Goal: Task Accomplishment & Management: Manage account settings

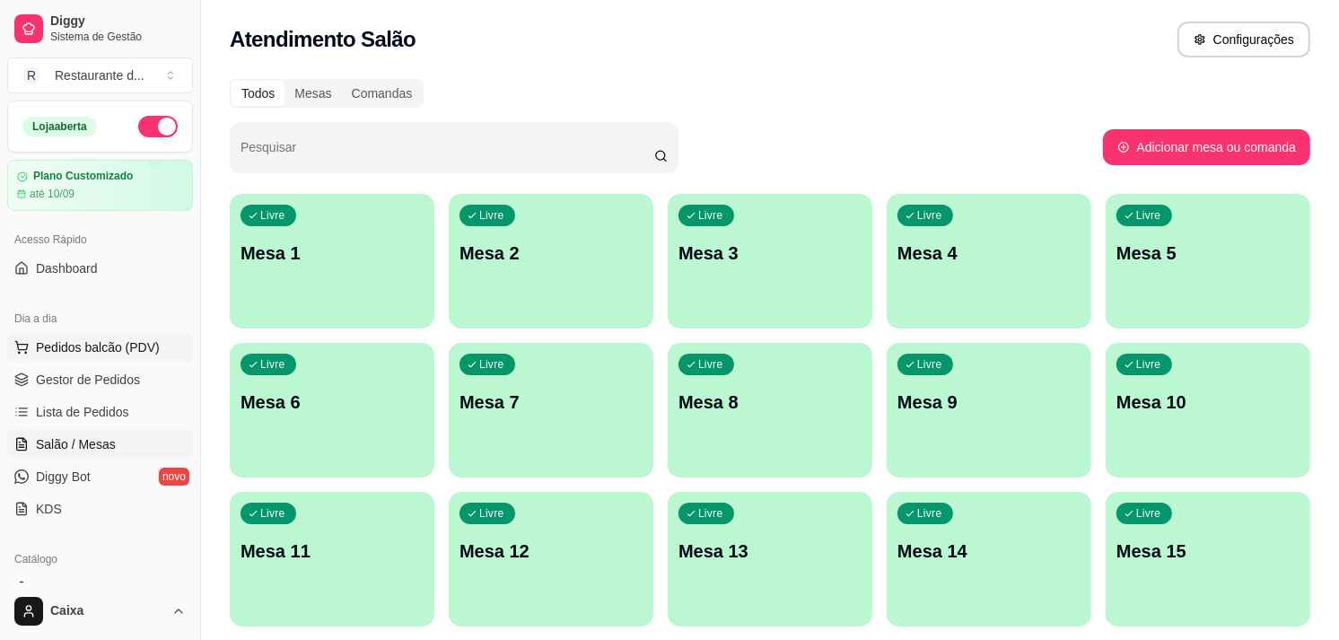
click at [123, 354] on span "Pedidos balcão (PDV)" at bounding box center [98, 347] width 124 height 18
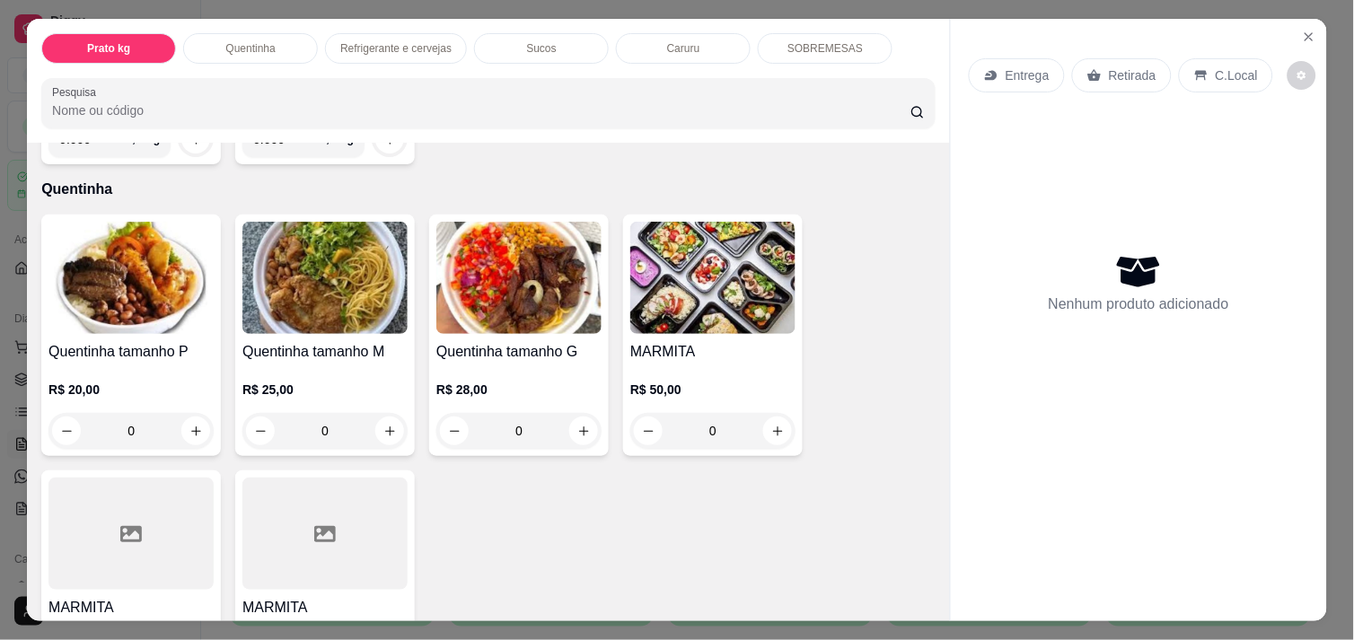
scroll to position [624, 0]
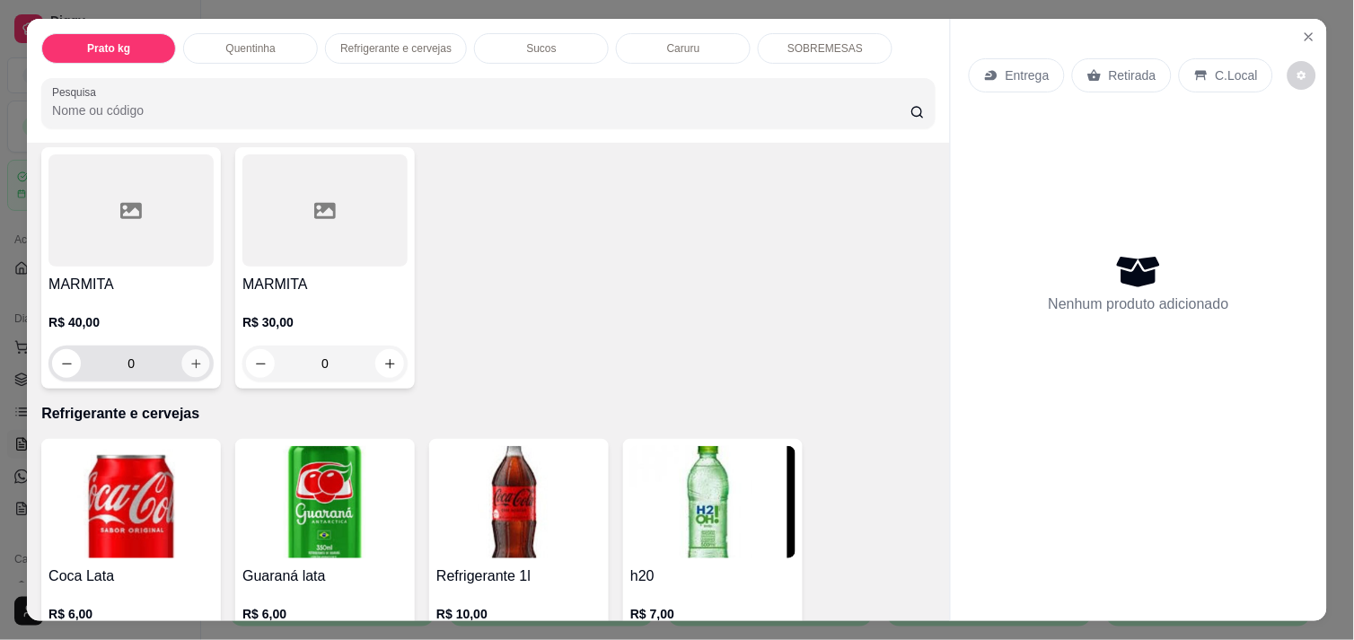
click at [190, 361] on icon "increase-product-quantity" at bounding box center [195, 363] width 13 height 13
type input "1"
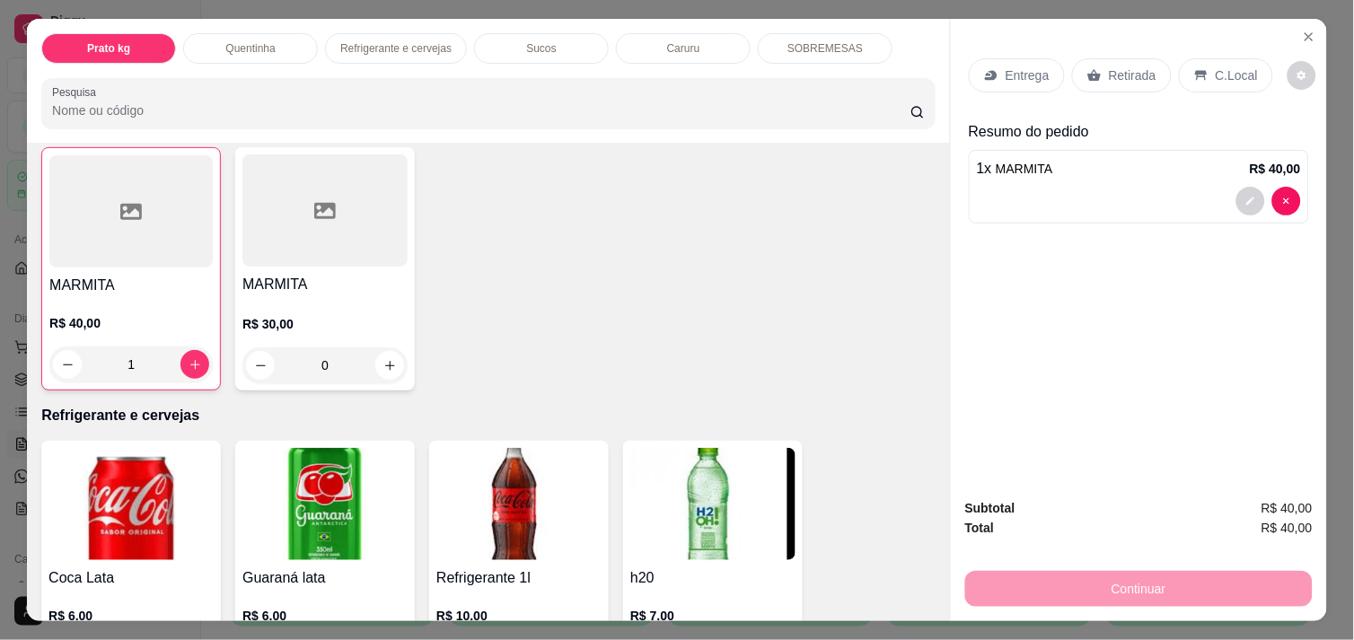
click at [1221, 70] on p "C.Local" at bounding box center [1237, 75] width 42 height 18
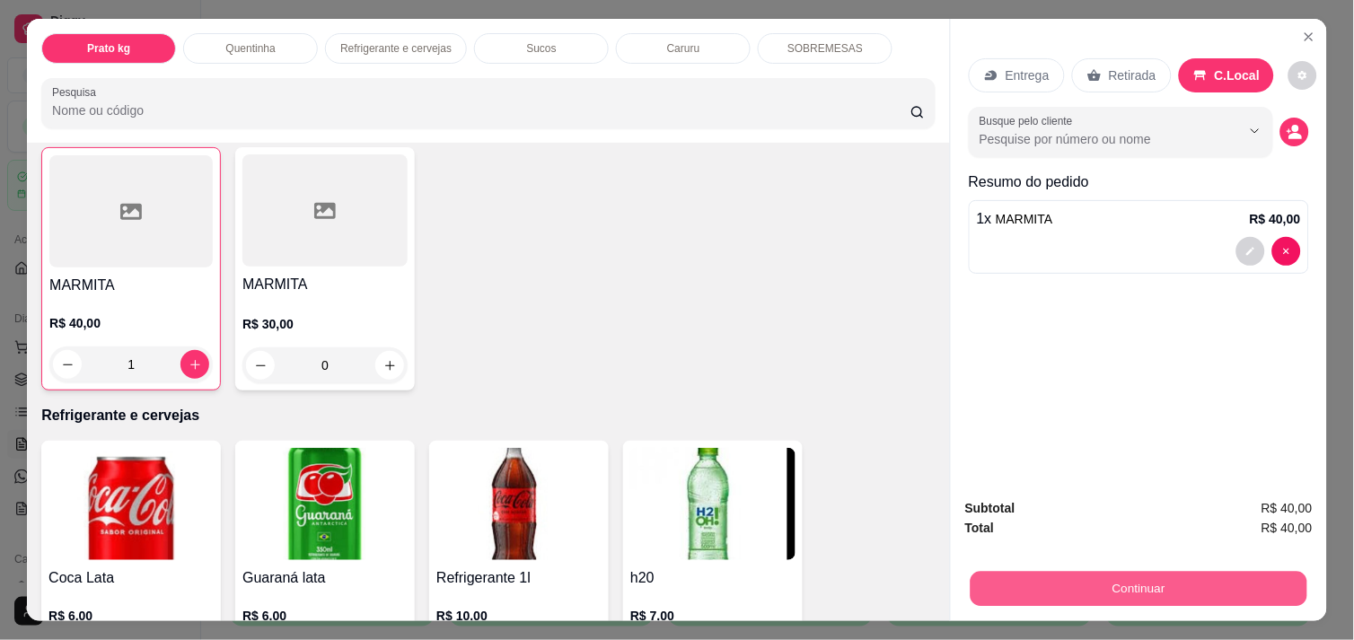
click at [1174, 587] on button "Continuar" at bounding box center [1139, 588] width 337 height 35
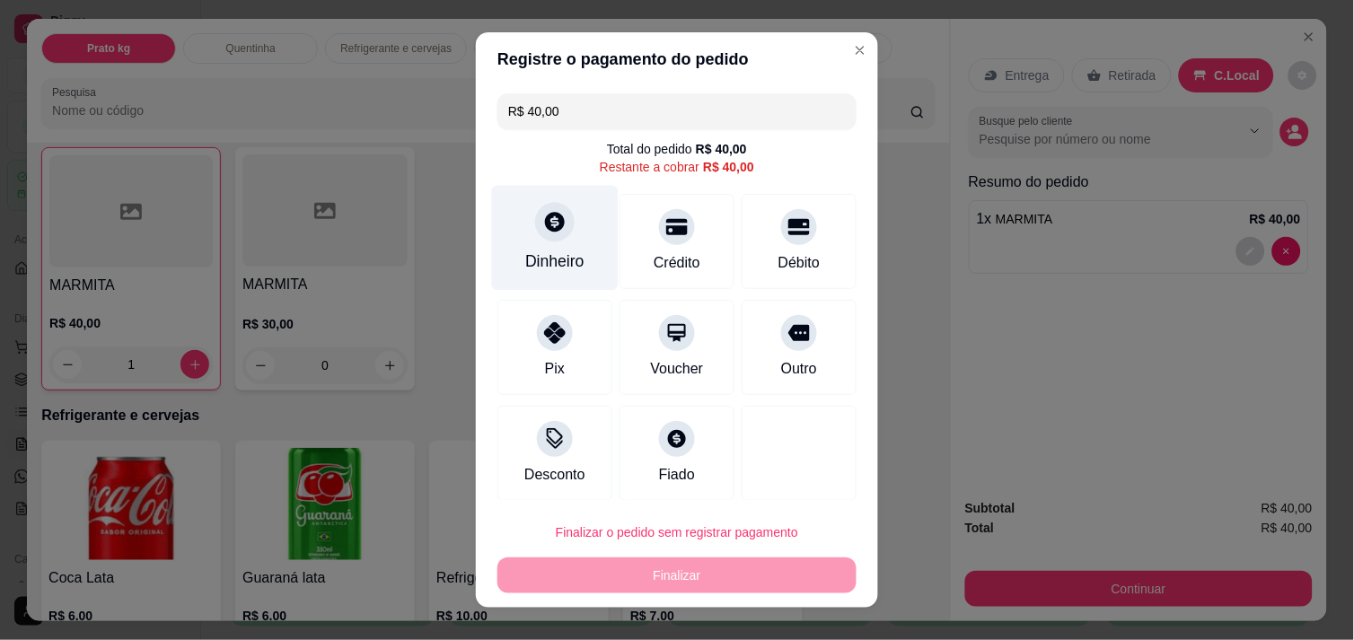
click at [555, 210] on div at bounding box center [555, 222] width 40 height 40
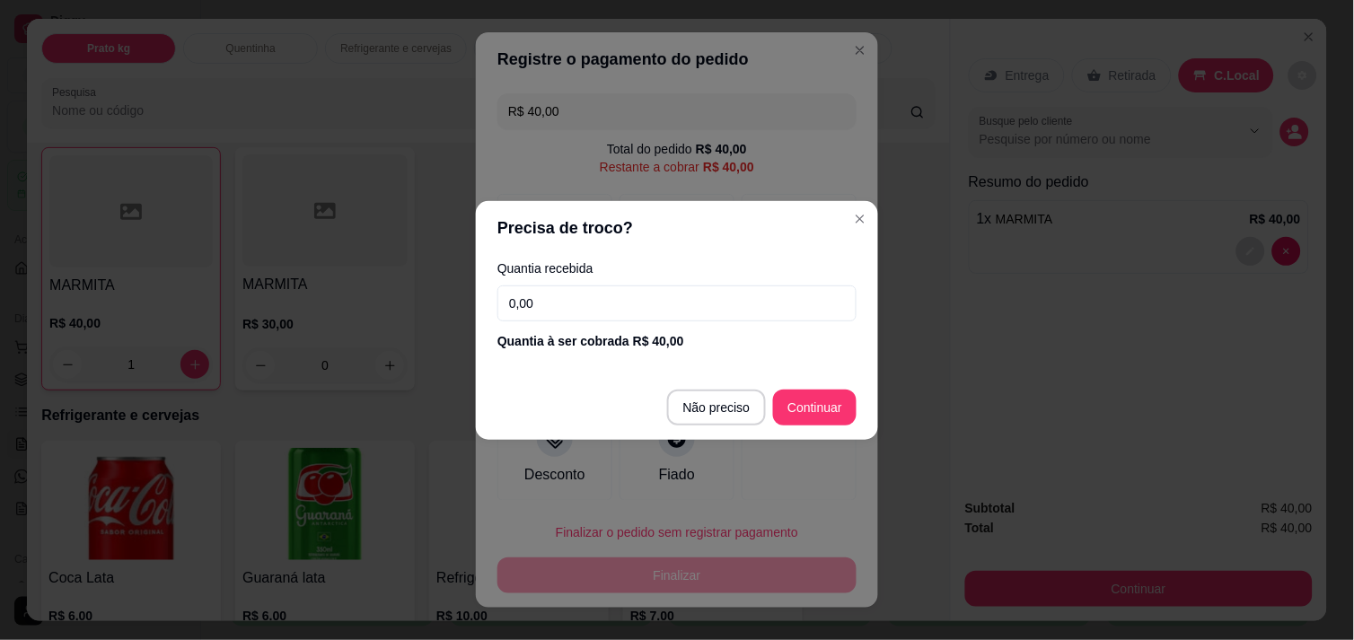
click at [638, 310] on input "0,00" at bounding box center [676, 303] width 359 height 36
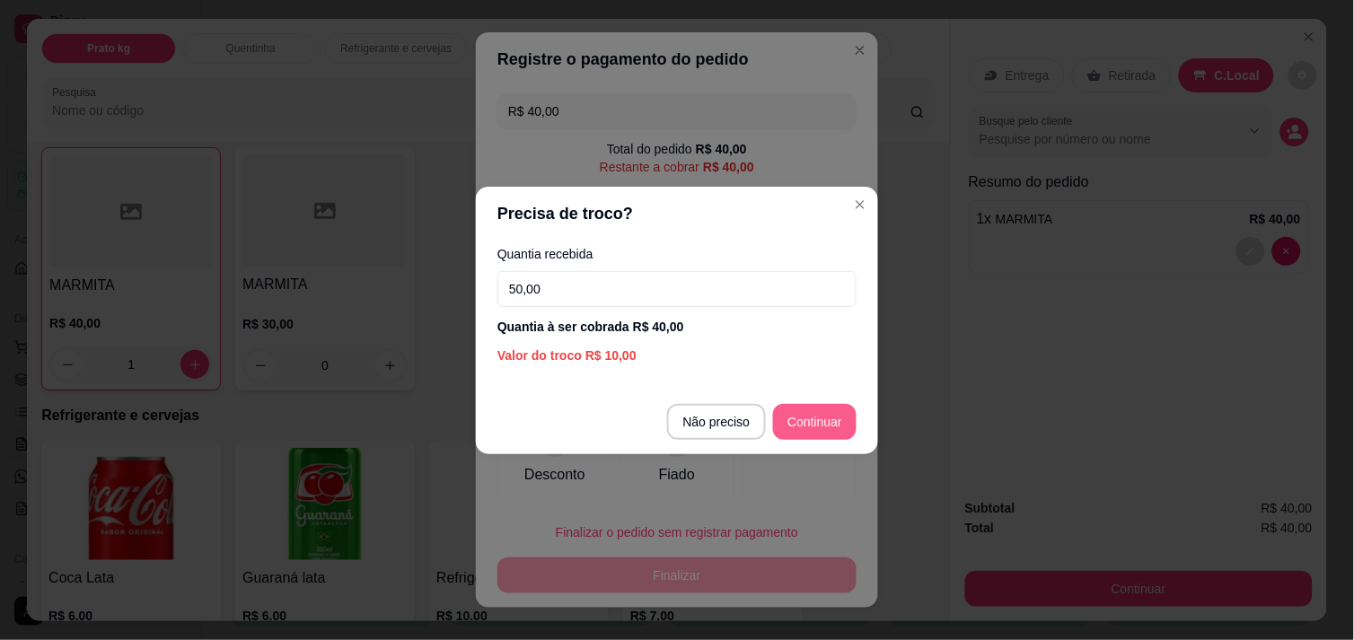
type input "50,00"
type input "R$ 0,00"
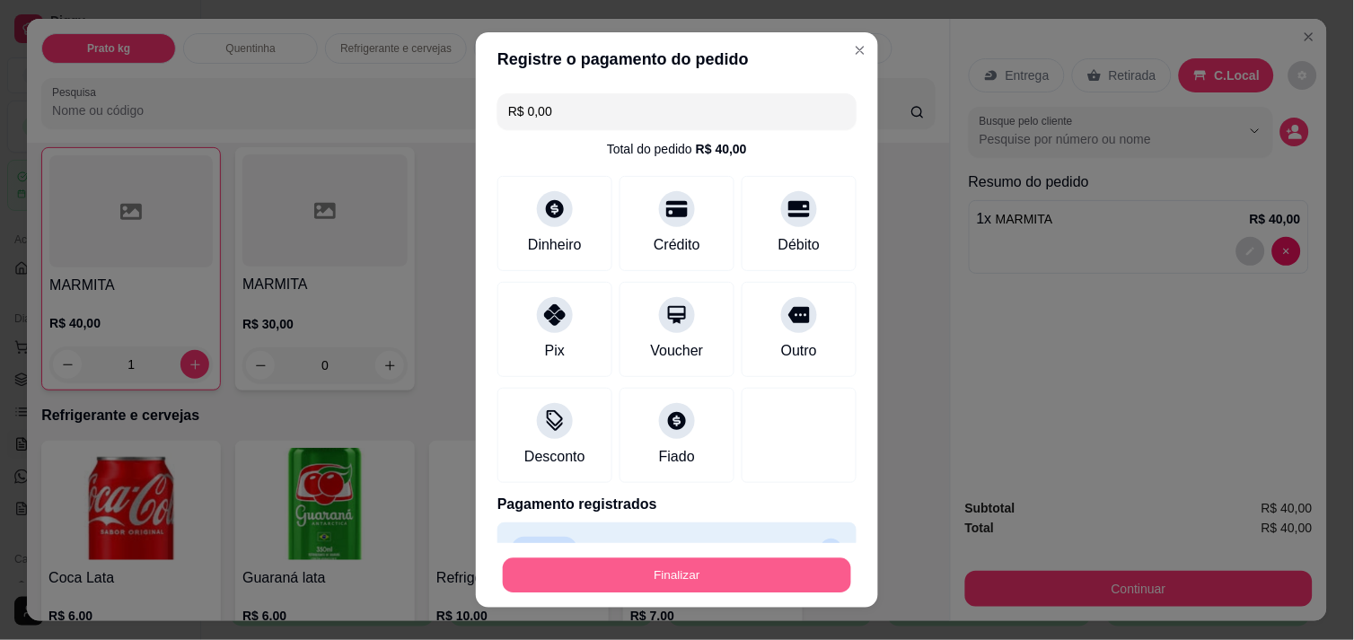
click at [650, 575] on button "Finalizar" at bounding box center [677, 575] width 348 height 35
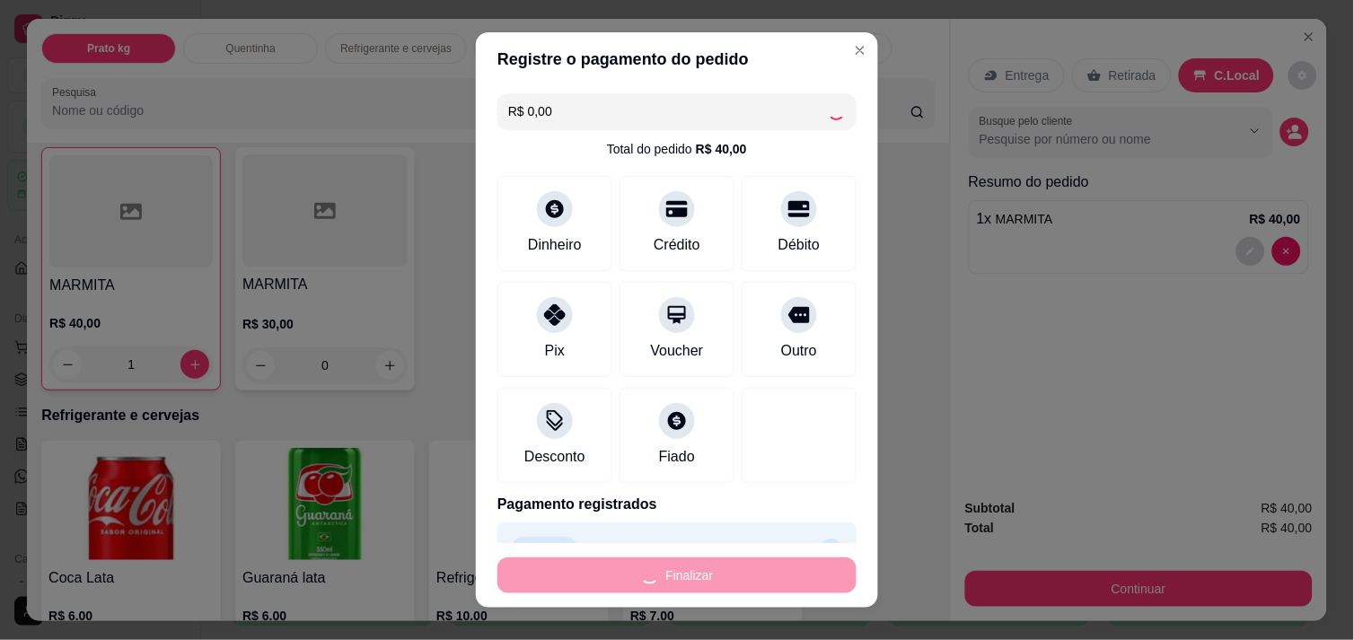
type input "0"
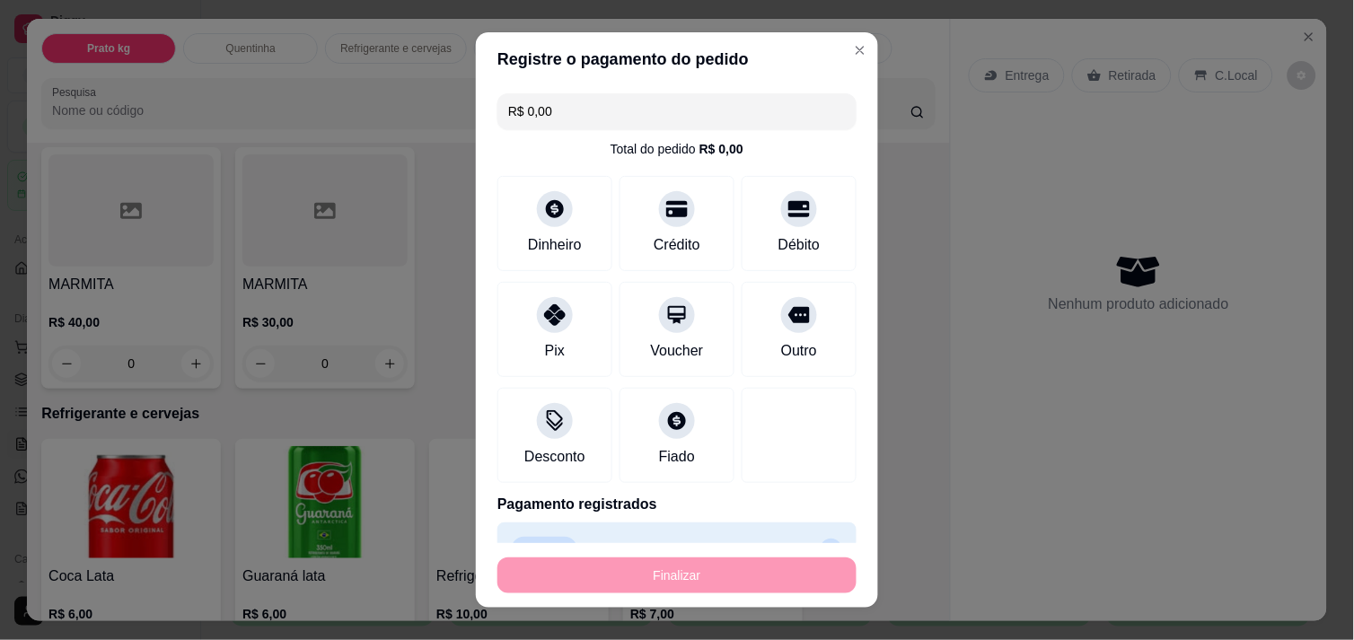
type input "-R$ 40,00"
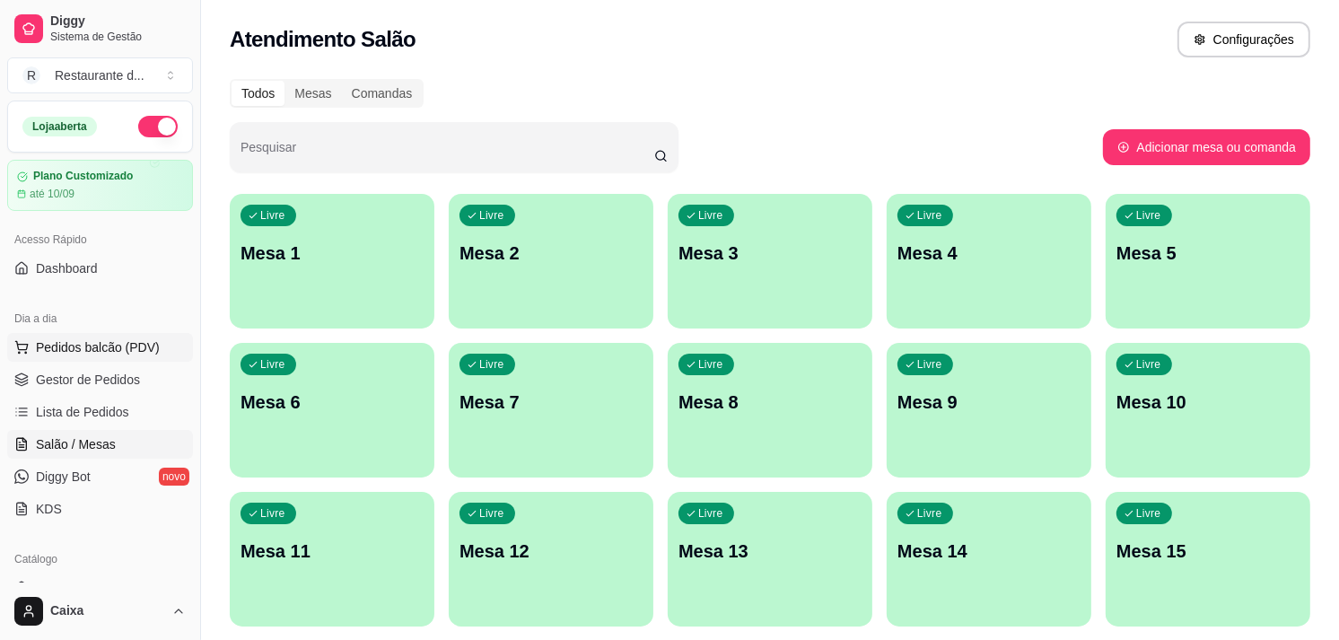
click at [135, 357] on button "Pedidos balcão (PDV)" at bounding box center [100, 347] width 186 height 29
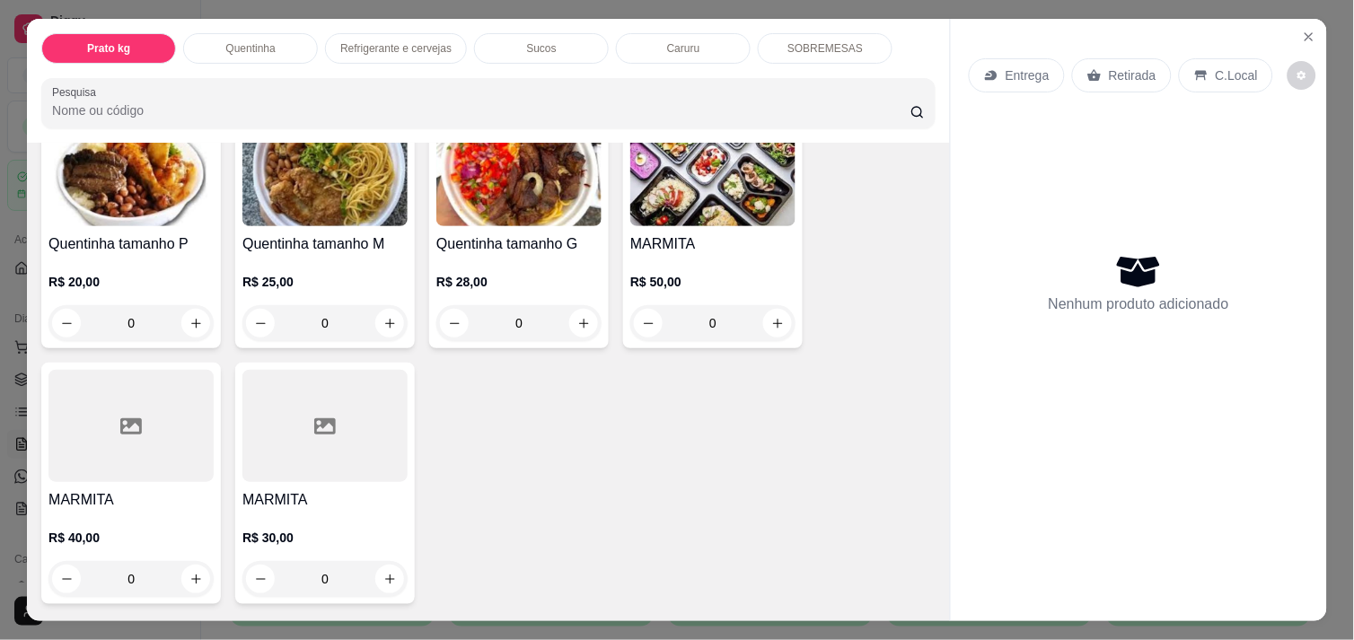
scroll to position [411, 0]
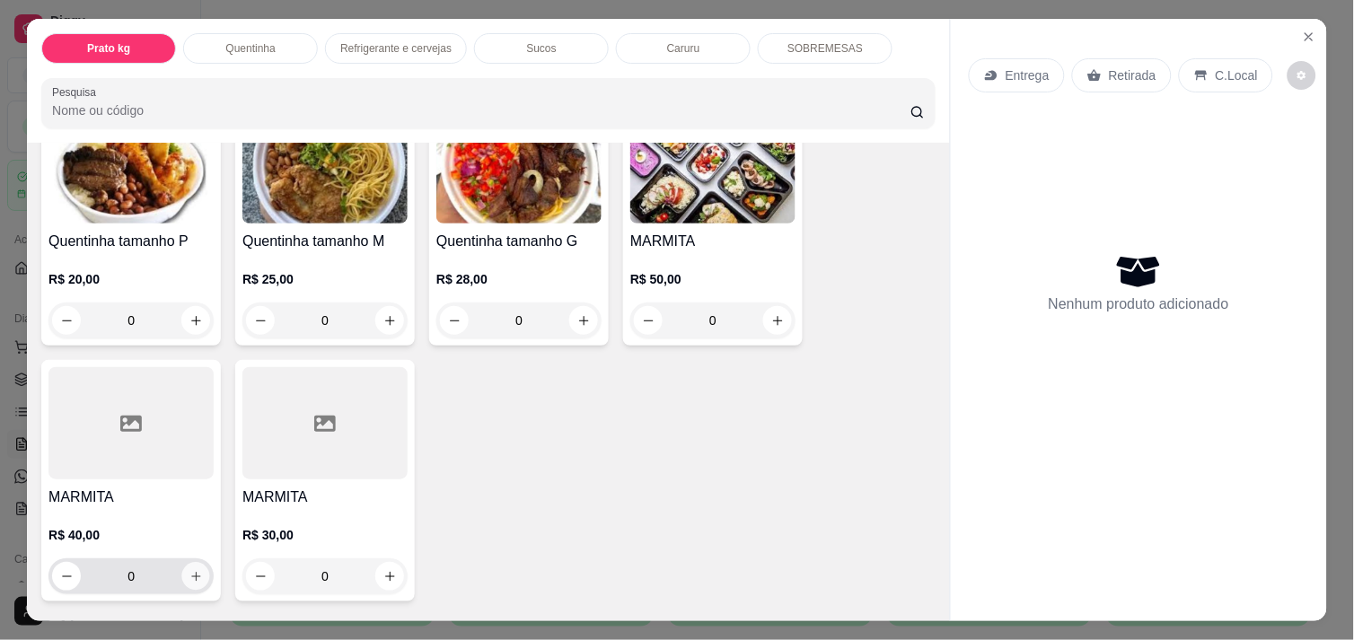
click at [195, 570] on button "increase-product-quantity" at bounding box center [196, 577] width 28 height 28
type input "1"
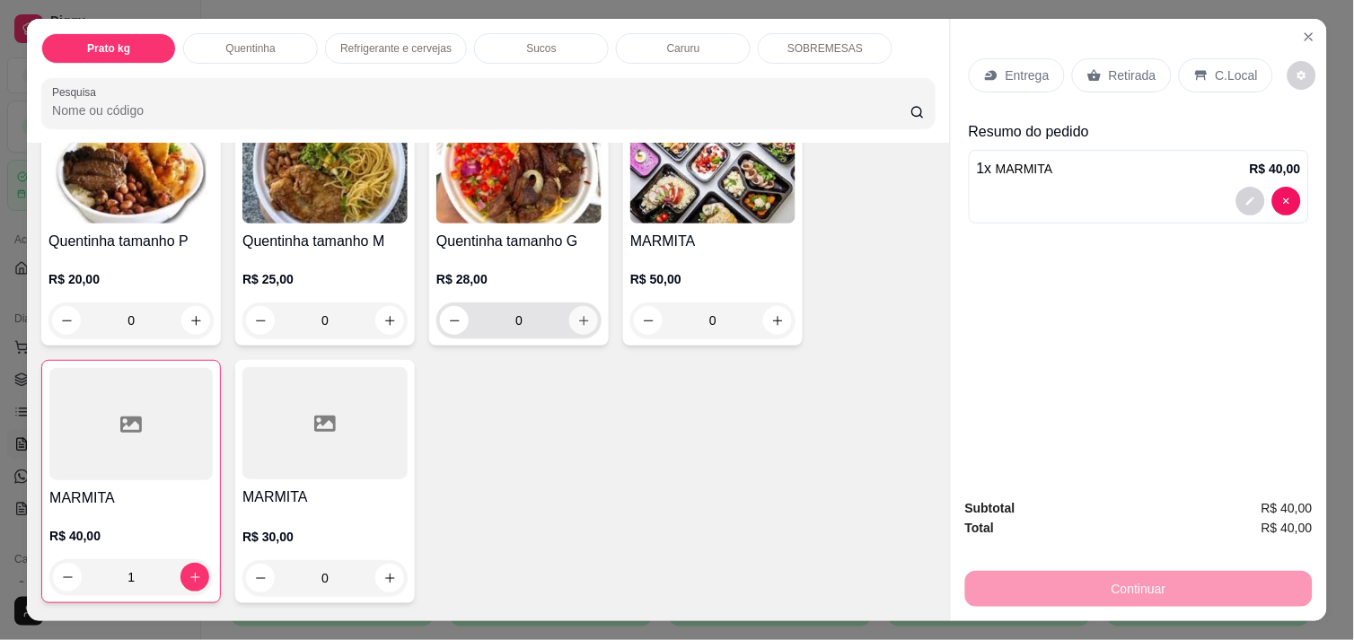
click at [581, 315] on icon "increase-product-quantity" at bounding box center [583, 320] width 13 height 13
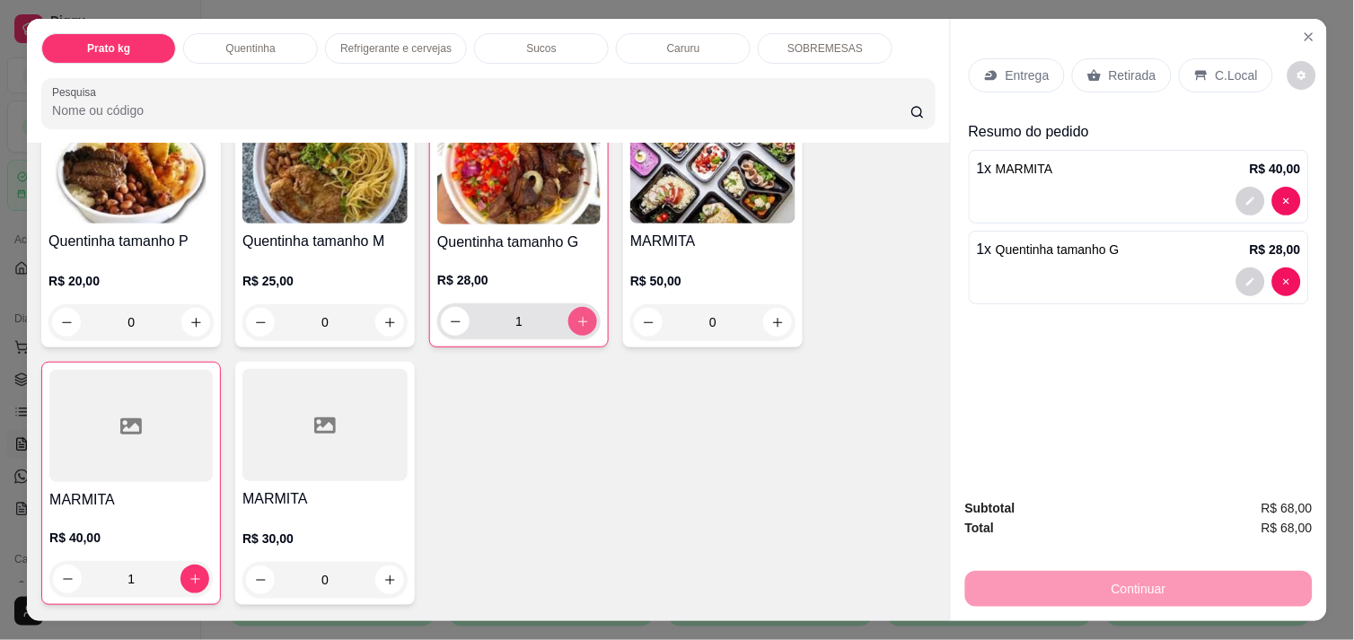
type input "1"
click at [1200, 66] on div "C.Local" at bounding box center [1226, 75] width 94 height 34
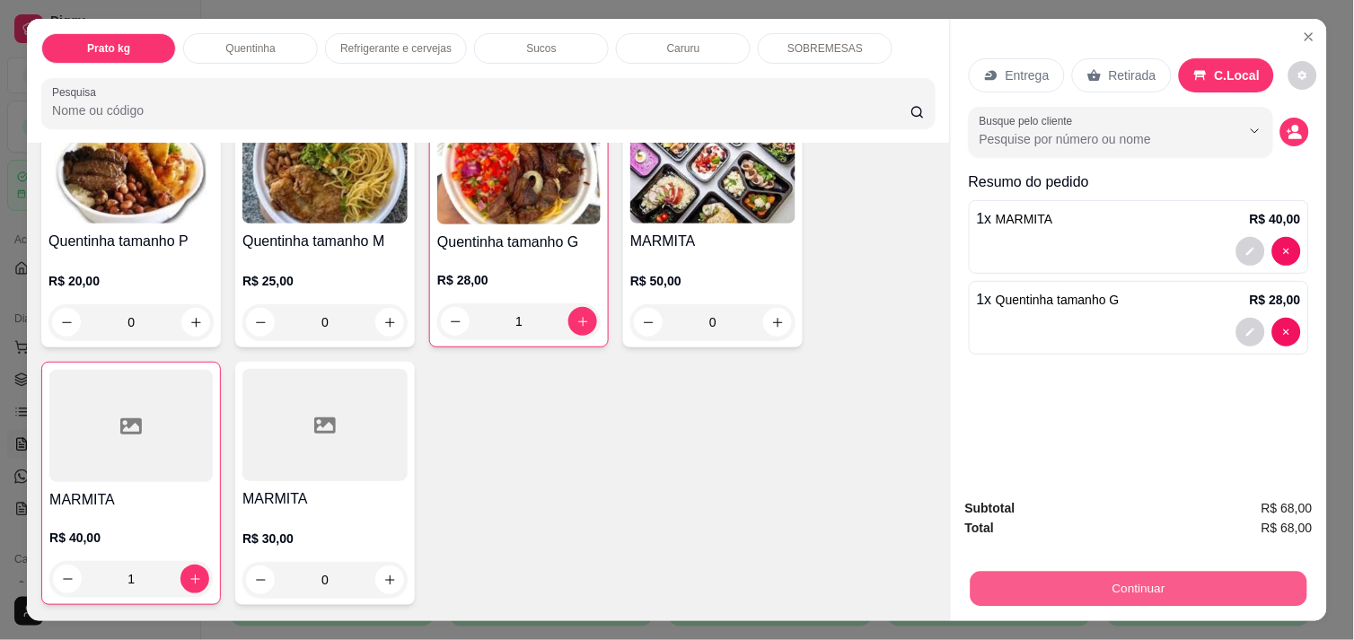
click at [1131, 572] on button "Continuar" at bounding box center [1139, 588] width 337 height 35
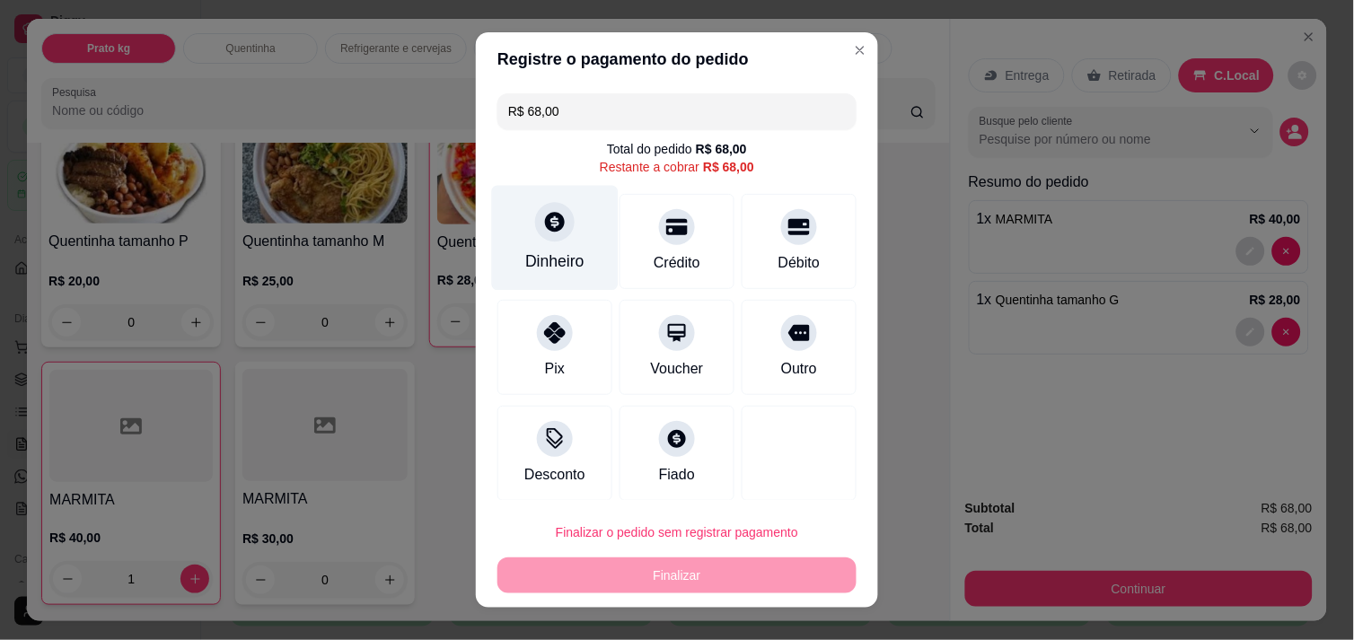
click at [533, 244] on div "Dinheiro" at bounding box center [555, 237] width 127 height 105
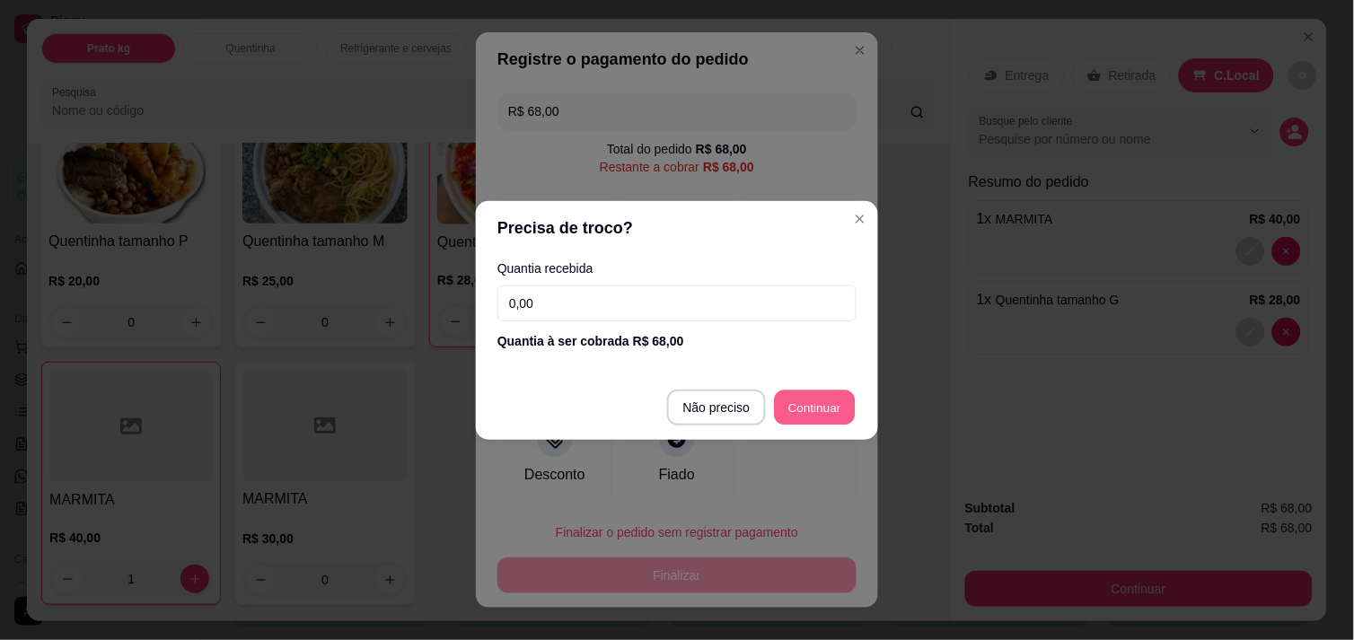
type input "R$ 0,00"
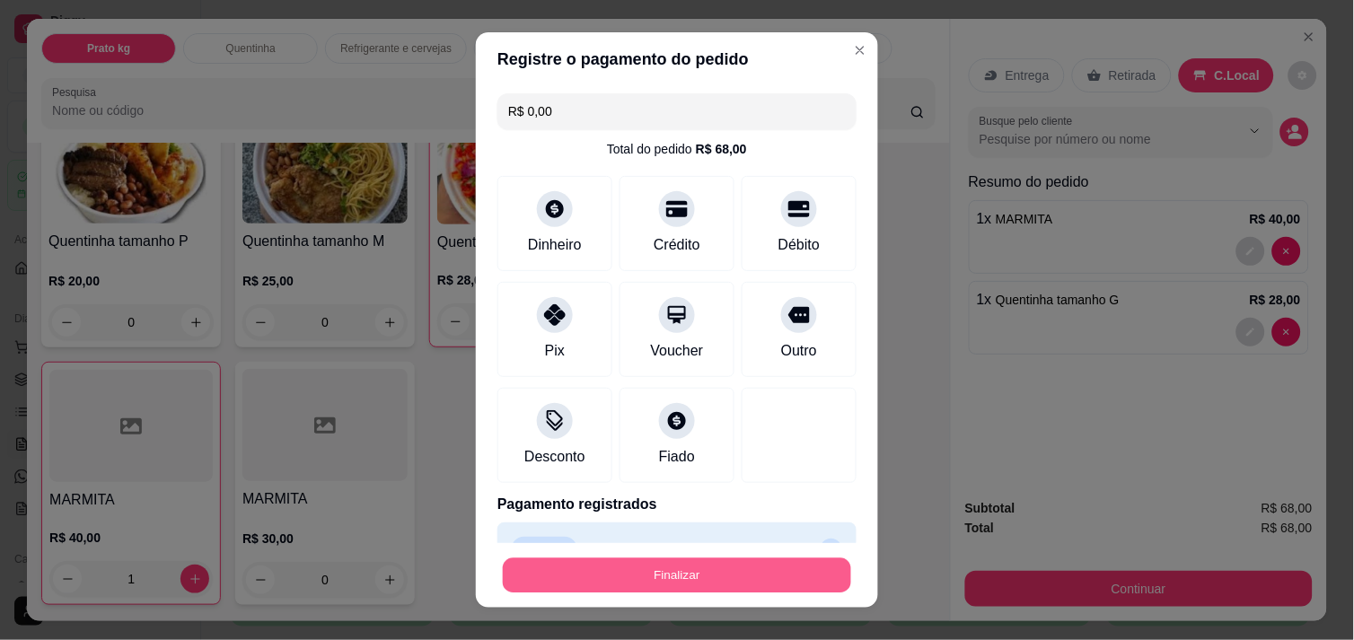
click at [681, 577] on button "Finalizar" at bounding box center [677, 575] width 348 height 35
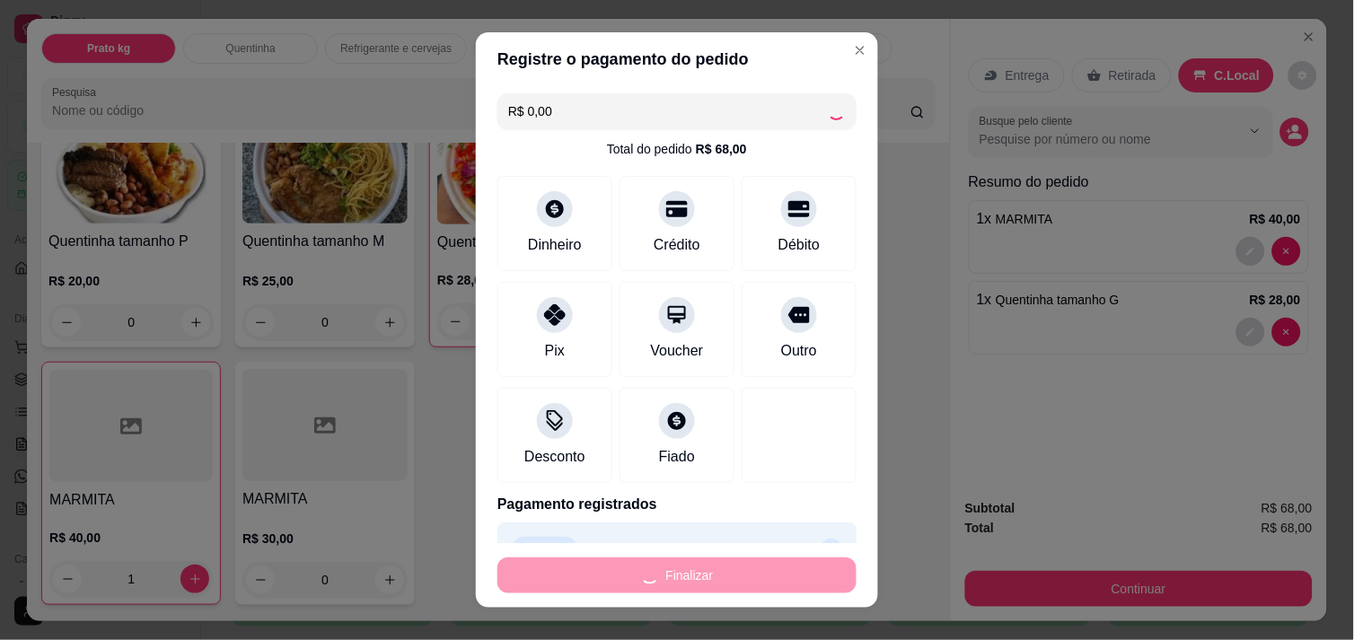
type input "0"
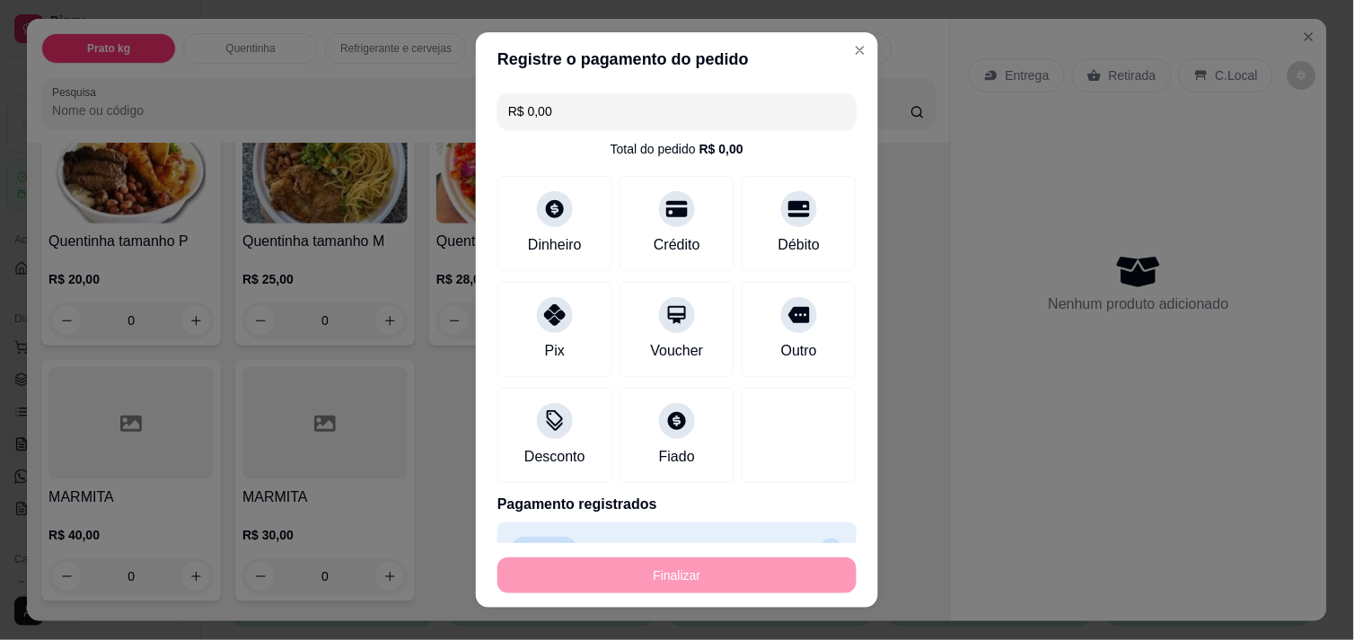
type input "-R$ 68,00"
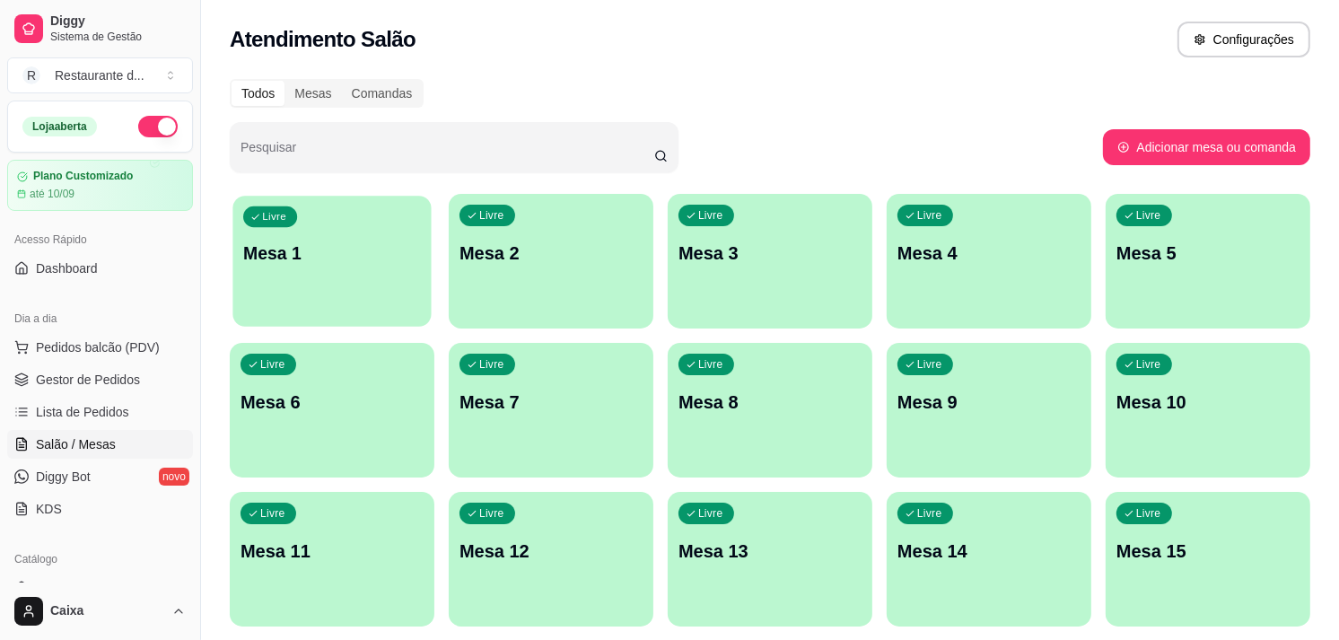
click at [241, 251] on div "Livre Mesa 1" at bounding box center [332, 251] width 198 height 110
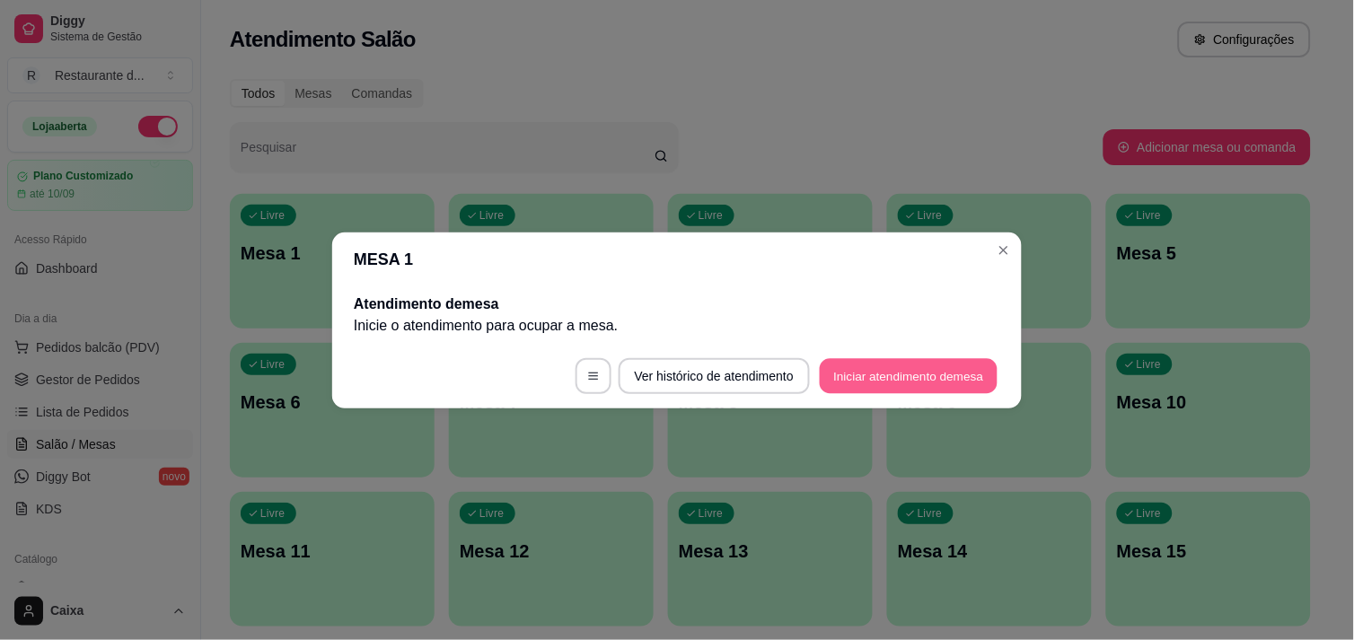
click at [953, 382] on button "Iniciar atendimento de mesa" at bounding box center [909, 375] width 178 height 35
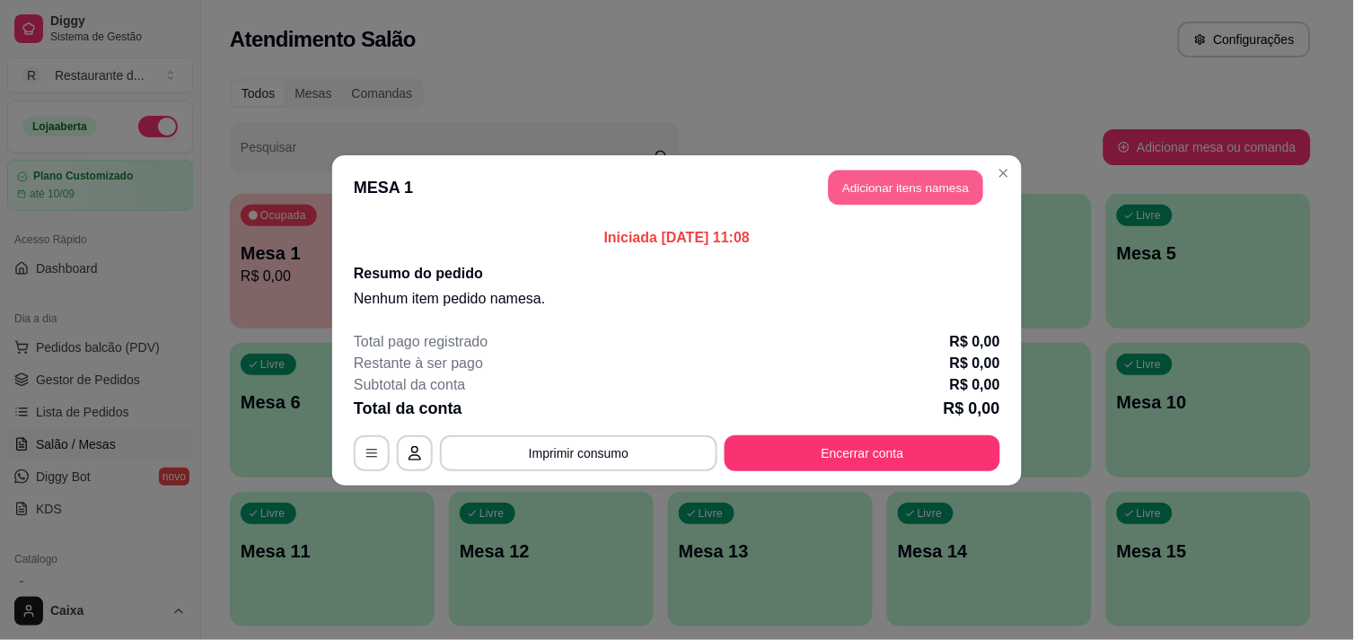
click at [949, 189] on button "Adicionar itens na mesa" at bounding box center [906, 187] width 154 height 35
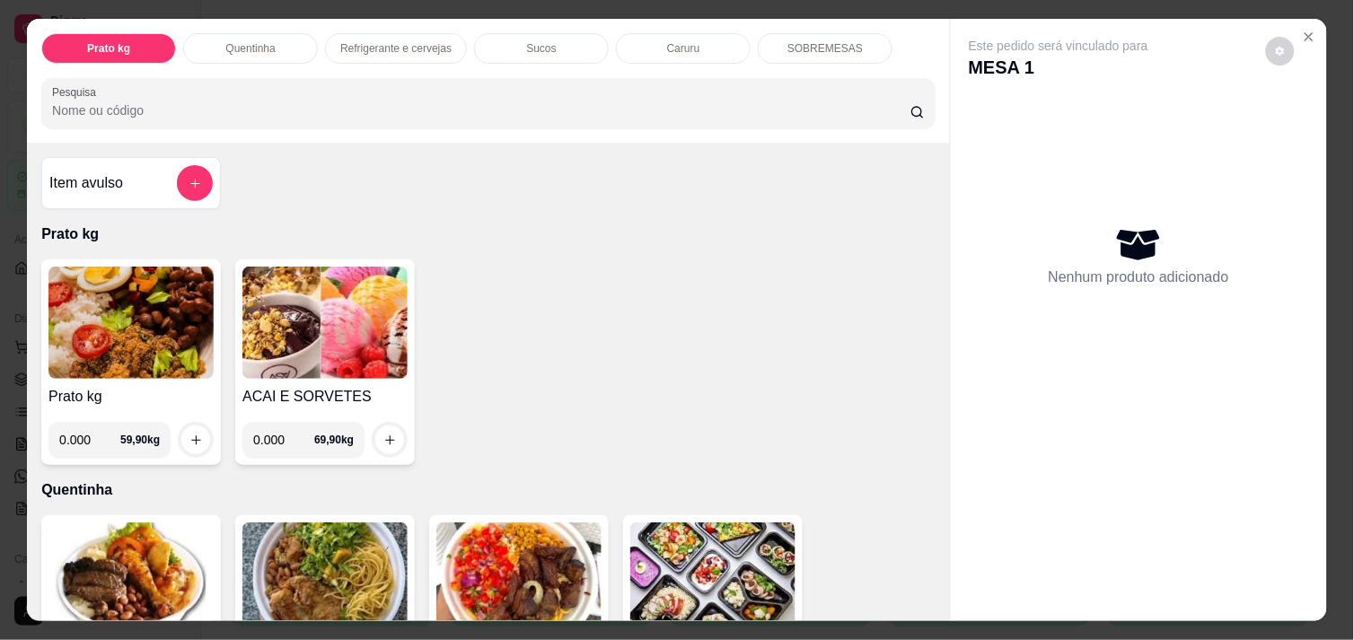
click at [91, 437] on input "0.000" at bounding box center [89, 440] width 61 height 36
type input "0.342"
click at [189, 436] on icon "increase-product-quantity" at bounding box center [195, 440] width 13 height 13
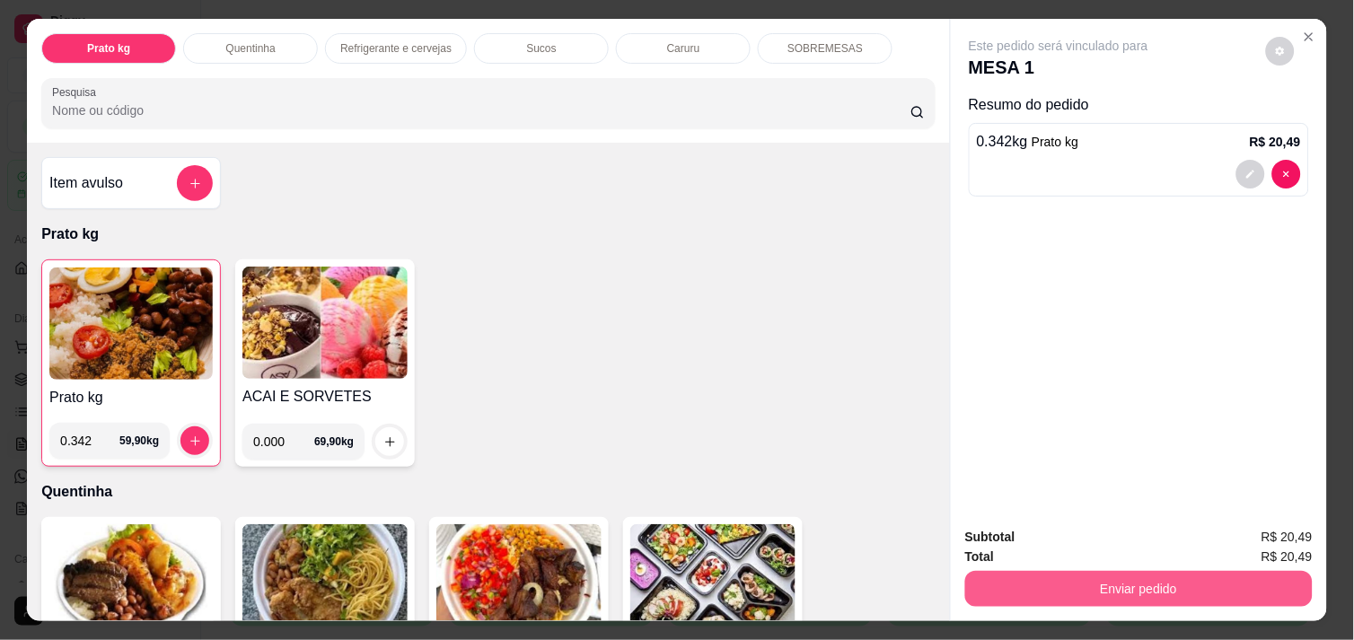
click at [1045, 578] on button "Enviar pedido" at bounding box center [1138, 589] width 347 height 36
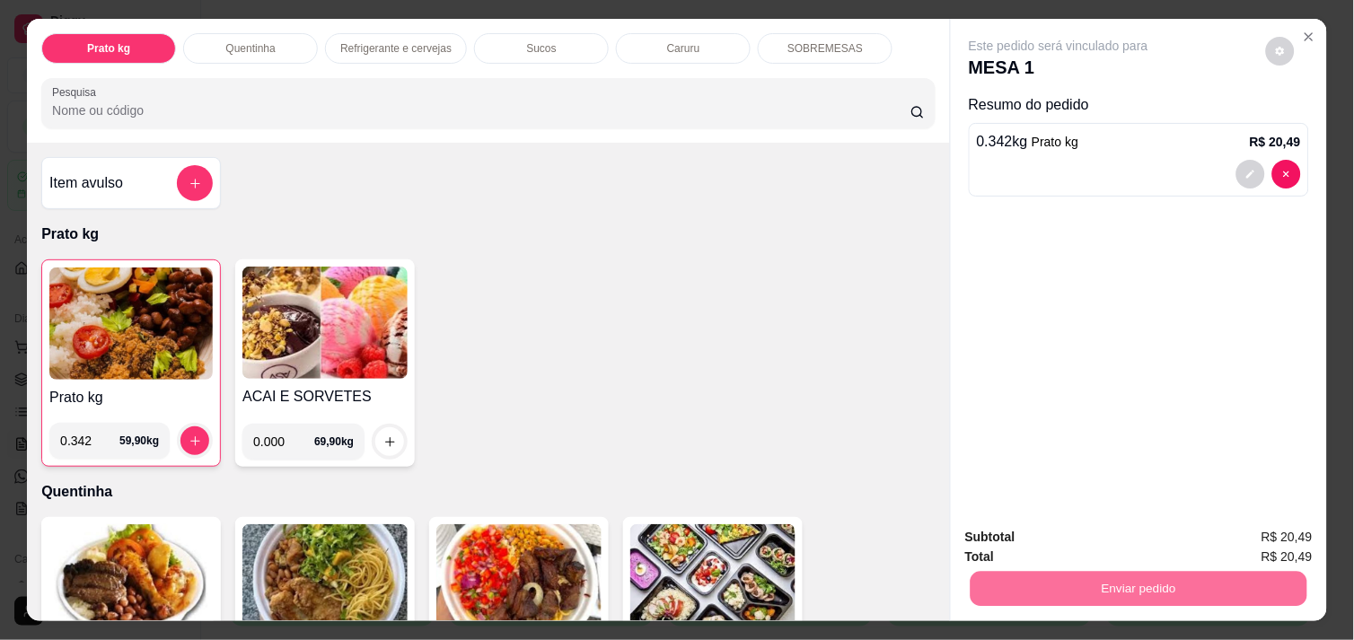
click at [1080, 532] on button "Não registrar e enviar pedido" at bounding box center [1079, 537] width 187 height 34
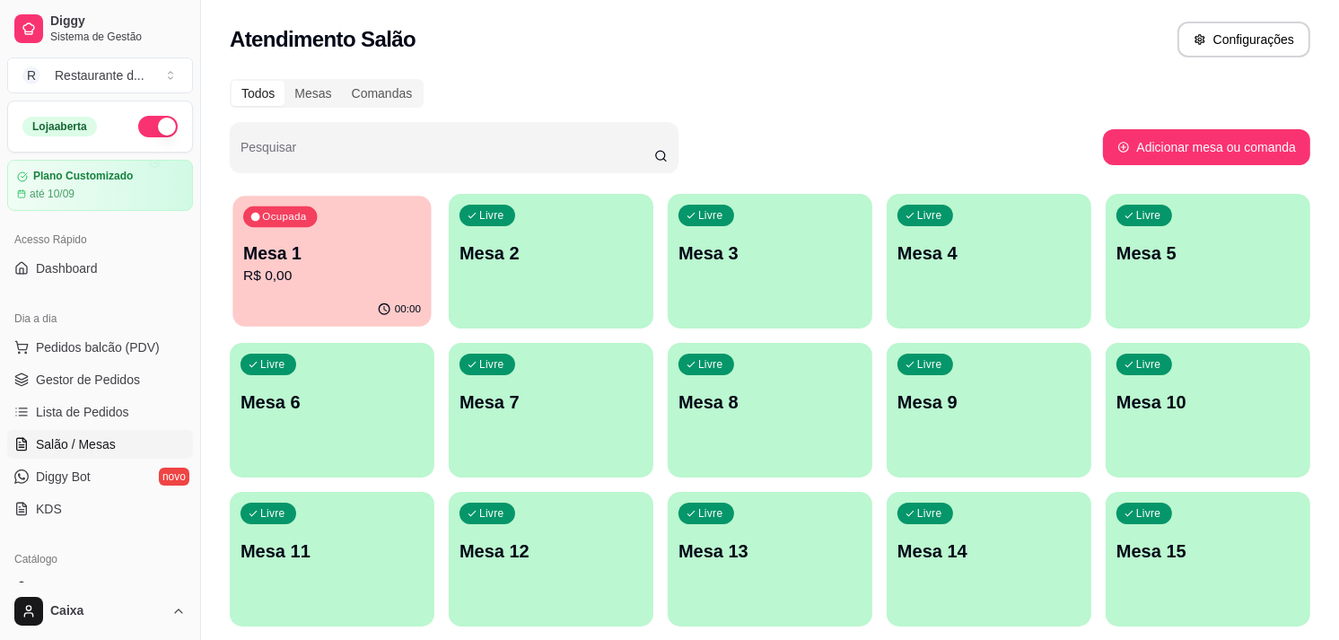
click at [387, 281] on p "R$ 0,00" at bounding box center [332, 276] width 178 height 21
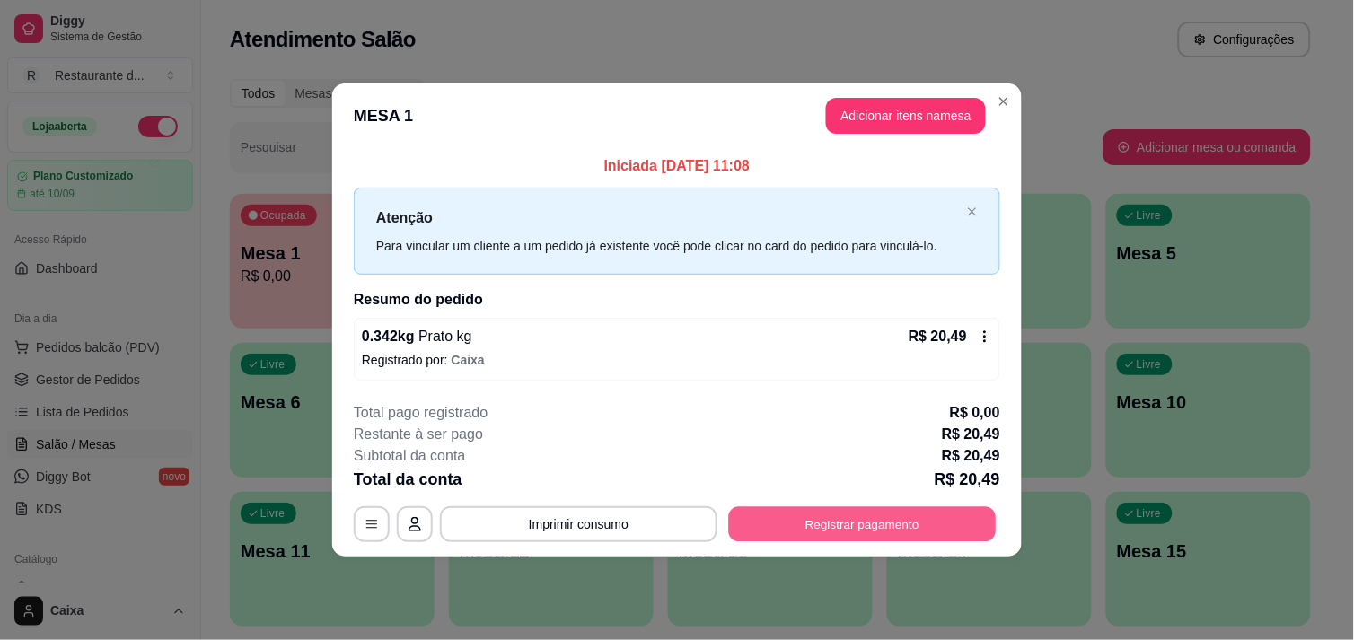
click at [850, 532] on button "Registrar pagamento" at bounding box center [863, 524] width 268 height 35
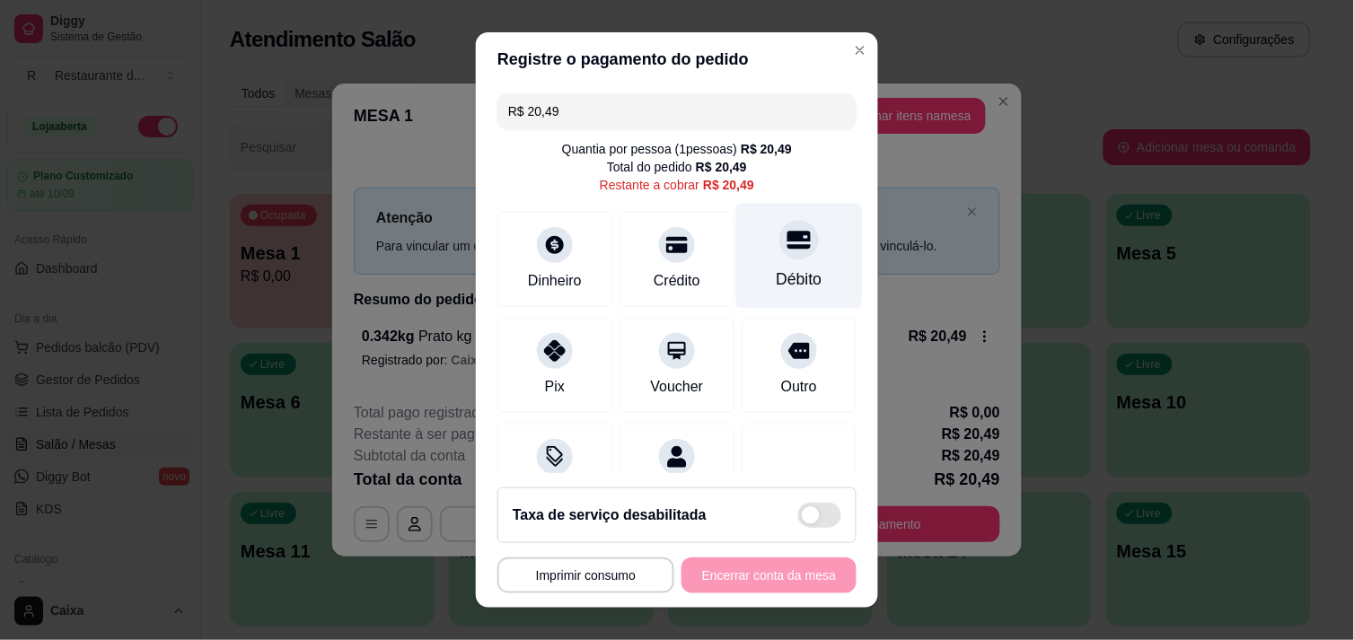
click at [766, 266] on div "Débito" at bounding box center [799, 255] width 127 height 105
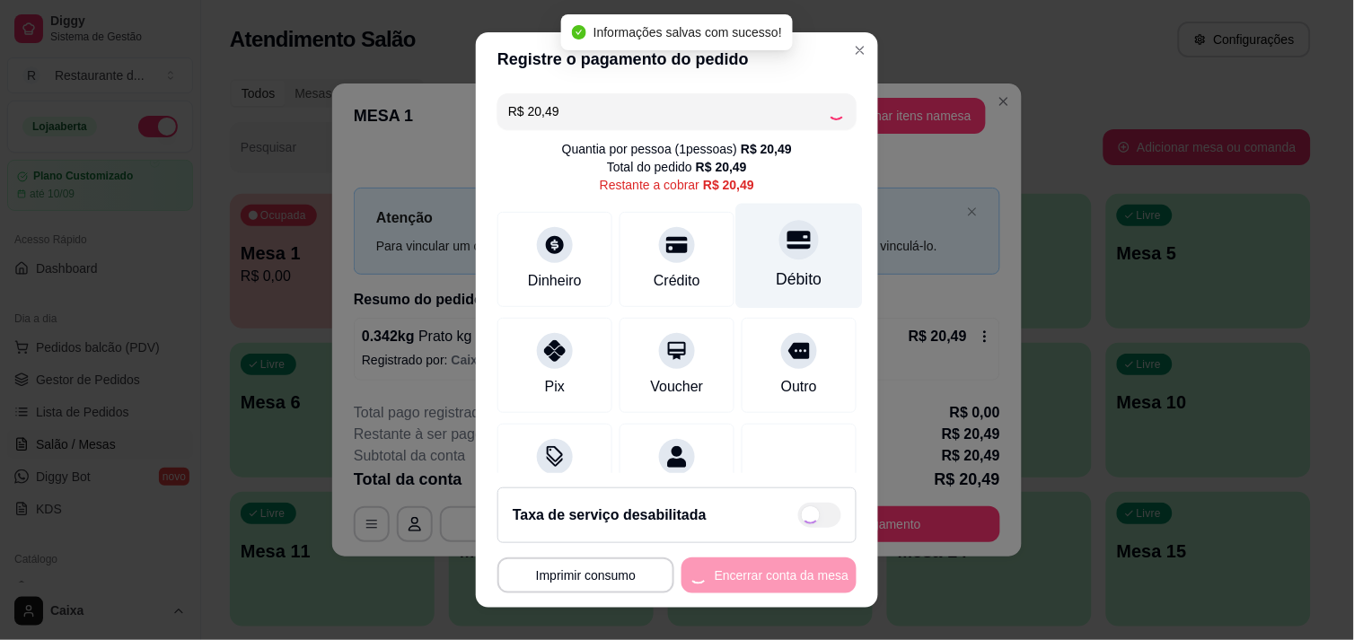
type input "R$ 0,00"
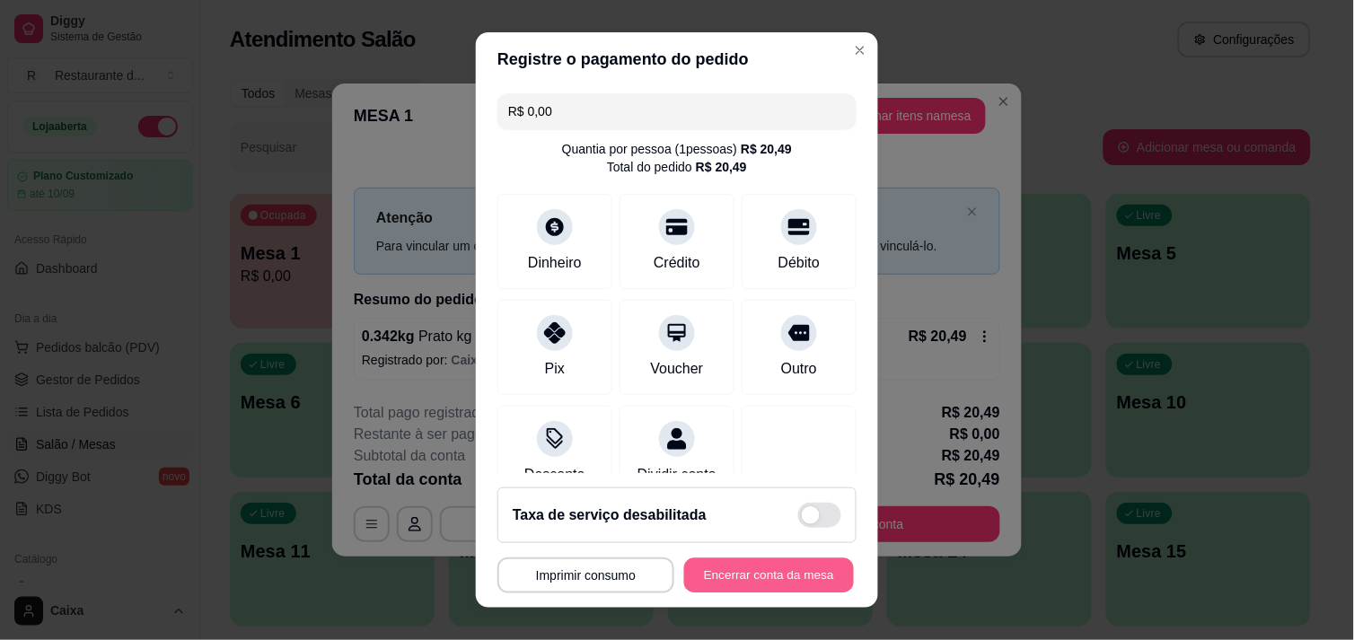
click at [761, 571] on button "Encerrar conta da mesa" at bounding box center [769, 575] width 170 height 35
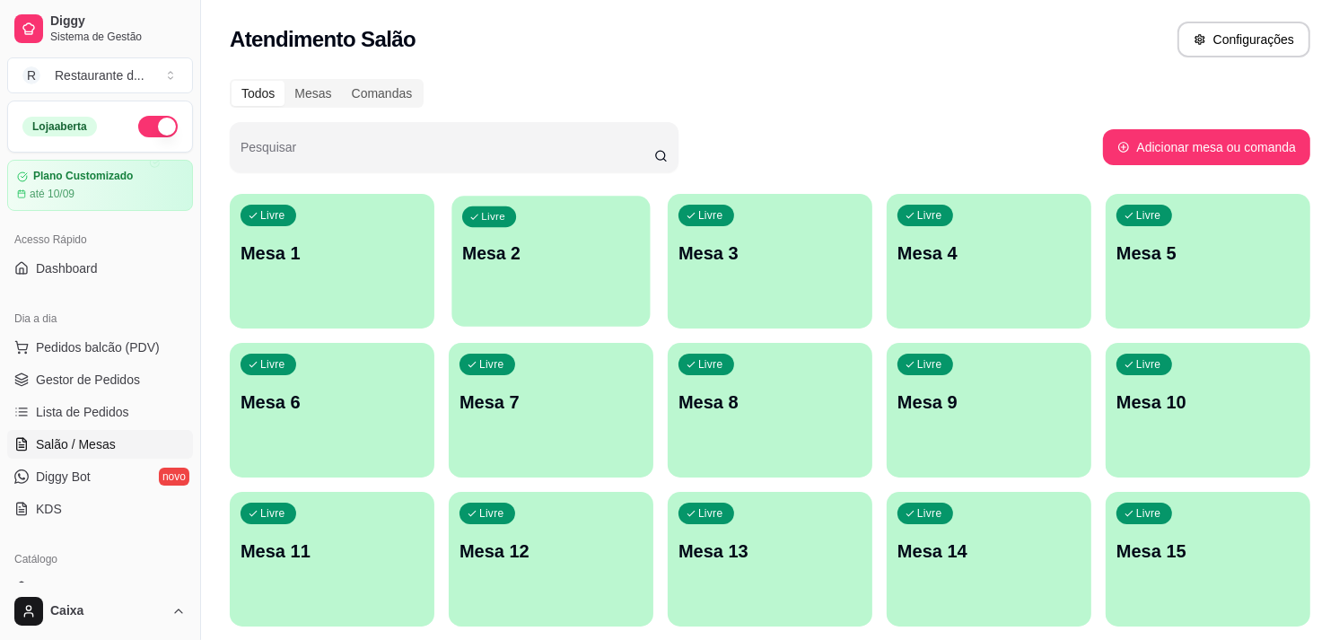
click at [593, 222] on div "Livre Mesa 2" at bounding box center [551, 251] width 198 height 110
click at [573, 243] on p "Mesa 2" at bounding box center [551, 254] width 178 height 24
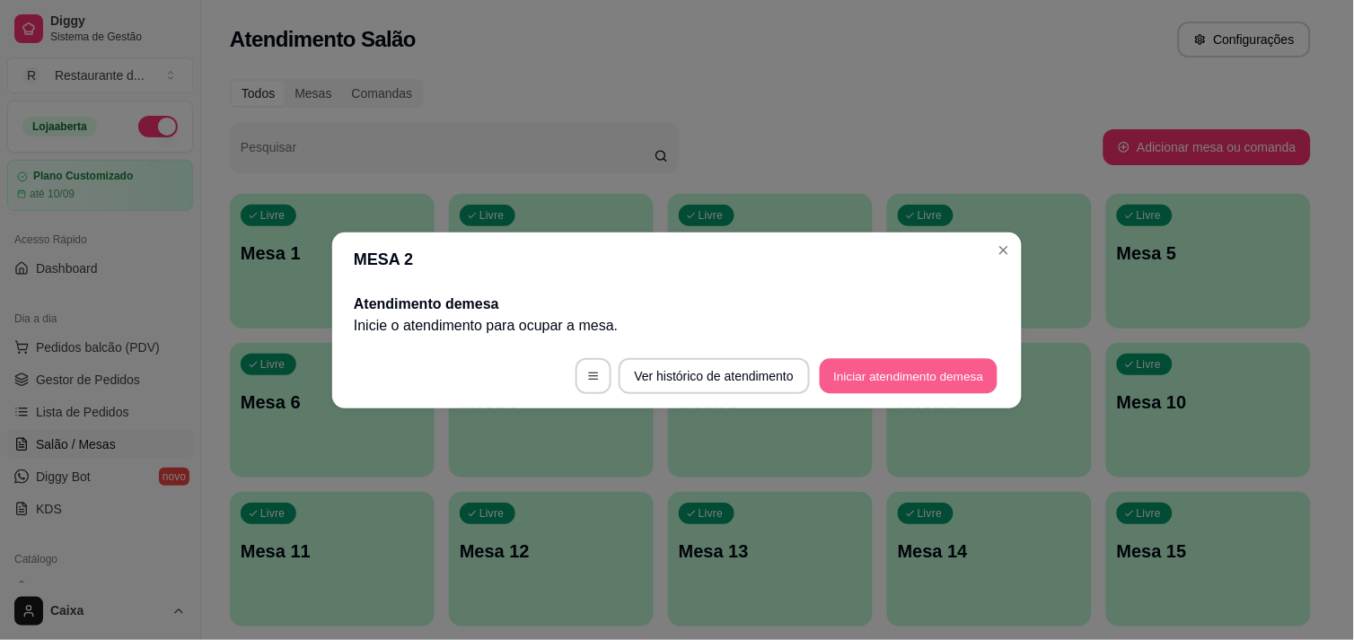
click at [877, 362] on button "Iniciar atendimento de mesa" at bounding box center [909, 375] width 178 height 35
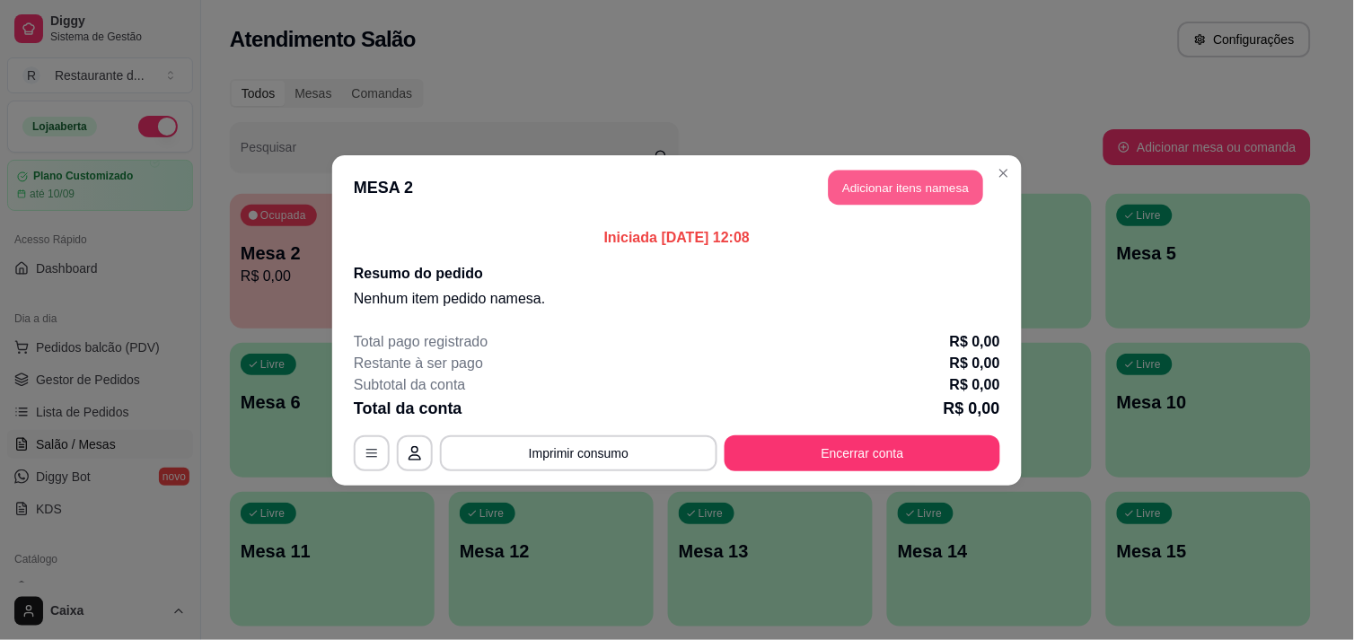
click at [900, 183] on button "Adicionar itens na mesa" at bounding box center [906, 187] width 154 height 35
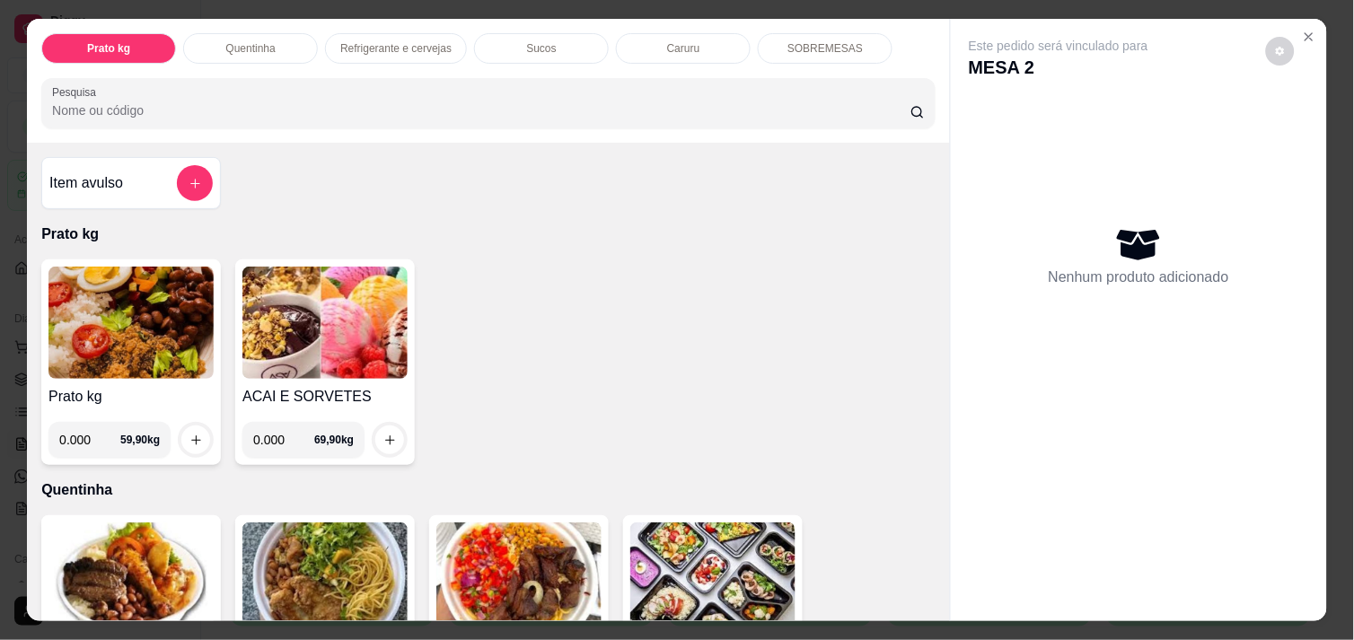
click at [91, 426] on input "0.000" at bounding box center [89, 440] width 61 height 36
type input "0.452"
click at [200, 435] on button "increase-product-quantity" at bounding box center [196, 440] width 28 height 28
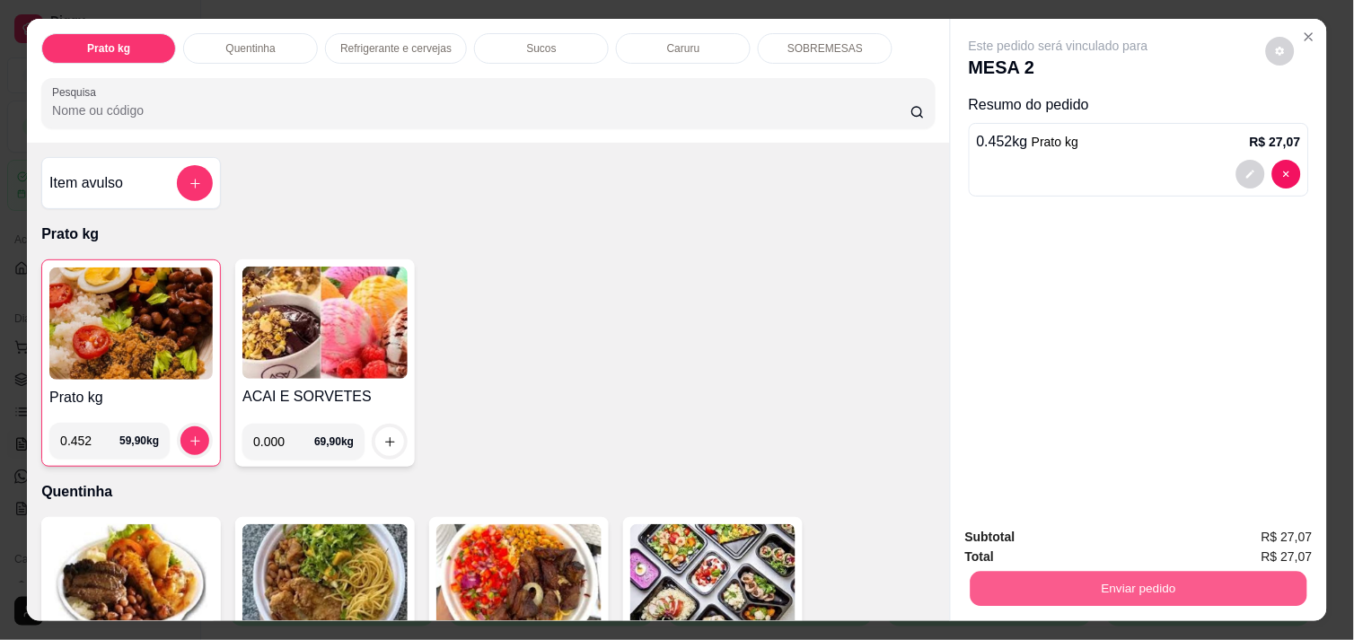
click at [1115, 586] on button "Enviar pedido" at bounding box center [1139, 588] width 337 height 35
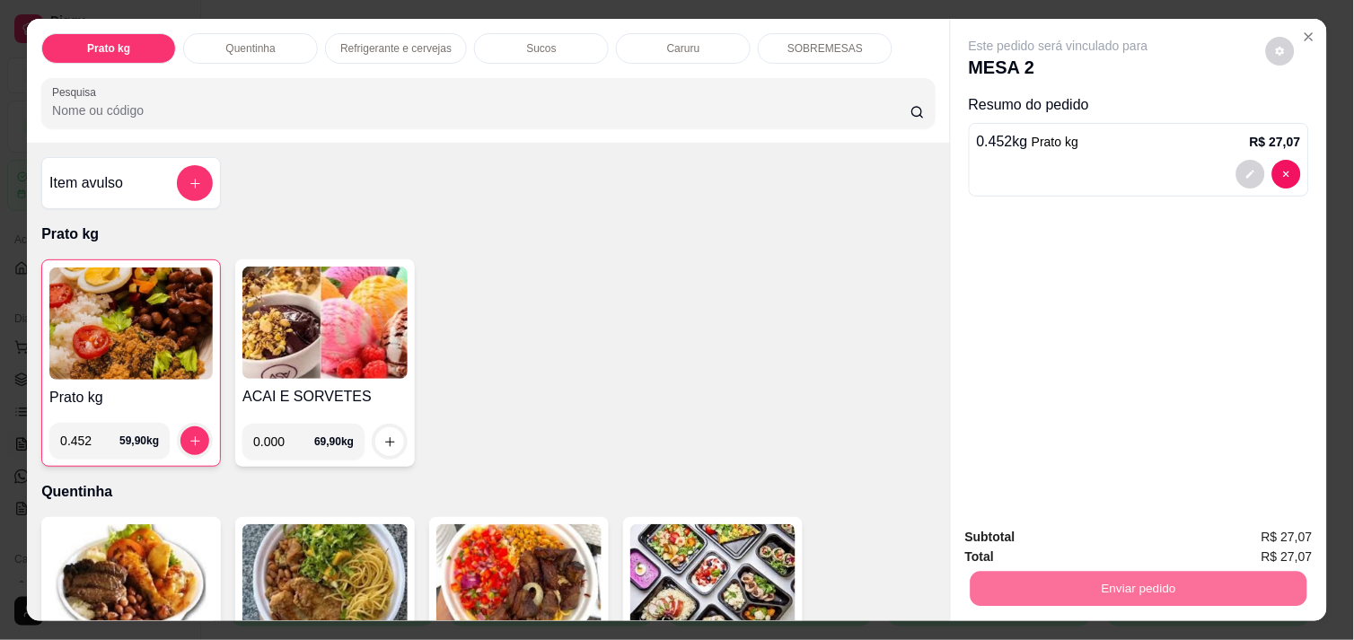
click at [1032, 534] on button "Não registrar e enviar pedido" at bounding box center [1078, 537] width 181 height 33
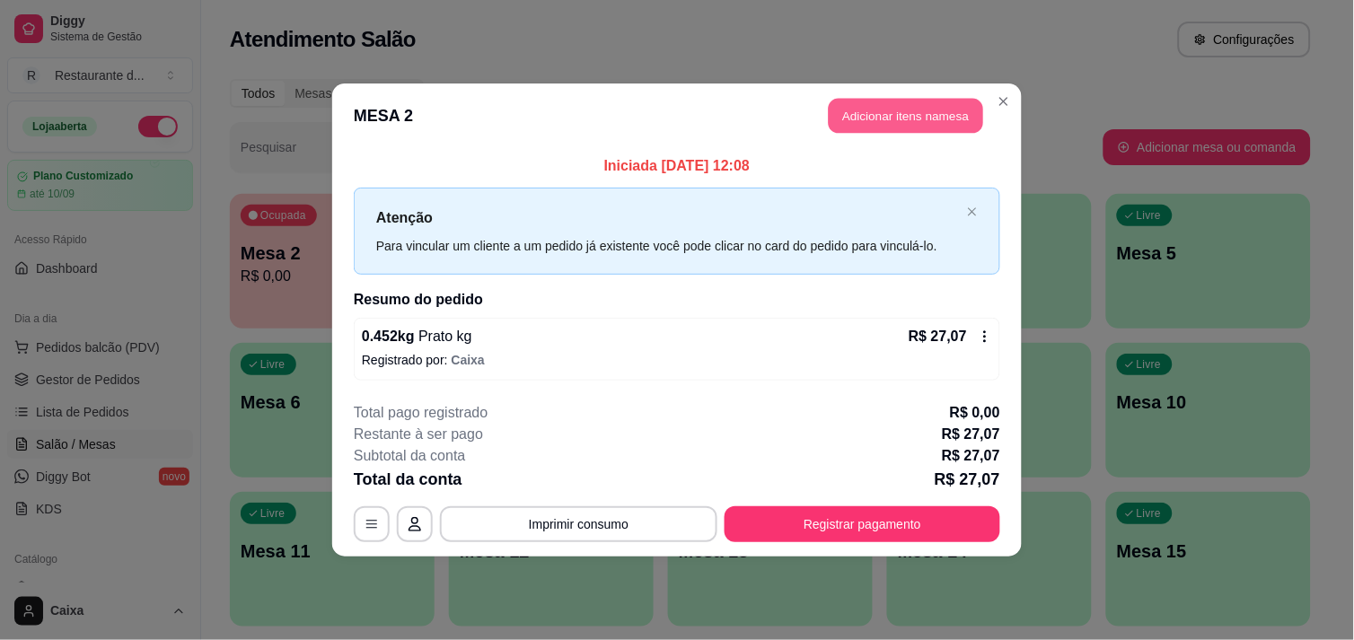
click at [904, 109] on button "Adicionar itens na mesa" at bounding box center [906, 116] width 154 height 35
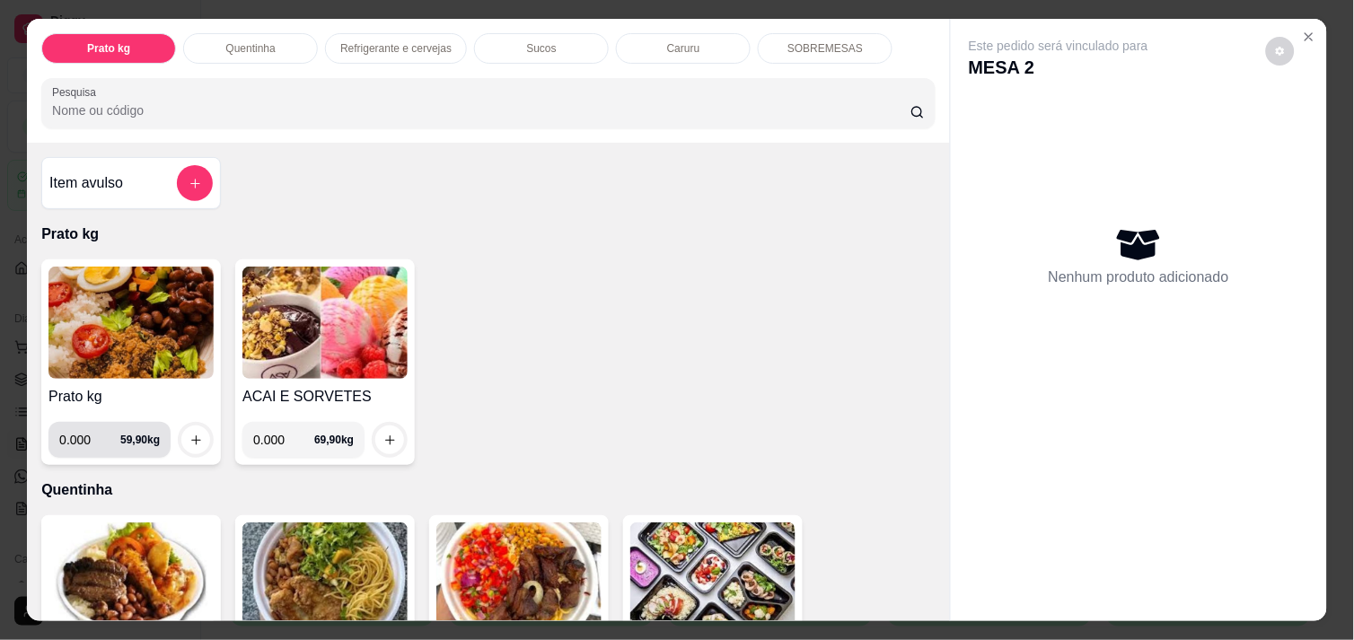
click at [83, 438] on input "0.000" at bounding box center [89, 440] width 61 height 36
type input "0.284"
click at [193, 434] on icon "increase-product-quantity" at bounding box center [195, 440] width 13 height 13
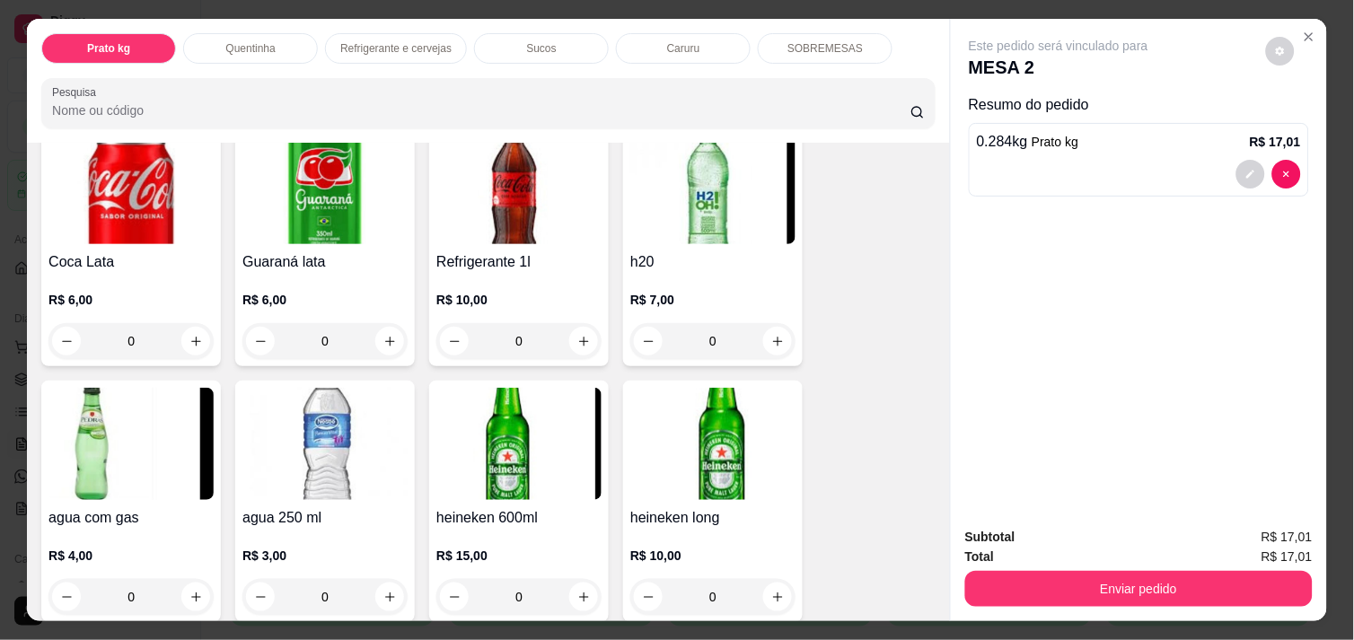
scroll to position [997, 0]
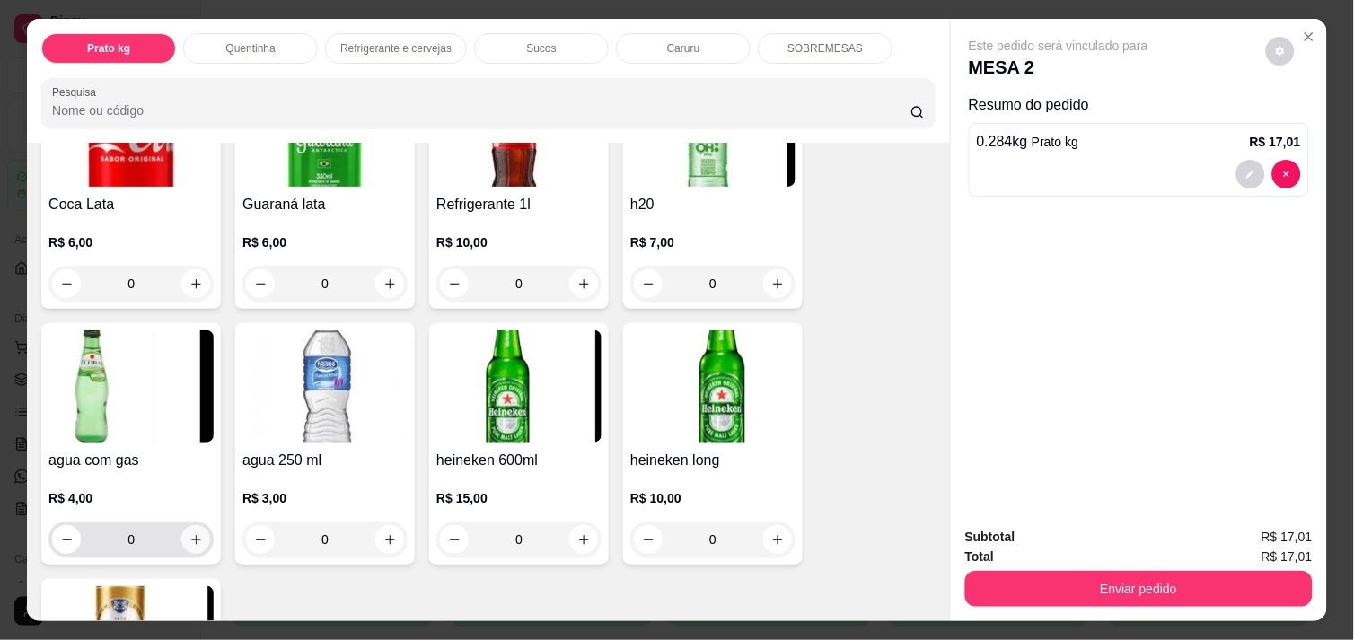
click at [193, 533] on icon "increase-product-quantity" at bounding box center [195, 539] width 13 height 13
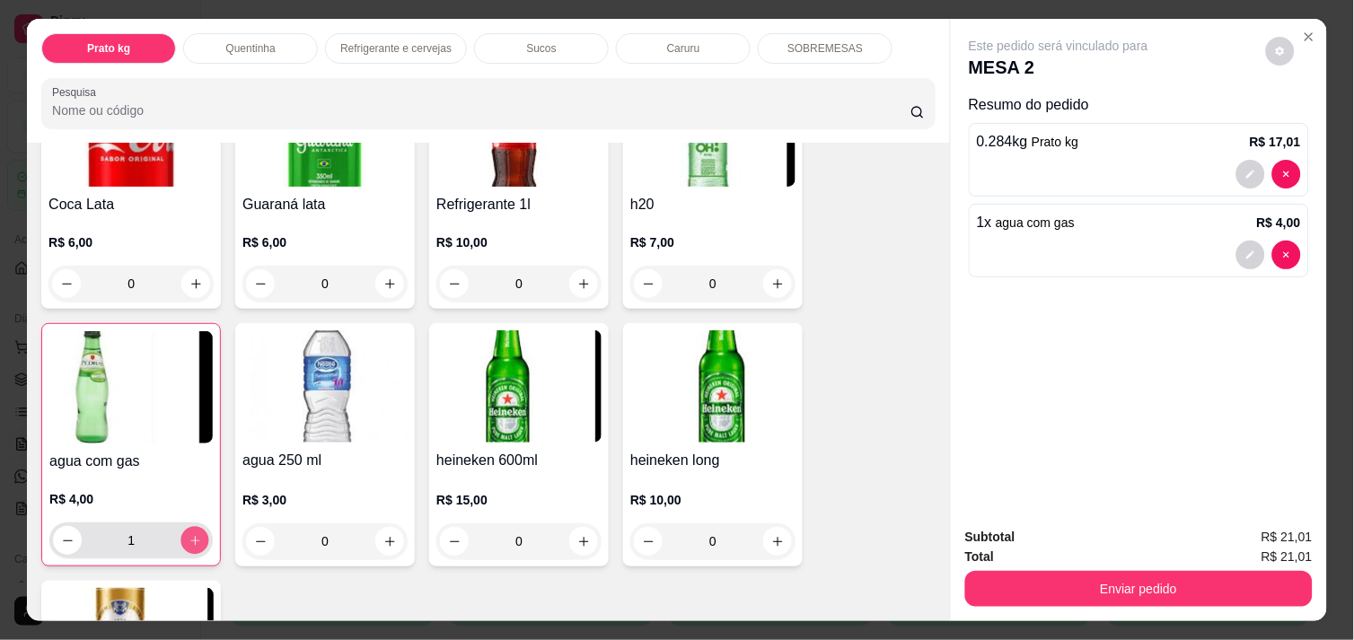
click at [193, 527] on button "increase-product-quantity" at bounding box center [195, 541] width 28 height 28
click at [64, 534] on icon "decrease-product-quantity" at bounding box center [67, 540] width 13 height 13
type input "1"
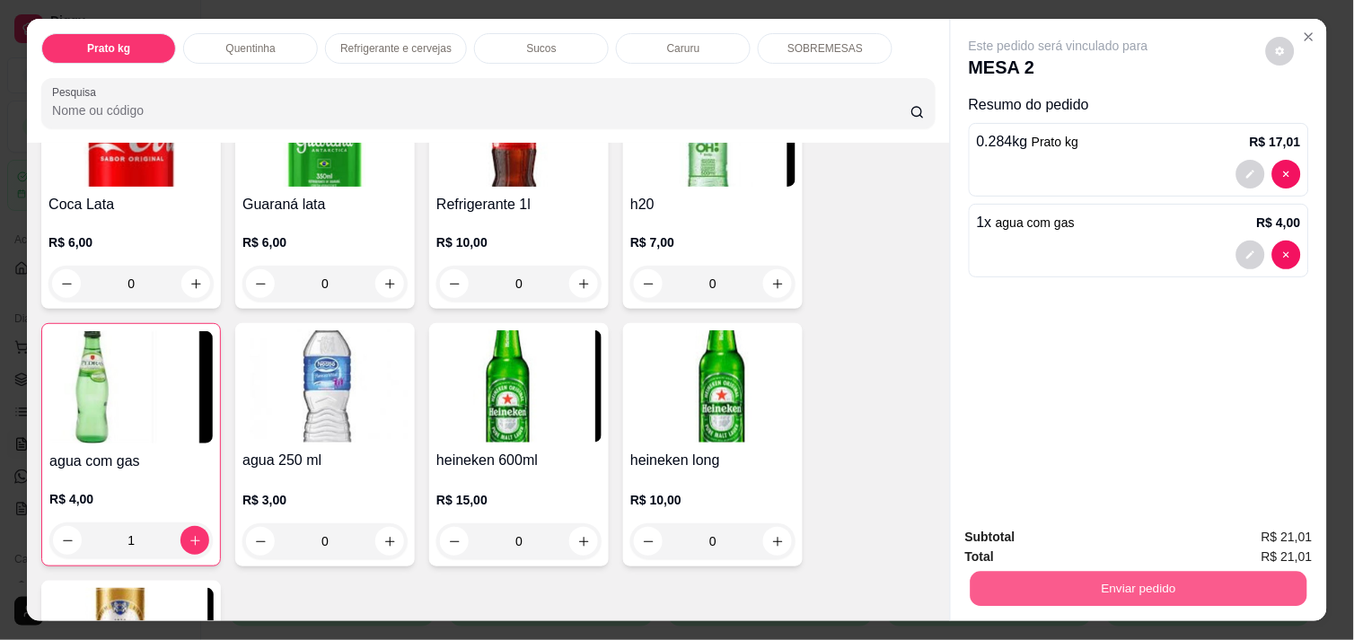
click at [1019, 587] on button "Enviar pedido" at bounding box center [1139, 588] width 337 height 35
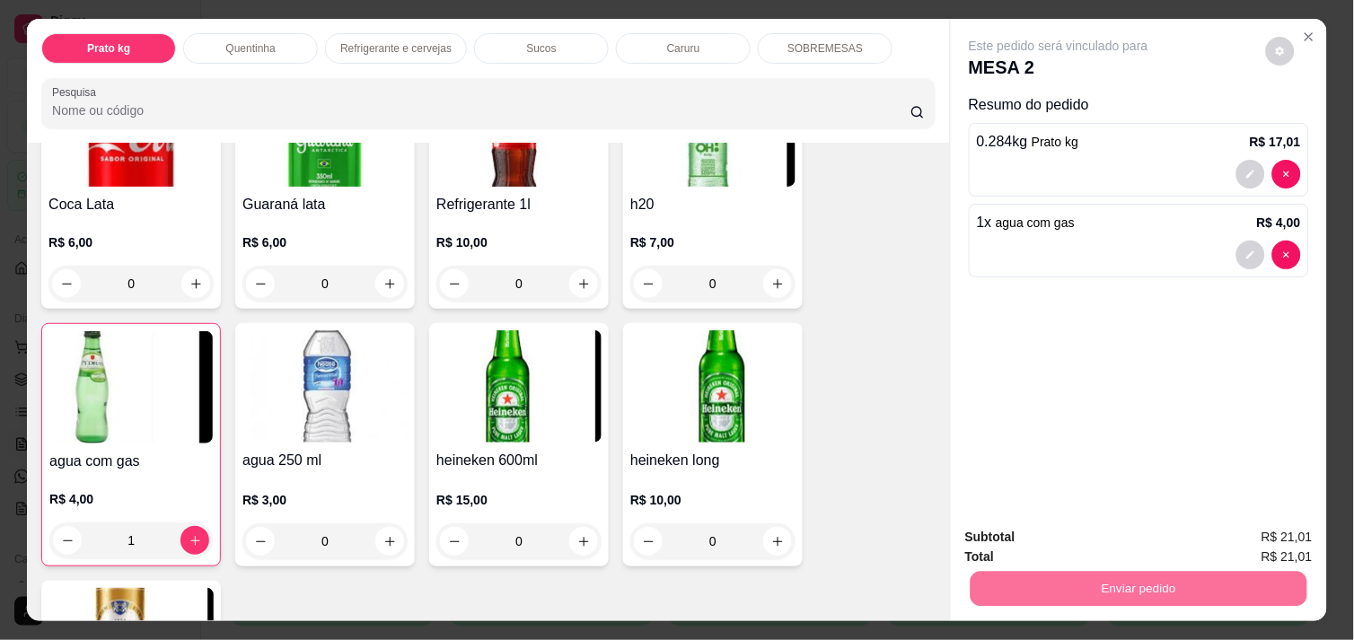
click at [1102, 528] on button "Não registrar e enviar pedido" at bounding box center [1078, 537] width 181 height 33
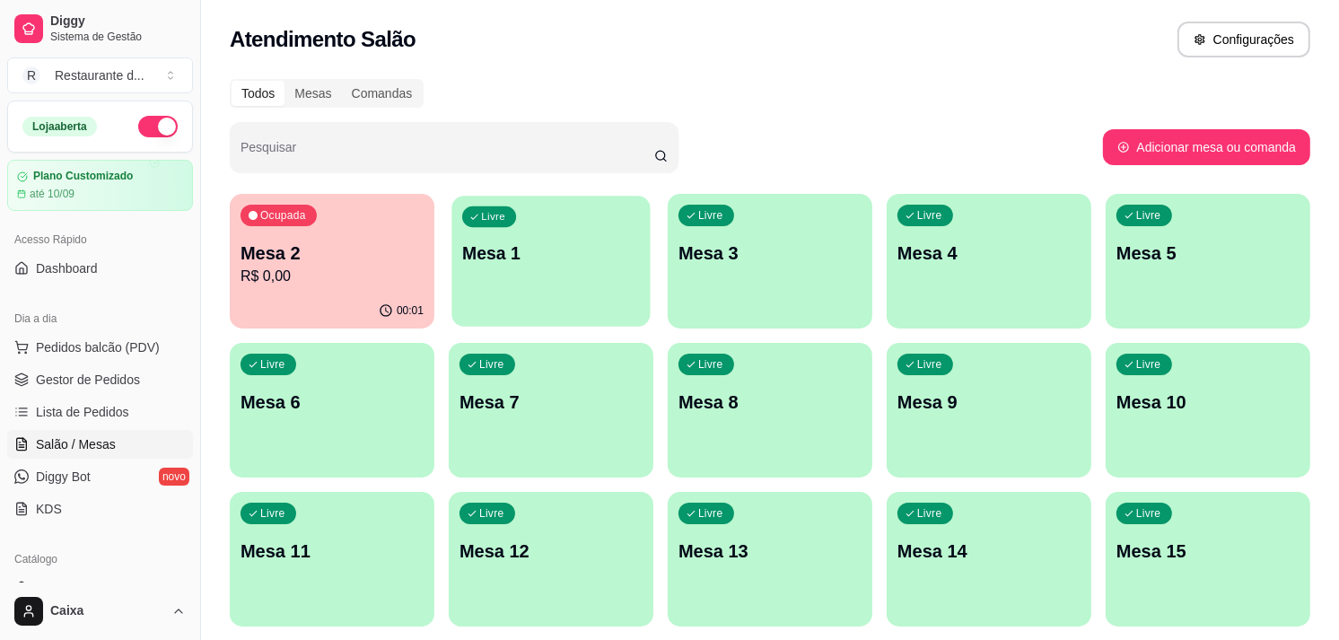
click at [549, 269] on div "Livre Mesa 1" at bounding box center [551, 251] width 198 height 110
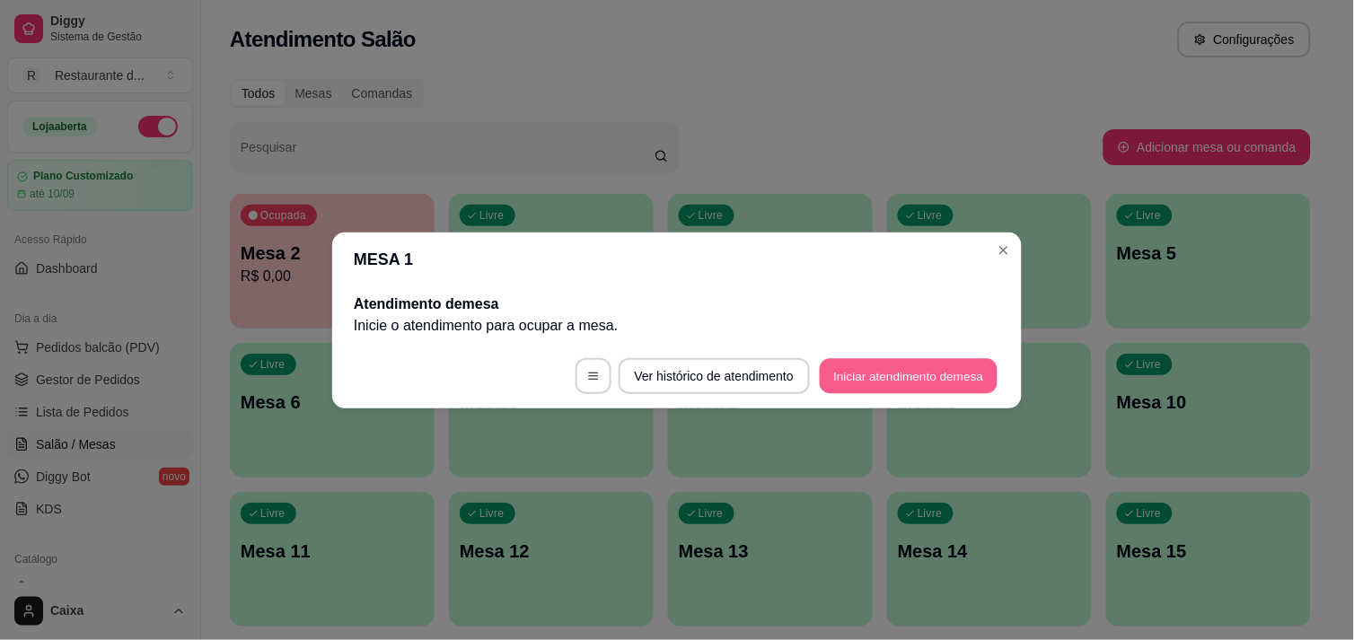
click at [878, 371] on button "Iniciar atendimento de mesa" at bounding box center [909, 375] width 178 height 35
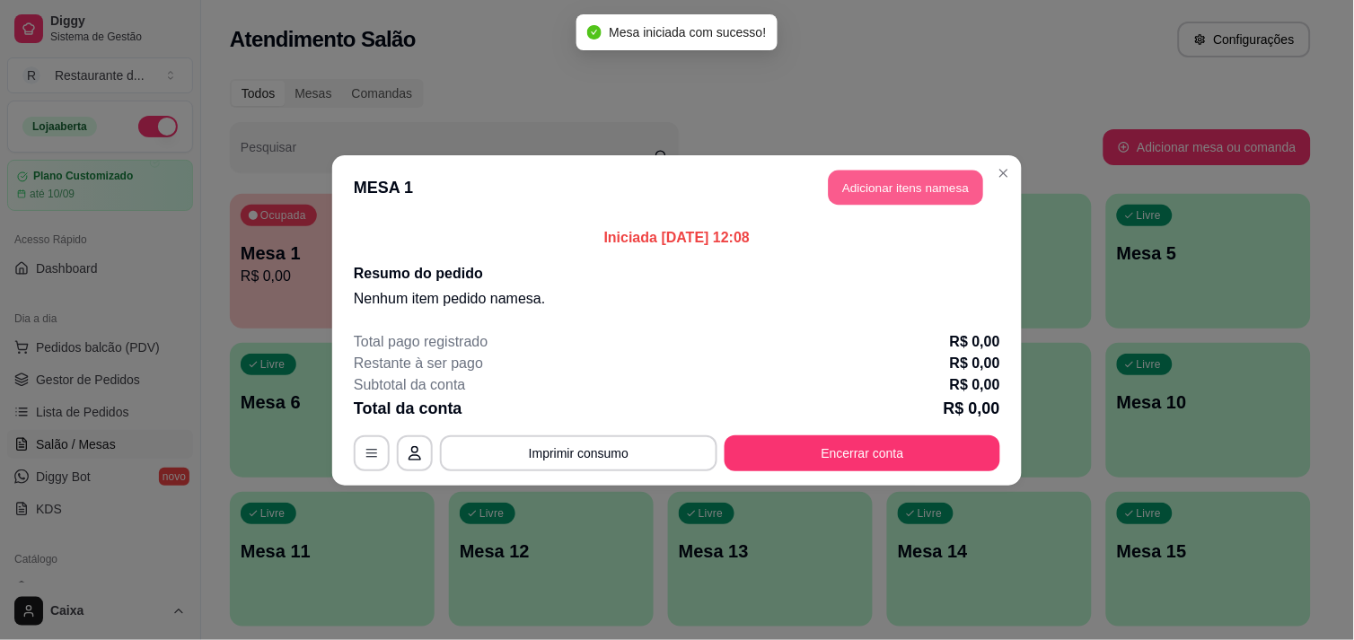
click at [925, 194] on button "Adicionar itens na mesa" at bounding box center [906, 187] width 154 height 35
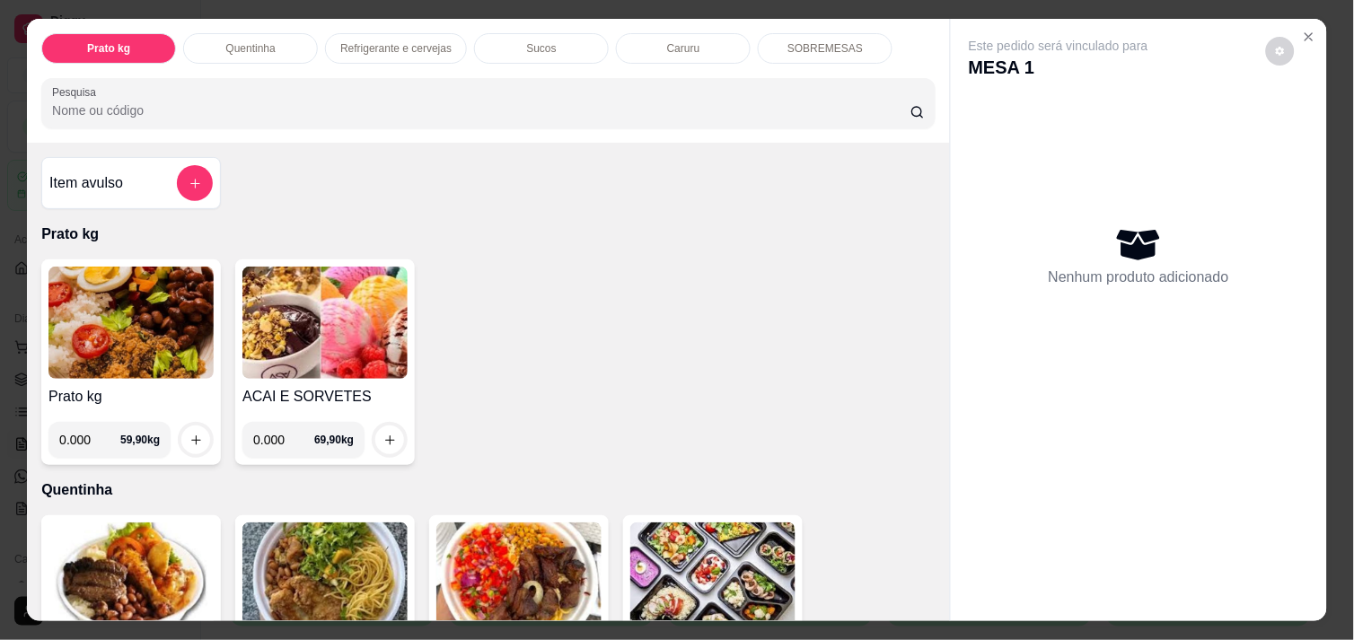
click at [83, 433] on input "0.000" at bounding box center [89, 440] width 61 height 36
type input "0.500"
click at [189, 434] on icon "increase-product-quantity" at bounding box center [195, 440] width 13 height 13
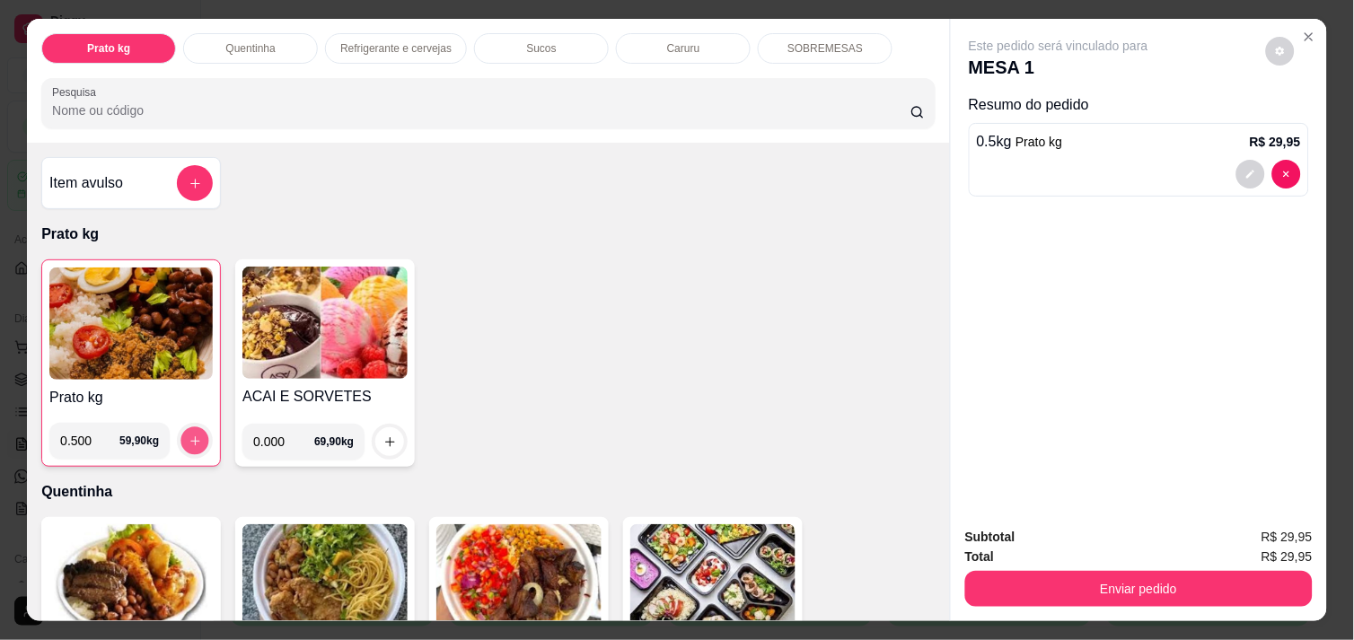
click at [189, 435] on icon "increase-product-quantity" at bounding box center [195, 441] width 13 height 13
click at [927, 602] on div "Item avulso Prato kg Prato kg 0.500 59,90 kg ACAI E SORVETES 0.000 69,90 kg Que…" at bounding box center [488, 382] width 923 height 478
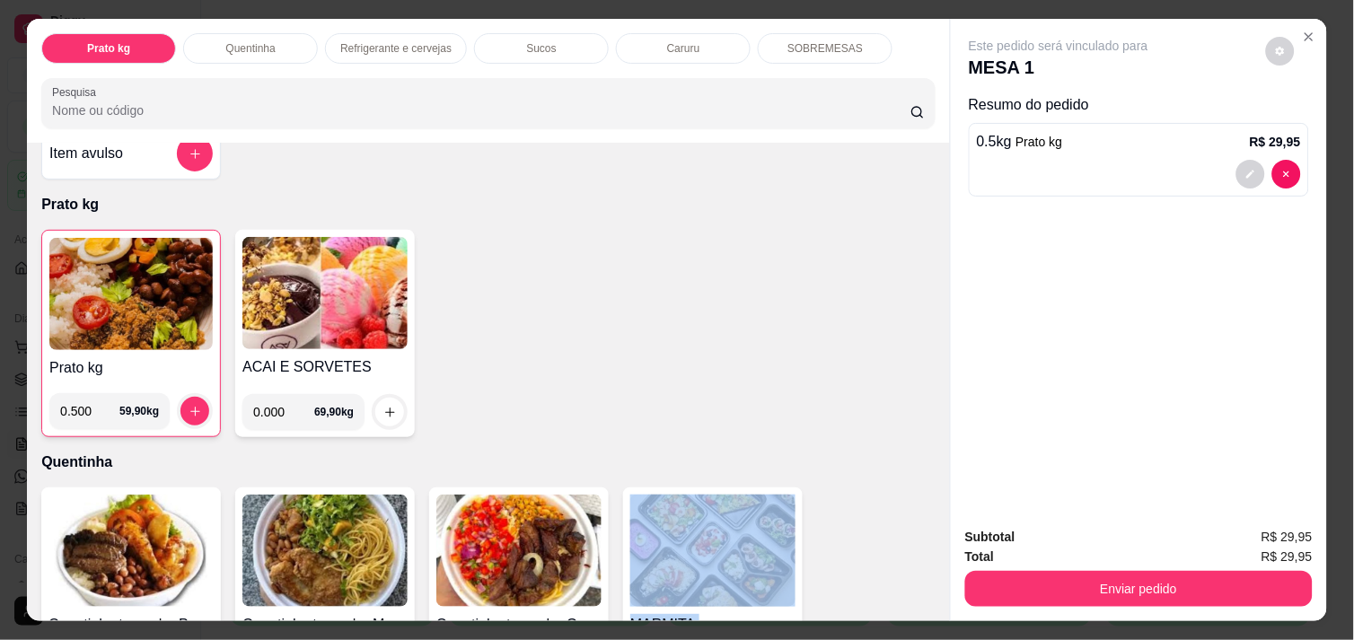
click at [927, 602] on div "Item avulso Prato kg Prato kg 0.500 59,90 kg ACAI E SORVETES 0.000 69,90 kg Que…" at bounding box center [488, 382] width 923 height 478
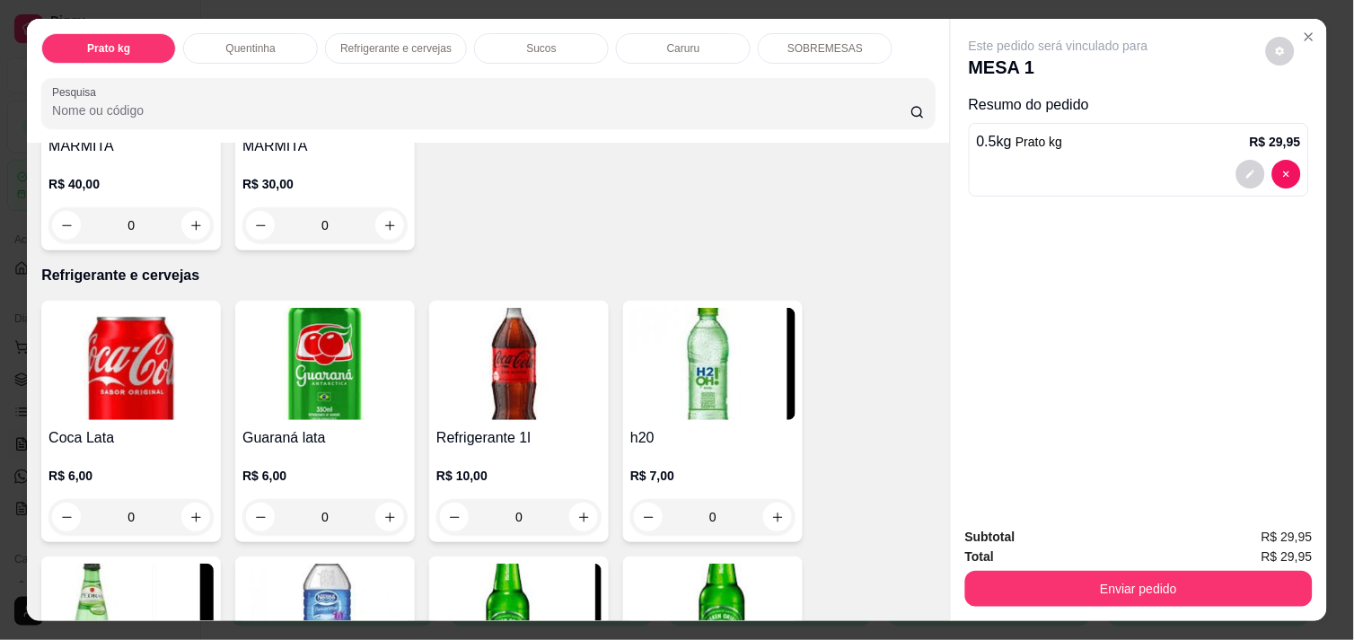
scroll to position [797, 0]
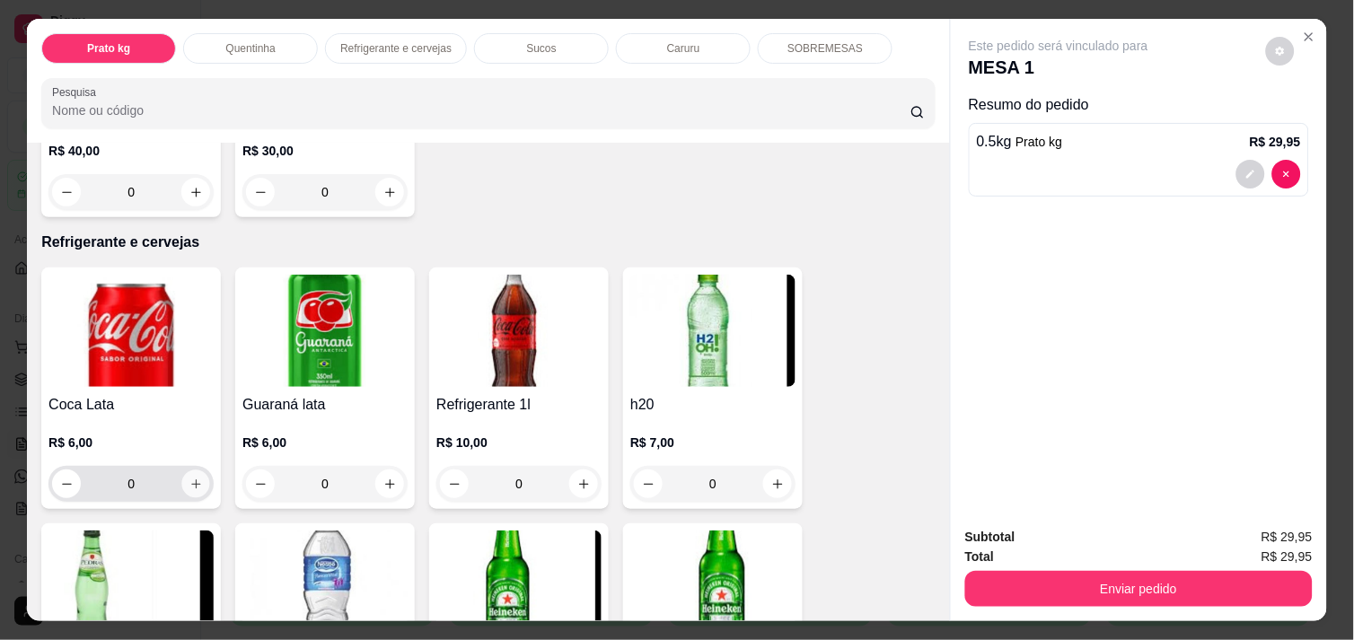
click at [198, 471] on button "increase-product-quantity" at bounding box center [196, 484] width 28 height 28
type input "1"
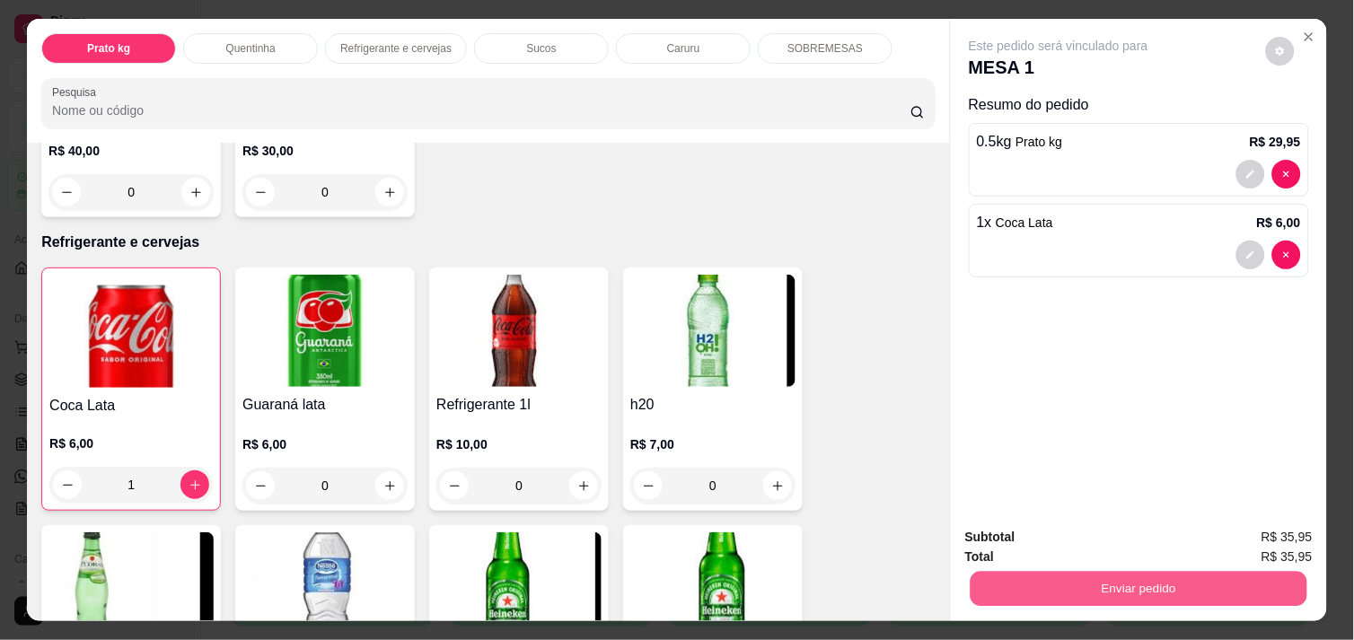
click at [1135, 579] on button "Enviar pedido" at bounding box center [1139, 588] width 337 height 35
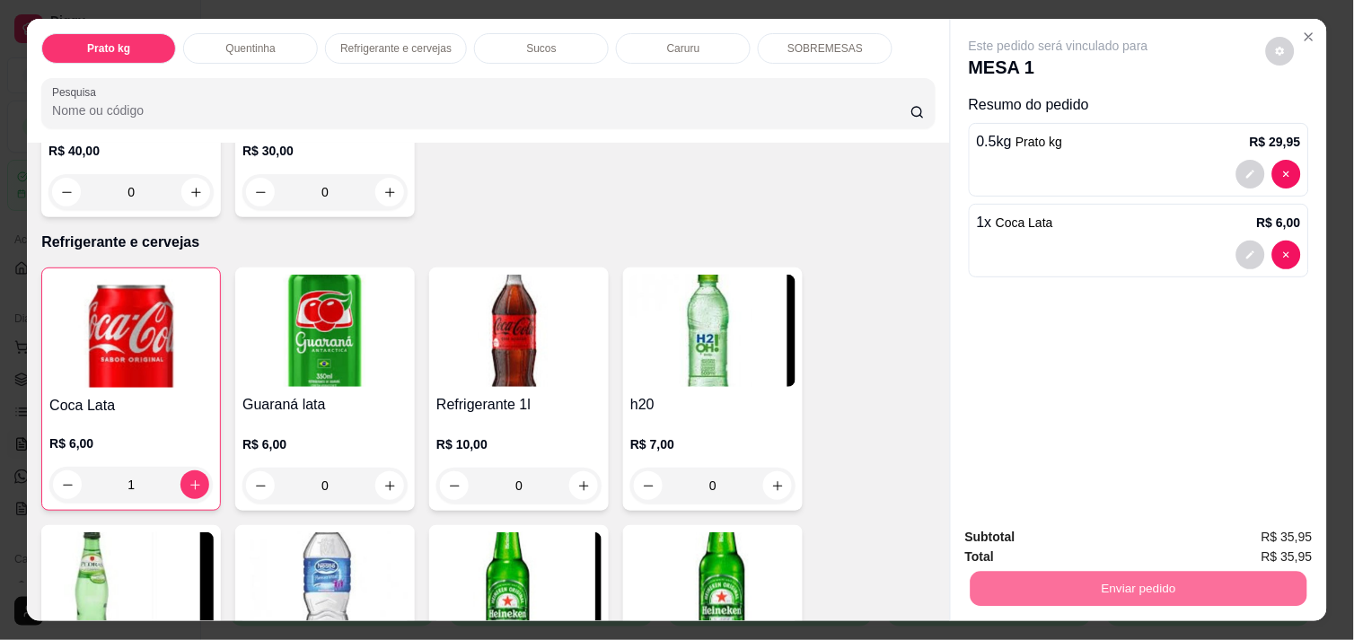
click at [1086, 540] on button "Não registrar e enviar pedido" at bounding box center [1078, 537] width 181 height 33
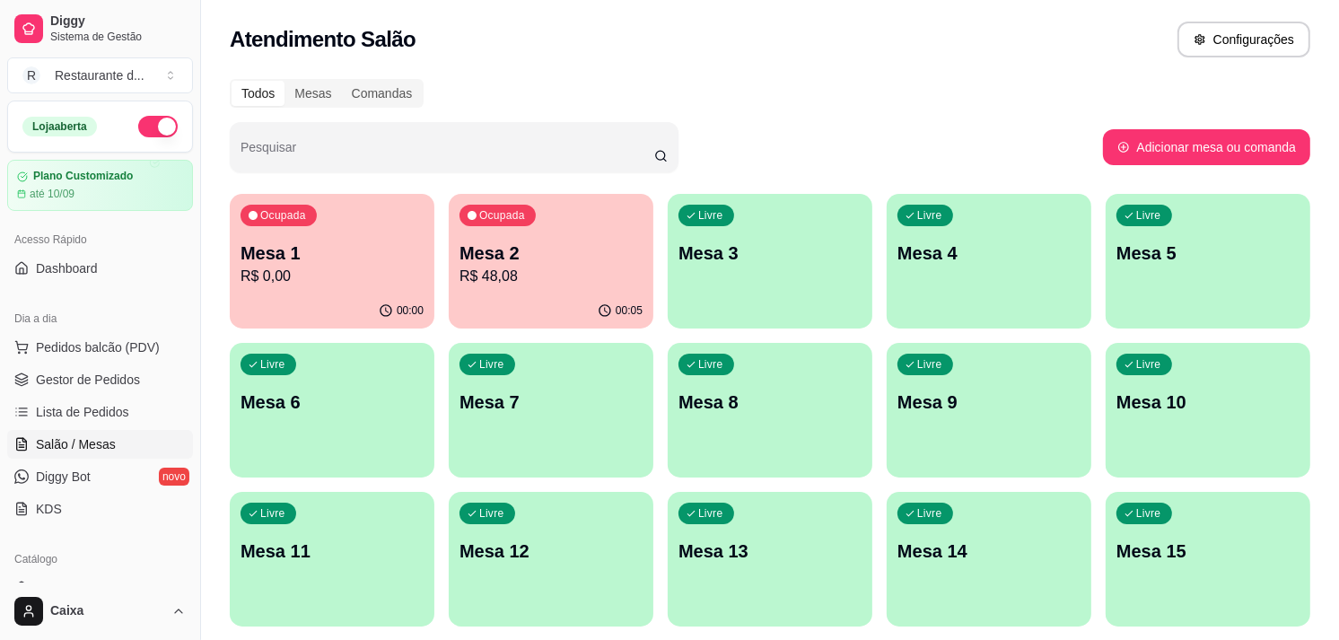
click at [335, 264] on div "Mesa 1 R$ 0,00" at bounding box center [332, 264] width 183 height 47
click at [749, 266] on div "Livre Mesa 3" at bounding box center [770, 251] width 198 height 110
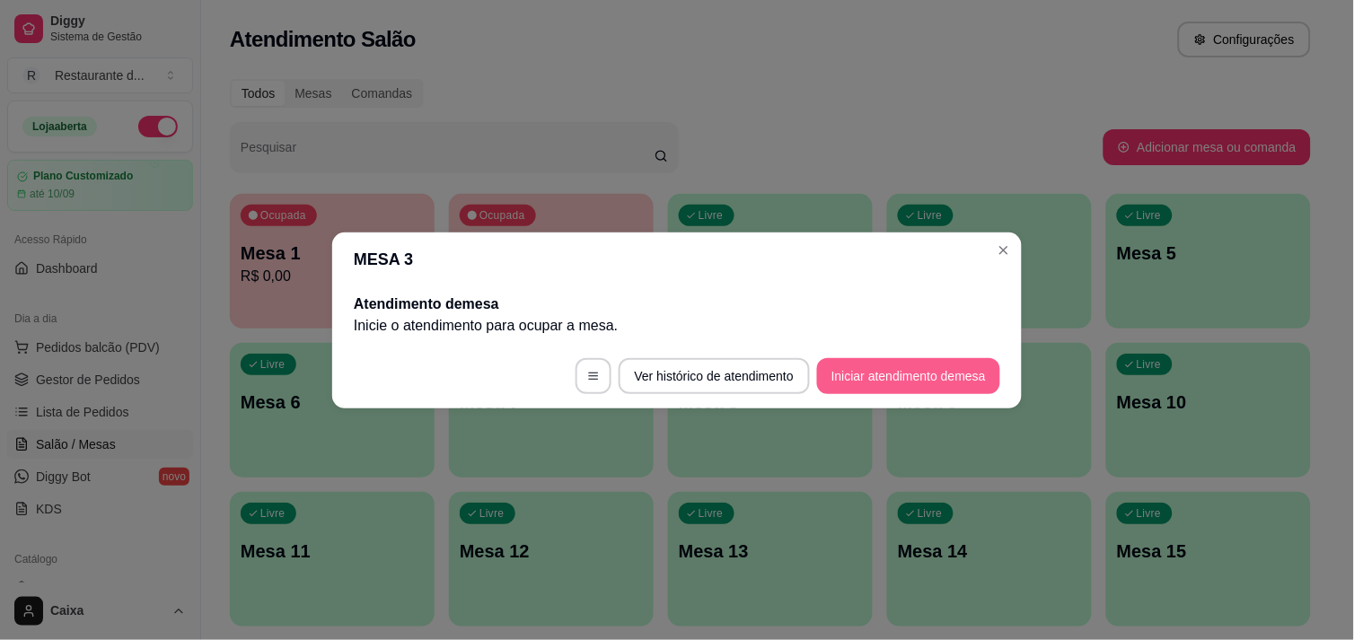
click at [899, 373] on button "Iniciar atendimento de mesa" at bounding box center [908, 376] width 183 height 36
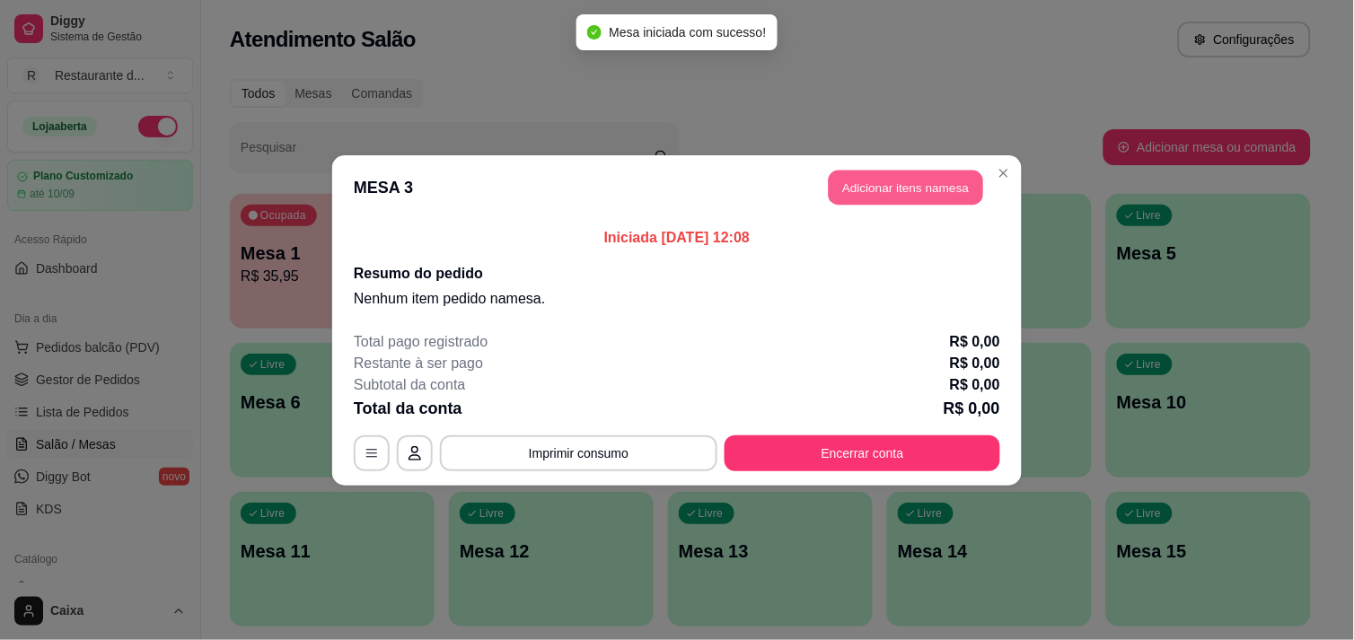
click at [881, 187] on button "Adicionar itens na mesa" at bounding box center [906, 187] width 154 height 35
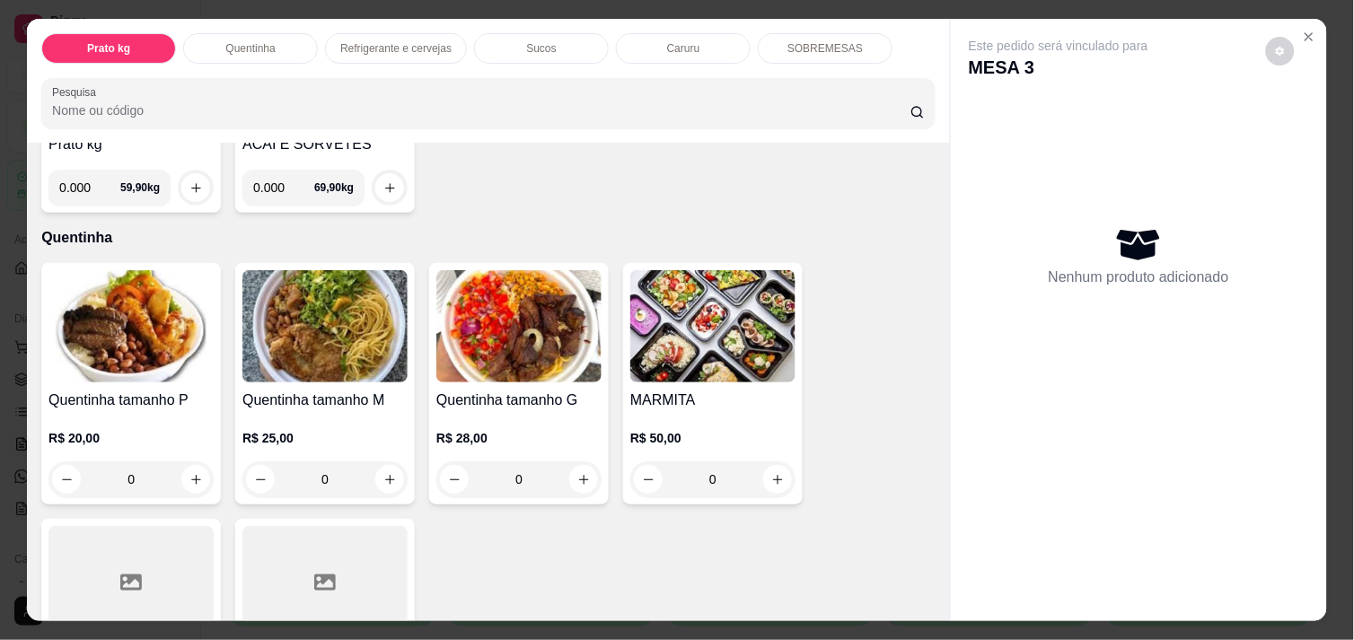
scroll to position [279, 0]
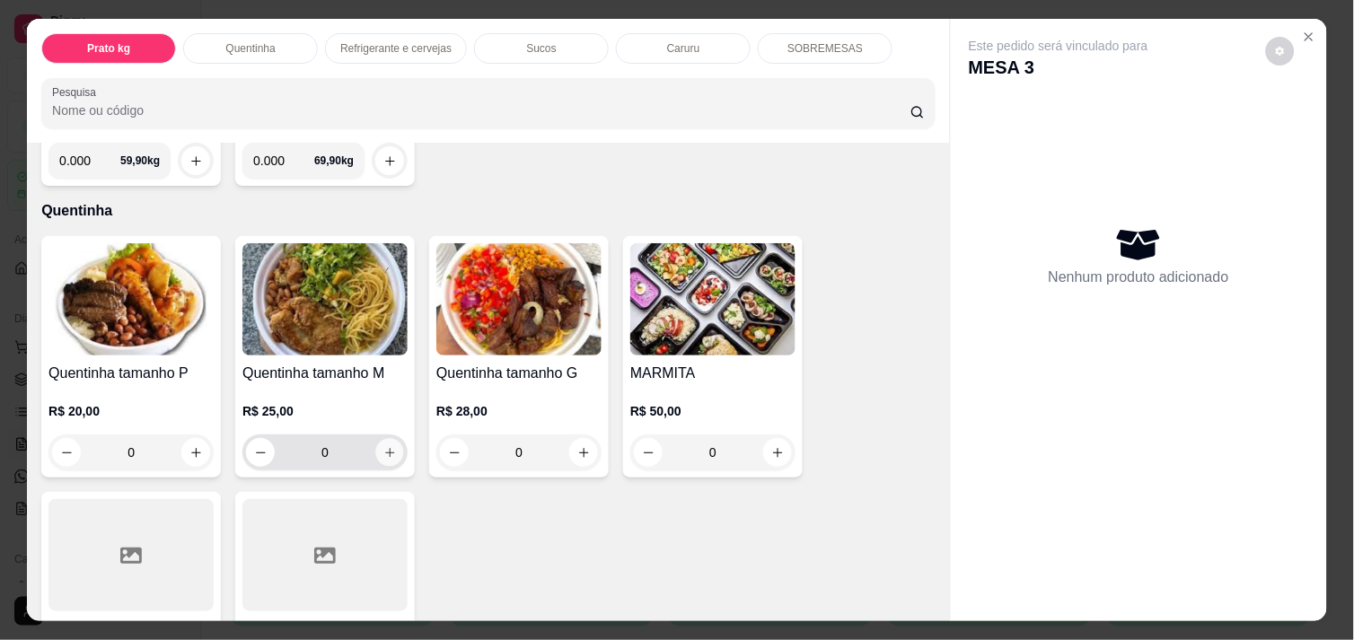
click at [383, 451] on icon "increase-product-quantity" at bounding box center [389, 452] width 13 height 13
type input "1"
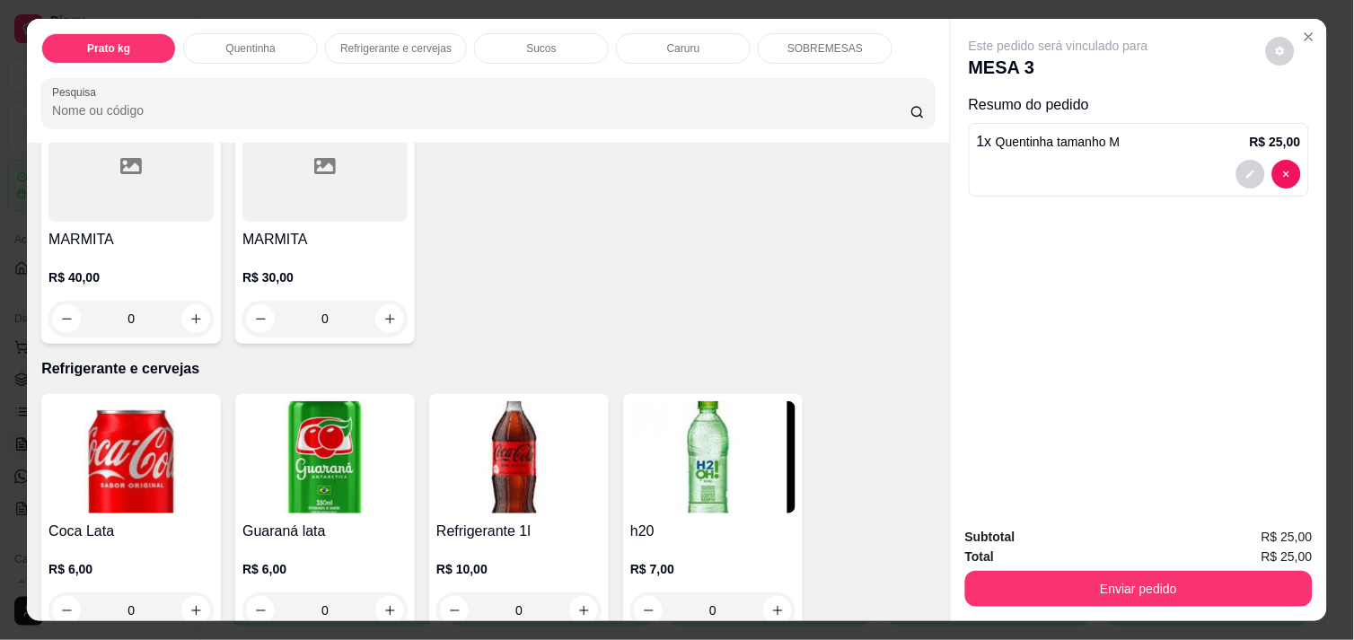
scroll to position [718, 0]
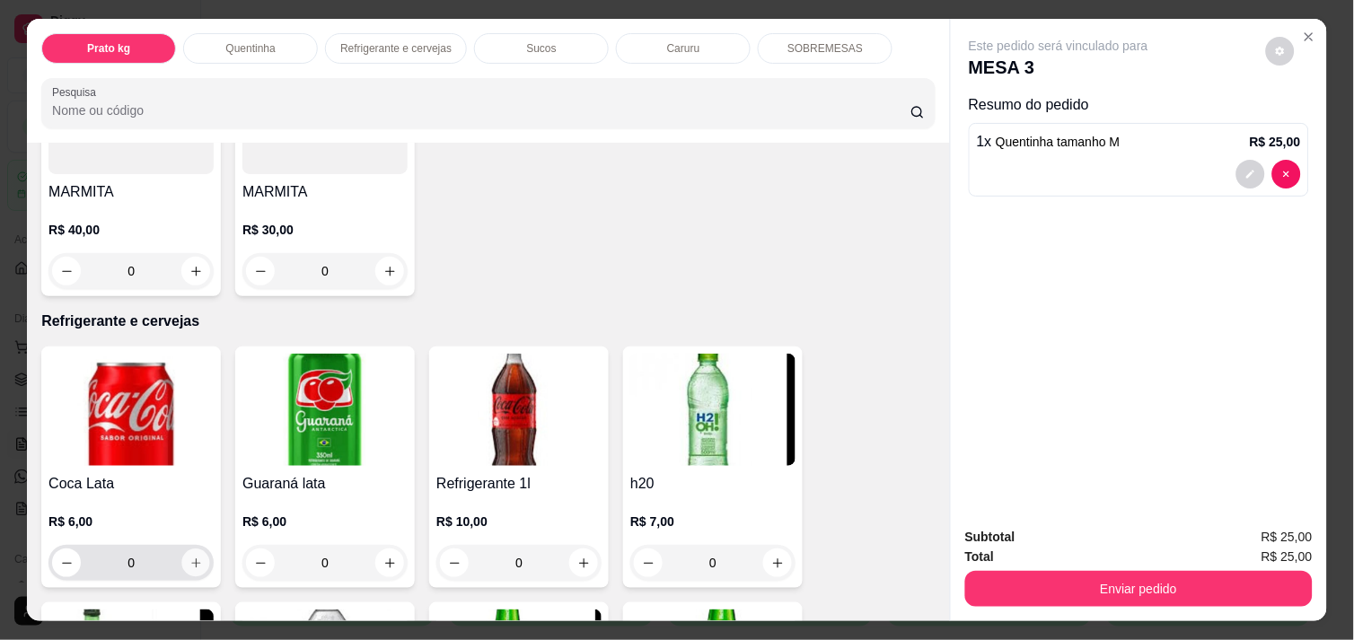
click at [189, 558] on icon "increase-product-quantity" at bounding box center [195, 563] width 13 height 13
type input "1"
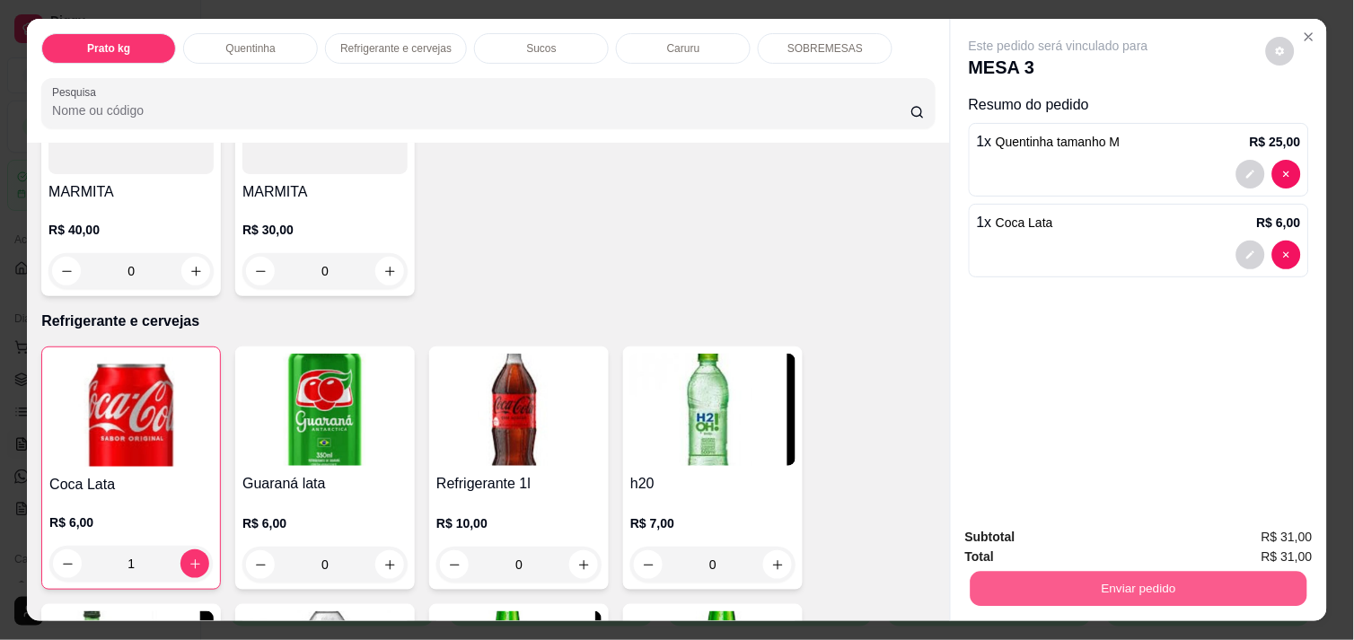
click at [1163, 576] on button "Enviar pedido" at bounding box center [1139, 588] width 337 height 35
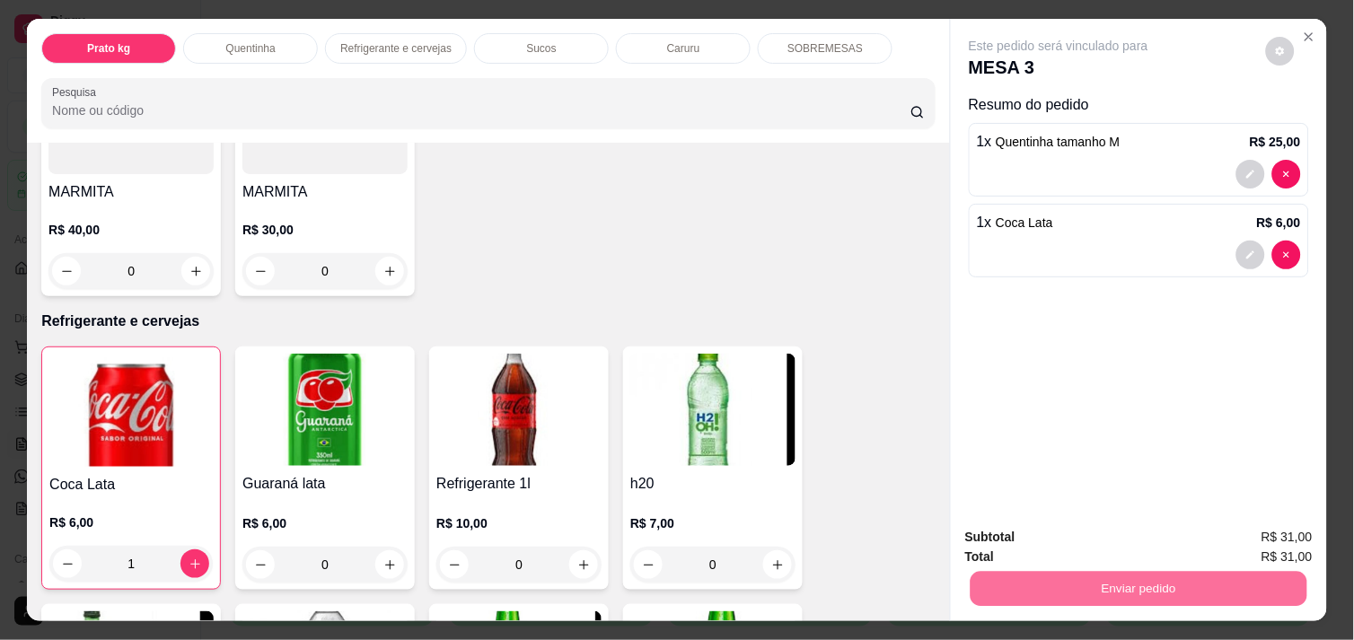
click at [1131, 533] on button "Não registrar e enviar pedido" at bounding box center [1078, 537] width 181 height 33
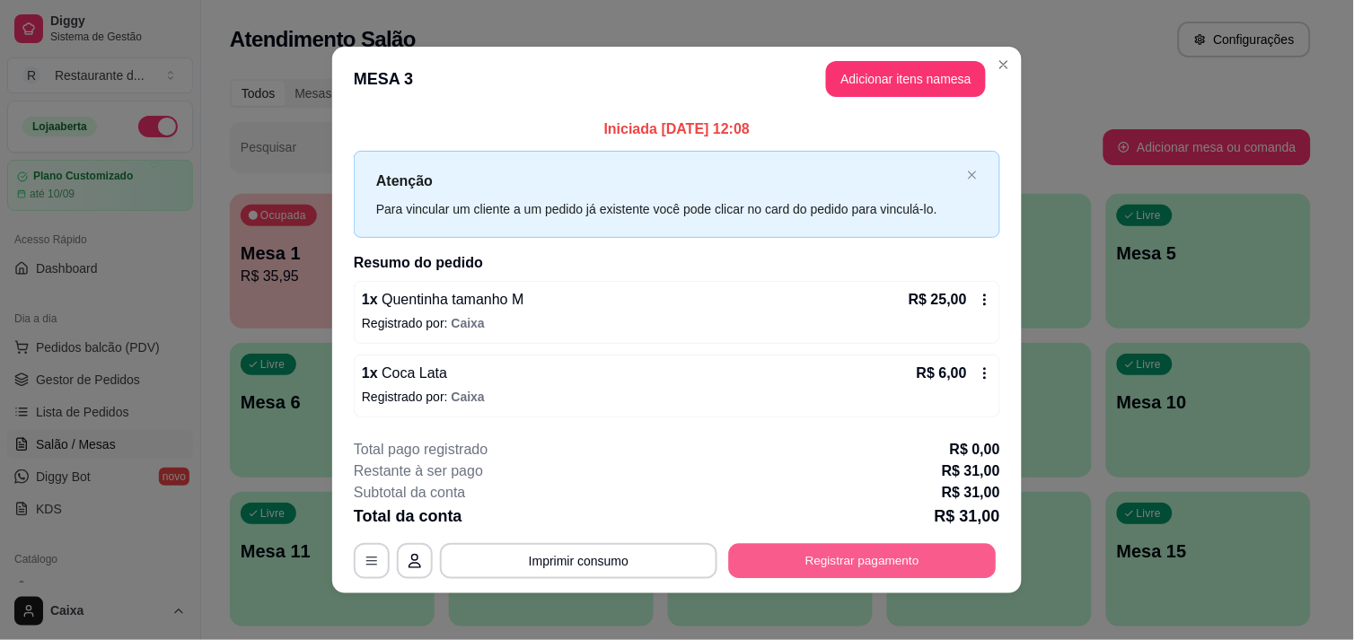
click at [858, 555] on button "Registrar pagamento" at bounding box center [863, 561] width 268 height 35
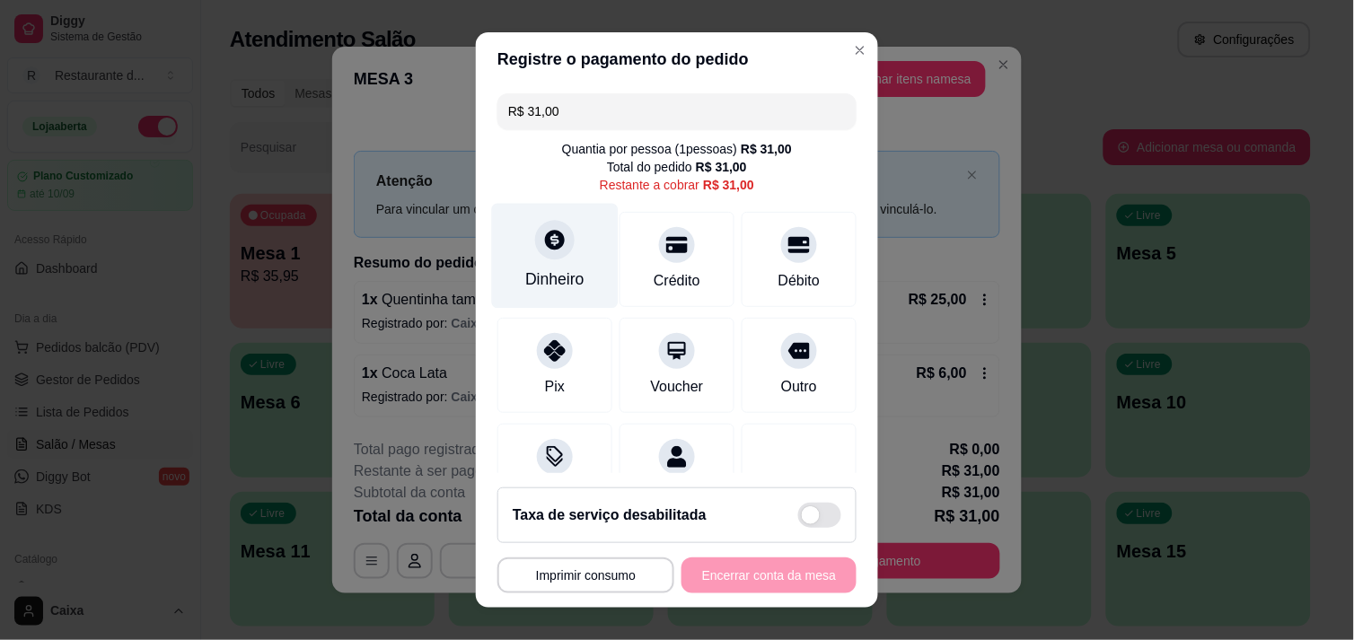
click at [549, 248] on icon at bounding box center [554, 239] width 23 height 23
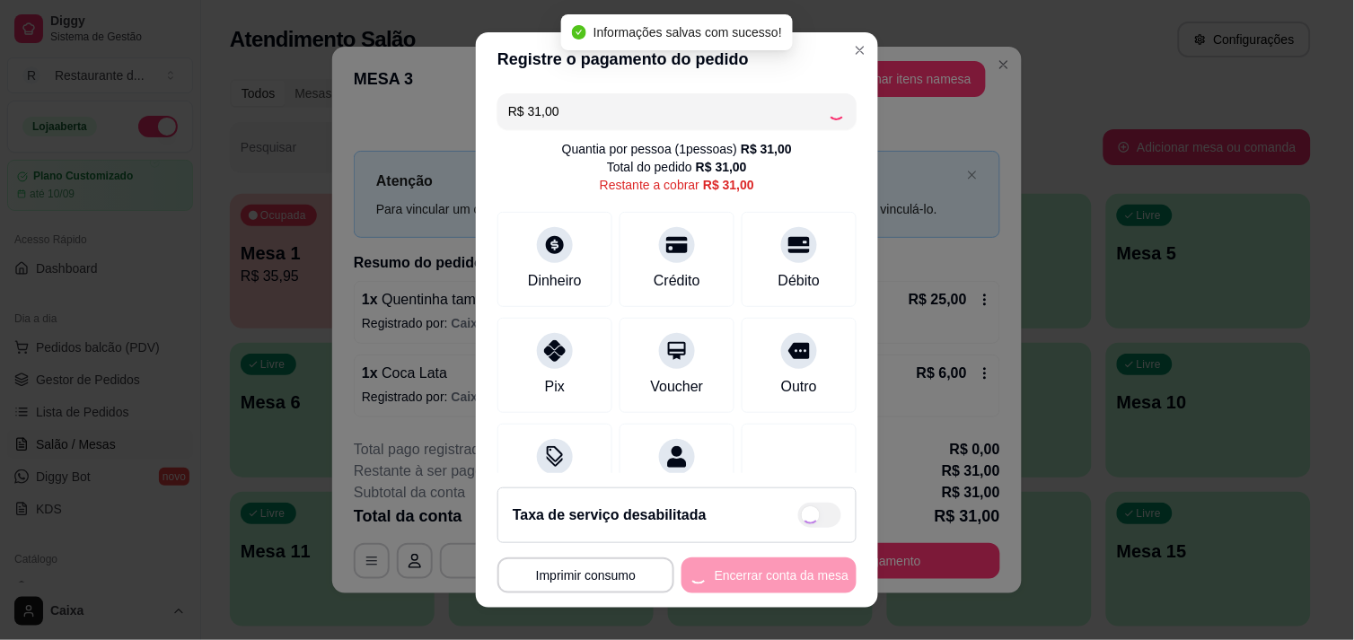
type input "R$ 0,00"
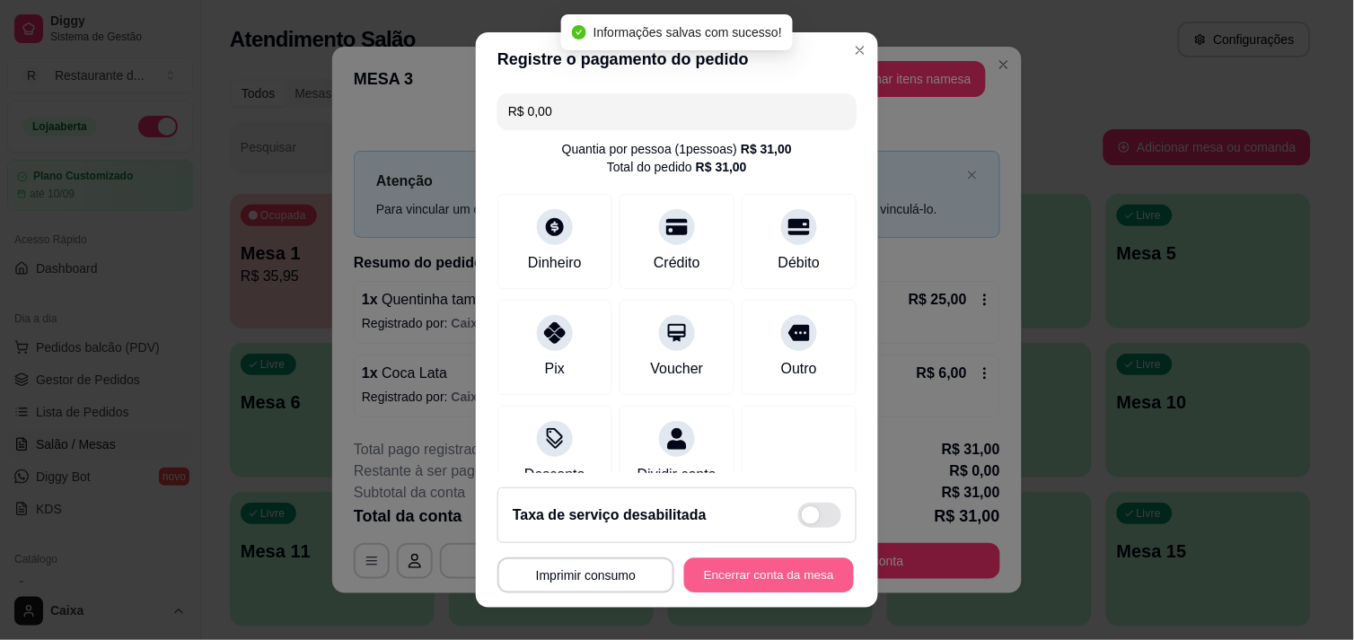
click at [759, 577] on button "Encerrar conta da mesa" at bounding box center [769, 575] width 170 height 35
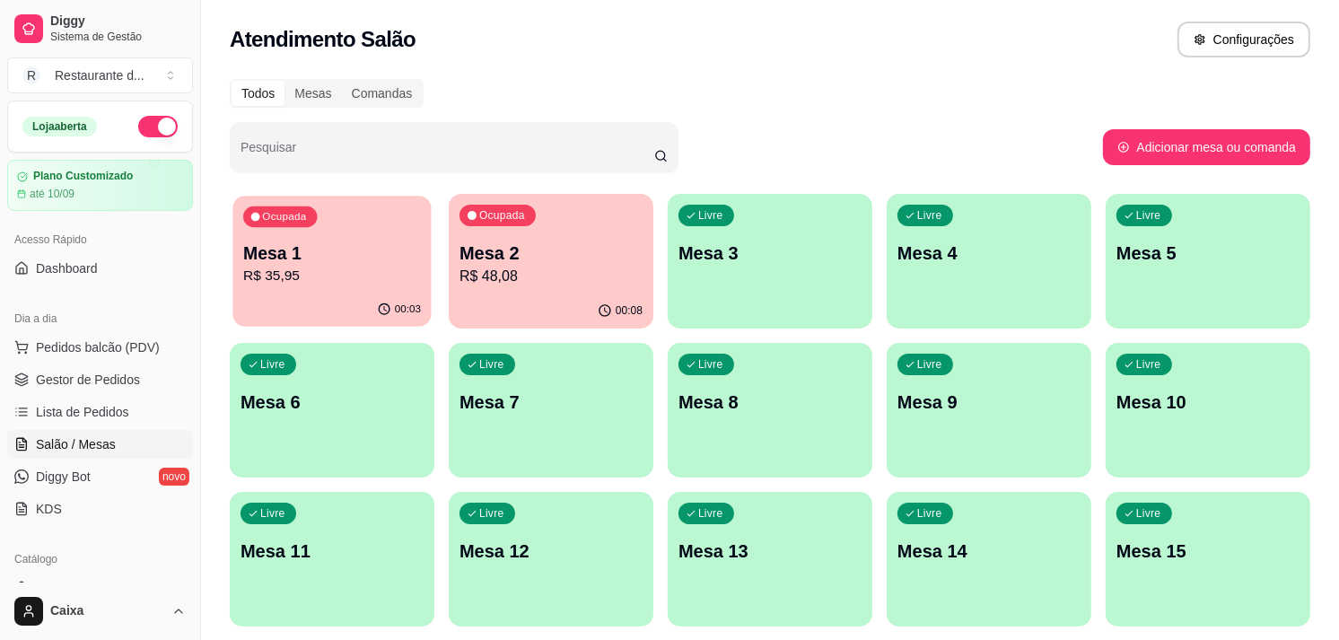
click at [387, 282] on p "R$ 35,95" at bounding box center [332, 276] width 178 height 21
click at [554, 324] on div "00:08" at bounding box center [551, 311] width 205 height 35
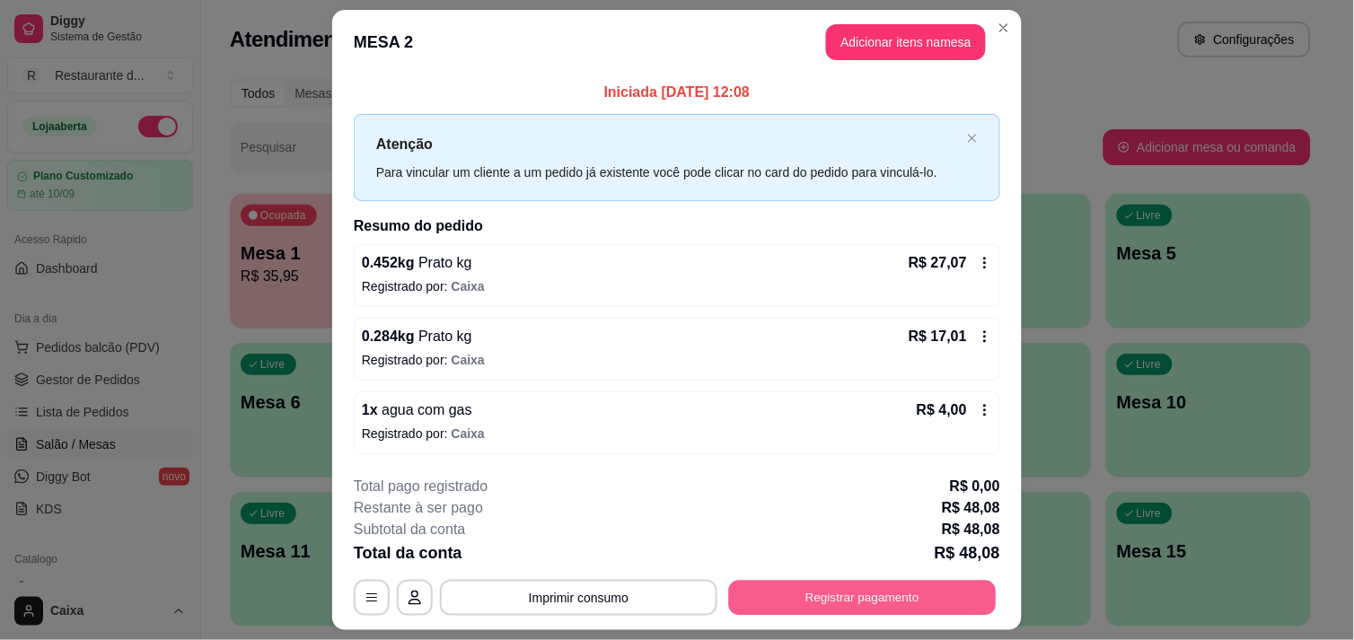
click at [877, 604] on button "Registrar pagamento" at bounding box center [863, 598] width 268 height 35
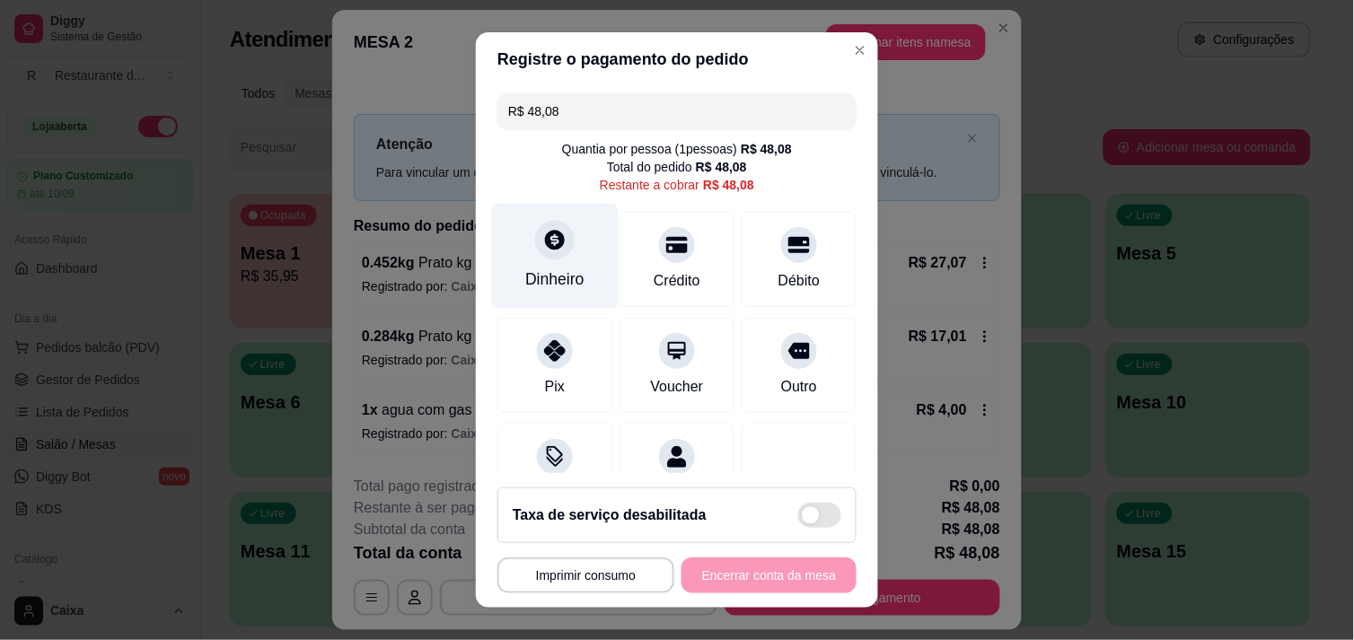
click at [535, 252] on div at bounding box center [555, 240] width 40 height 40
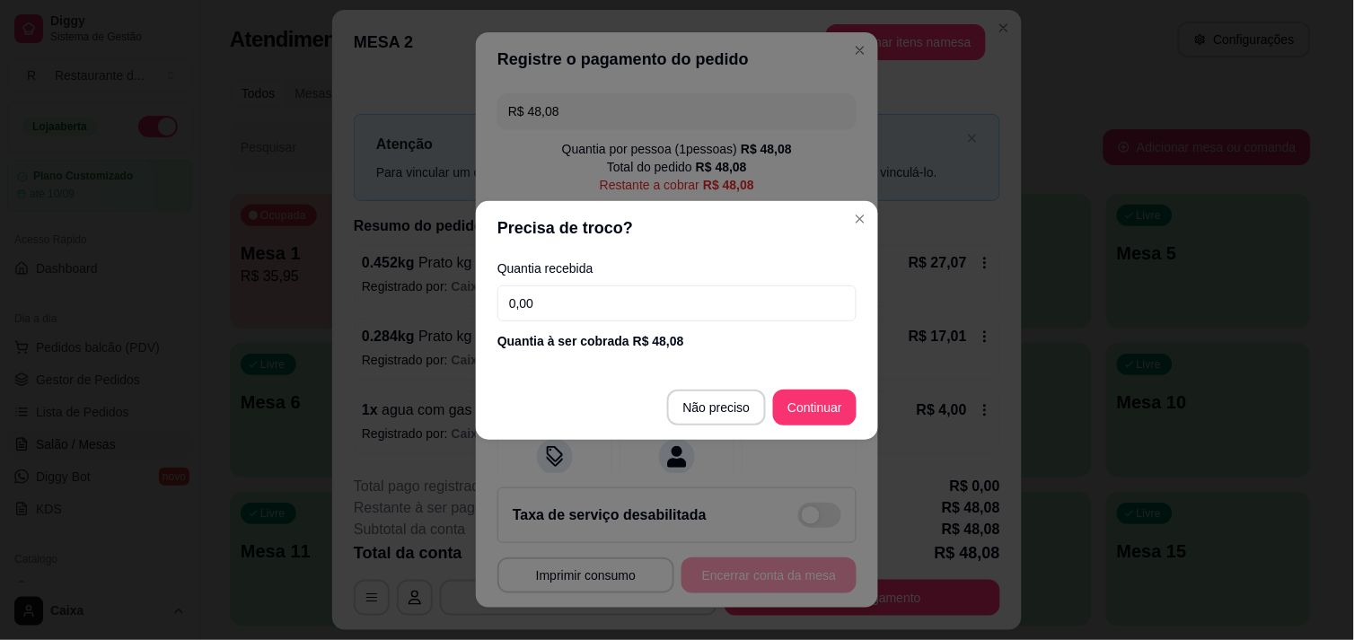
click at [839, 388] on footer "Não preciso Continuar" at bounding box center [677, 407] width 402 height 65
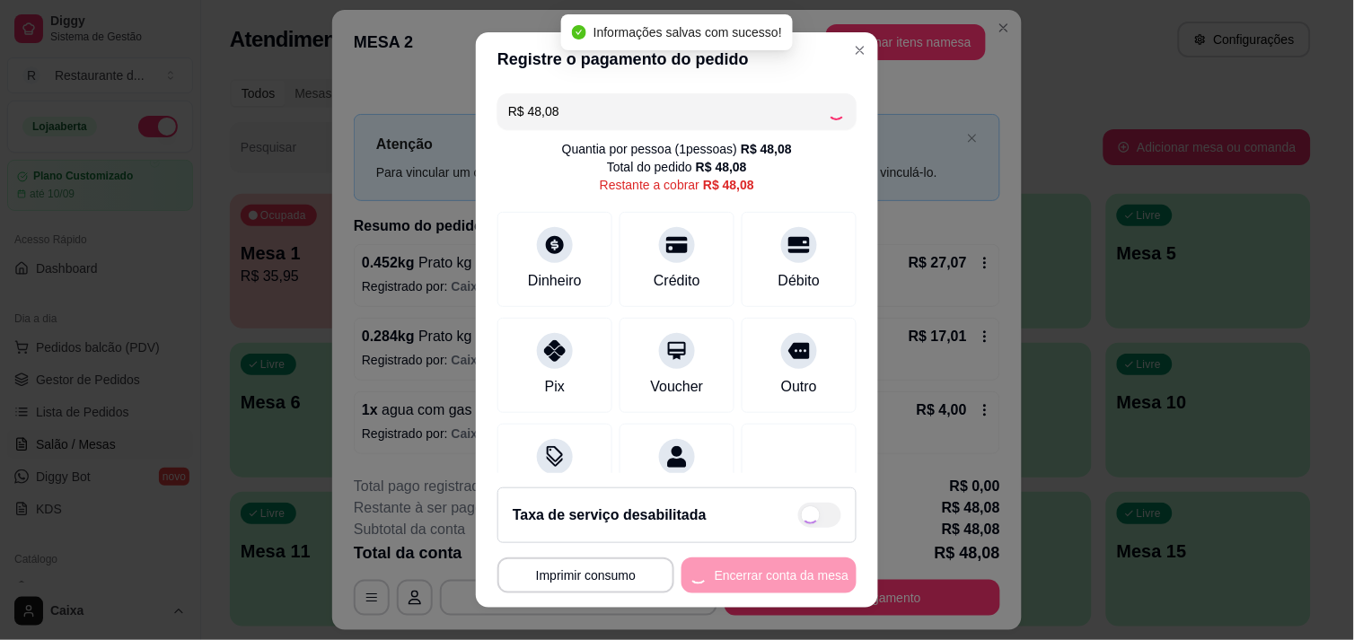
type input "R$ 0,00"
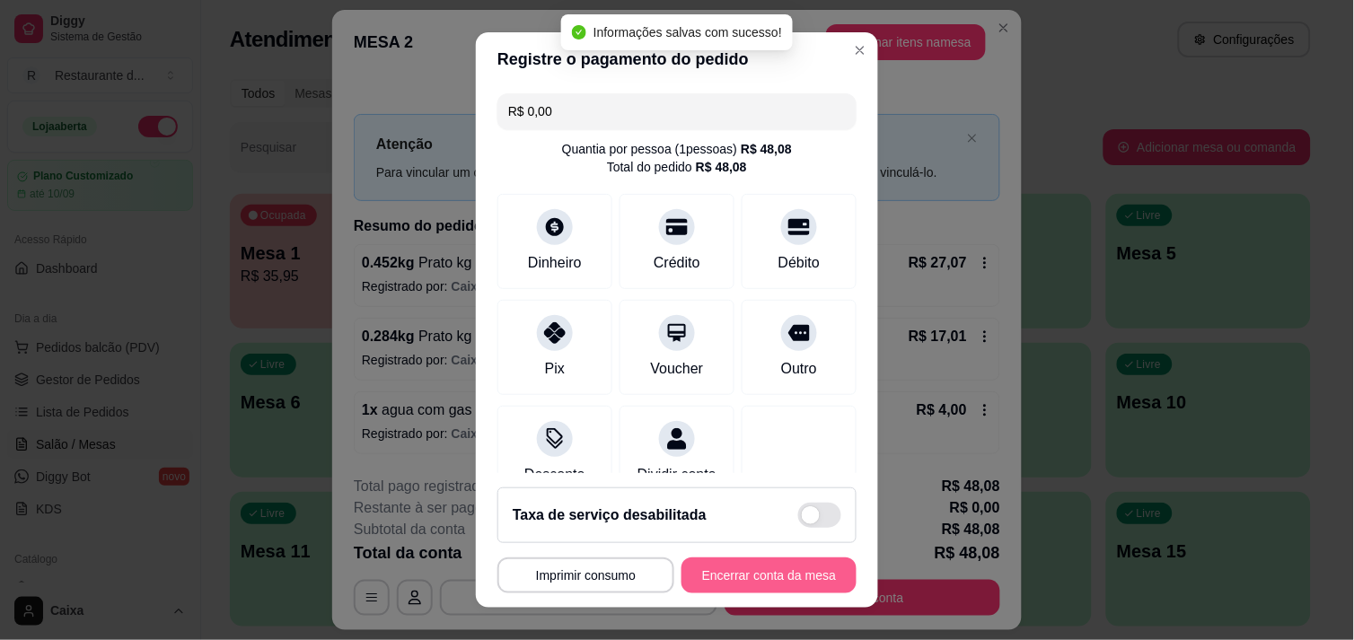
click at [742, 572] on button "Encerrar conta da mesa" at bounding box center [768, 576] width 175 height 36
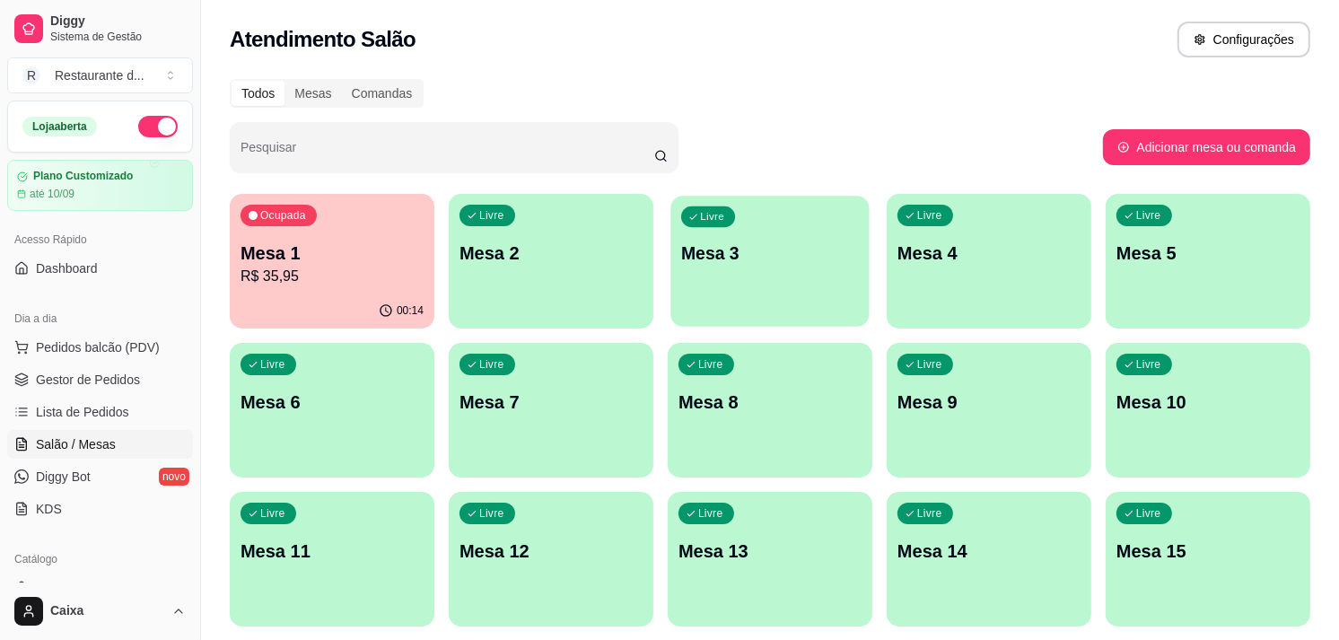
click at [764, 257] on p "Mesa 3" at bounding box center [770, 254] width 178 height 24
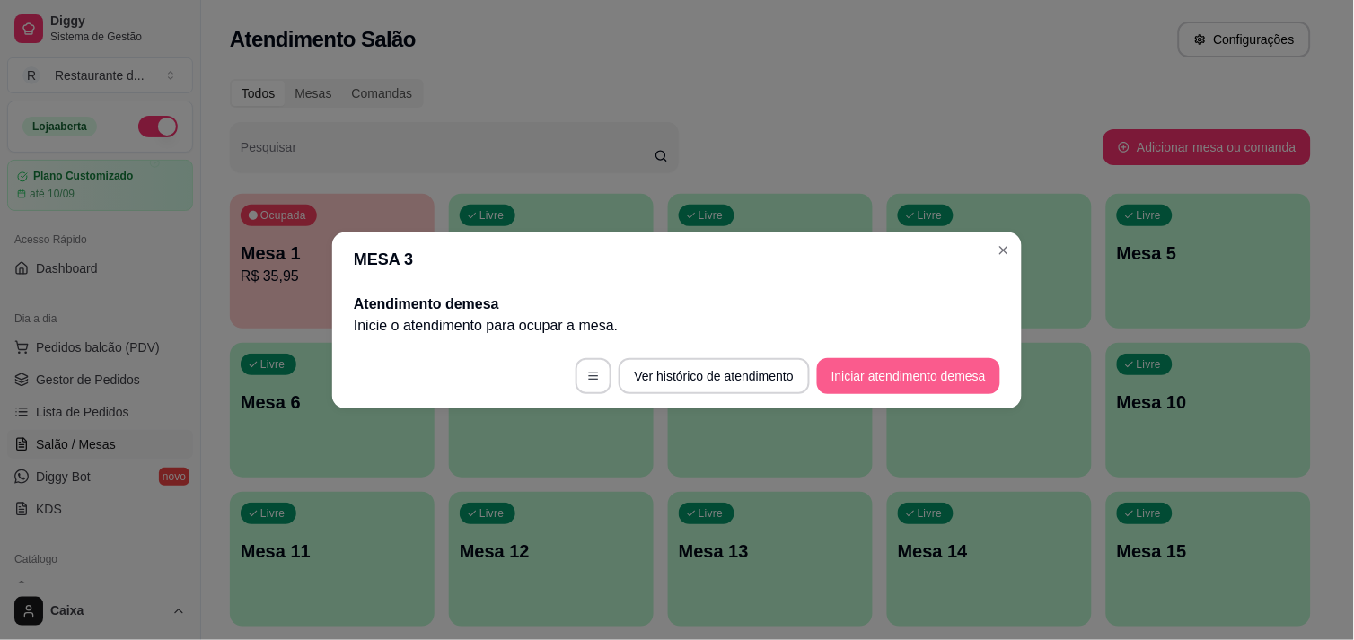
click at [883, 371] on button "Iniciar atendimento de mesa" at bounding box center [908, 376] width 183 height 36
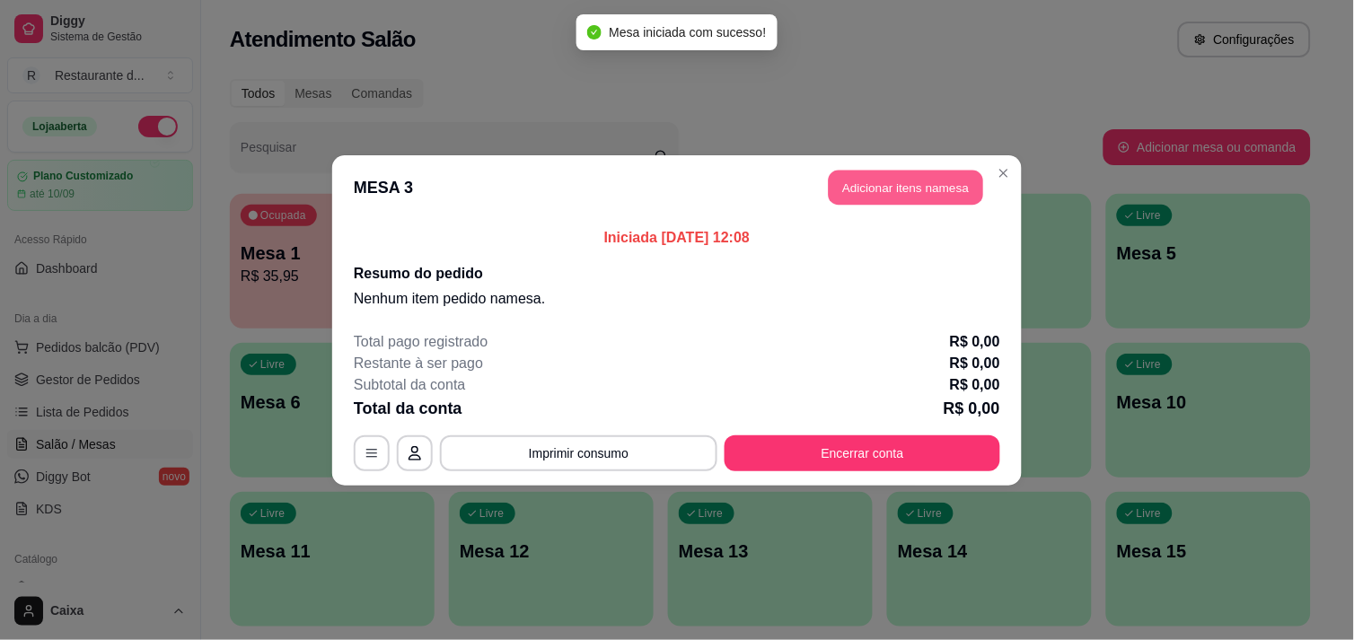
click at [932, 186] on button "Adicionar itens na mesa" at bounding box center [906, 187] width 154 height 35
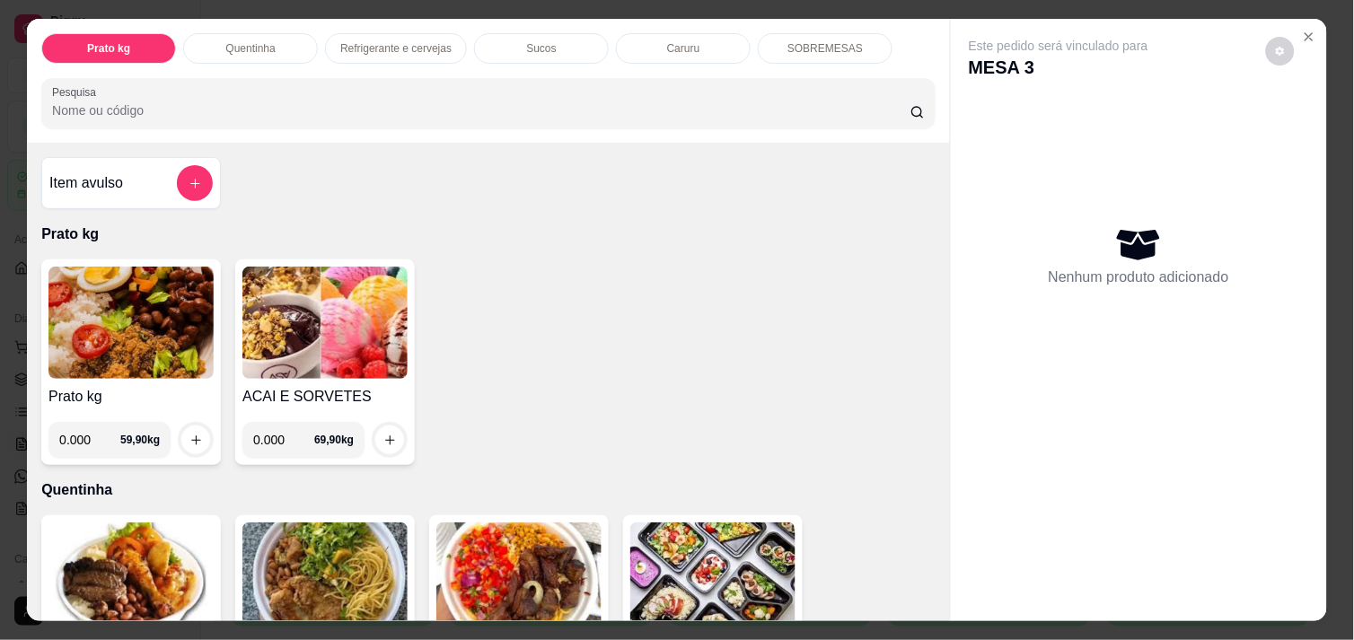
click at [83, 428] on input "0.000" at bounding box center [89, 440] width 61 height 36
type input "0.318"
click at [182, 426] on button "increase-product-quantity" at bounding box center [196, 440] width 28 height 28
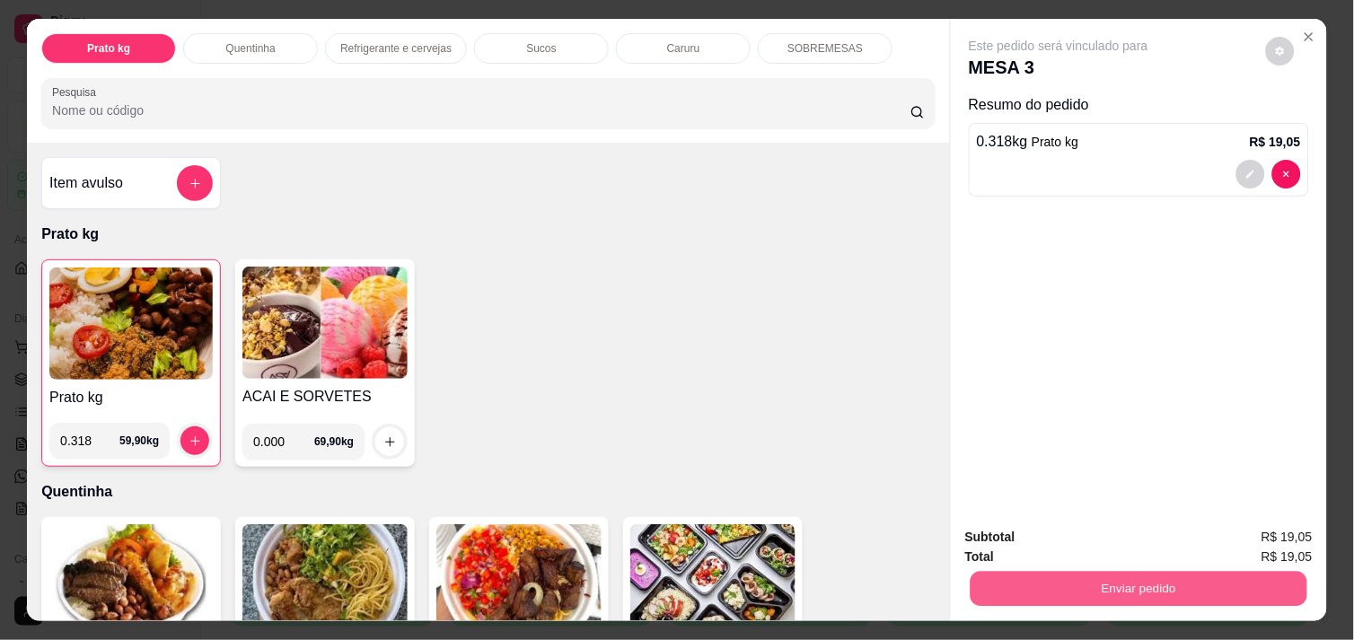
click at [1060, 576] on button "Enviar pedido" at bounding box center [1139, 588] width 337 height 35
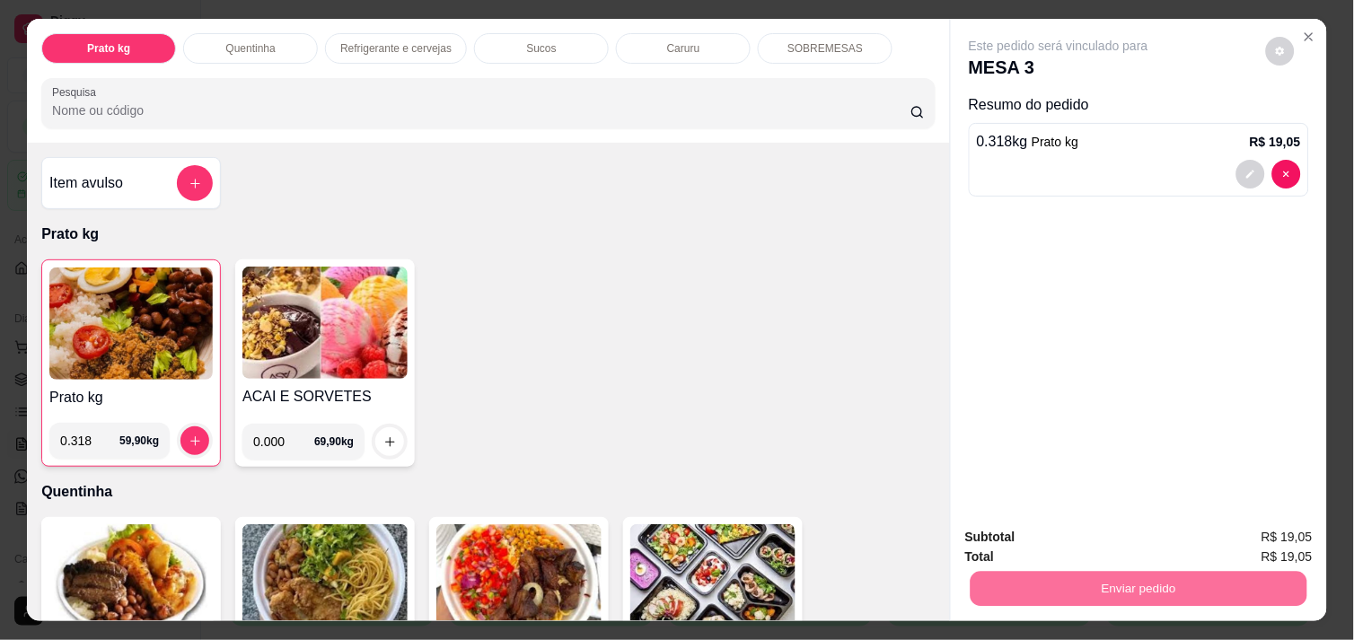
click at [1046, 533] on button "Não registrar e enviar pedido" at bounding box center [1078, 537] width 181 height 33
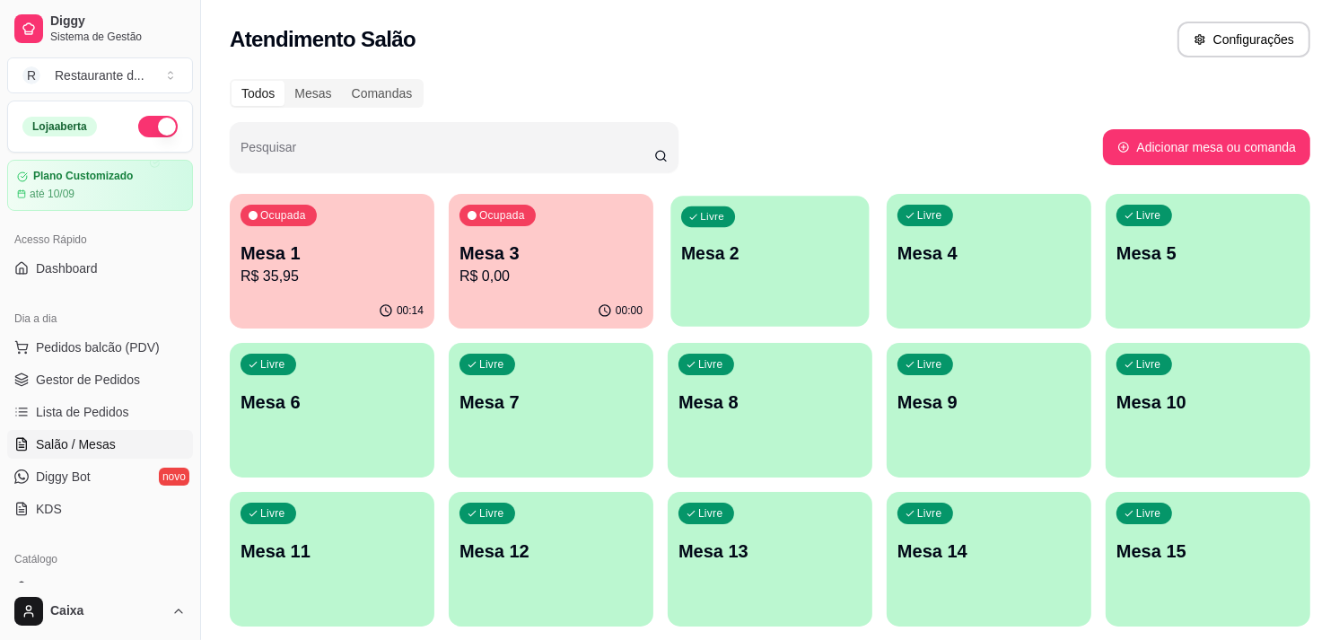
click at [756, 243] on p "Mesa 2" at bounding box center [770, 254] width 178 height 24
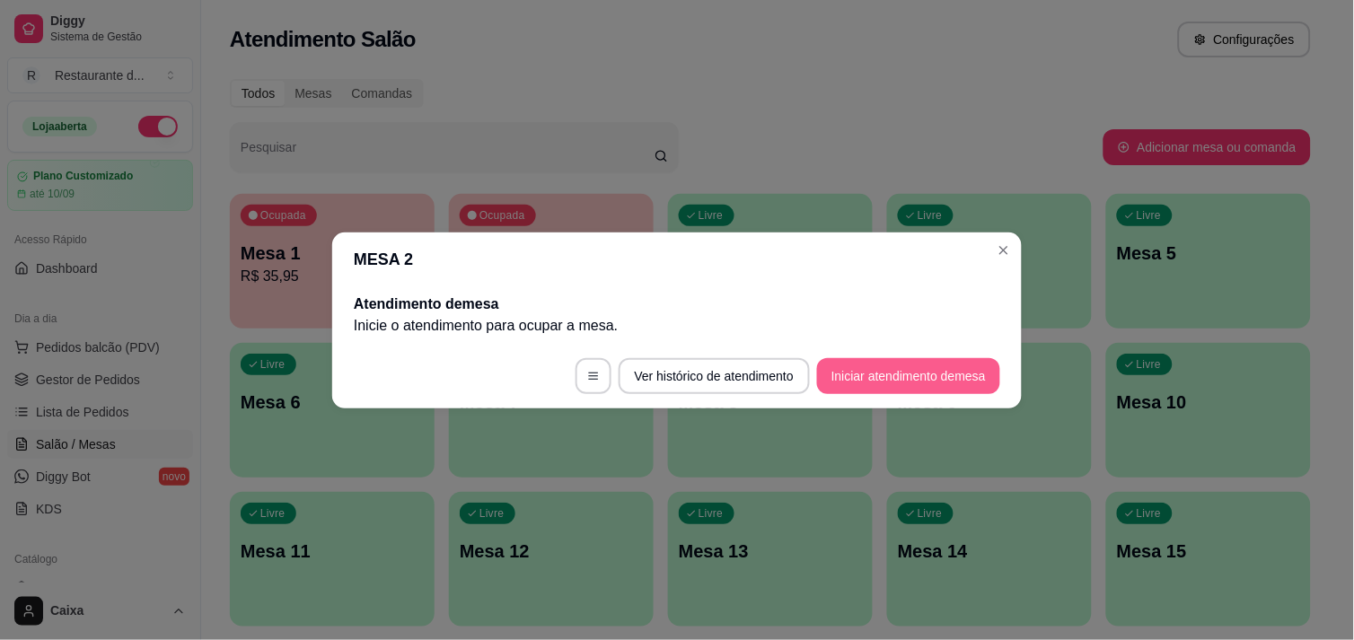
click at [892, 358] on button "Iniciar atendimento de mesa" at bounding box center [908, 376] width 183 height 36
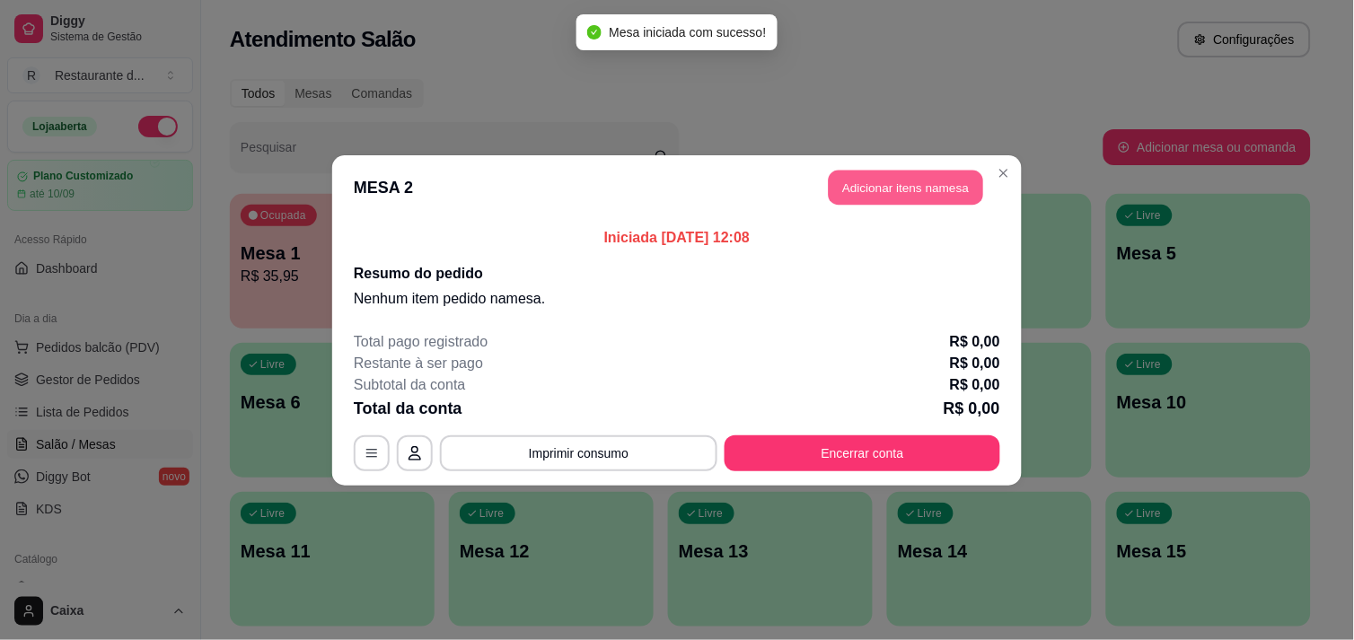
click at [855, 184] on button "Adicionar itens na mesa" at bounding box center [906, 187] width 154 height 35
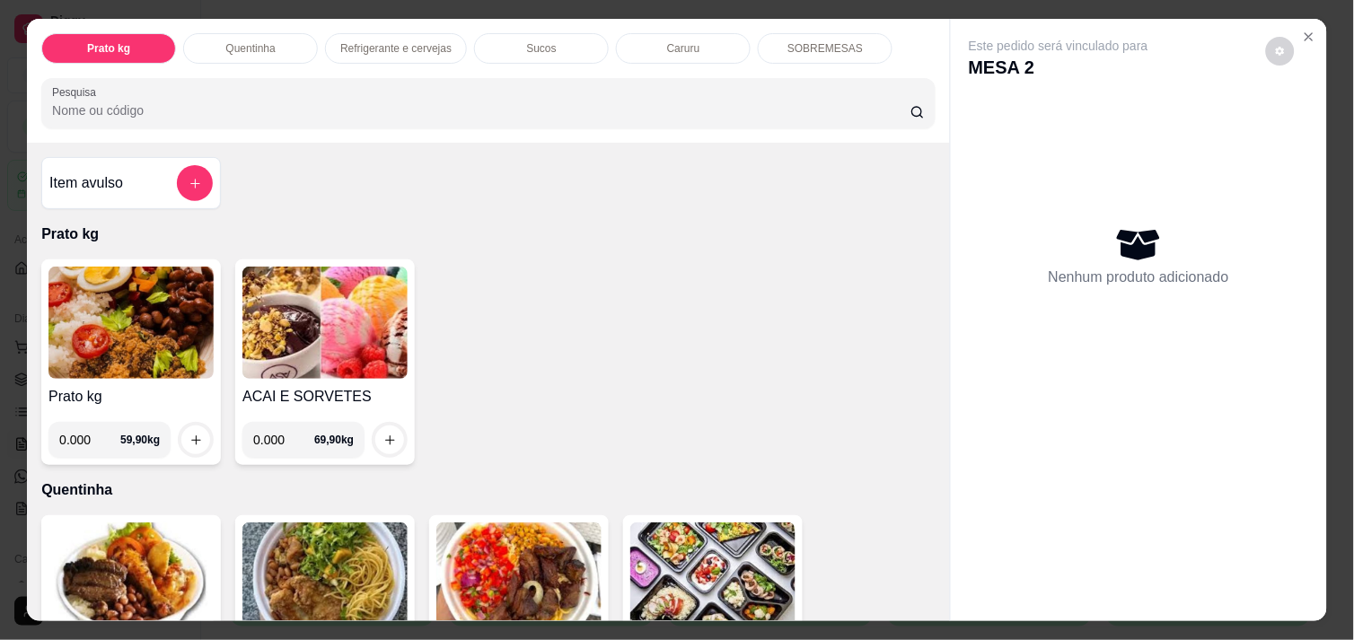
click at [83, 432] on input "0.000" at bounding box center [89, 440] width 61 height 36
type input "0.420"
click at [189, 435] on icon "increase-product-quantity" at bounding box center [195, 440] width 13 height 13
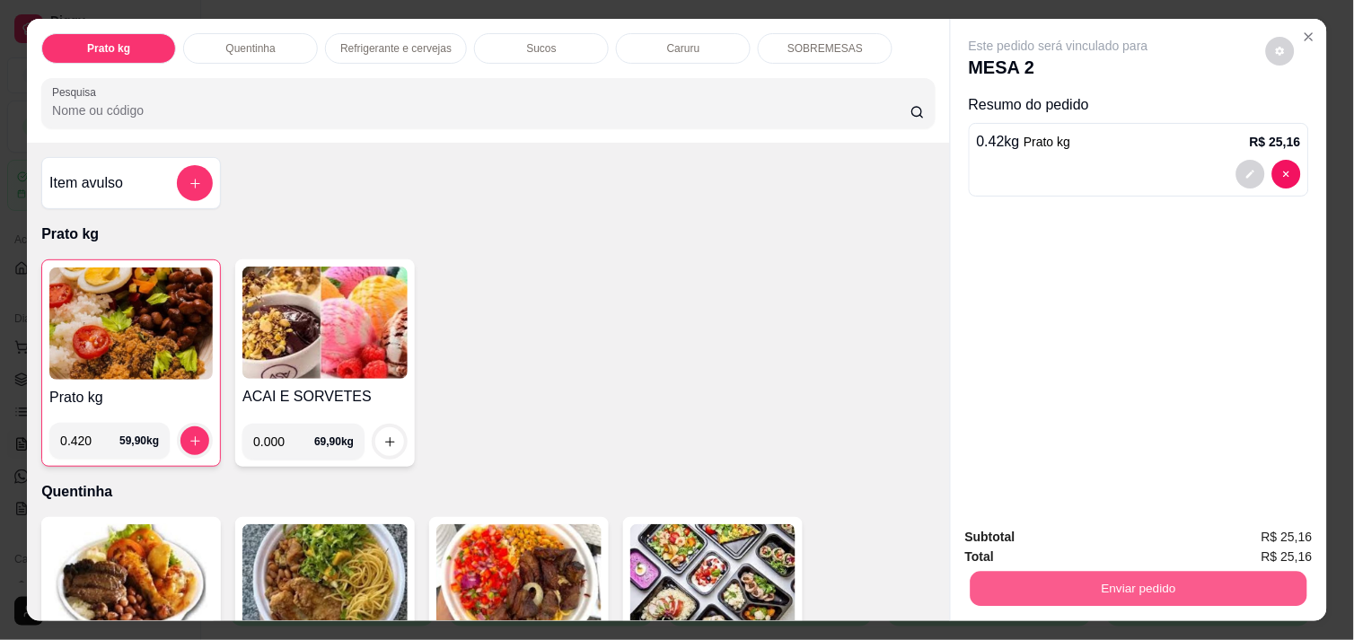
click at [1068, 571] on button "Enviar pedido" at bounding box center [1139, 588] width 337 height 35
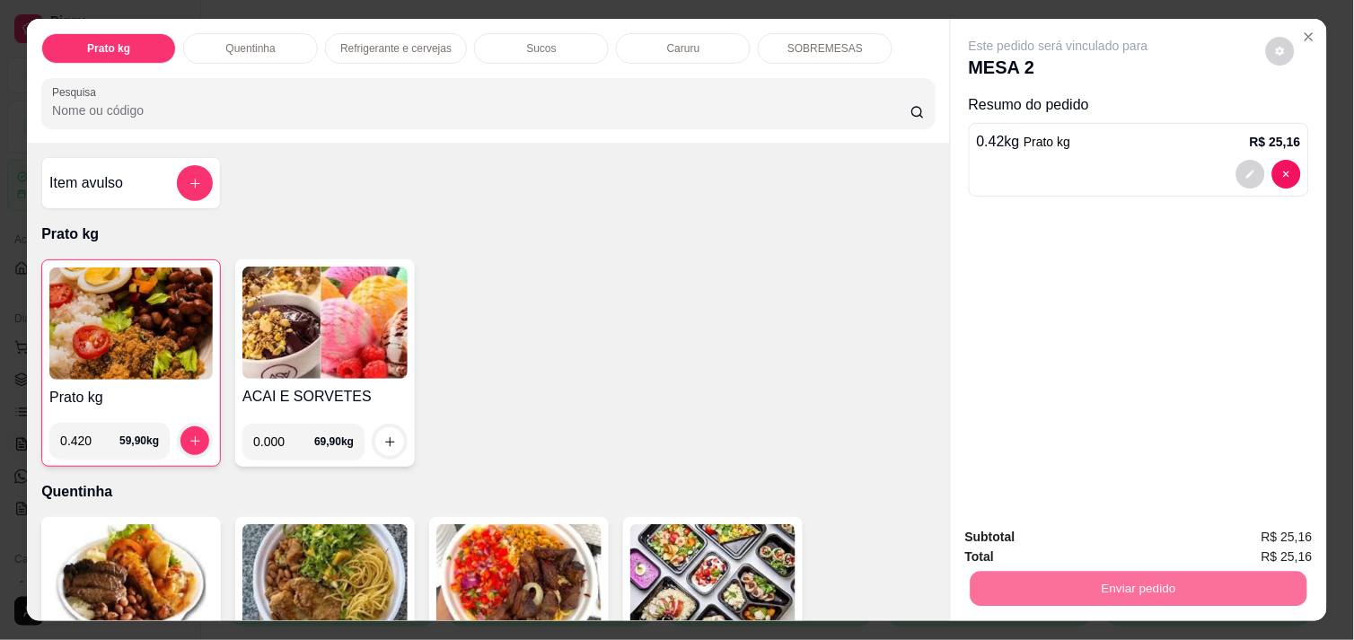
click at [1063, 530] on button "Não registrar e enviar pedido" at bounding box center [1078, 537] width 181 height 33
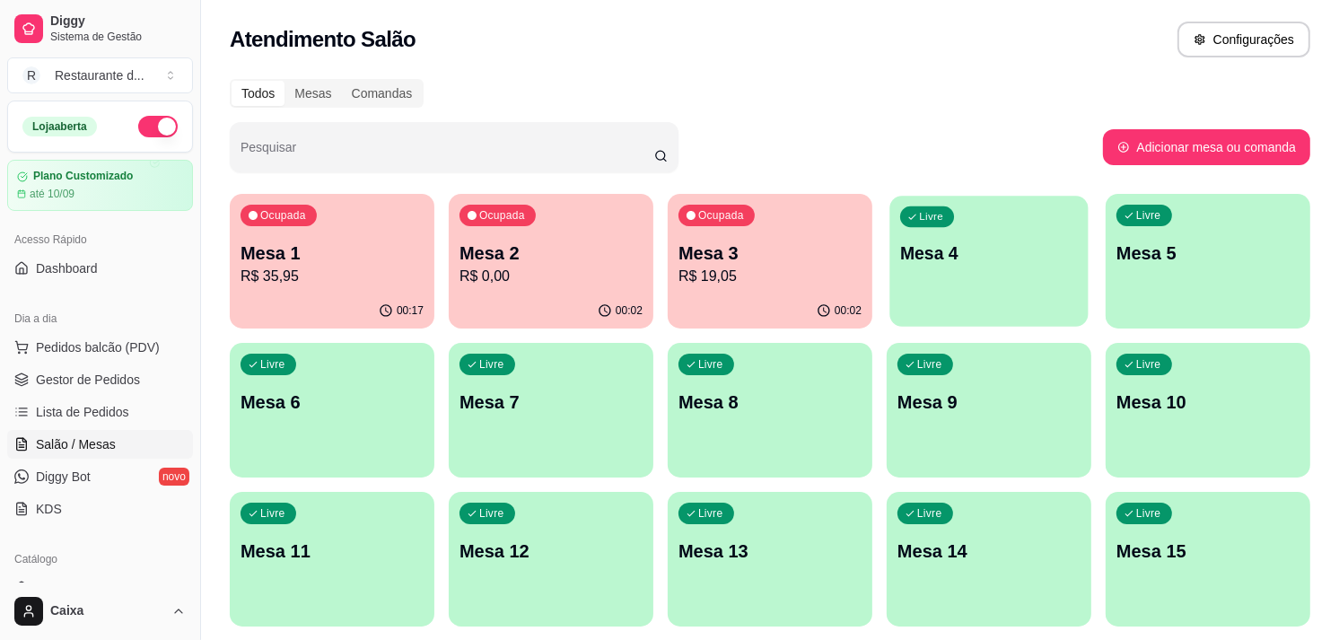
click at [1028, 228] on div "Livre Mesa 4" at bounding box center [989, 251] width 198 height 110
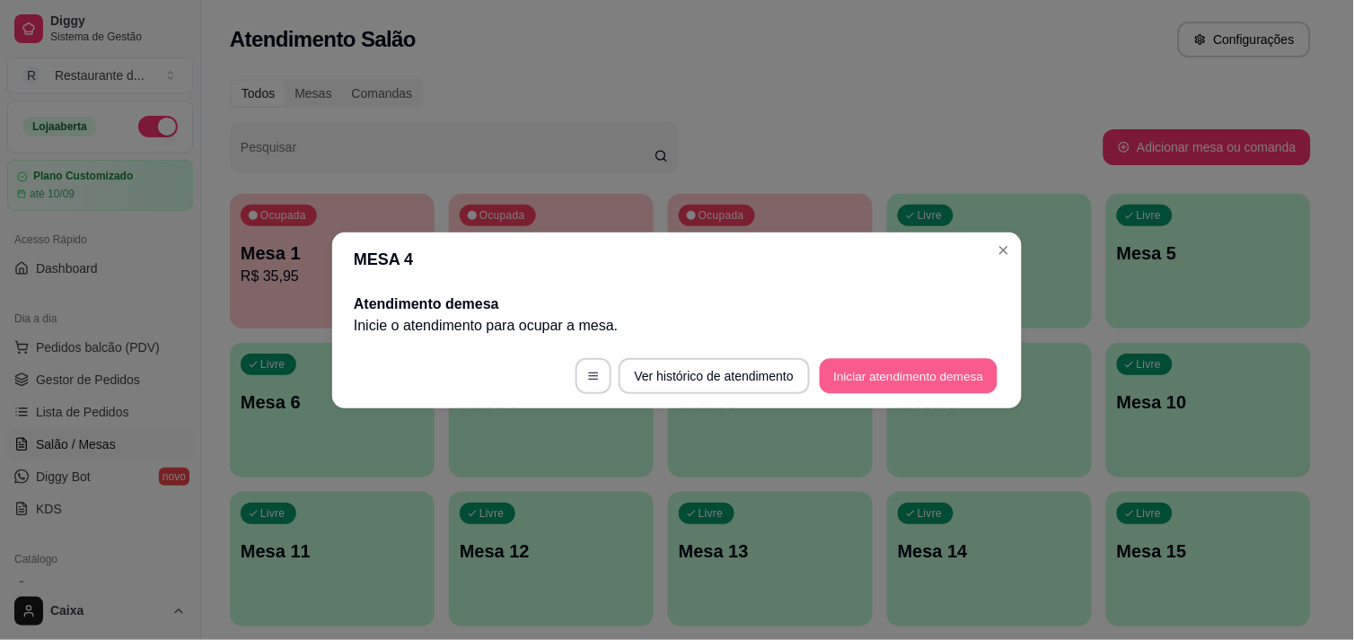
click at [931, 382] on button "Iniciar atendimento de mesa" at bounding box center [909, 375] width 178 height 35
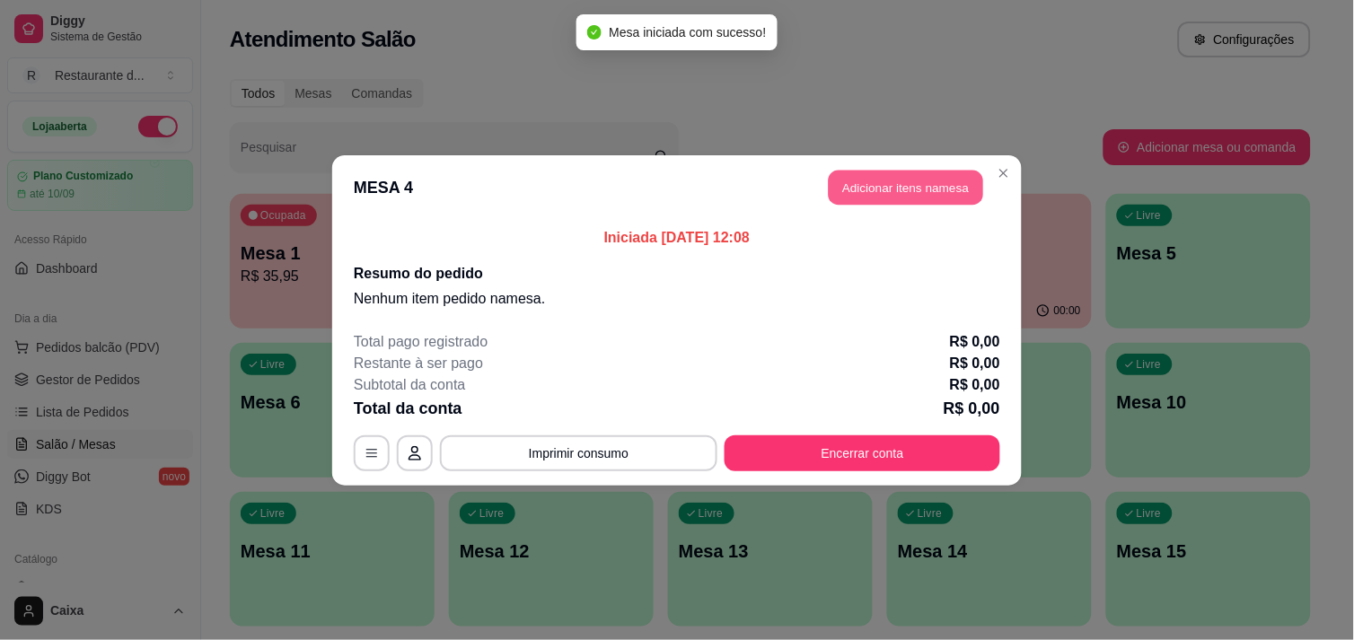
click at [927, 189] on button "Adicionar itens na mesa" at bounding box center [906, 187] width 154 height 35
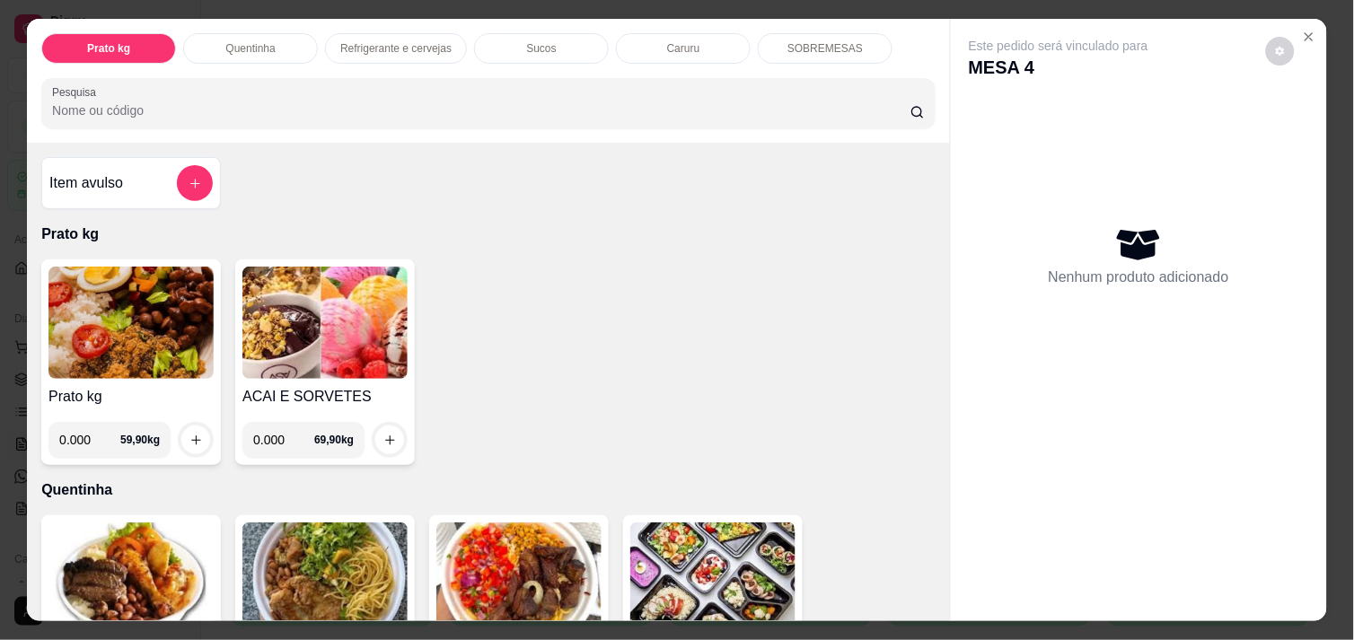
click at [88, 429] on input "0.000" at bounding box center [89, 440] width 61 height 36
type input "0.332"
click at [189, 434] on icon "increase-product-quantity" at bounding box center [195, 440] width 13 height 13
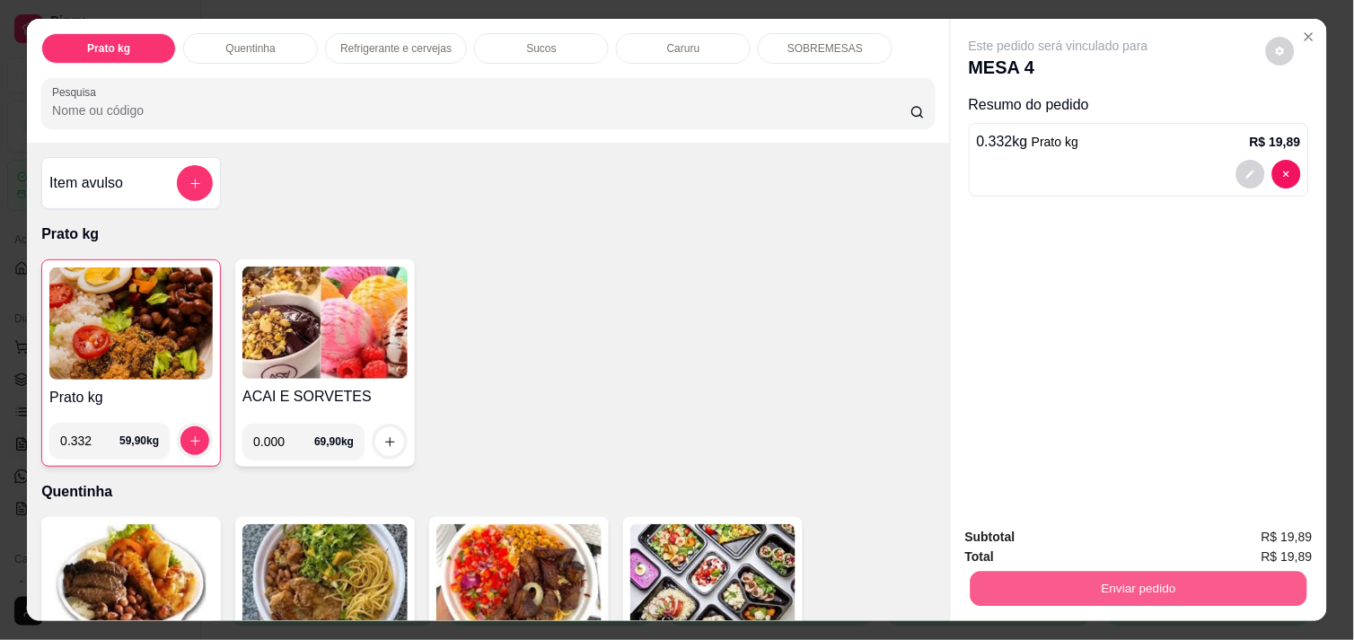
click at [1082, 587] on button "Enviar pedido" at bounding box center [1139, 588] width 337 height 35
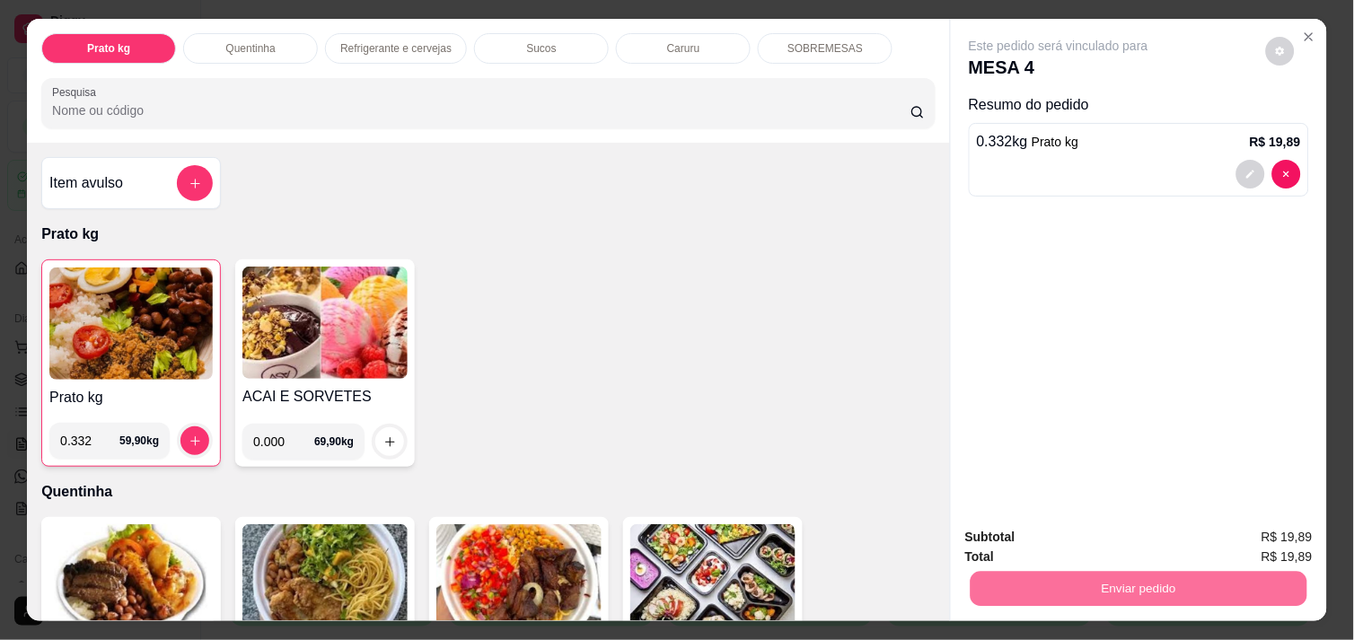
click at [1068, 534] on button "Não registrar e enviar pedido" at bounding box center [1078, 537] width 181 height 33
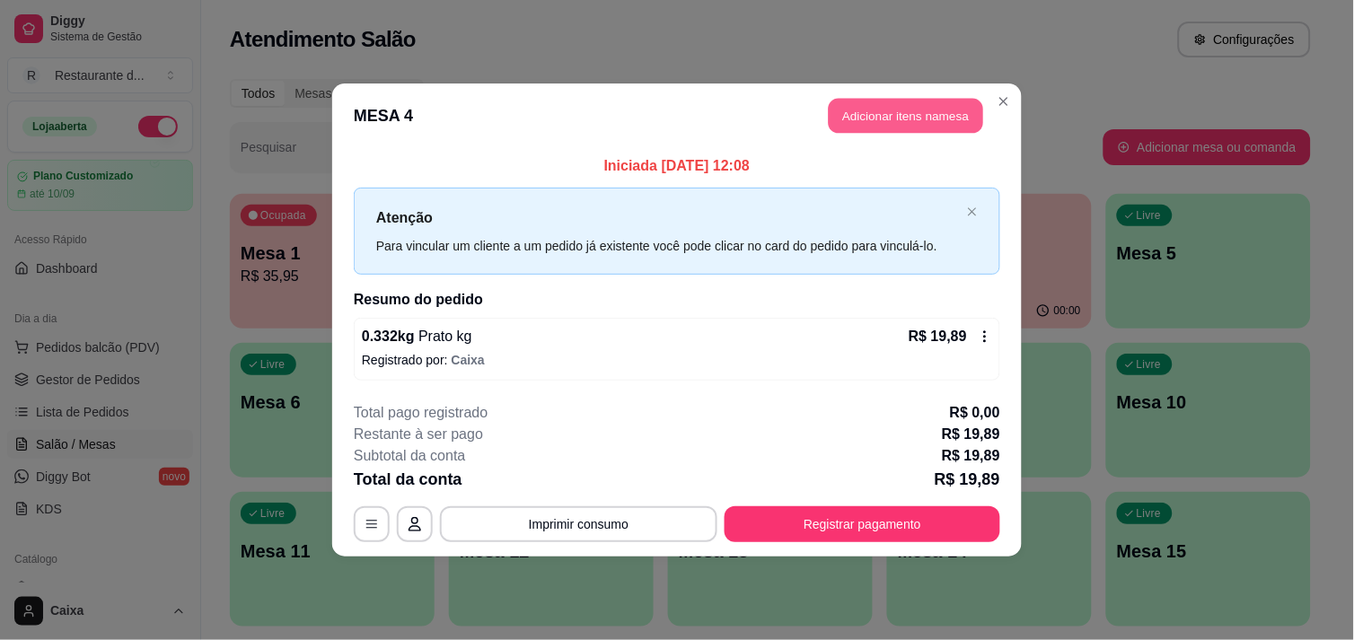
click at [856, 129] on button "Adicionar itens na mesa" at bounding box center [906, 116] width 154 height 35
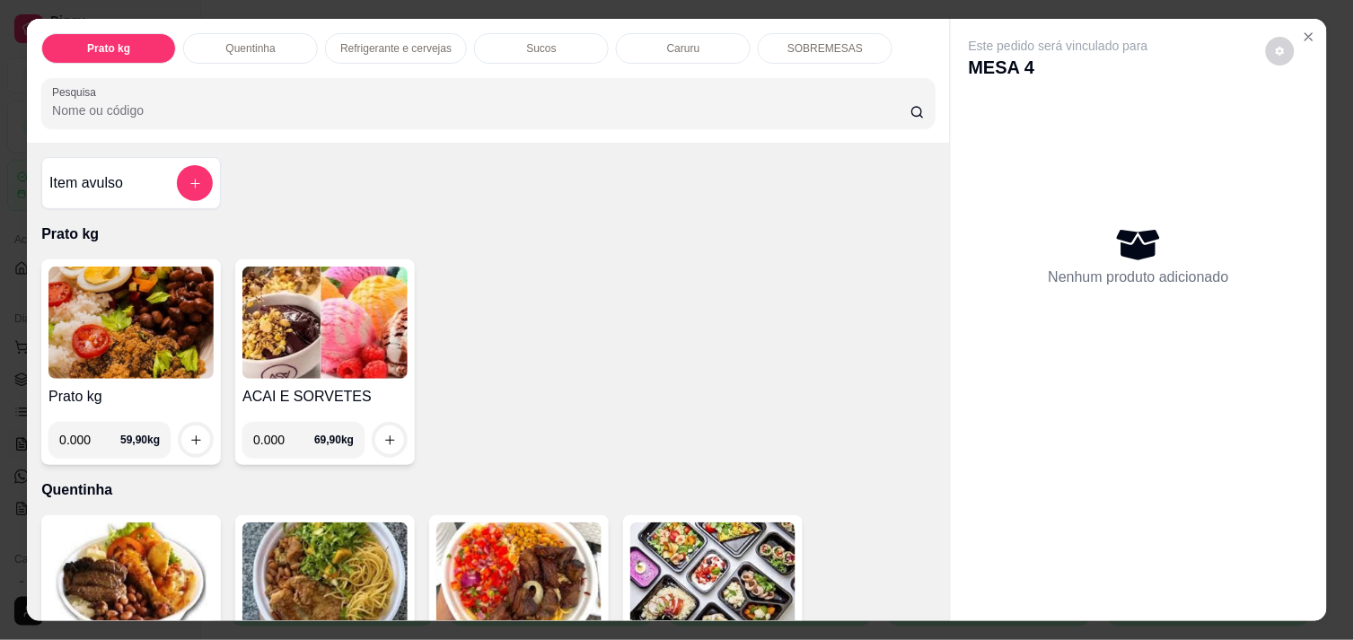
click at [86, 431] on input "0.000" at bounding box center [89, 440] width 61 height 36
type input "0.340"
click at [189, 434] on icon "increase-product-quantity" at bounding box center [195, 440] width 13 height 13
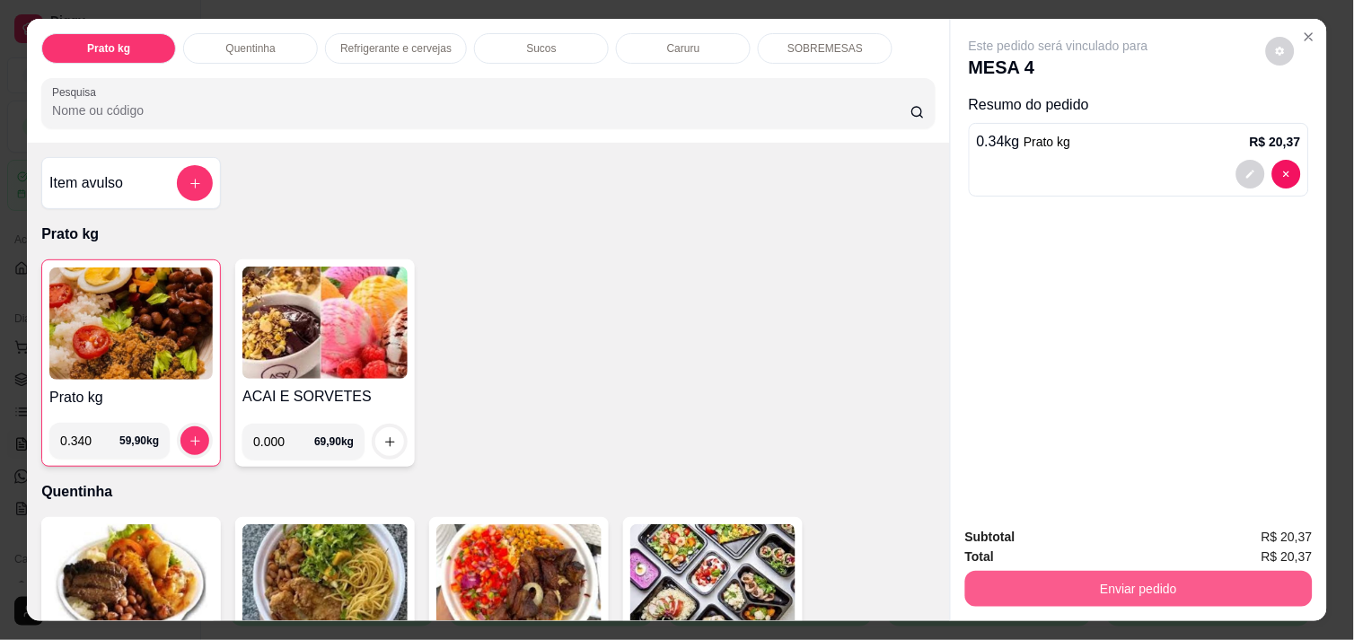
click at [1099, 572] on button "Enviar pedido" at bounding box center [1138, 589] width 347 height 36
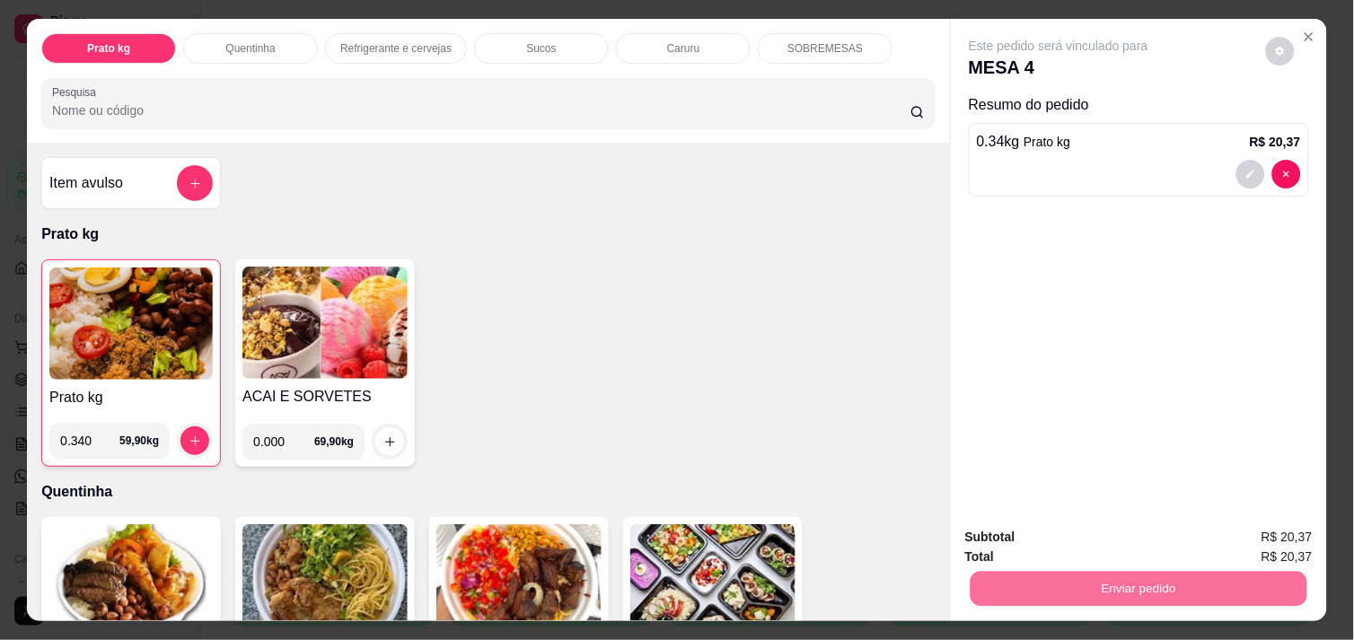
click at [1088, 537] on button "Não registrar e enviar pedido" at bounding box center [1078, 537] width 181 height 33
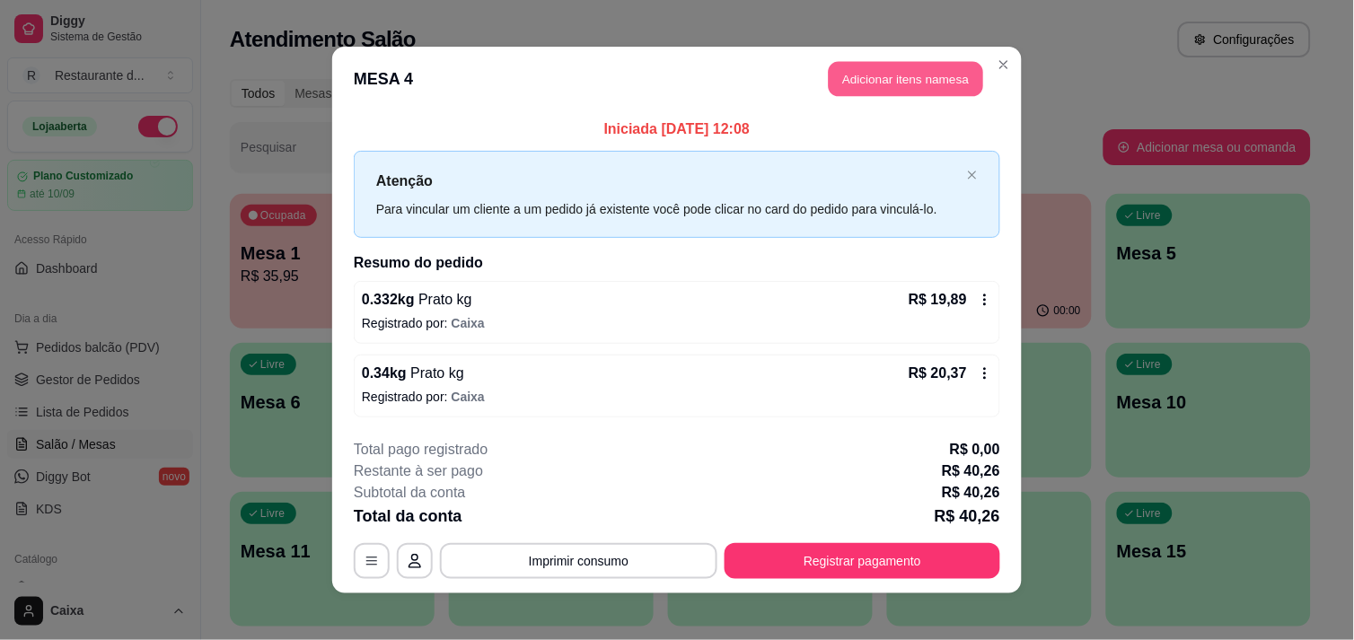
click at [939, 85] on button "Adicionar itens na mesa" at bounding box center [906, 79] width 154 height 35
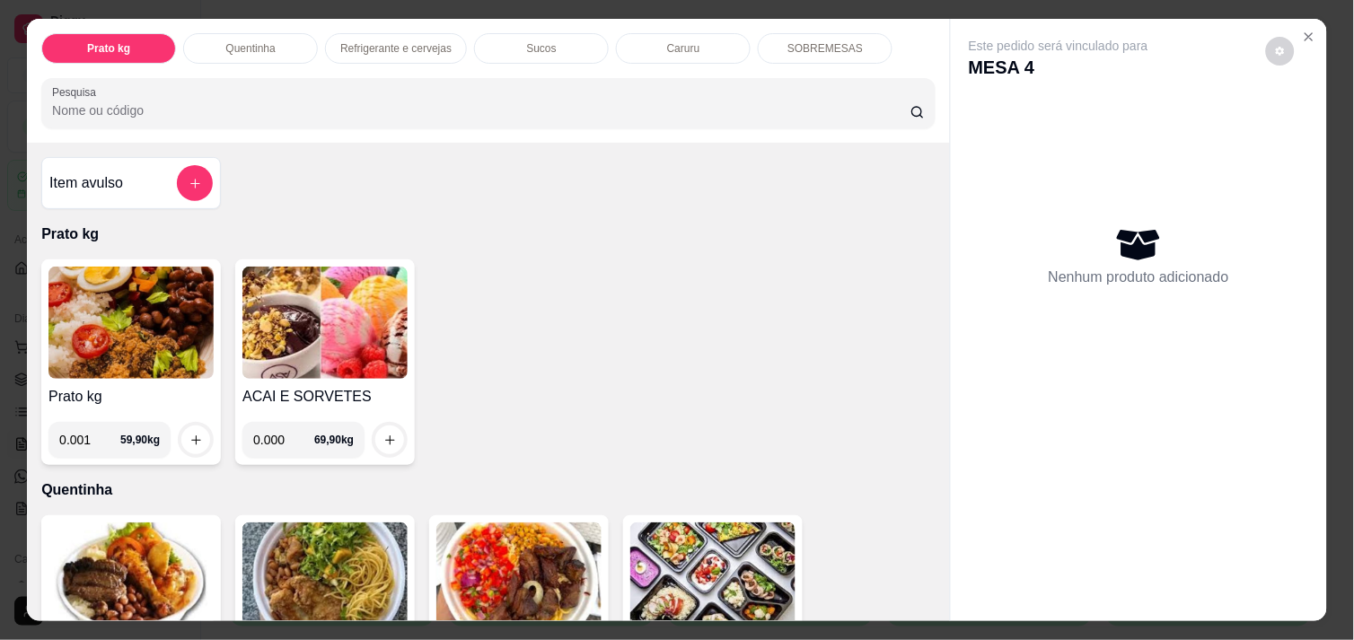
click at [94, 436] on input "0.001" at bounding box center [89, 440] width 61 height 36
type input "0.332"
click at [191, 435] on icon "increase-product-quantity" at bounding box center [195, 439] width 9 height 9
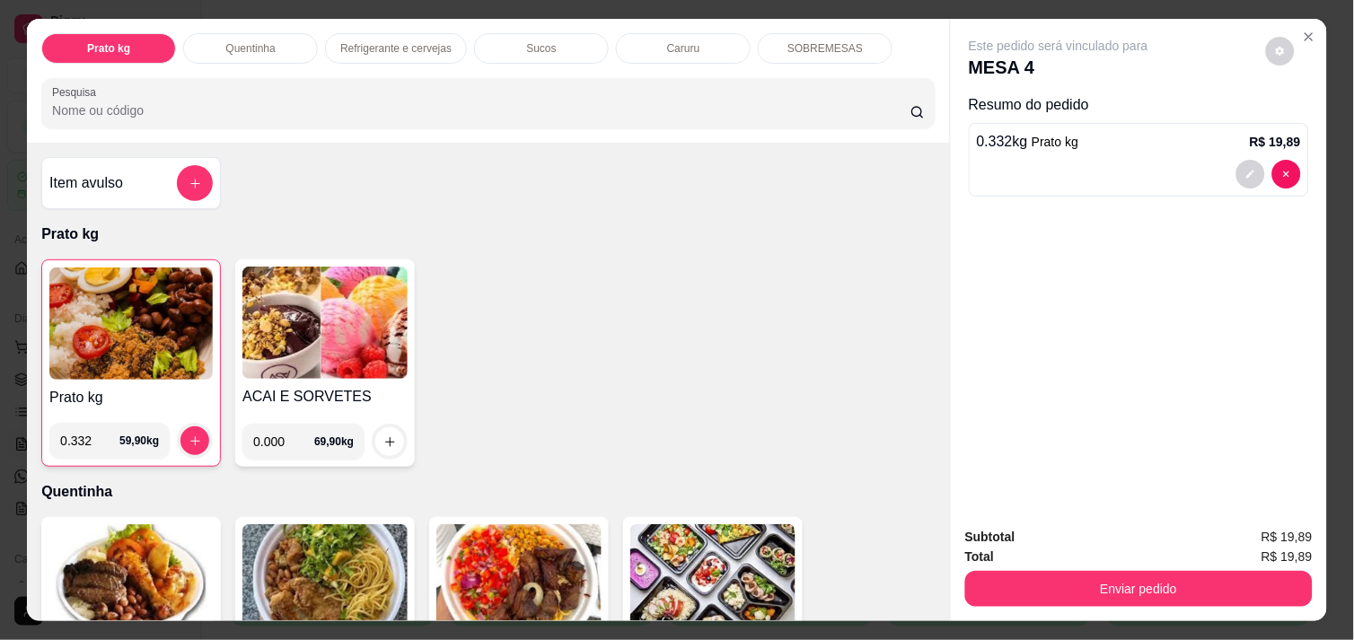
click at [1007, 214] on div "Prato kg Quentinha Refrigerante e cervejas Sucos Caruru SOBREMESAS Pesquisa Ite…" at bounding box center [677, 320] width 1300 height 602
click at [1302, 30] on icon "Close" at bounding box center [1309, 37] width 14 height 14
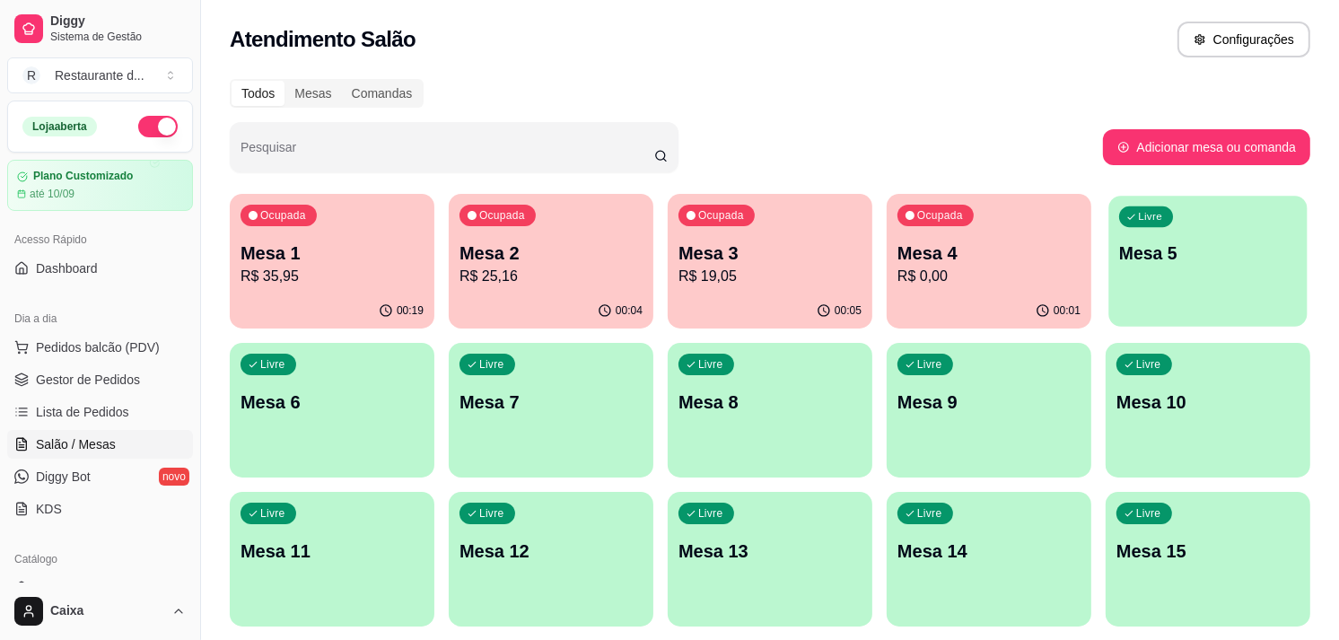
click at [1178, 228] on div "Livre Mesa 5" at bounding box center [1208, 251] width 198 height 110
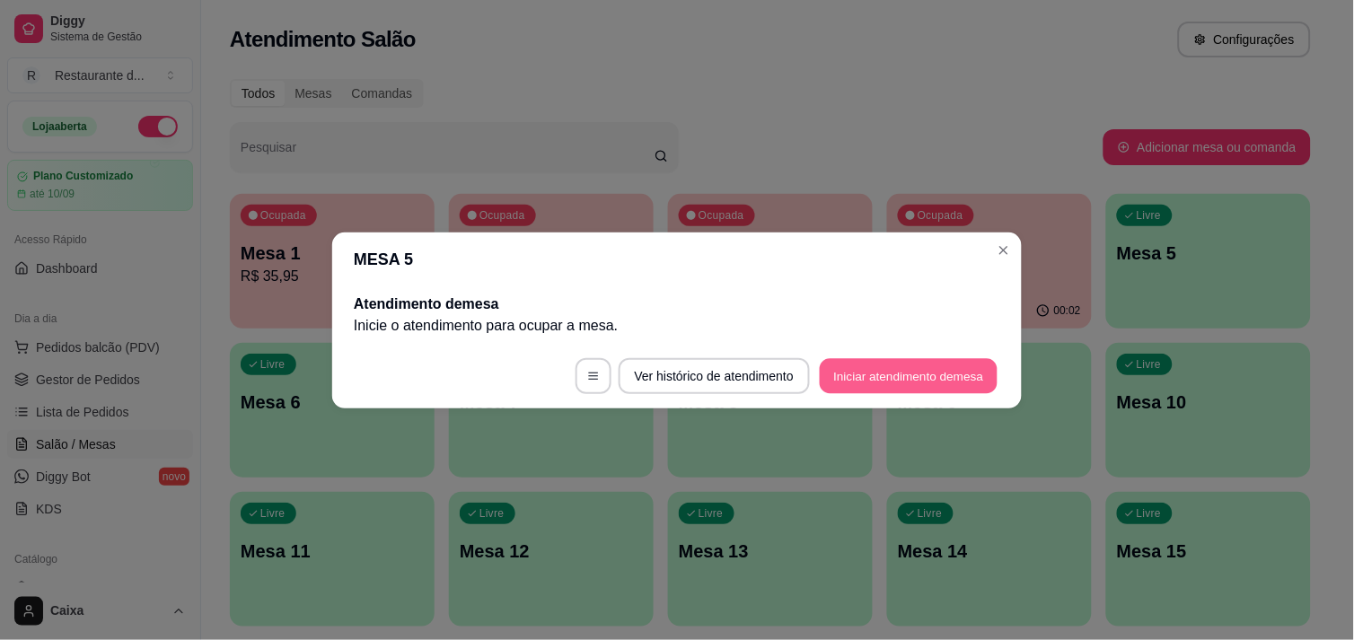
click at [909, 360] on button "Iniciar atendimento de mesa" at bounding box center [909, 375] width 178 height 35
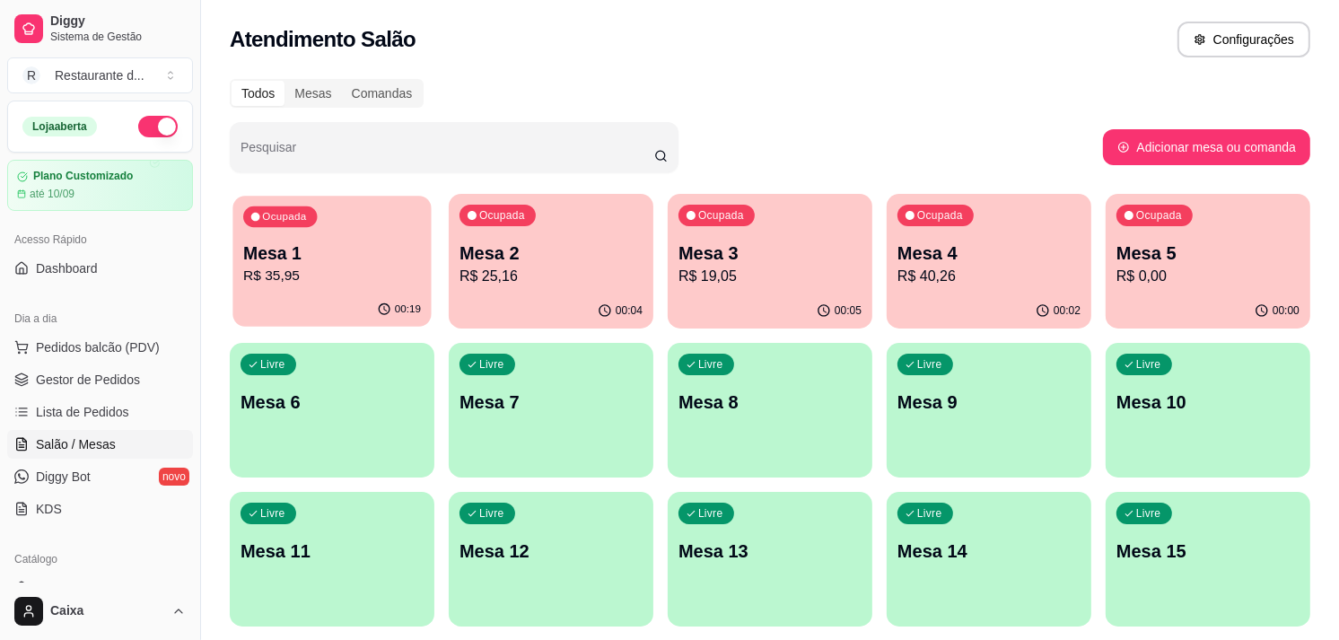
click at [300, 293] on button "Ocupada Mesa 1 R$ 35,95 00:19" at bounding box center [332, 261] width 198 height 131
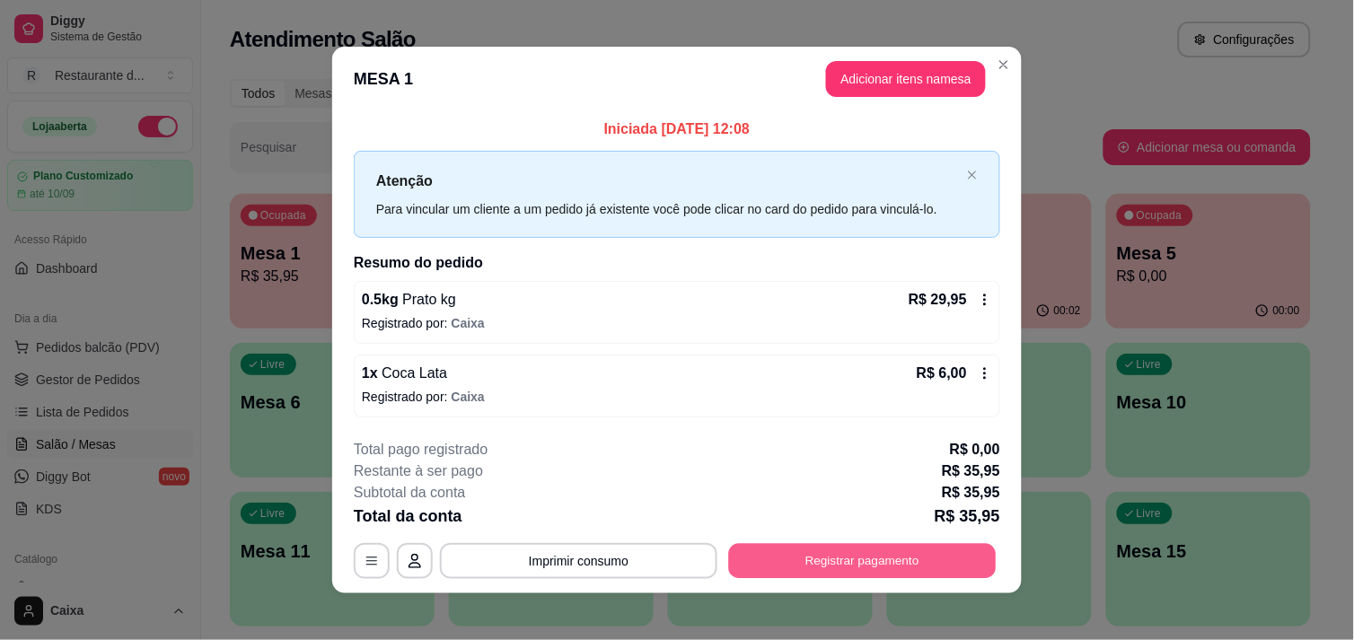
click at [809, 567] on button "Registrar pagamento" at bounding box center [863, 561] width 268 height 35
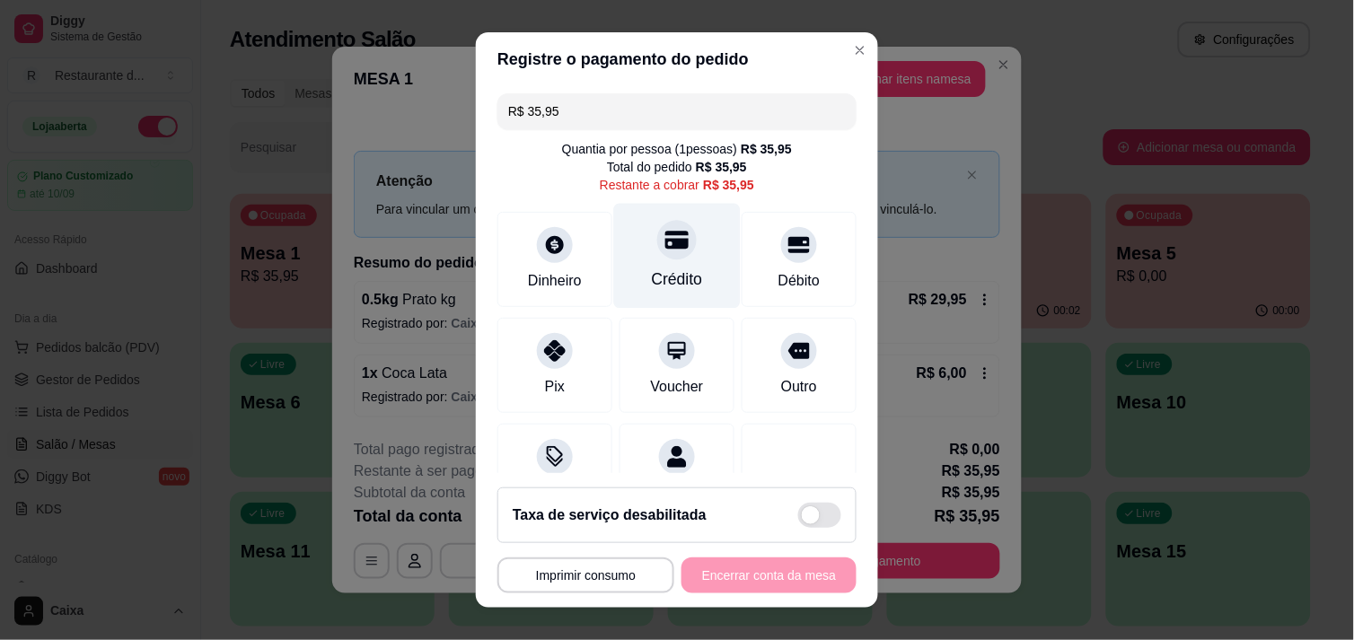
click at [665, 258] on div "Crédito" at bounding box center [677, 255] width 127 height 105
type input "R$ 0,00"
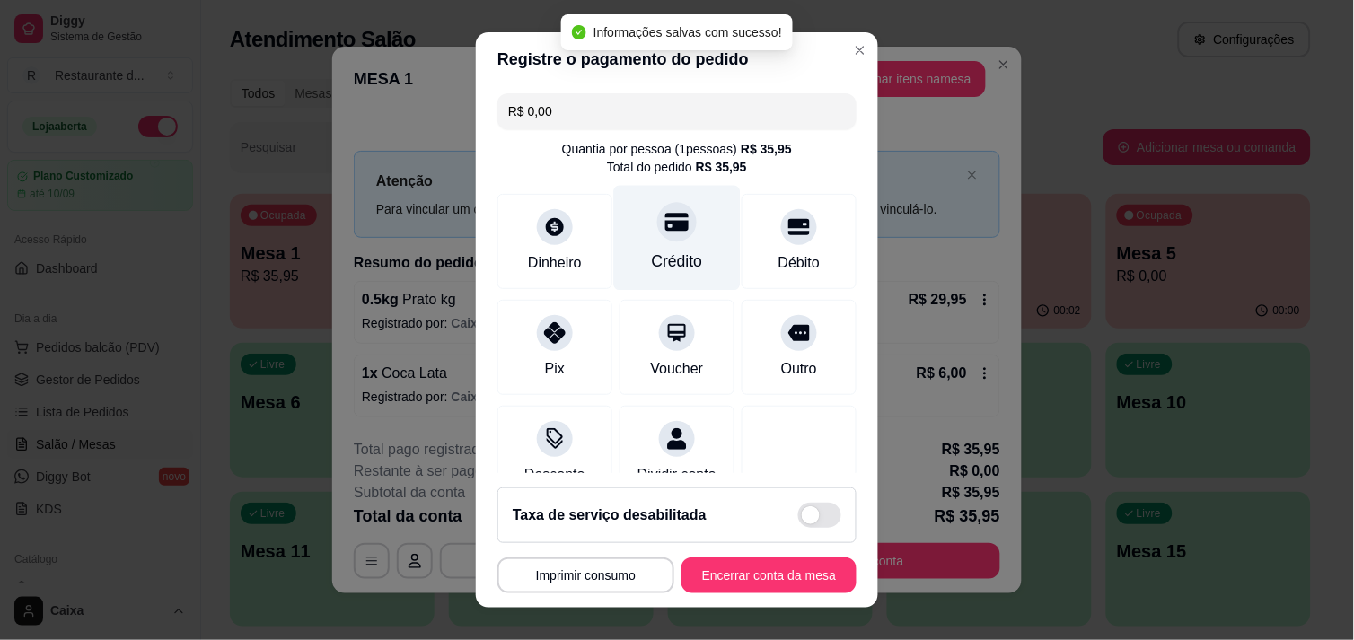
click at [665, 258] on div "Crédito" at bounding box center [677, 261] width 51 height 23
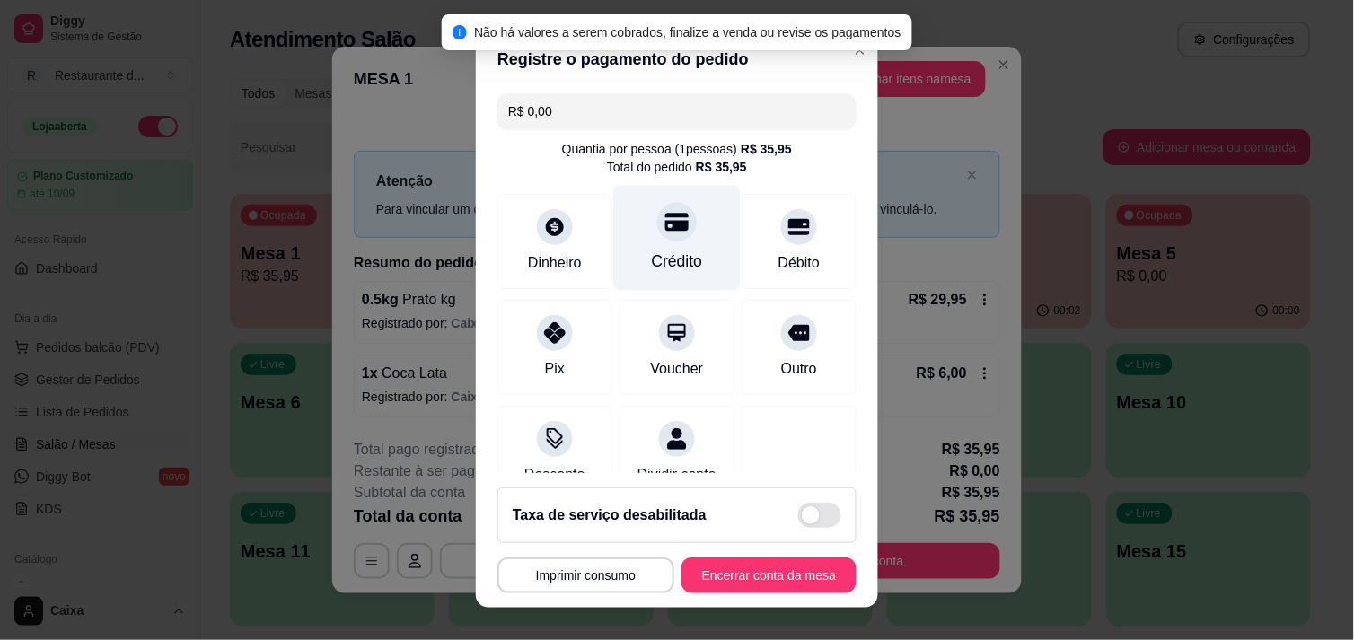
click at [657, 223] on div at bounding box center [677, 222] width 40 height 40
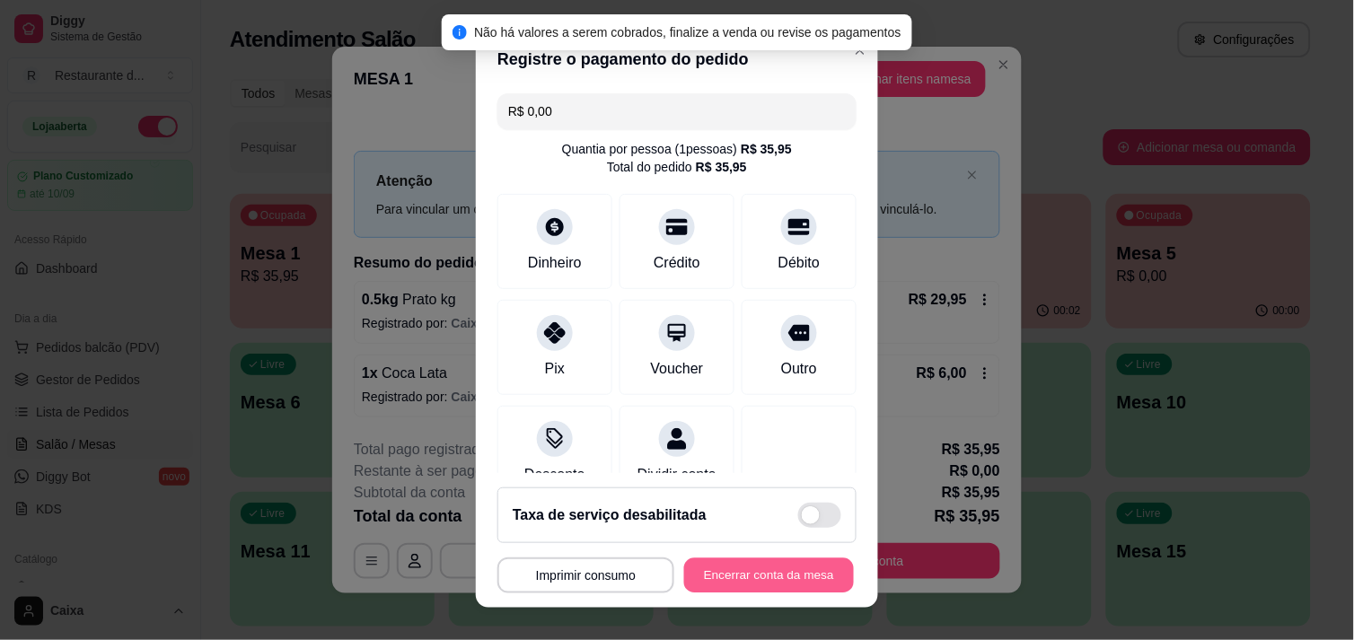
click at [777, 567] on button "Encerrar conta da mesa" at bounding box center [769, 575] width 170 height 35
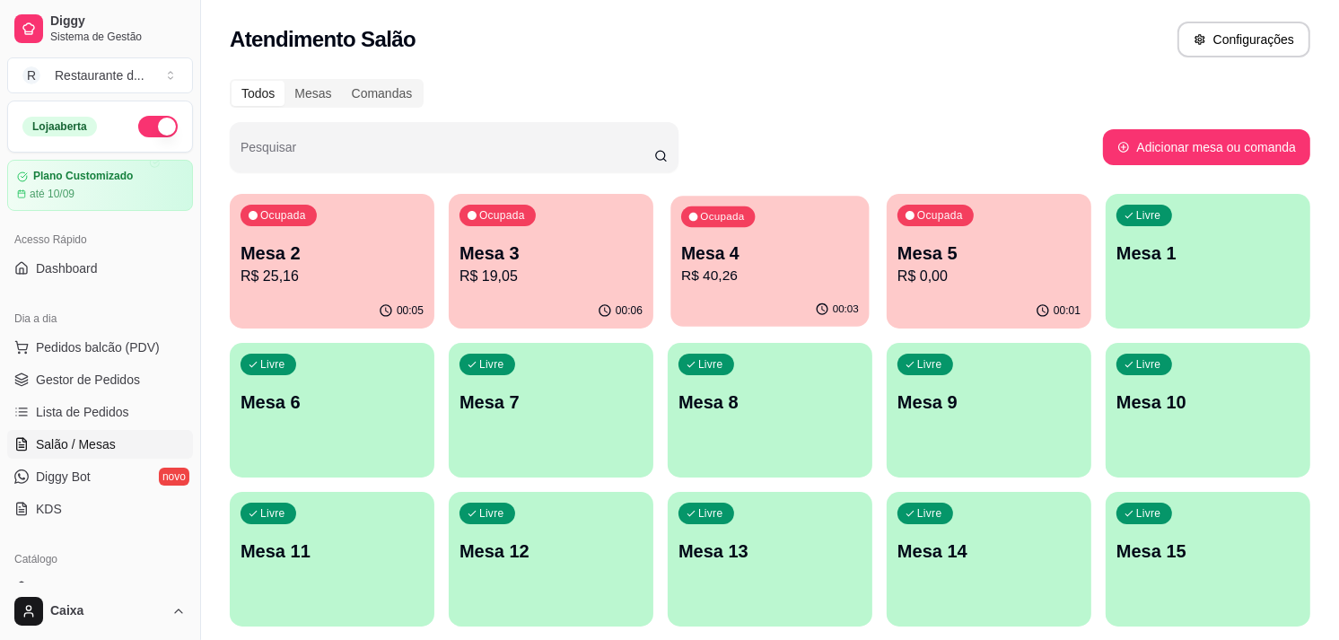
click at [777, 287] on div "Ocupada Mesa 4 R$ 40,26" at bounding box center [770, 244] width 198 height 97
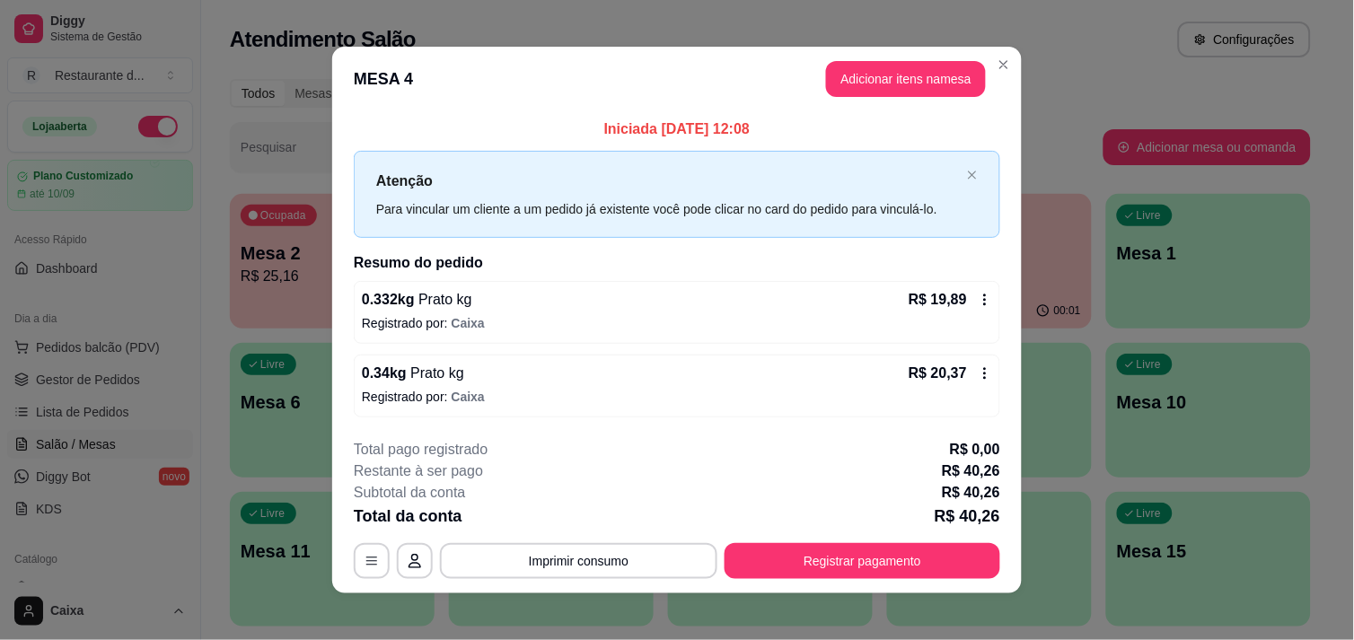
click at [984, 370] on icon at bounding box center [985, 374] width 3 height 12
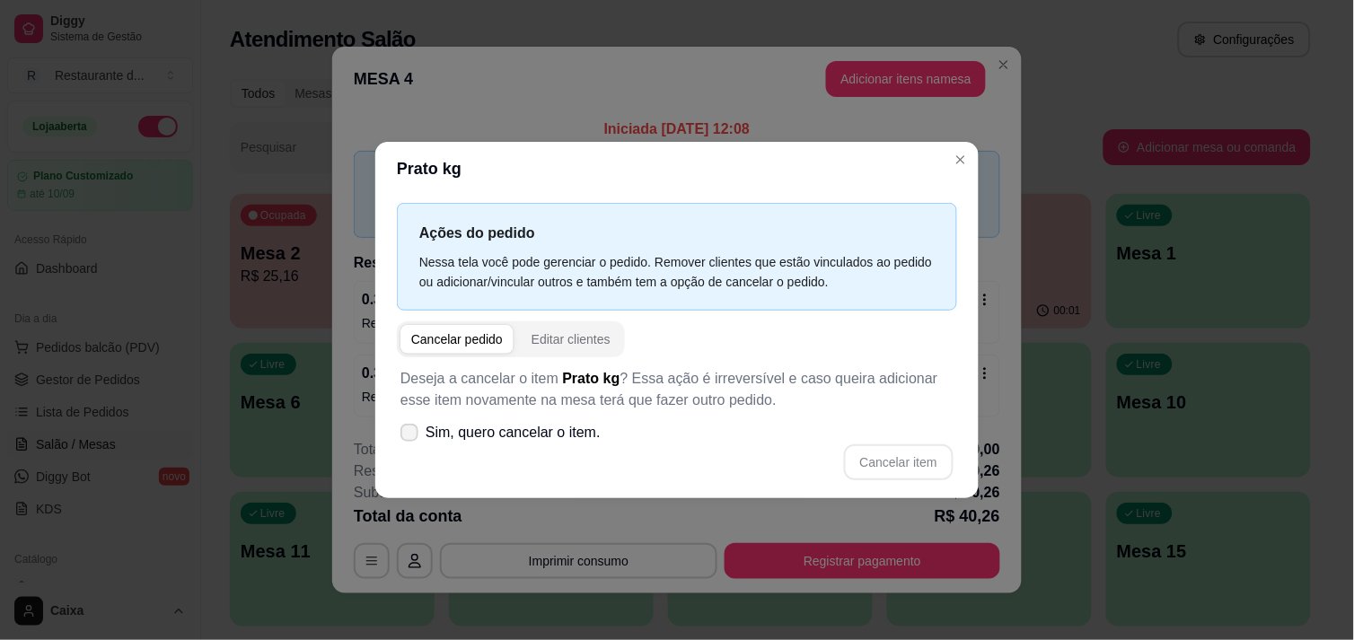
click at [408, 429] on icon at bounding box center [409, 432] width 14 height 11
click at [408, 435] on input "Sim, quero cancelar o item." at bounding box center [406, 441] width 12 height 12
checkbox input "true"
click at [869, 459] on button "Cancelar item" at bounding box center [898, 461] width 107 height 35
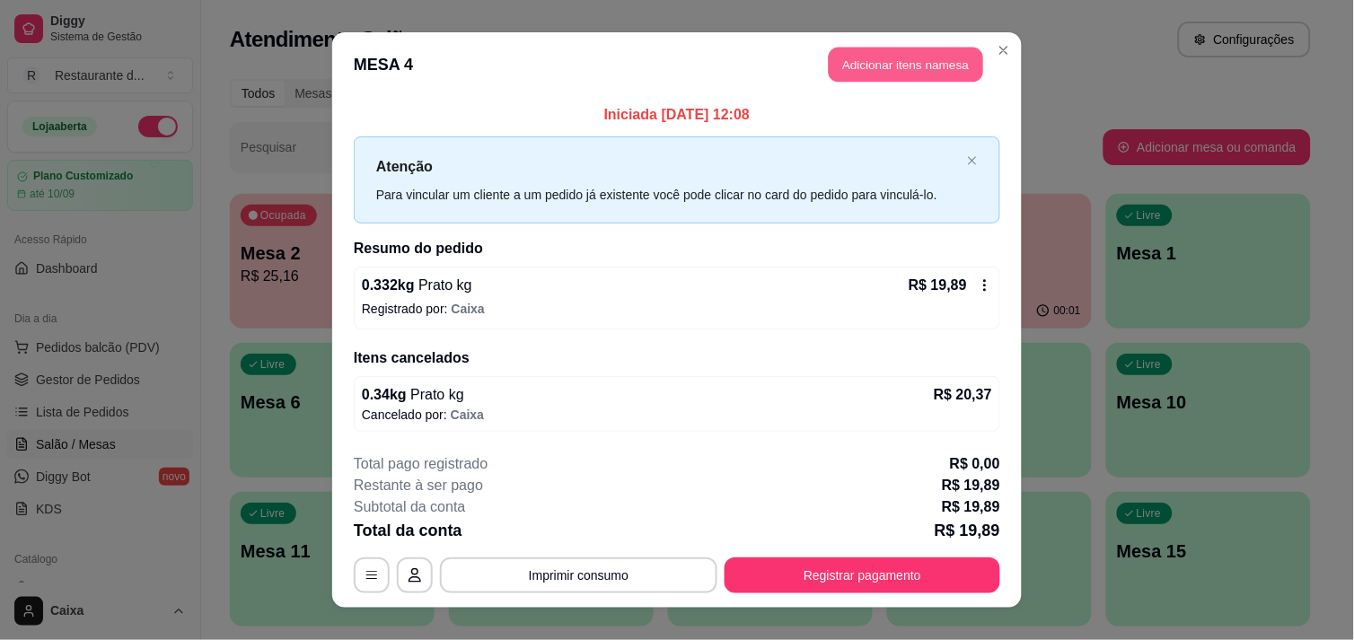
click at [940, 64] on button "Adicionar itens na mesa" at bounding box center [906, 65] width 154 height 35
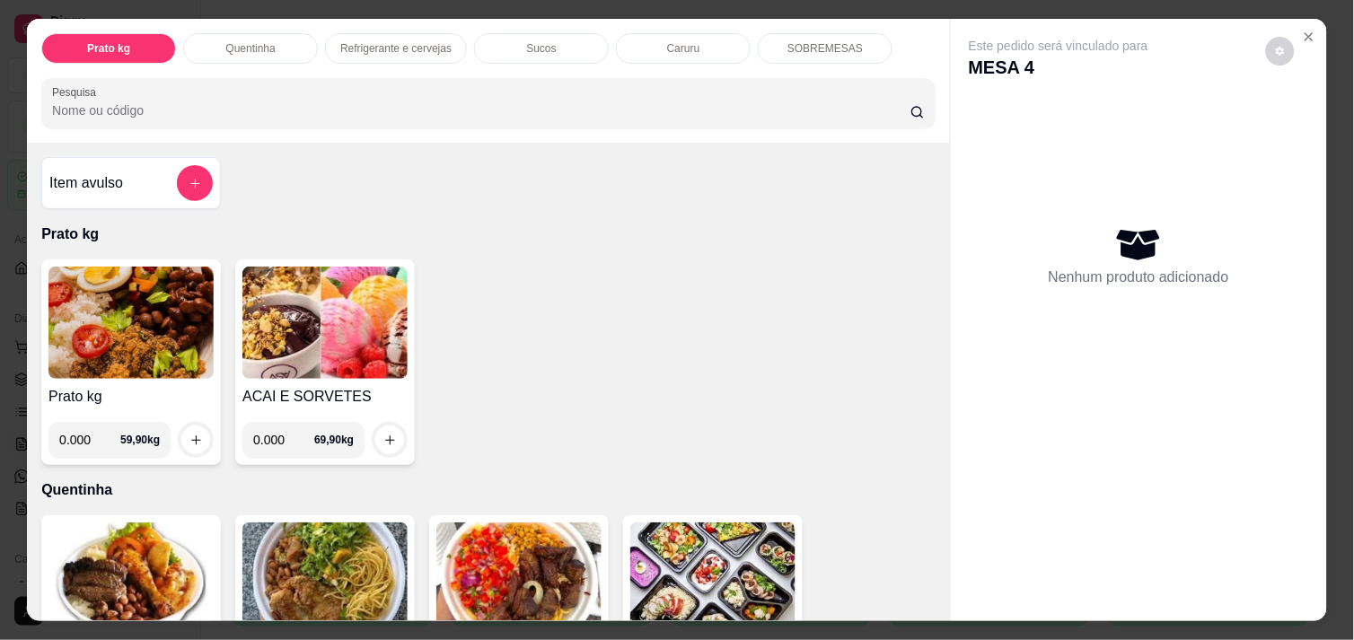
click at [87, 423] on input "0.000" at bounding box center [89, 440] width 61 height 36
type input "0.568"
click at [189, 436] on icon "increase-product-quantity" at bounding box center [195, 440] width 13 height 13
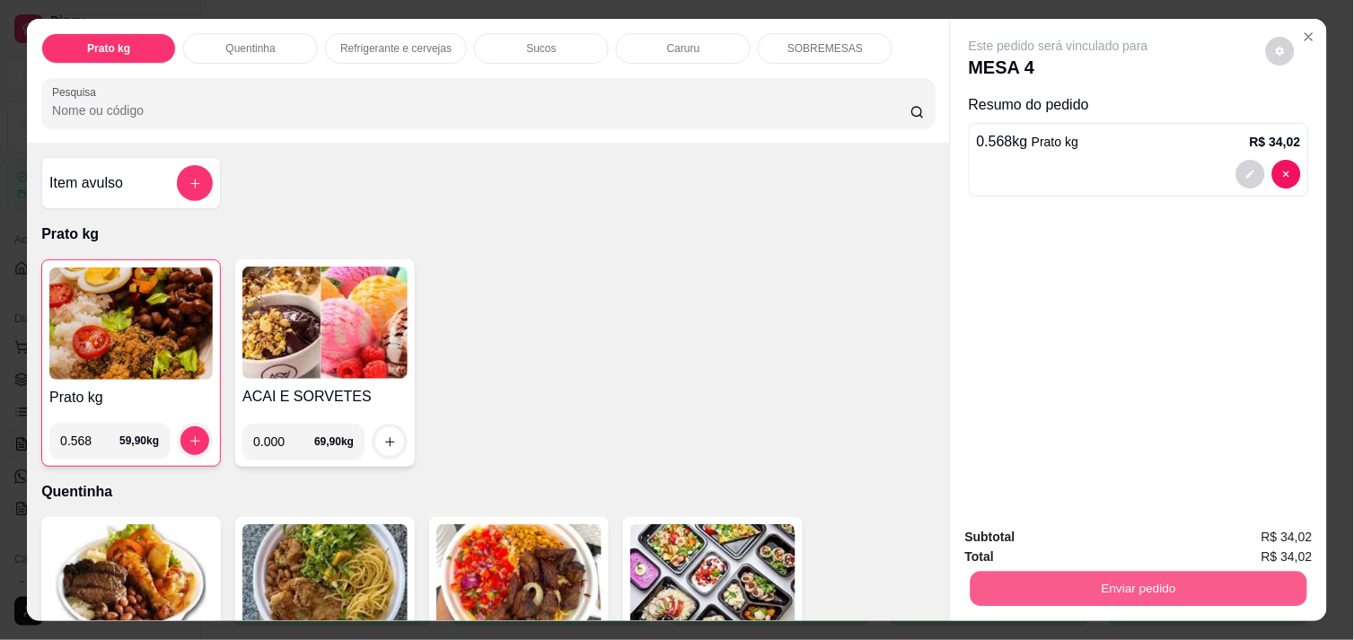
click at [1132, 578] on button "Enviar pedido" at bounding box center [1139, 588] width 337 height 35
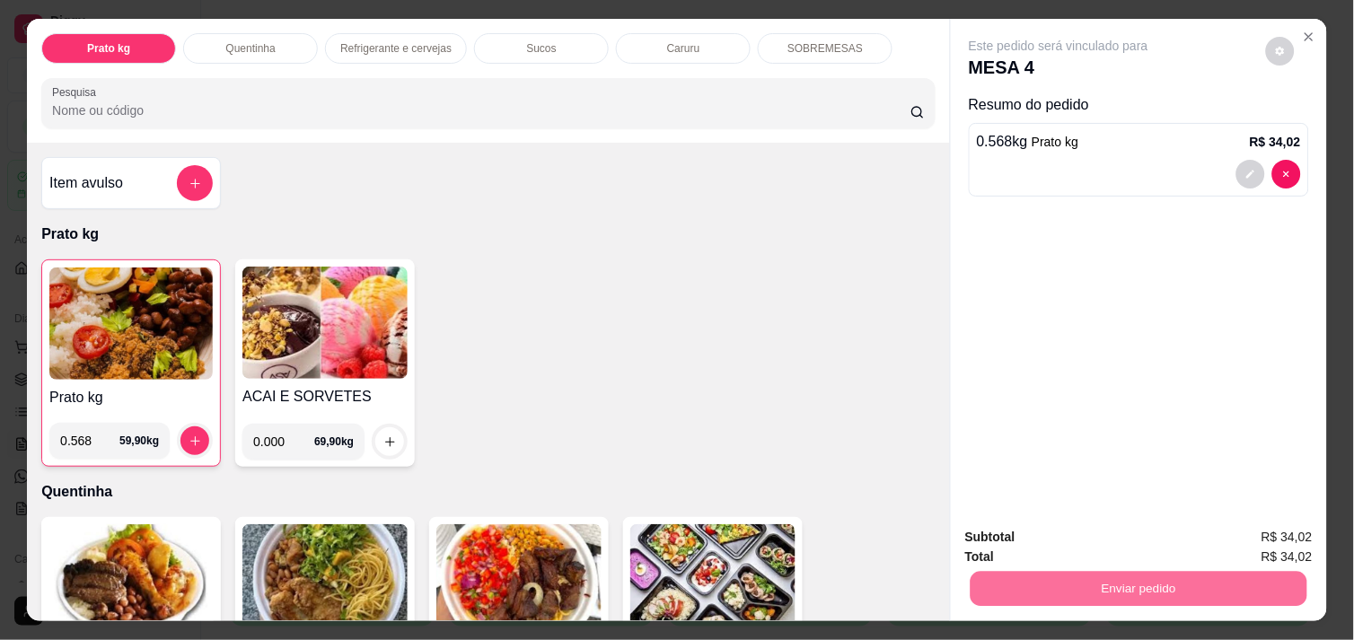
click at [1109, 532] on button "Não registrar e enviar pedido" at bounding box center [1078, 537] width 181 height 33
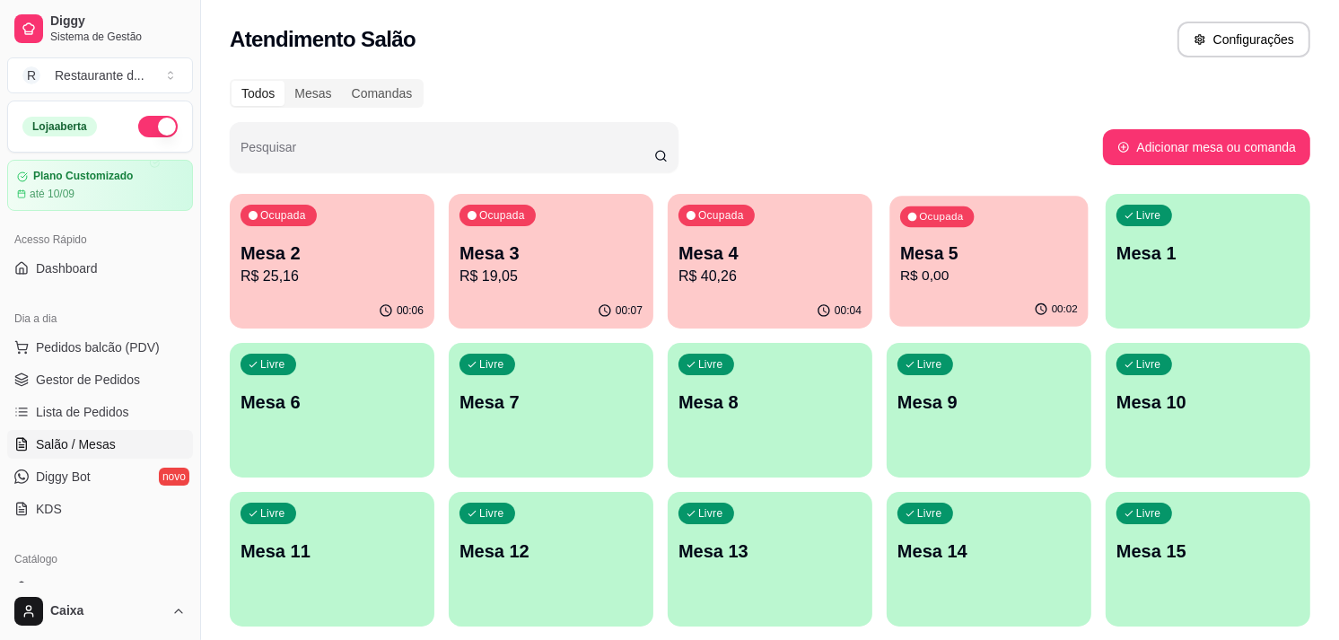
click at [1026, 257] on p "Mesa 5" at bounding box center [989, 254] width 178 height 24
click at [578, 274] on p "R$ 19,05" at bounding box center [551, 276] width 178 height 21
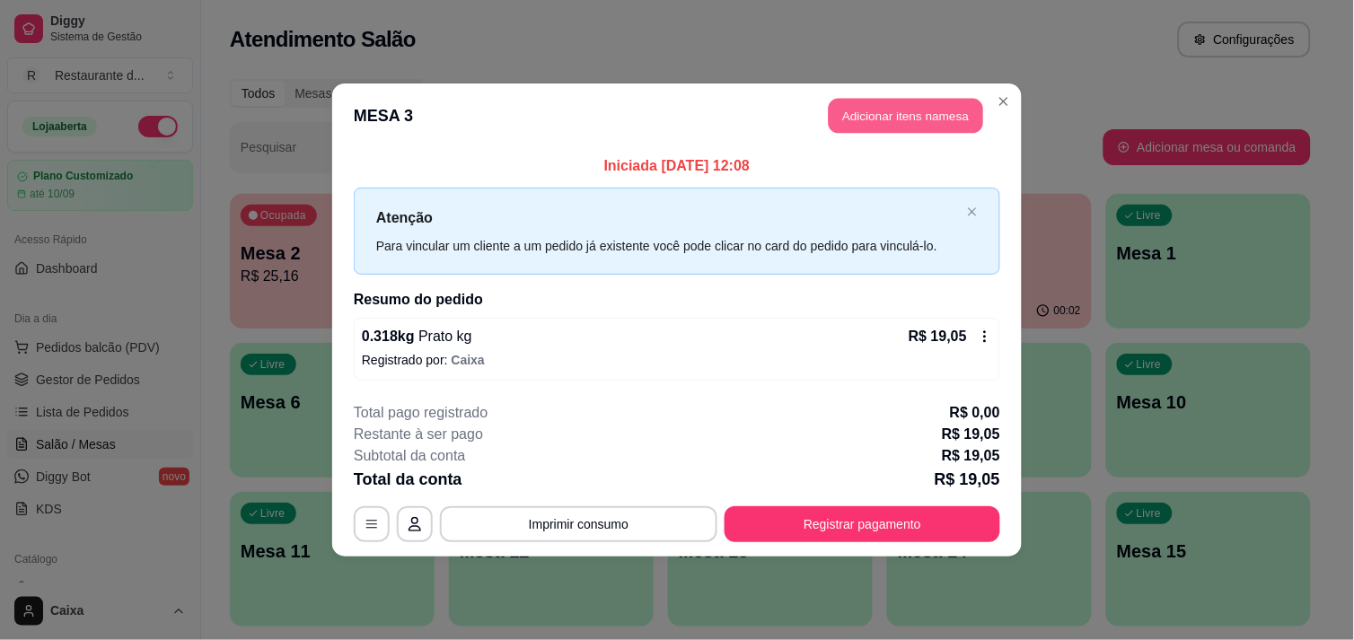
click at [914, 110] on button "Adicionar itens na mesa" at bounding box center [906, 116] width 154 height 35
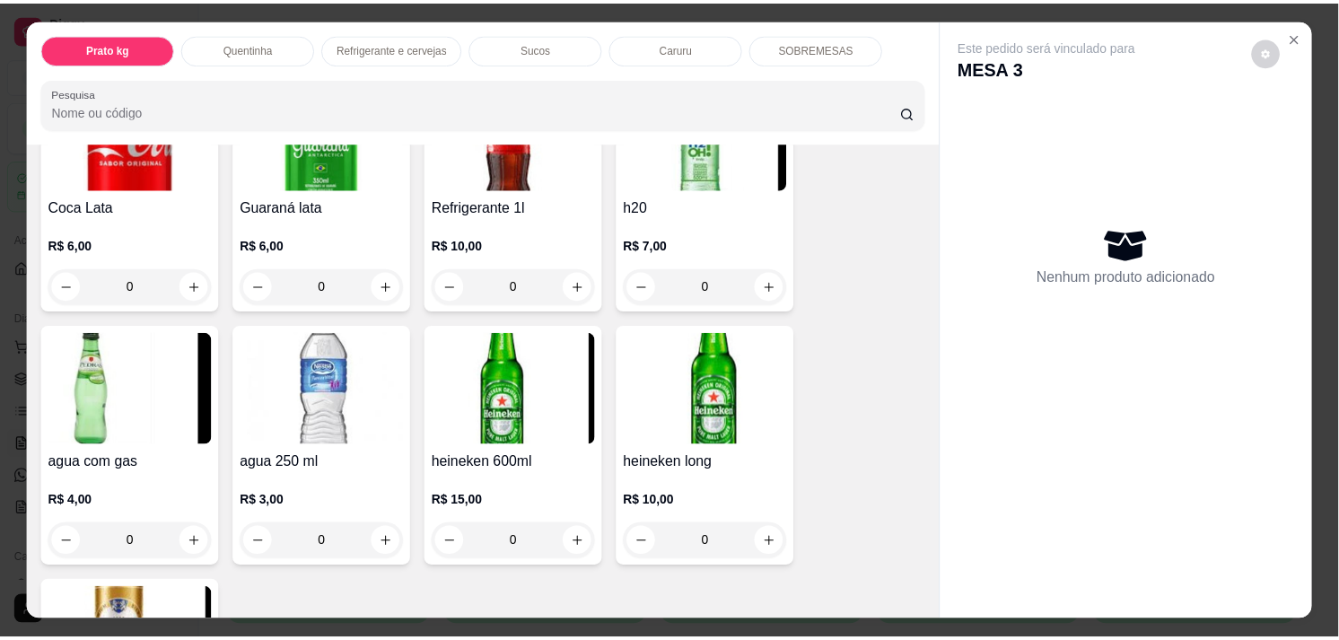
scroll to position [997, 0]
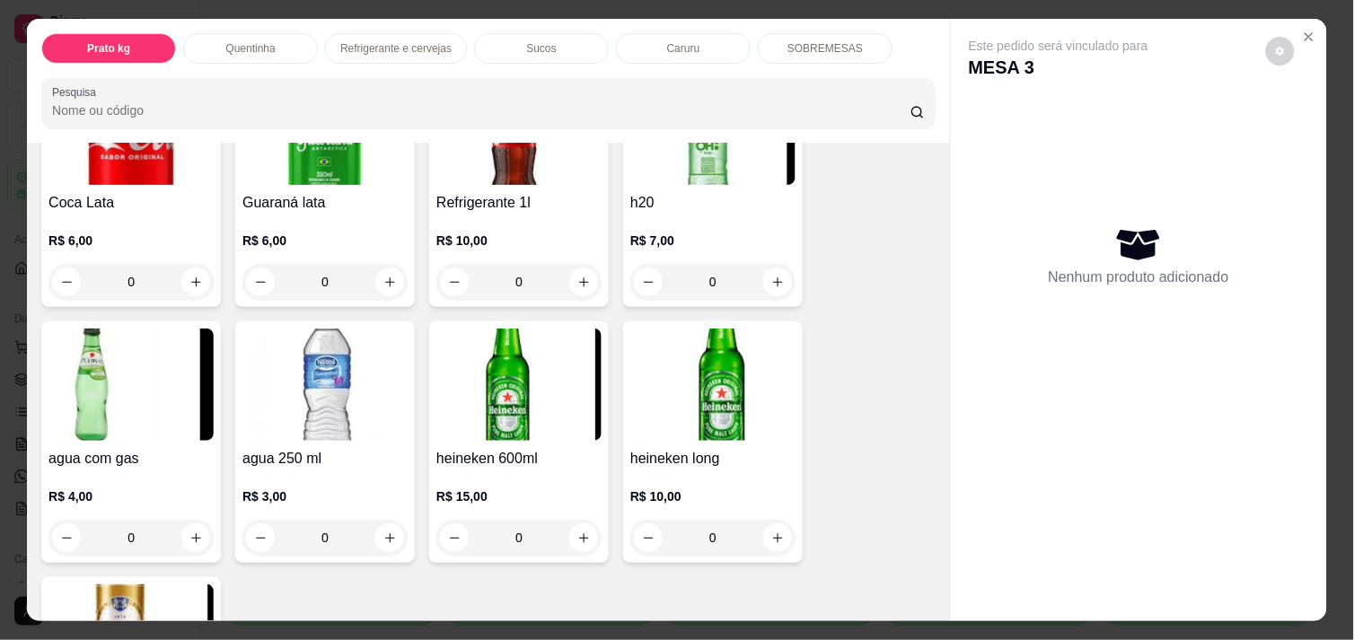
click at [272, 505] on div "R$ 3,00 0" at bounding box center [324, 521] width 165 height 68
click at [184, 524] on button "increase-product-quantity" at bounding box center [196, 538] width 28 height 28
type input "1"
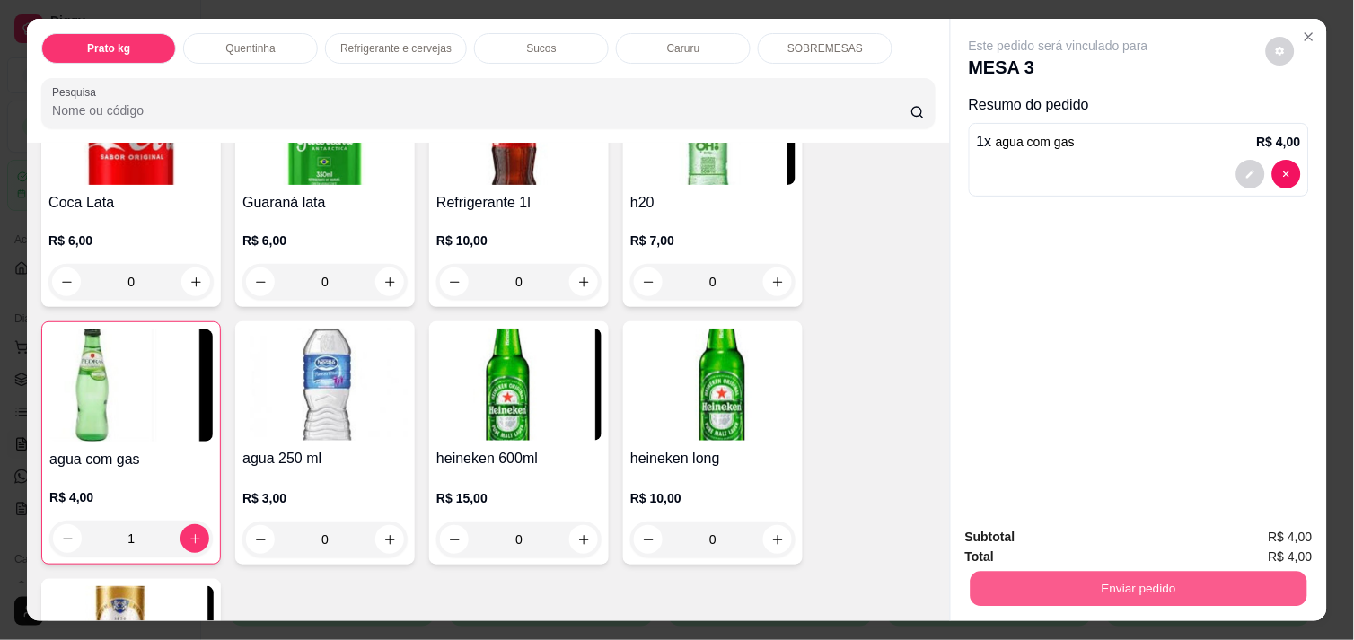
click at [1092, 571] on button "Enviar pedido" at bounding box center [1139, 588] width 337 height 35
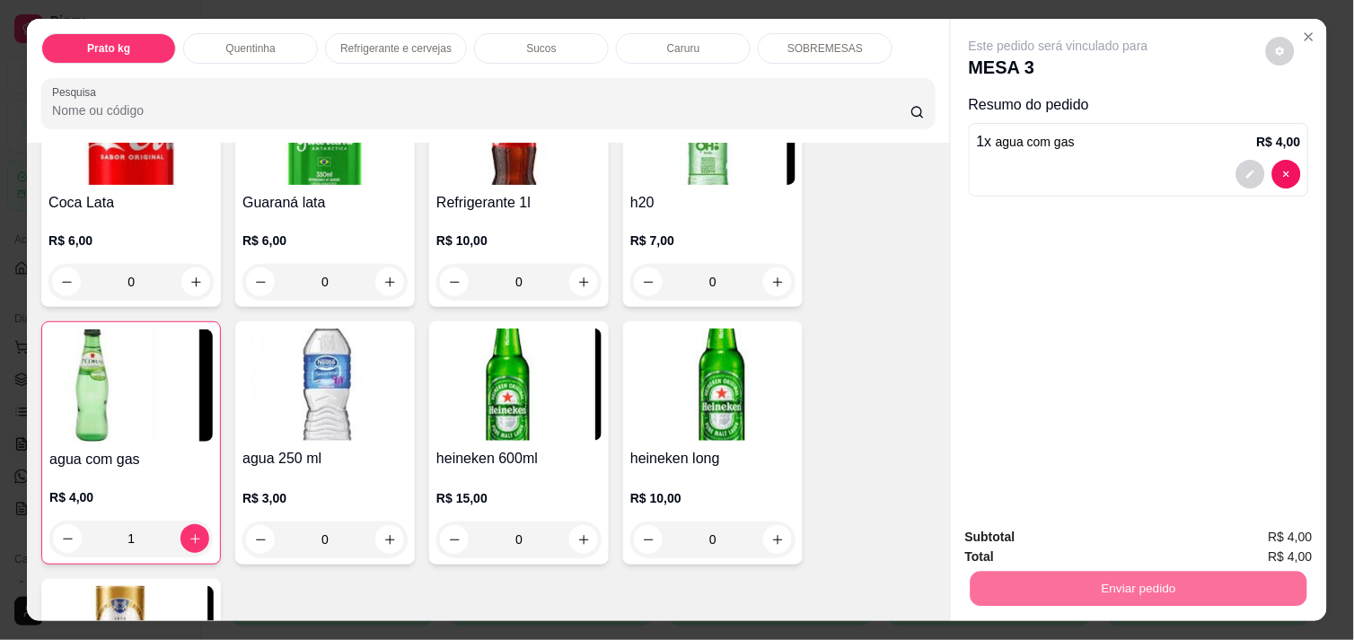
click at [1090, 533] on button "Não registrar e enviar pedido" at bounding box center [1078, 537] width 181 height 33
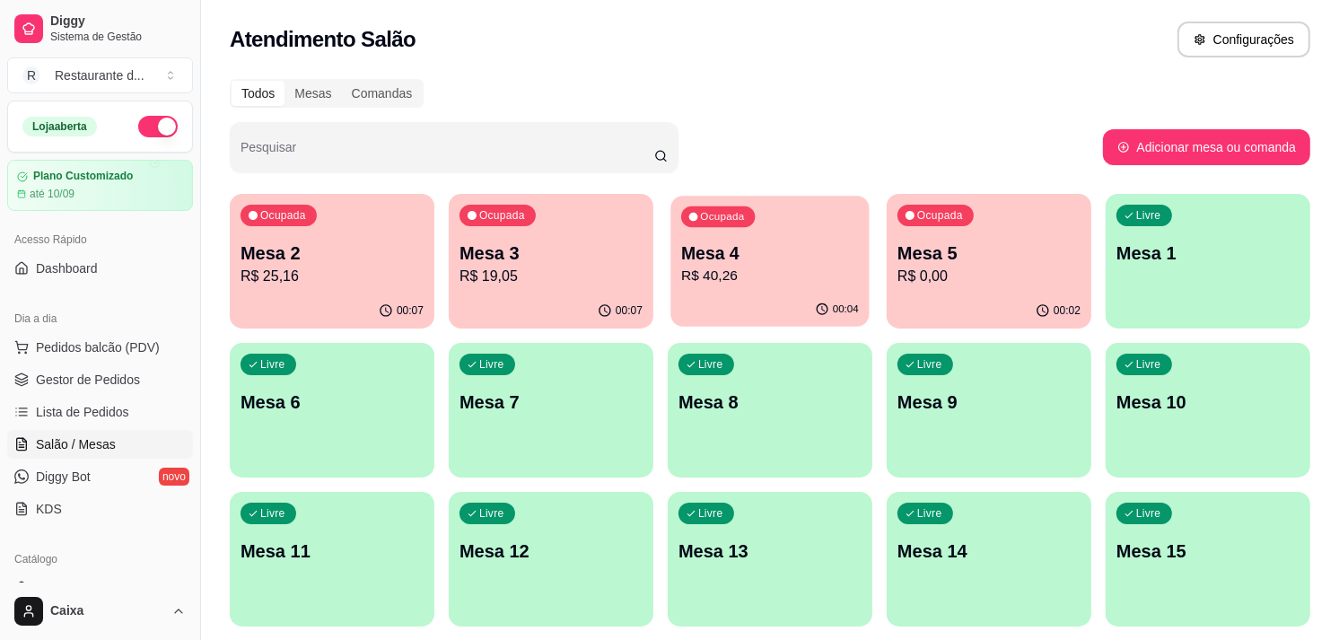
click at [827, 271] on p "R$ 40,26" at bounding box center [770, 276] width 178 height 21
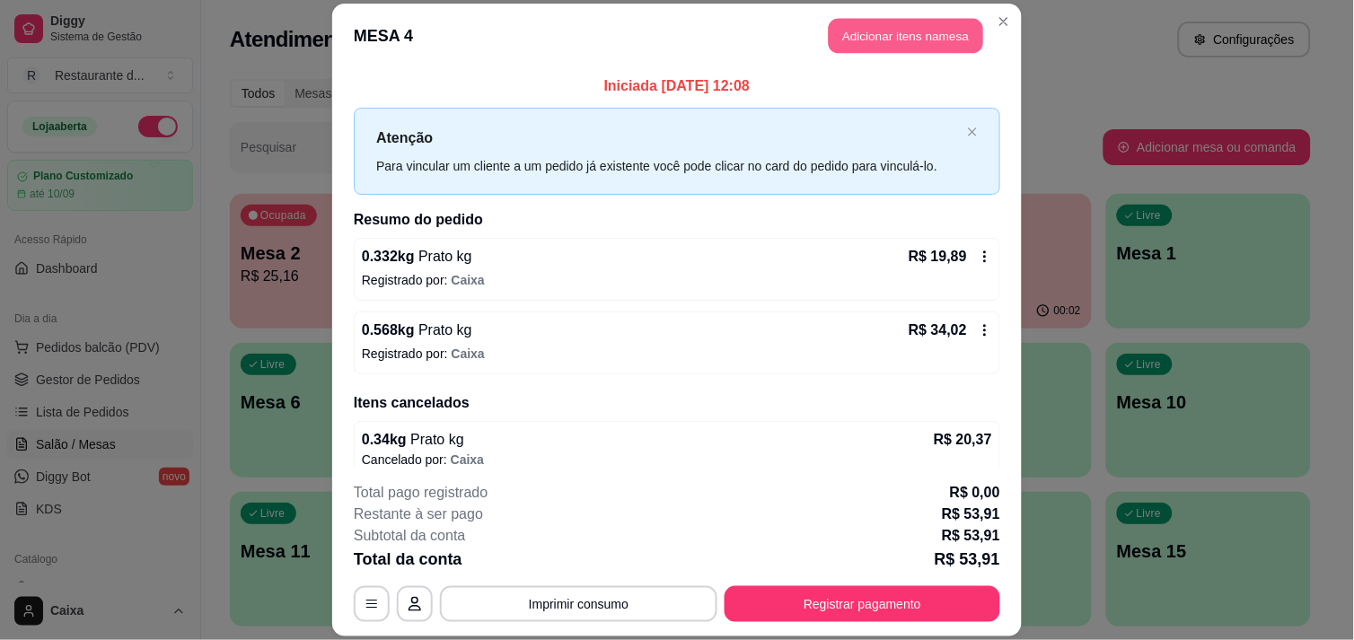
click at [883, 31] on button "Adicionar itens na mesa" at bounding box center [906, 35] width 154 height 35
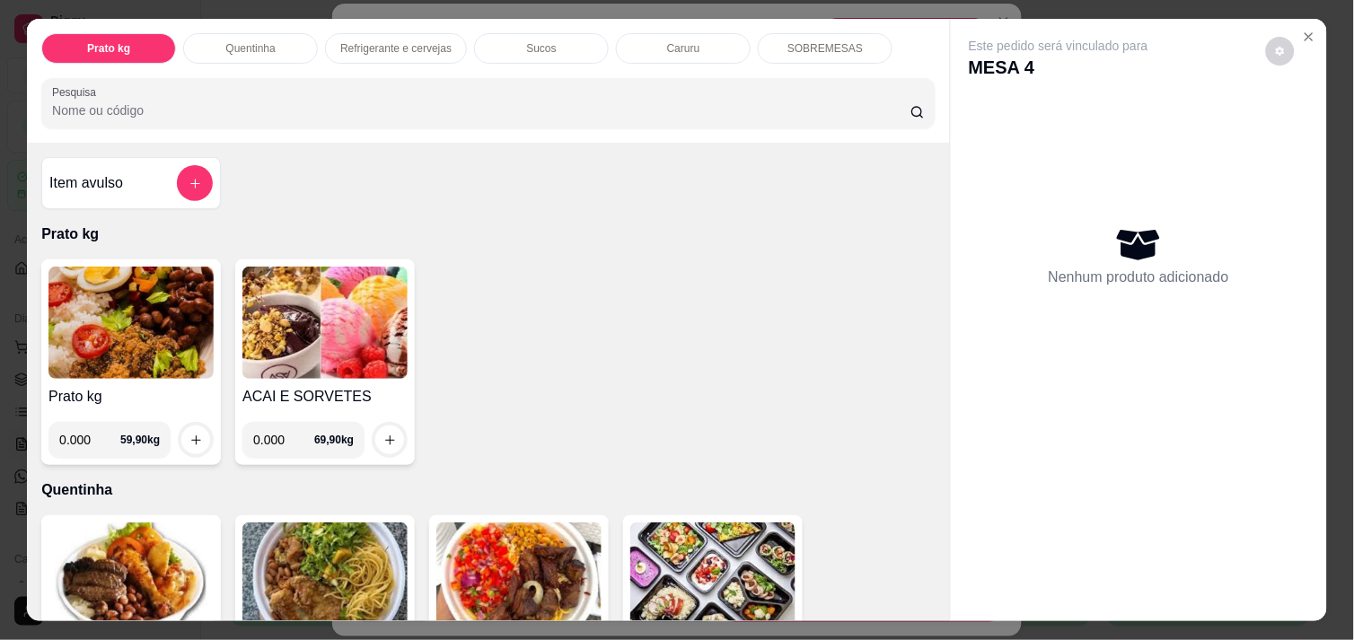
click at [92, 432] on input "0.000" at bounding box center [89, 440] width 61 height 36
type input "0.232"
click at [191, 434] on icon "increase-product-quantity" at bounding box center [195, 440] width 13 height 13
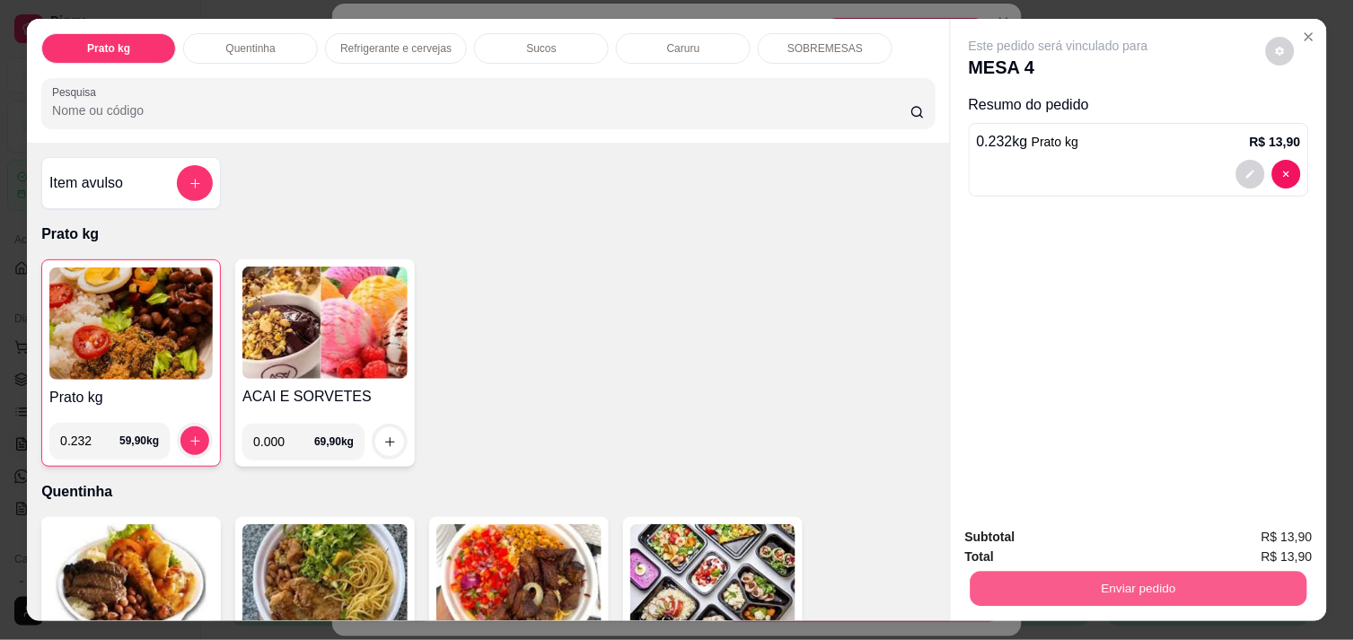
click at [1115, 575] on button "Enviar pedido" at bounding box center [1139, 588] width 337 height 35
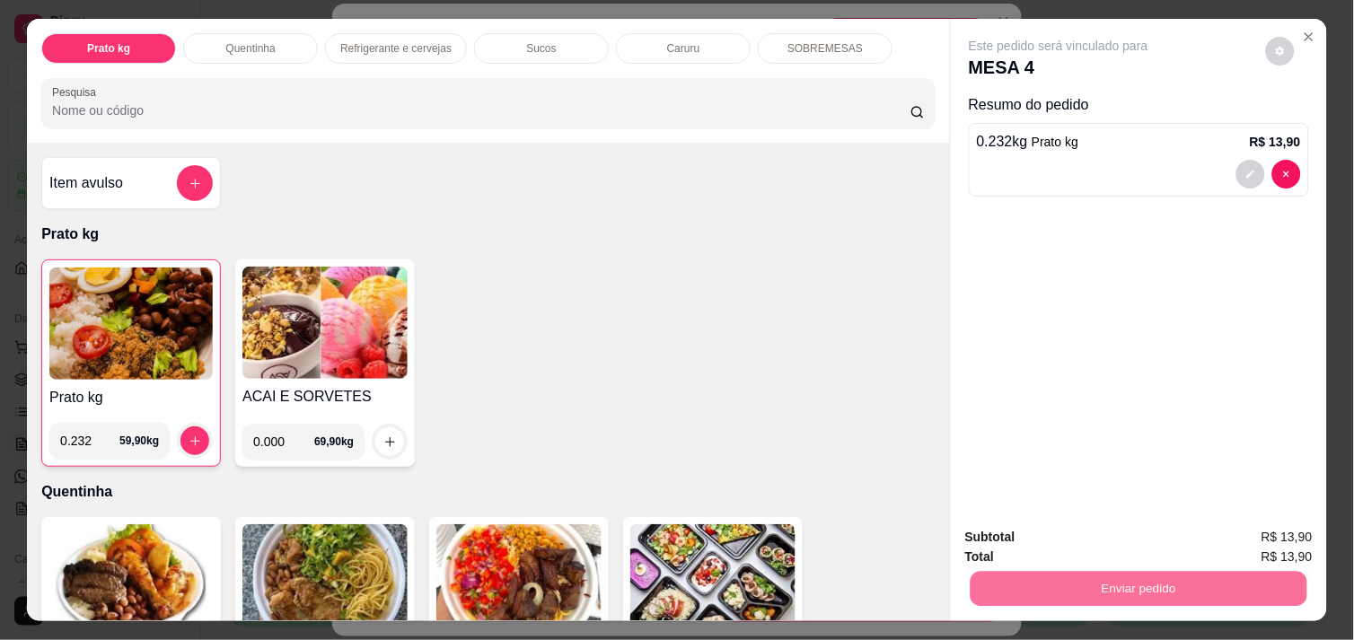
click at [1090, 534] on button "Não registrar e enviar pedido" at bounding box center [1078, 537] width 181 height 33
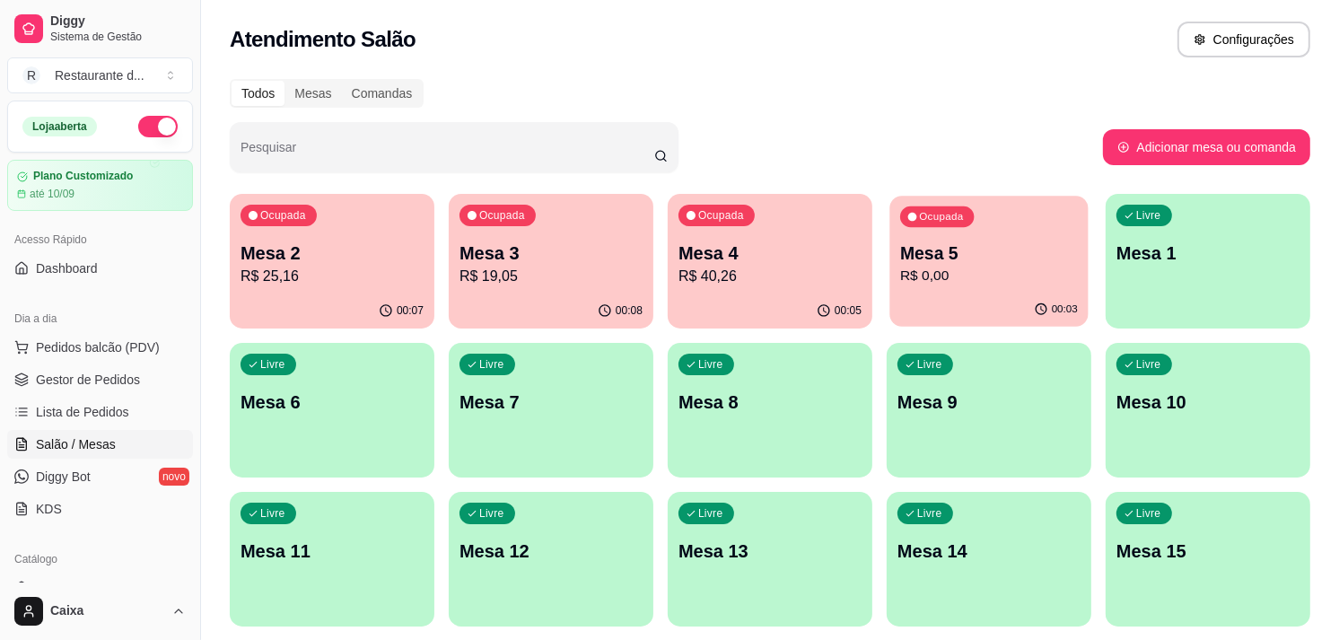
click at [1041, 260] on p "Mesa 5" at bounding box center [989, 254] width 178 height 24
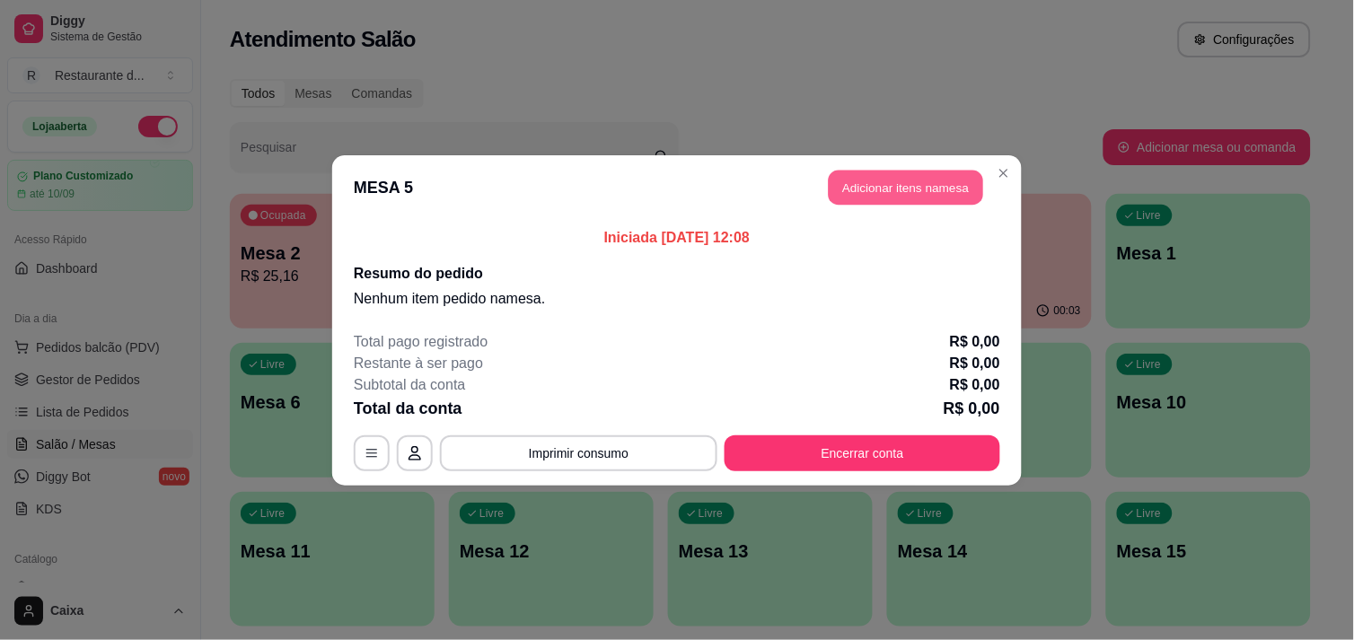
click at [950, 189] on button "Adicionar itens na mesa" at bounding box center [906, 187] width 154 height 35
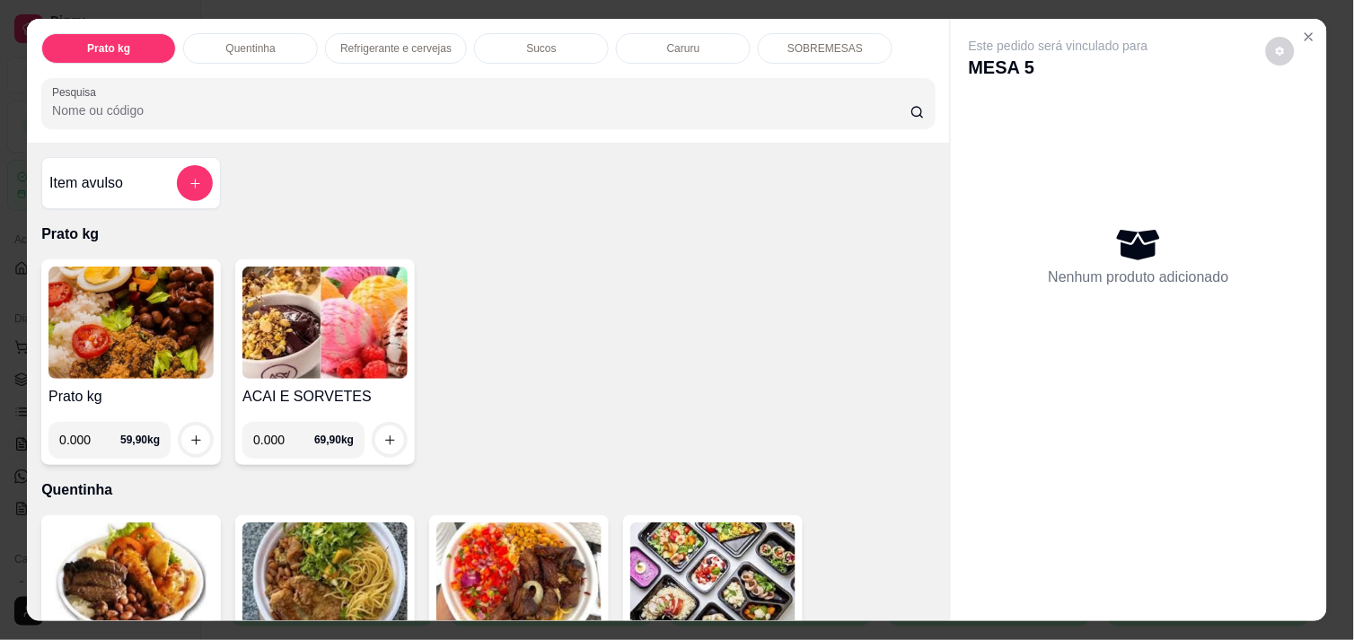
click at [82, 428] on input "0.000" at bounding box center [89, 440] width 61 height 36
type input "0.332"
click at [189, 434] on icon "increase-product-quantity" at bounding box center [195, 440] width 13 height 13
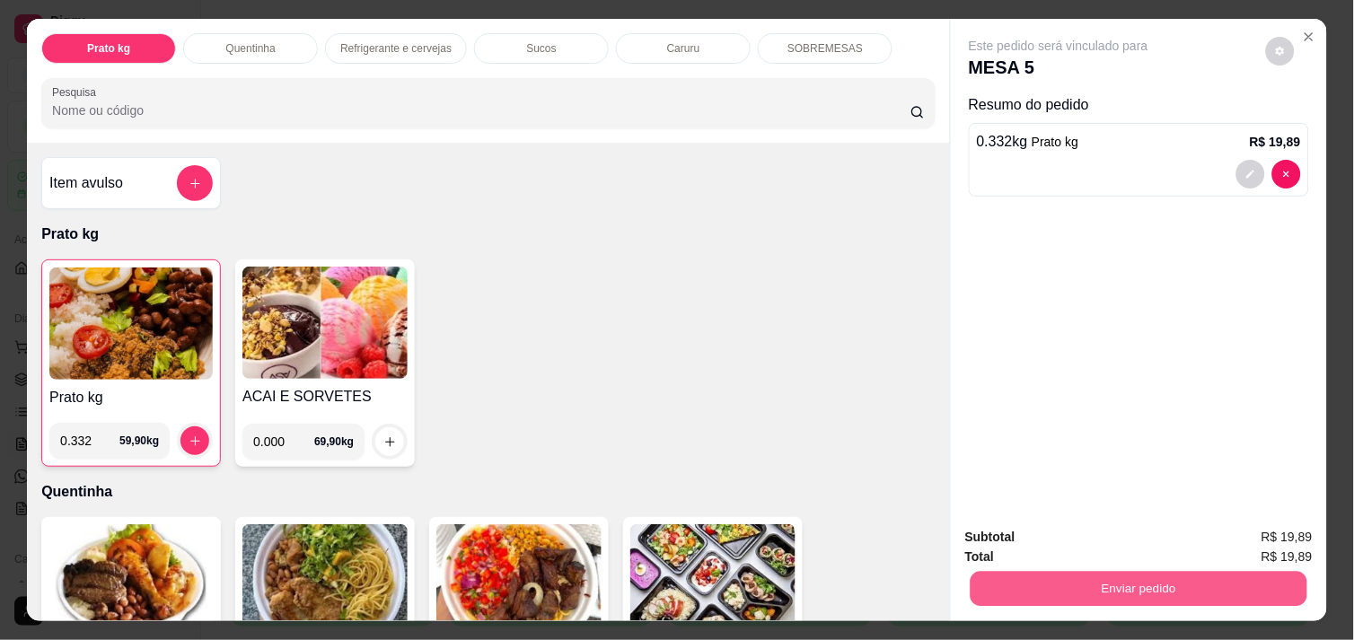
click at [1155, 581] on button "Enviar pedido" at bounding box center [1139, 588] width 337 height 35
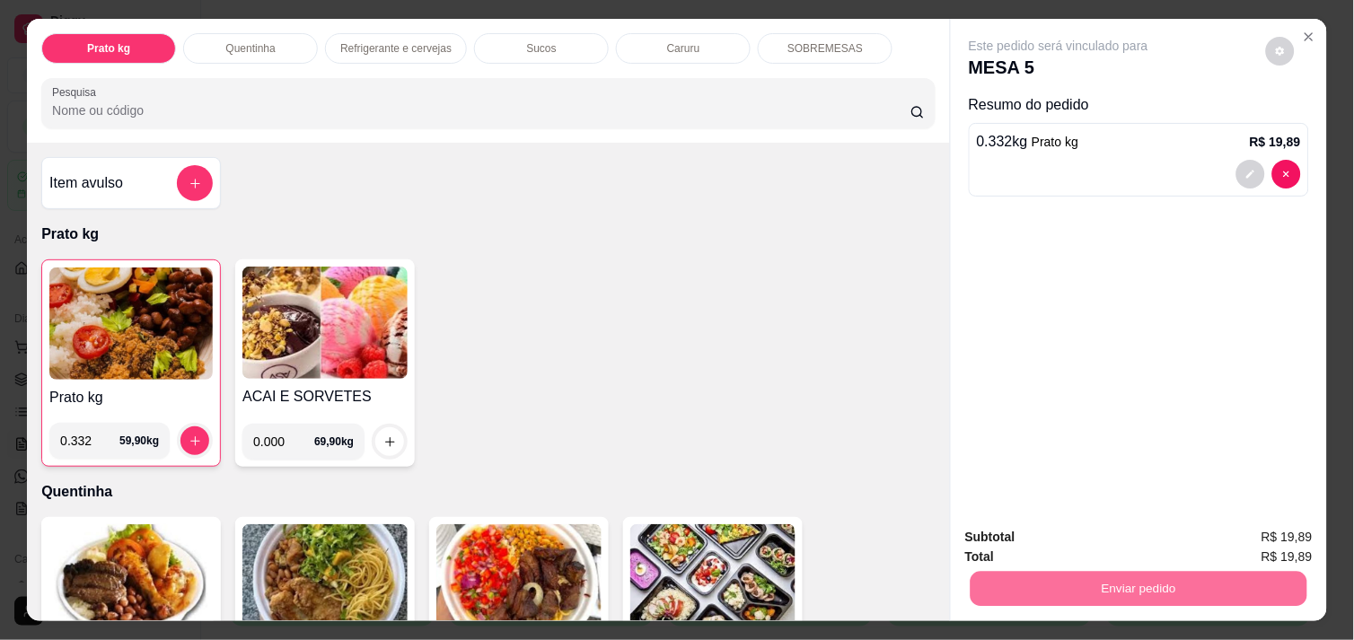
click at [1119, 525] on button "Não registrar e enviar pedido" at bounding box center [1078, 537] width 181 height 33
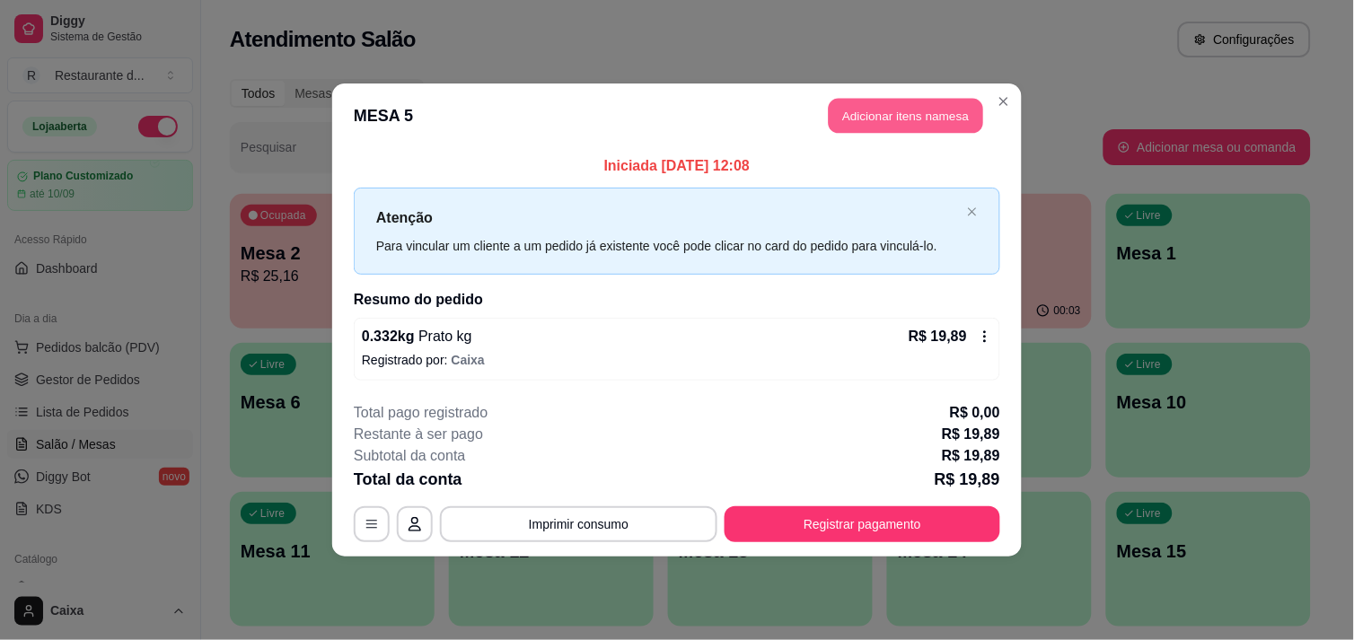
click at [934, 103] on button "Adicionar itens na mesa" at bounding box center [906, 116] width 154 height 35
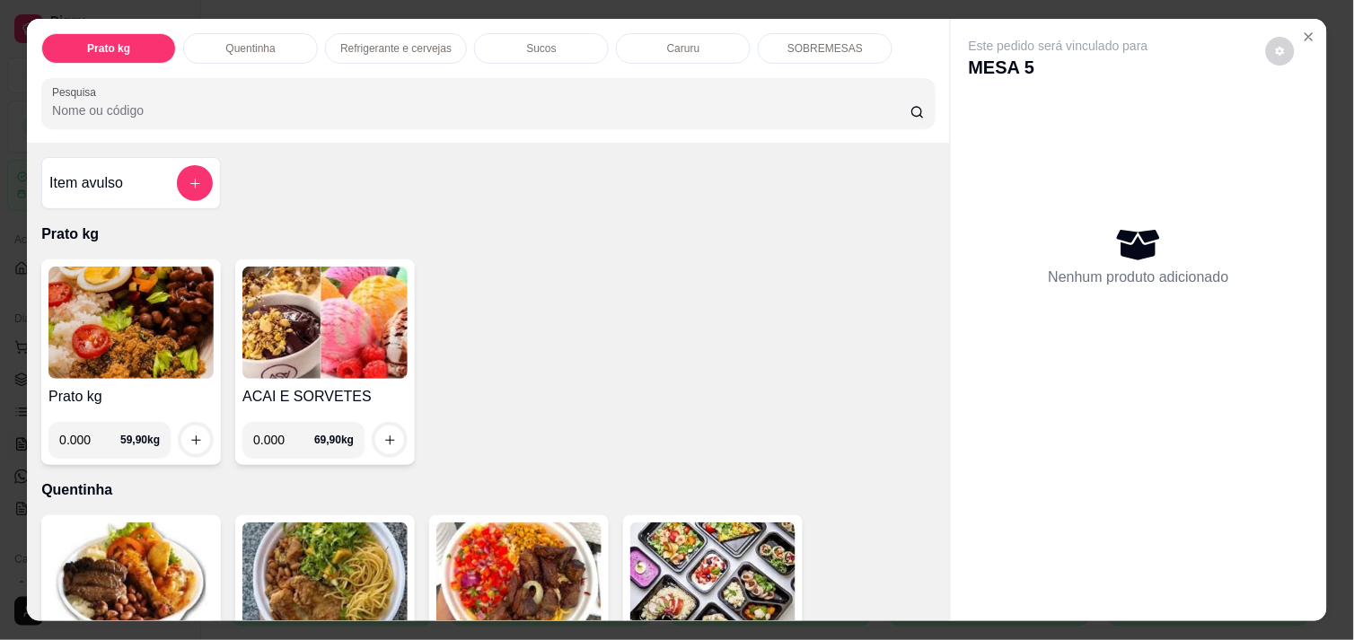
click at [83, 428] on input "0.000" at bounding box center [89, 440] width 61 height 36
type input "0.340"
click at [189, 435] on icon "increase-product-quantity" at bounding box center [195, 440] width 13 height 13
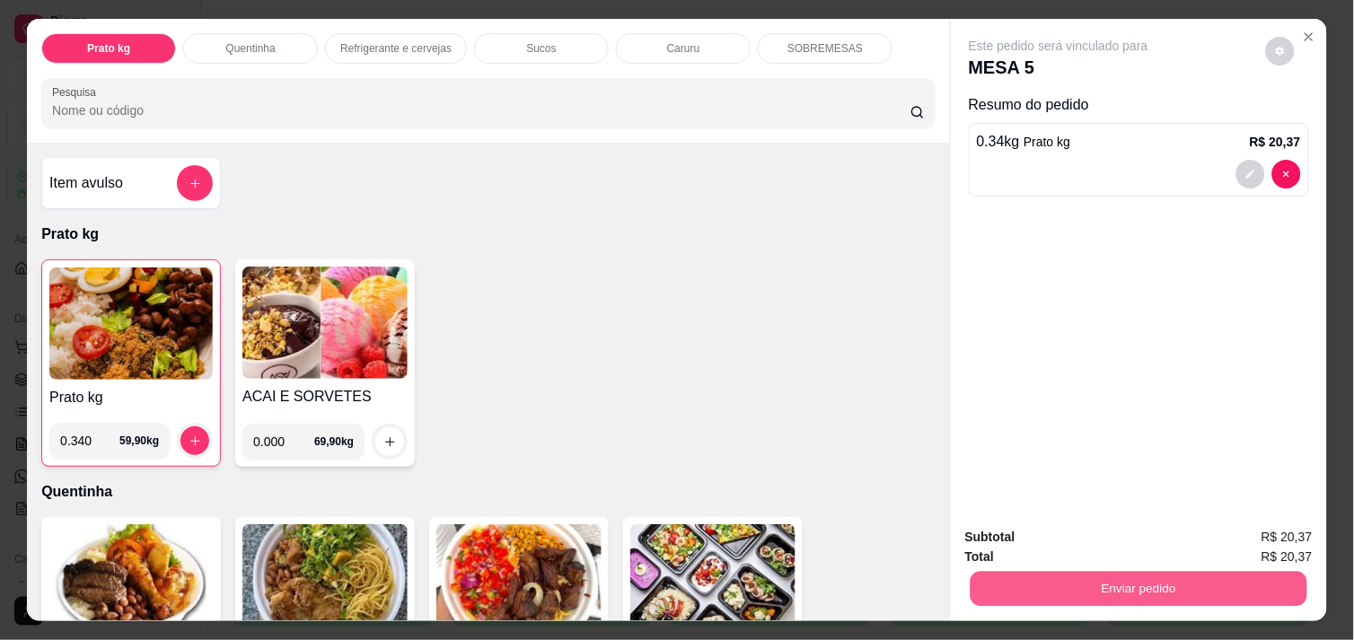
click at [1032, 575] on button "Enviar pedido" at bounding box center [1139, 588] width 337 height 35
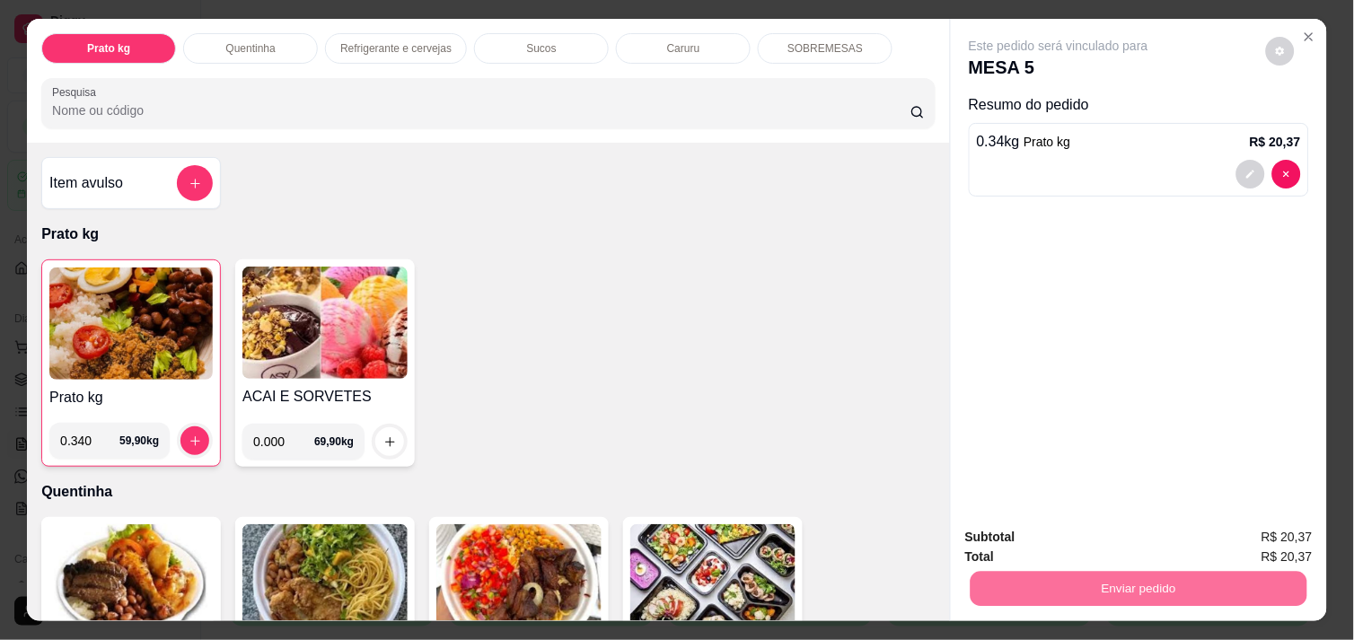
click at [1031, 545] on button "Não registrar e enviar pedido" at bounding box center [1078, 537] width 181 height 33
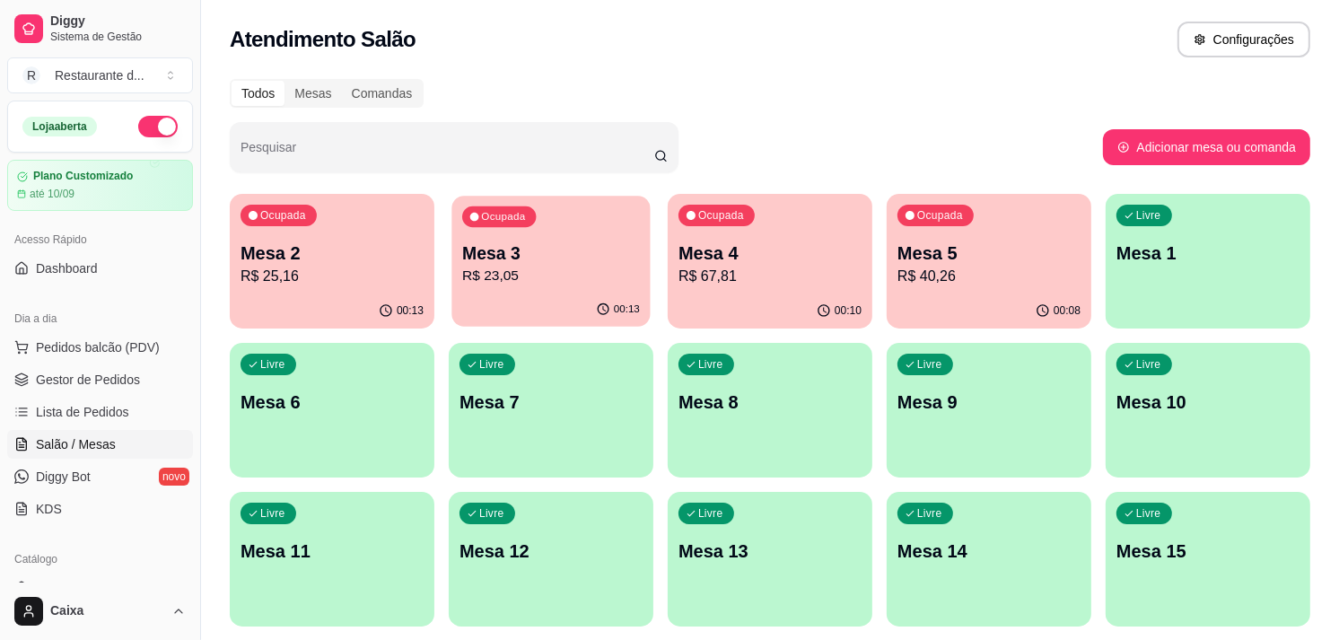
click at [567, 306] on div "00:13" at bounding box center [551, 310] width 198 height 34
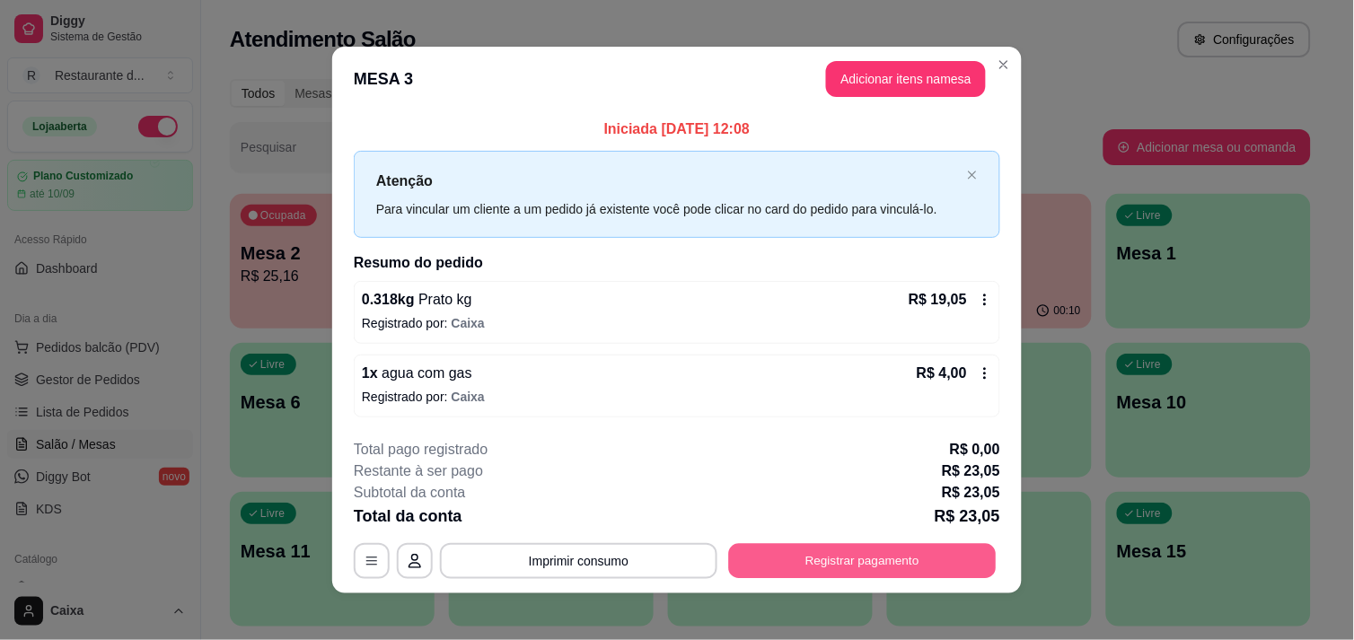
click at [820, 551] on button "Registrar pagamento" at bounding box center [863, 561] width 268 height 35
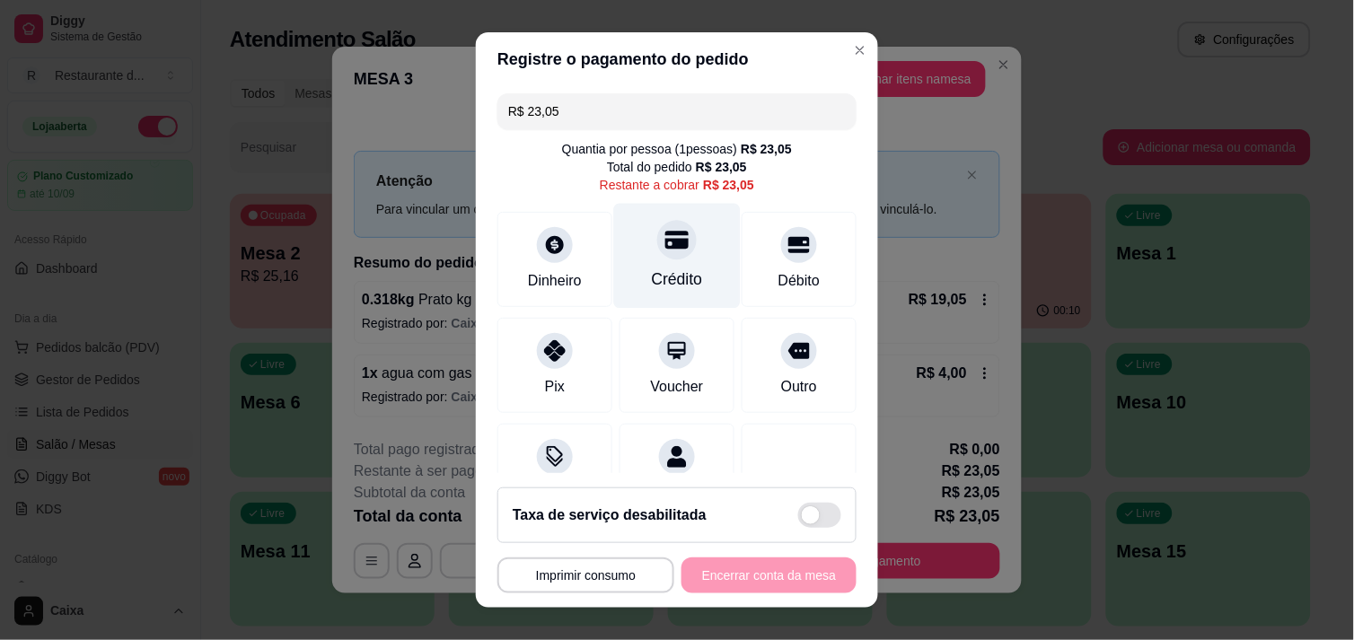
click at [638, 264] on div "Crédito" at bounding box center [677, 255] width 127 height 105
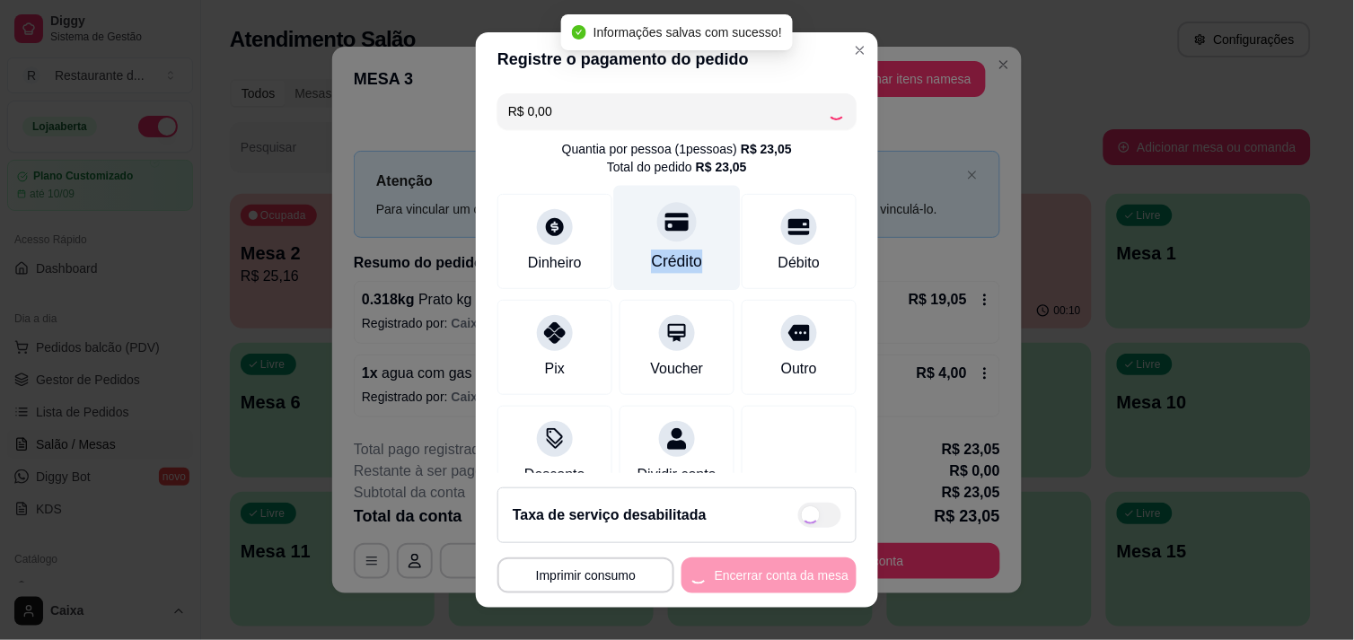
type input "R$ 0,00"
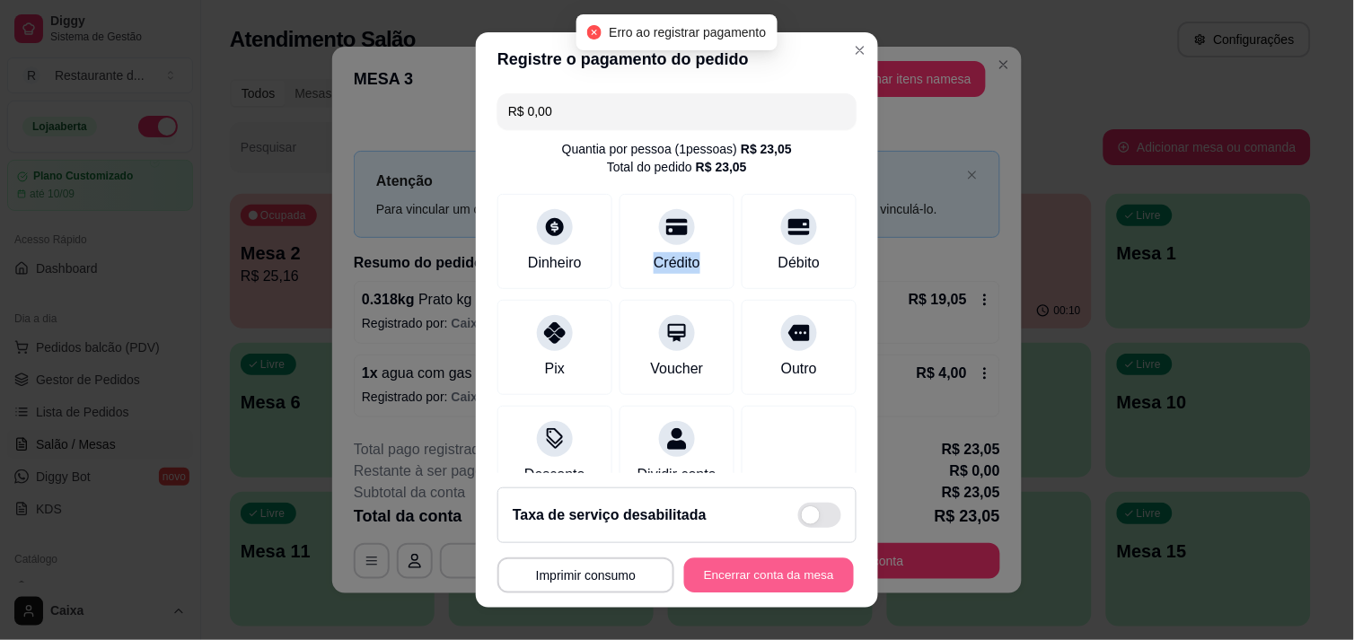
click at [724, 588] on button "Encerrar conta da mesa" at bounding box center [769, 575] width 170 height 35
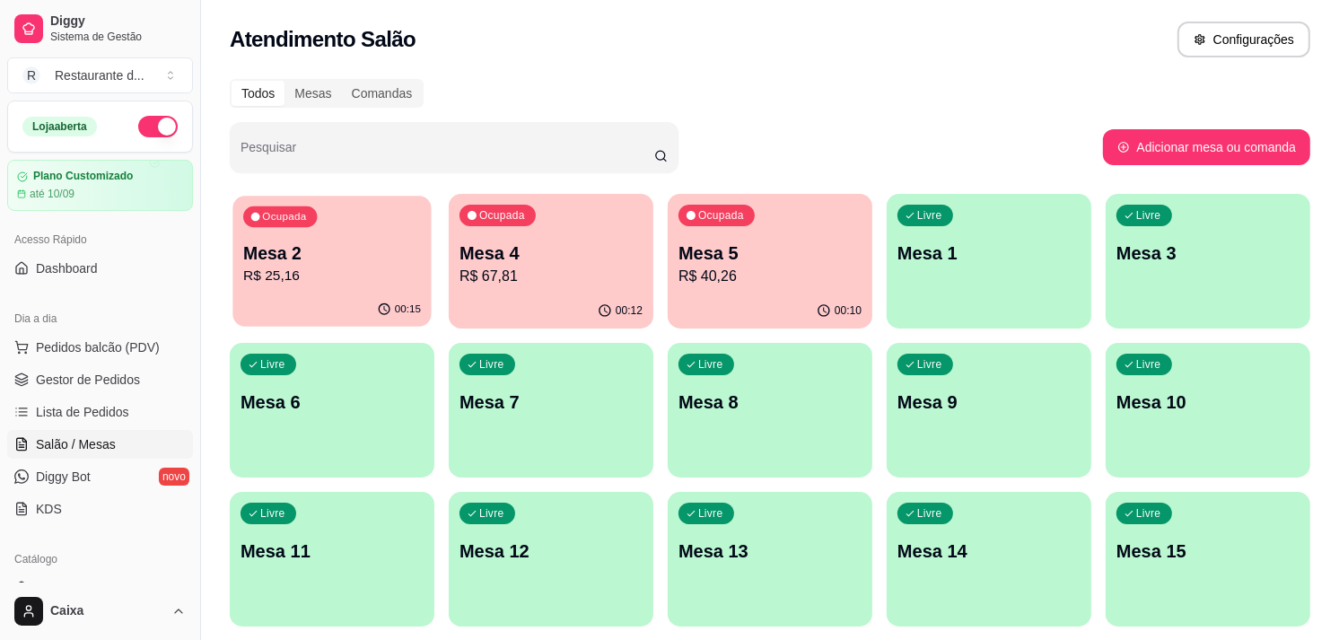
click at [316, 263] on p "Mesa 2" at bounding box center [332, 254] width 178 height 24
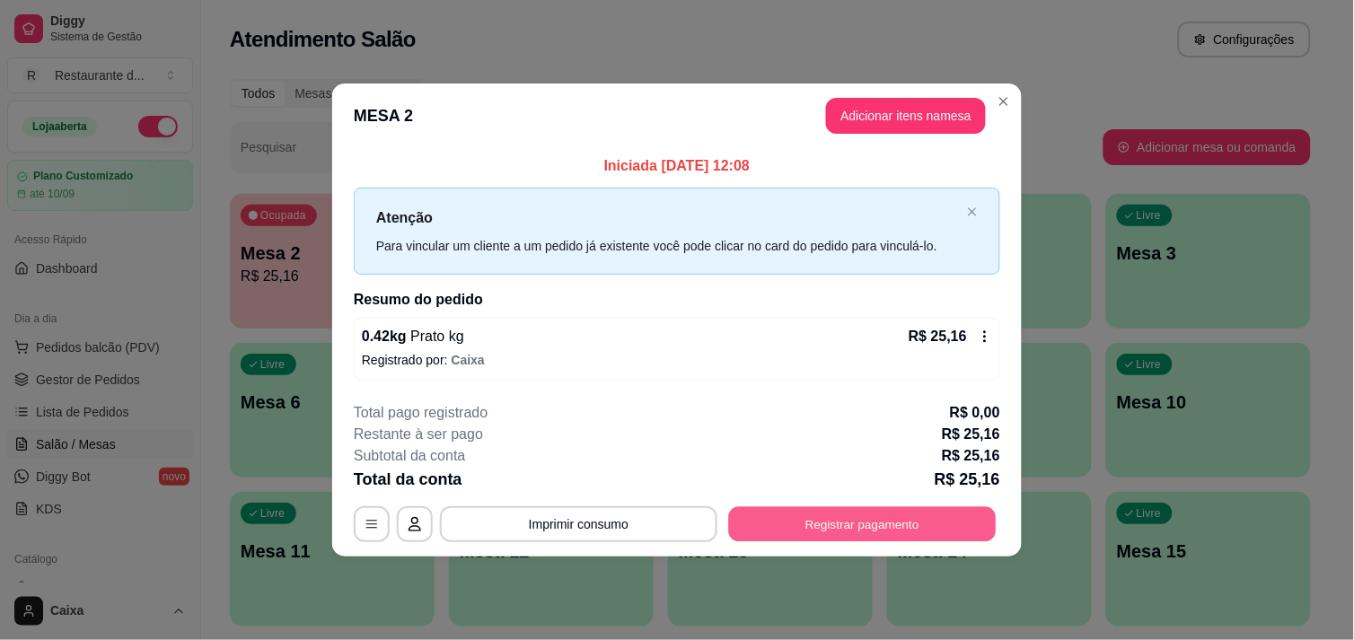
click at [796, 517] on button "Registrar pagamento" at bounding box center [863, 524] width 268 height 35
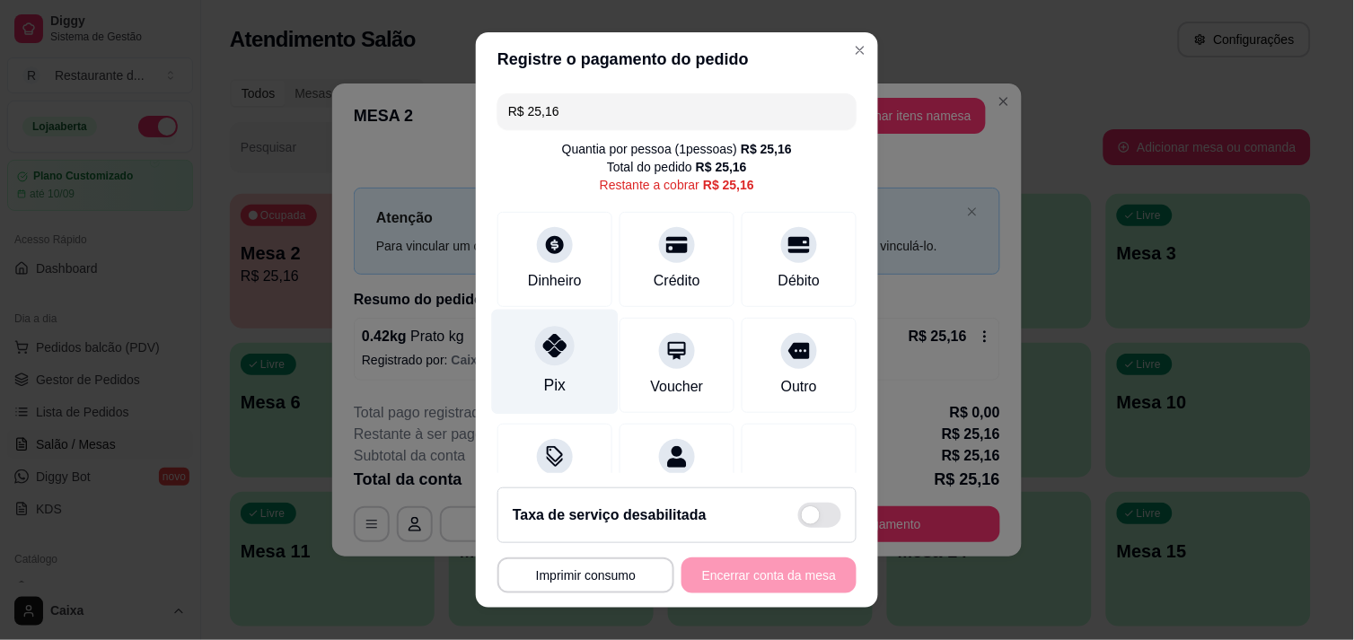
click at [543, 356] on icon at bounding box center [554, 345] width 23 height 23
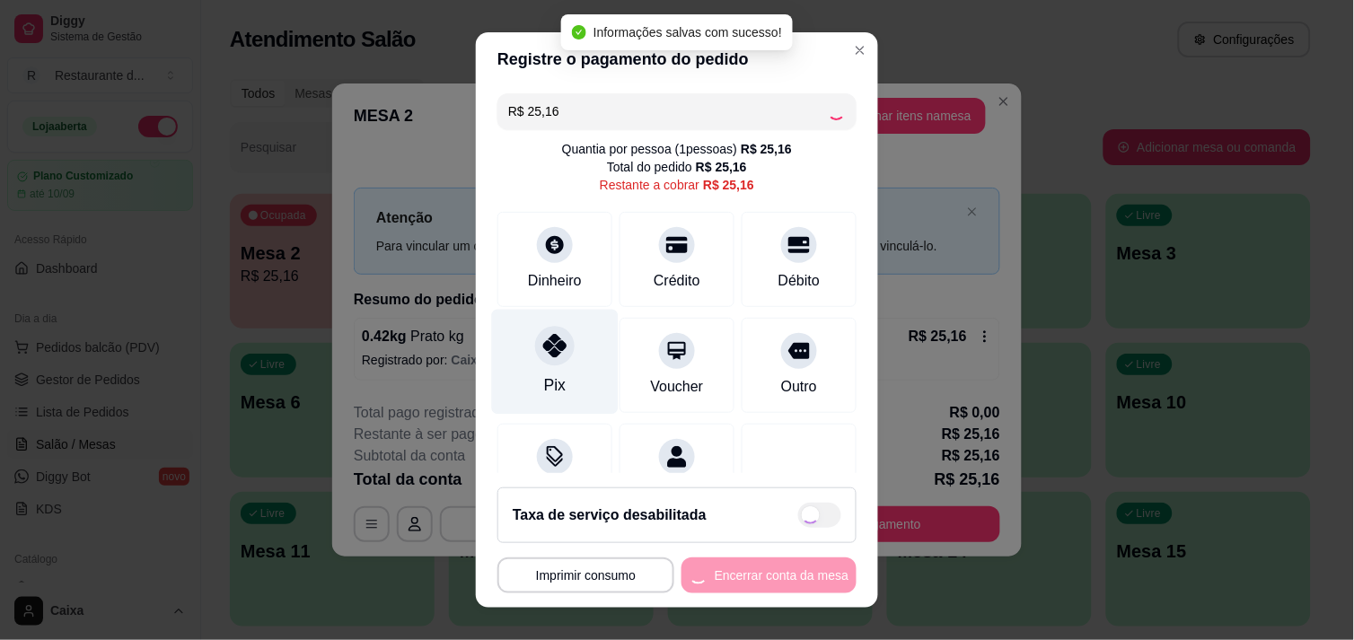
type input "R$ 0,00"
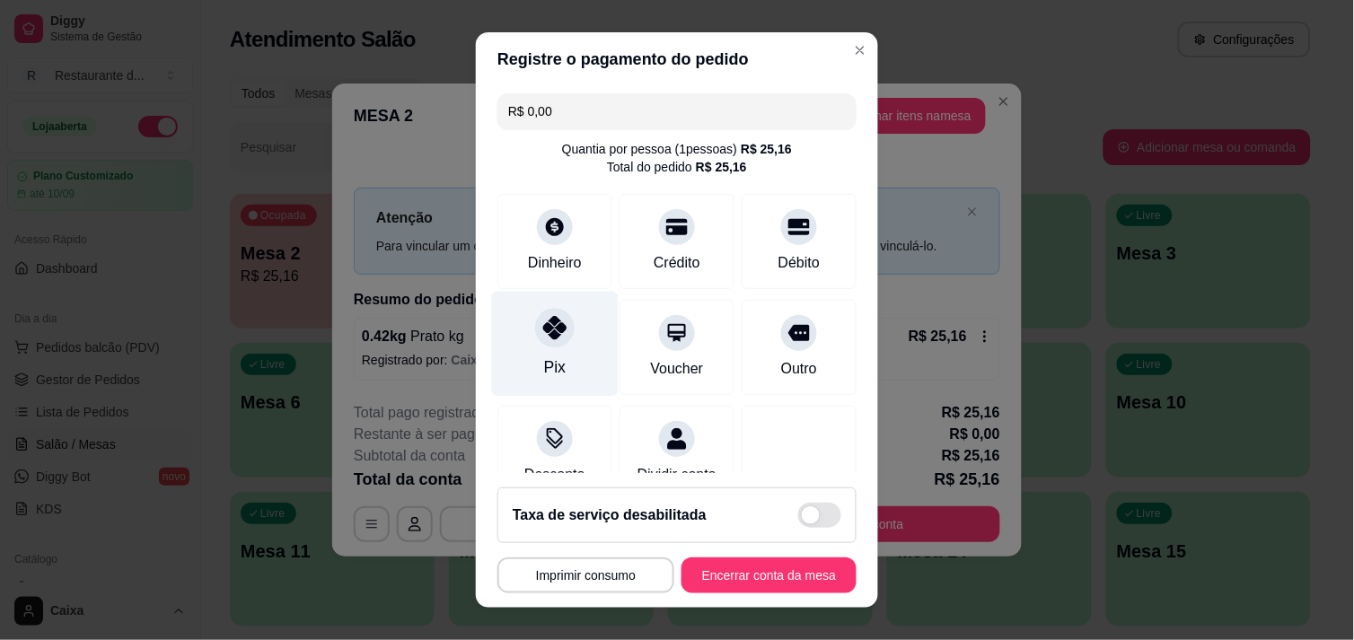
click at [554, 319] on icon at bounding box center [554, 327] width 23 height 23
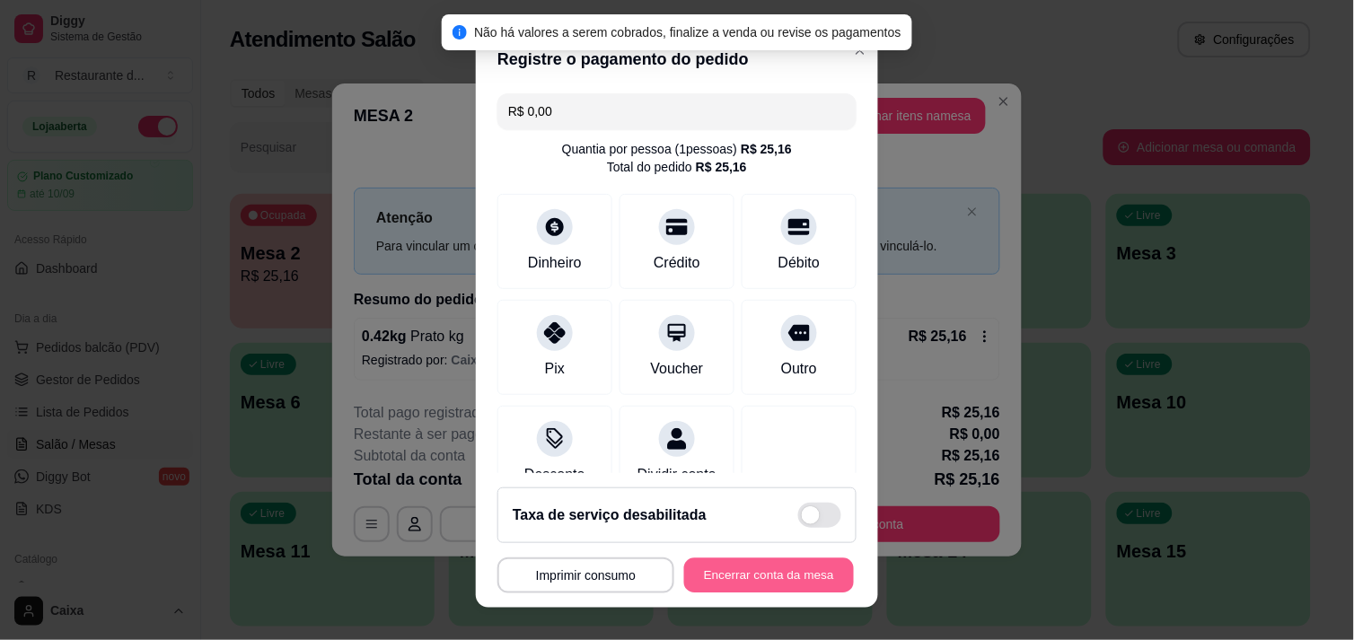
click at [785, 558] on div "**********" at bounding box center [676, 576] width 359 height 36
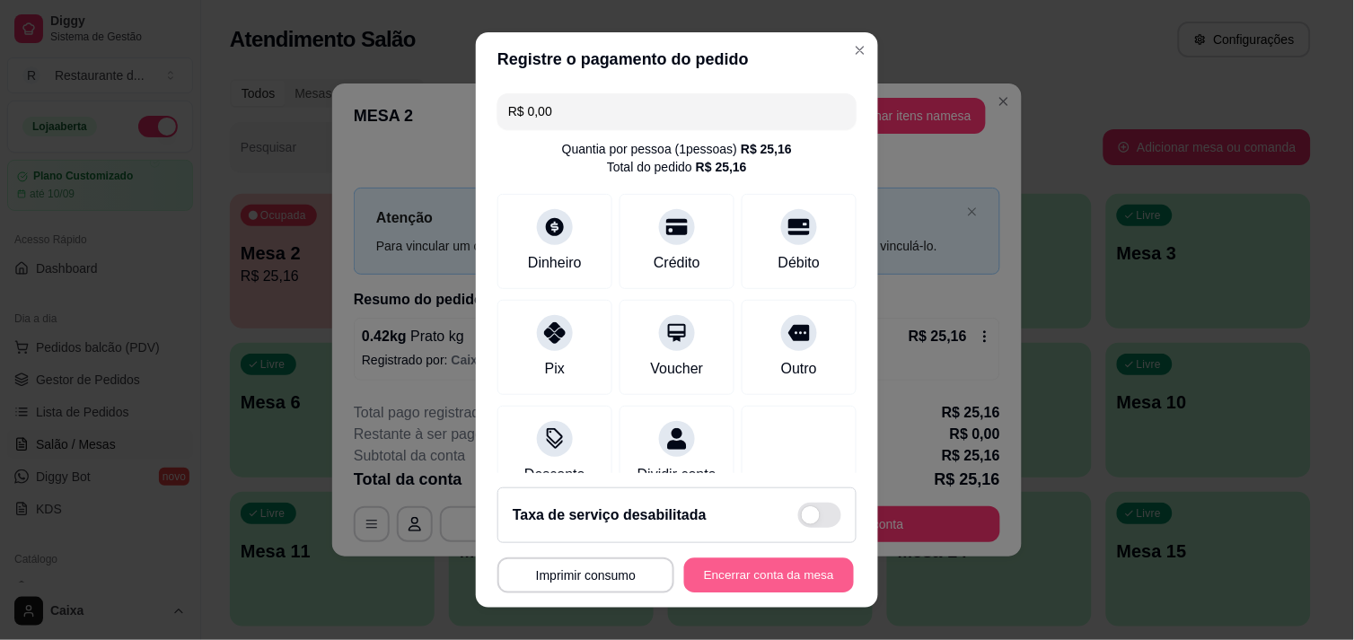
click at [781, 572] on button "Encerrar conta da mesa" at bounding box center [769, 575] width 170 height 35
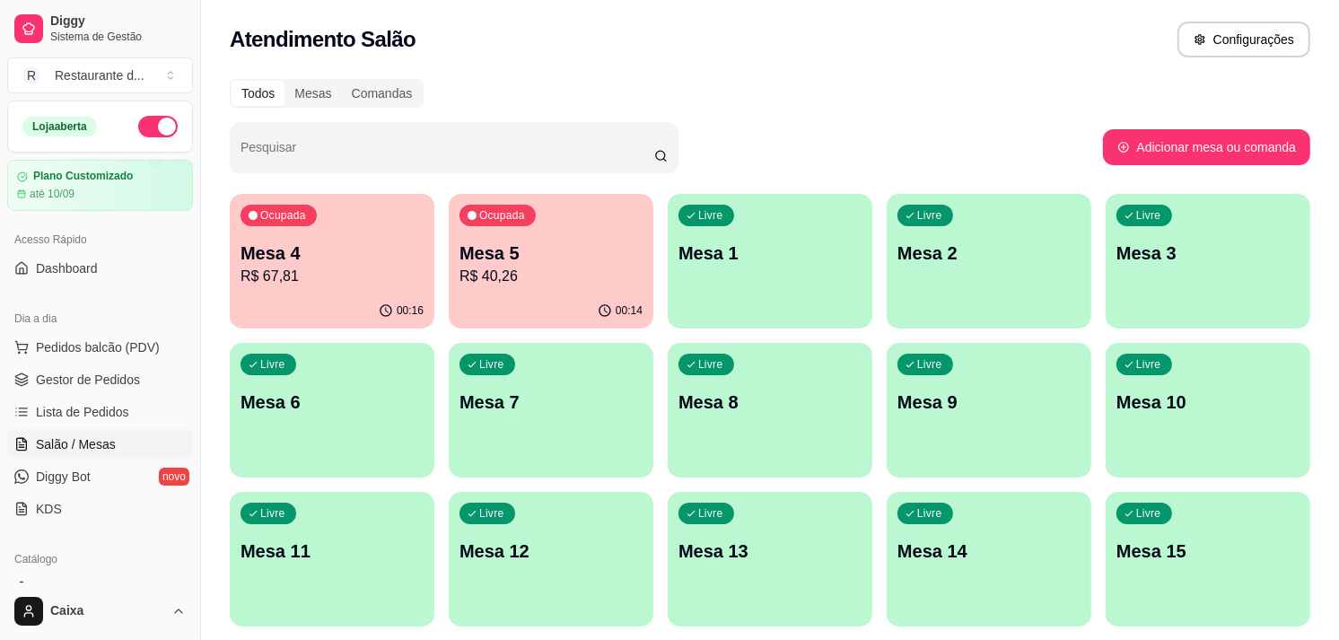
click at [320, 284] on p "R$ 67,81" at bounding box center [332, 277] width 183 height 22
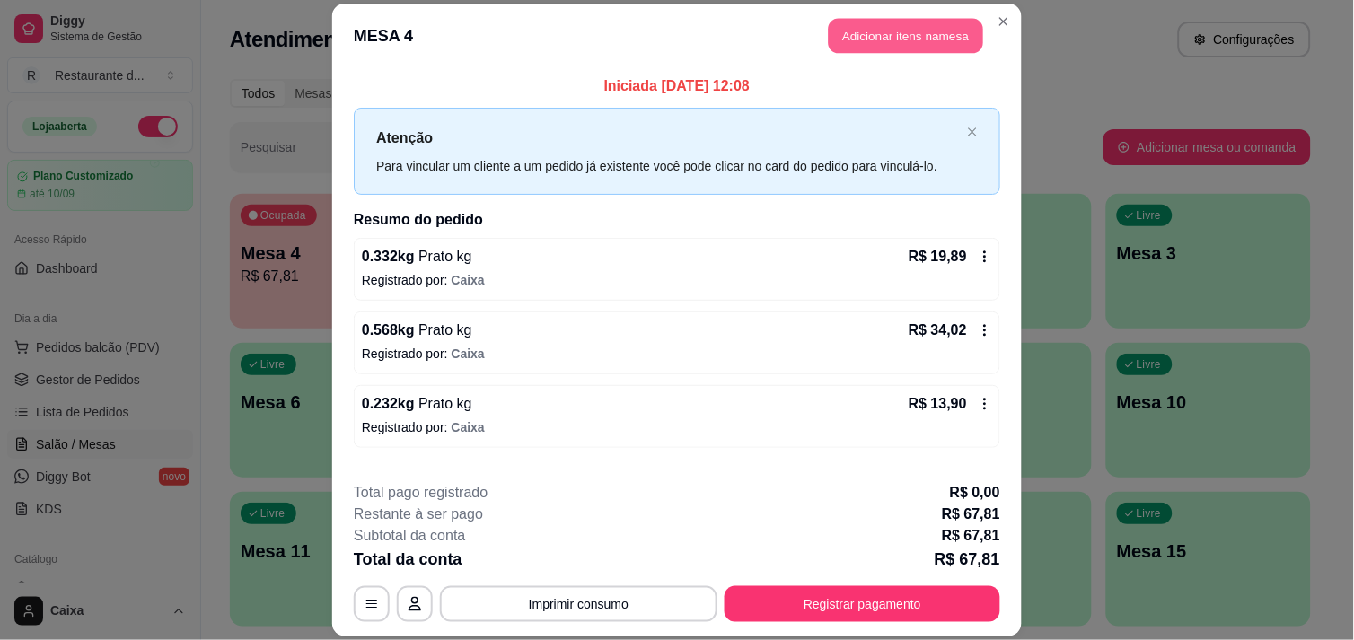
click at [894, 27] on button "Adicionar itens na mesa" at bounding box center [906, 35] width 154 height 35
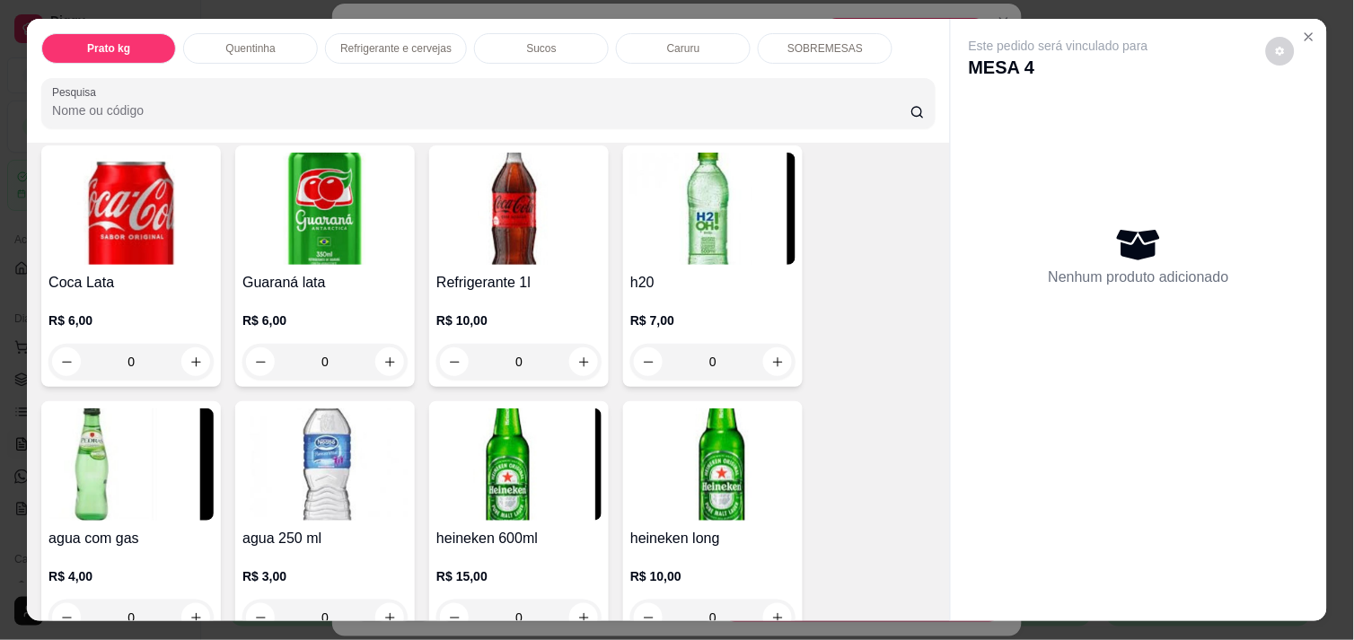
scroll to position [957, 0]
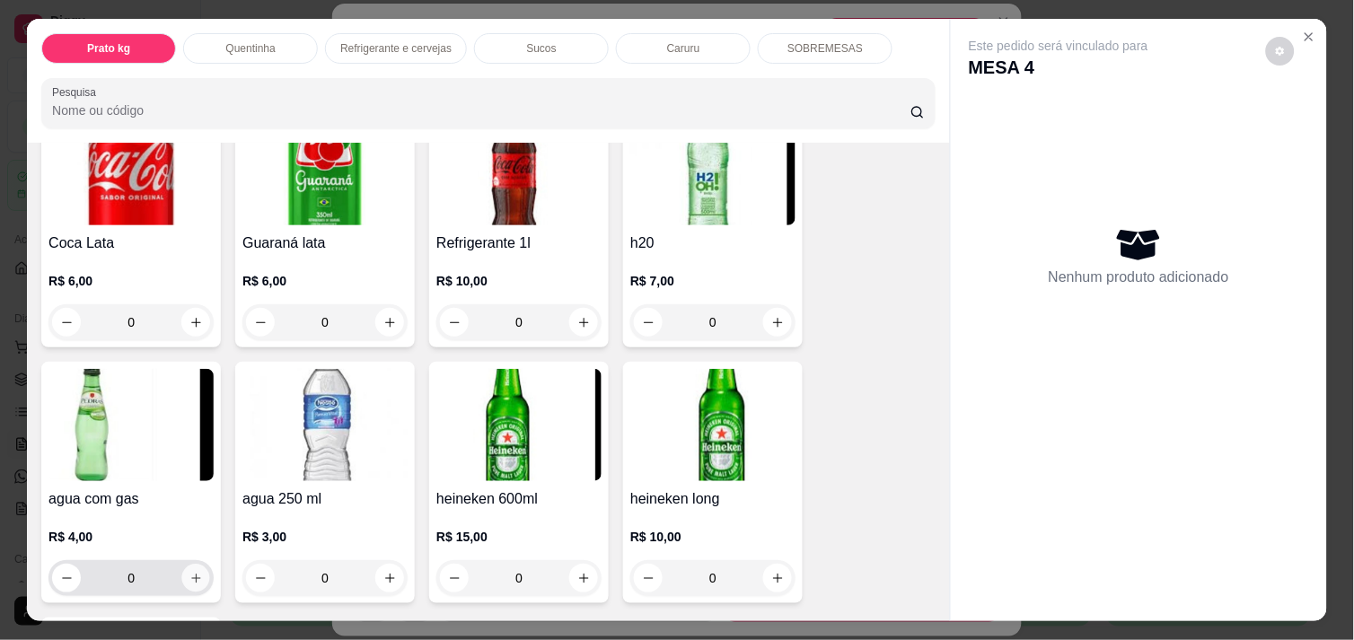
click at [189, 572] on icon "increase-product-quantity" at bounding box center [195, 578] width 13 height 13
type input "1"
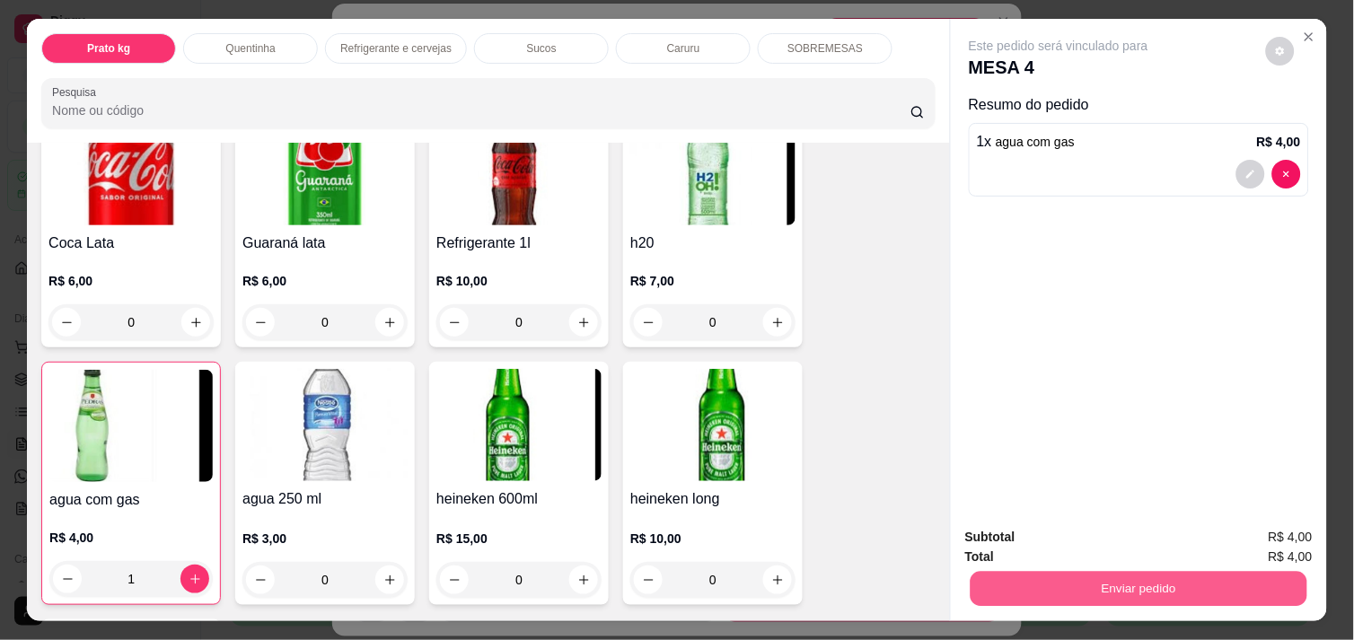
click at [1137, 573] on button "Enviar pedido" at bounding box center [1139, 588] width 337 height 35
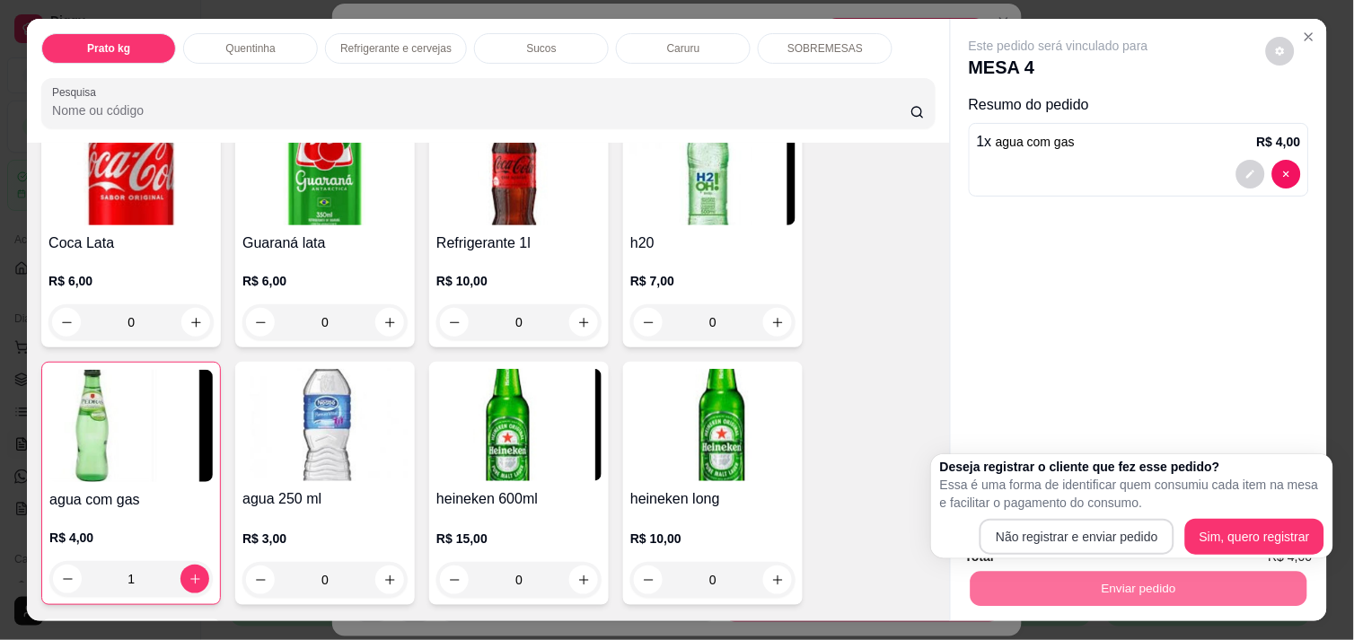
click at [1115, 540] on body "Diggy Sistema de Gestão R Restaurante d ... Loja aberta Plano Customizado até 1…" at bounding box center [669, 320] width 1339 height 640
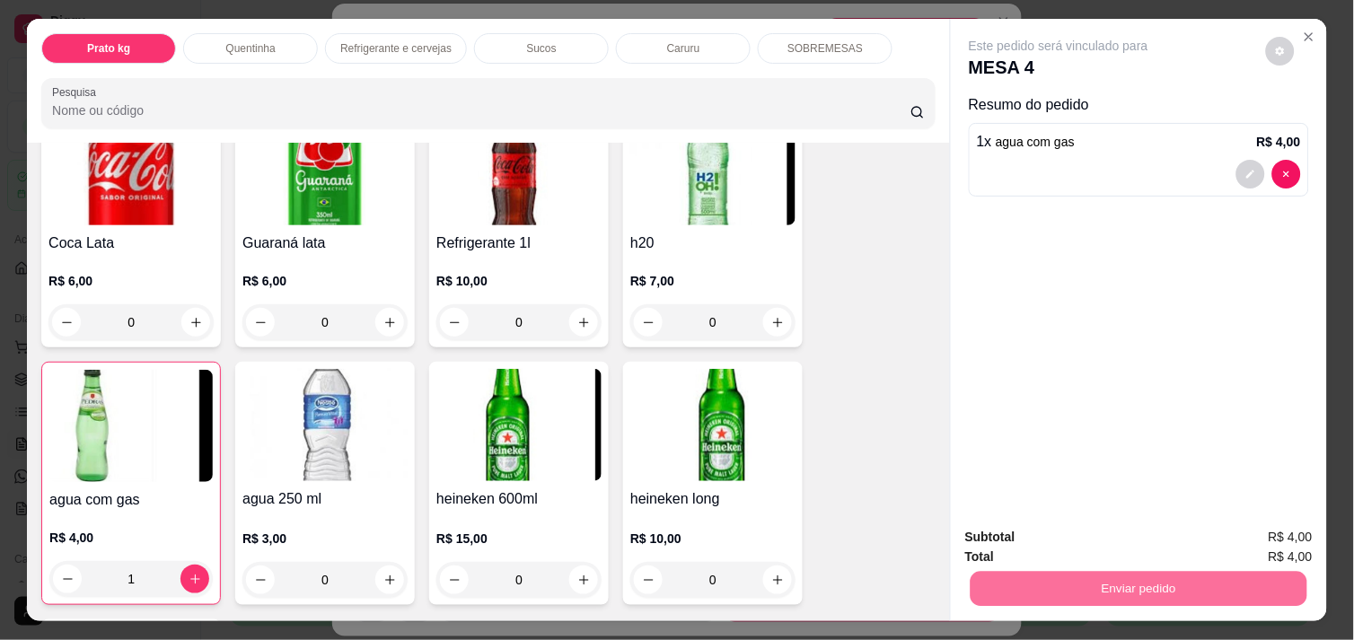
click at [1115, 540] on button "Não registrar e enviar pedido" at bounding box center [1078, 537] width 181 height 33
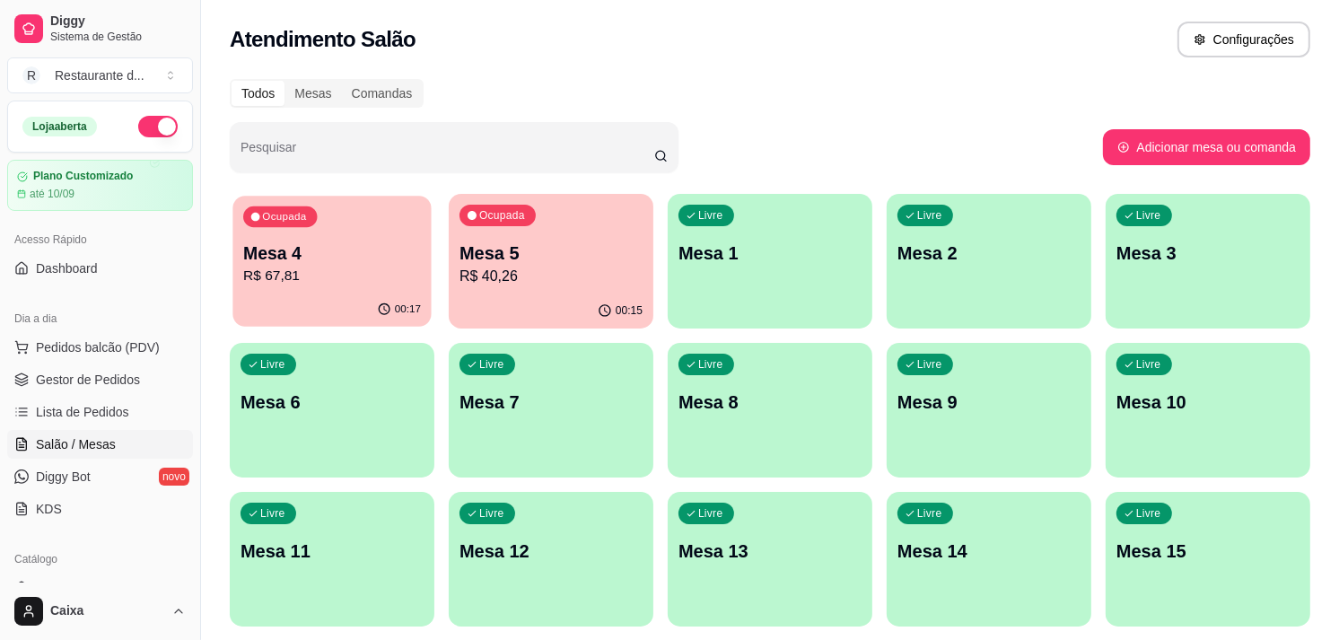
click at [342, 242] on p "Mesa 4" at bounding box center [332, 254] width 178 height 24
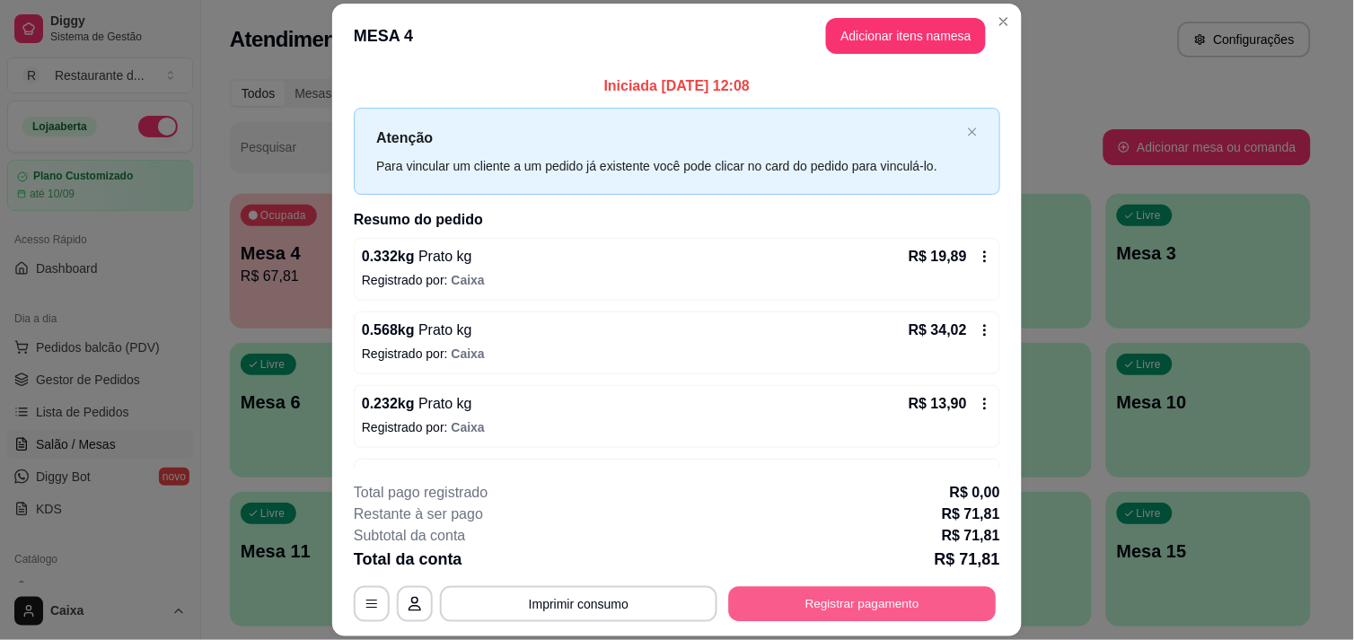
click at [880, 612] on button "Registrar pagamento" at bounding box center [863, 604] width 268 height 35
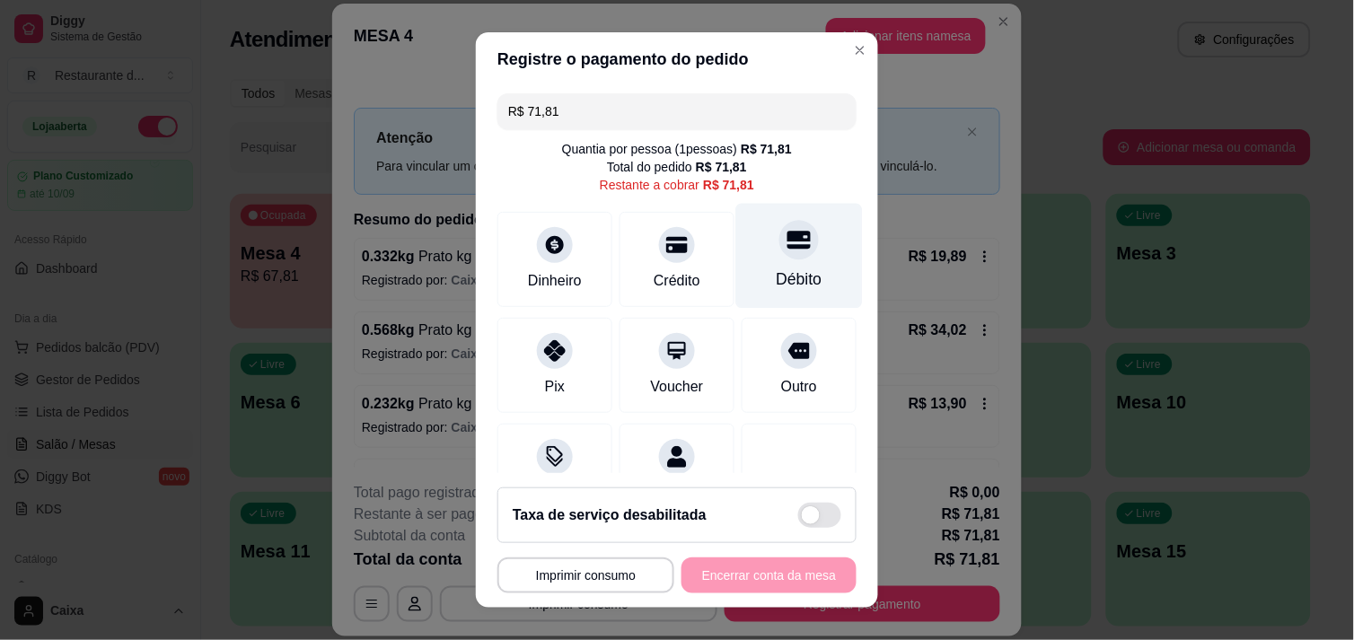
click at [779, 255] on div at bounding box center [799, 240] width 40 height 40
type input "R$ 0,00"
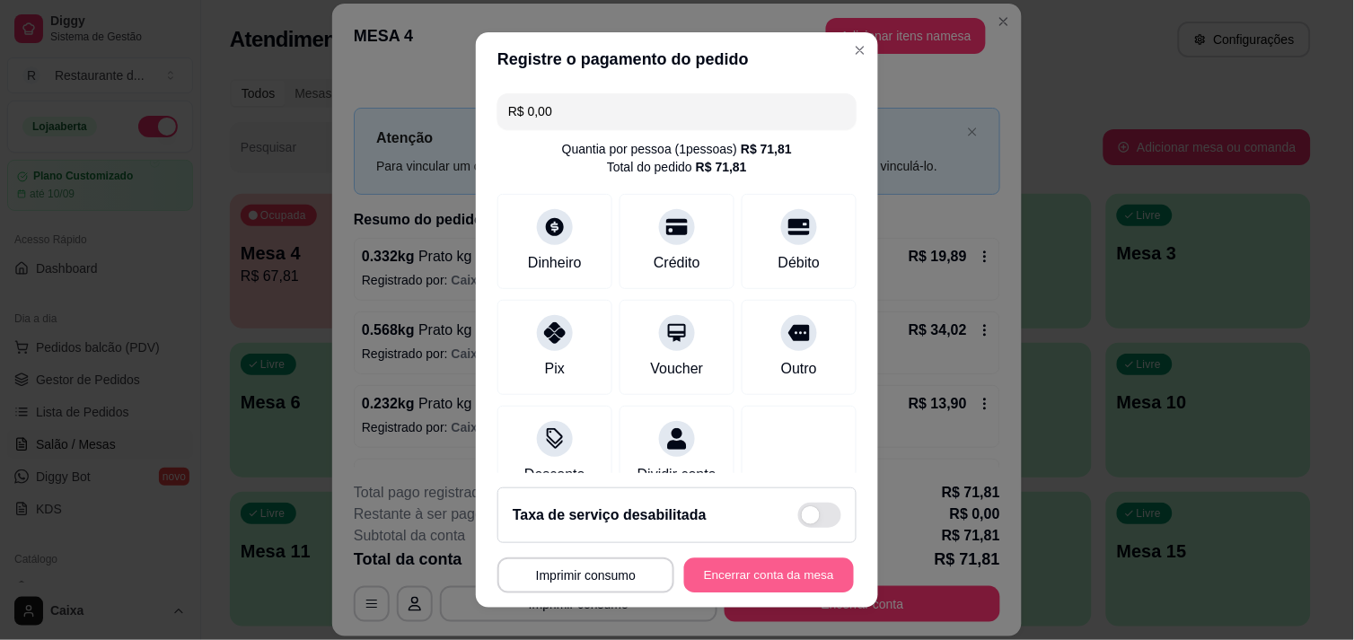
click at [766, 577] on button "Encerrar conta da mesa" at bounding box center [769, 575] width 170 height 35
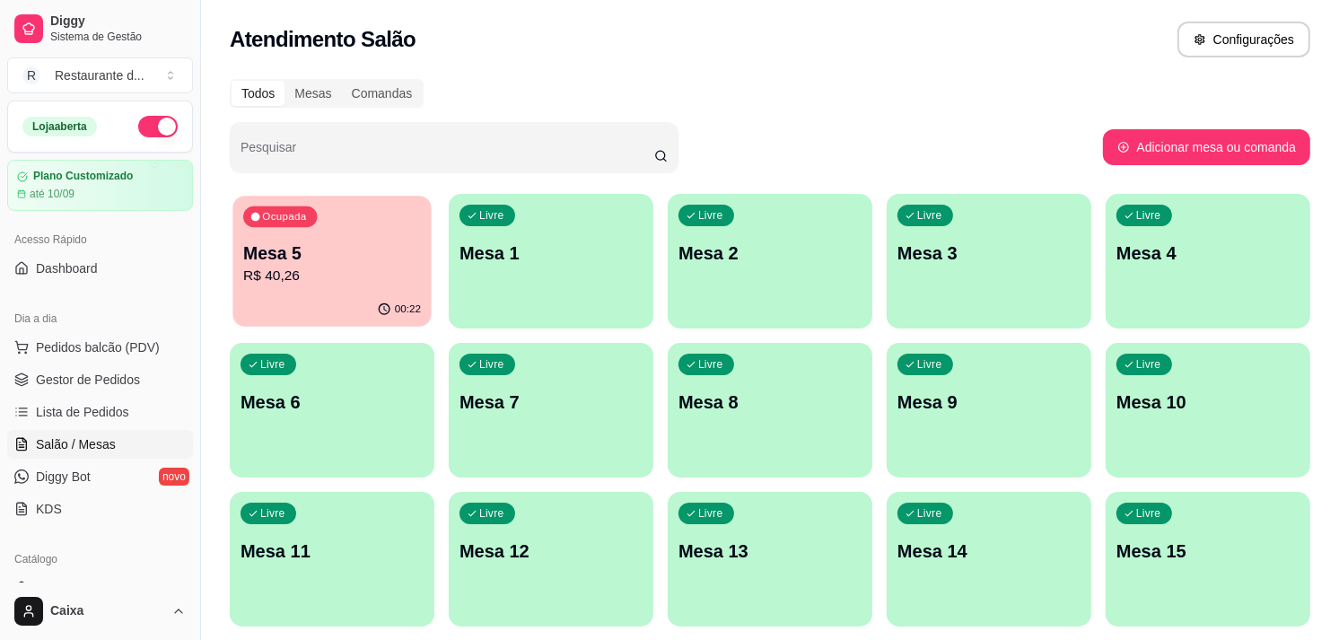
click at [285, 266] on p "R$ 40,26" at bounding box center [332, 276] width 178 height 21
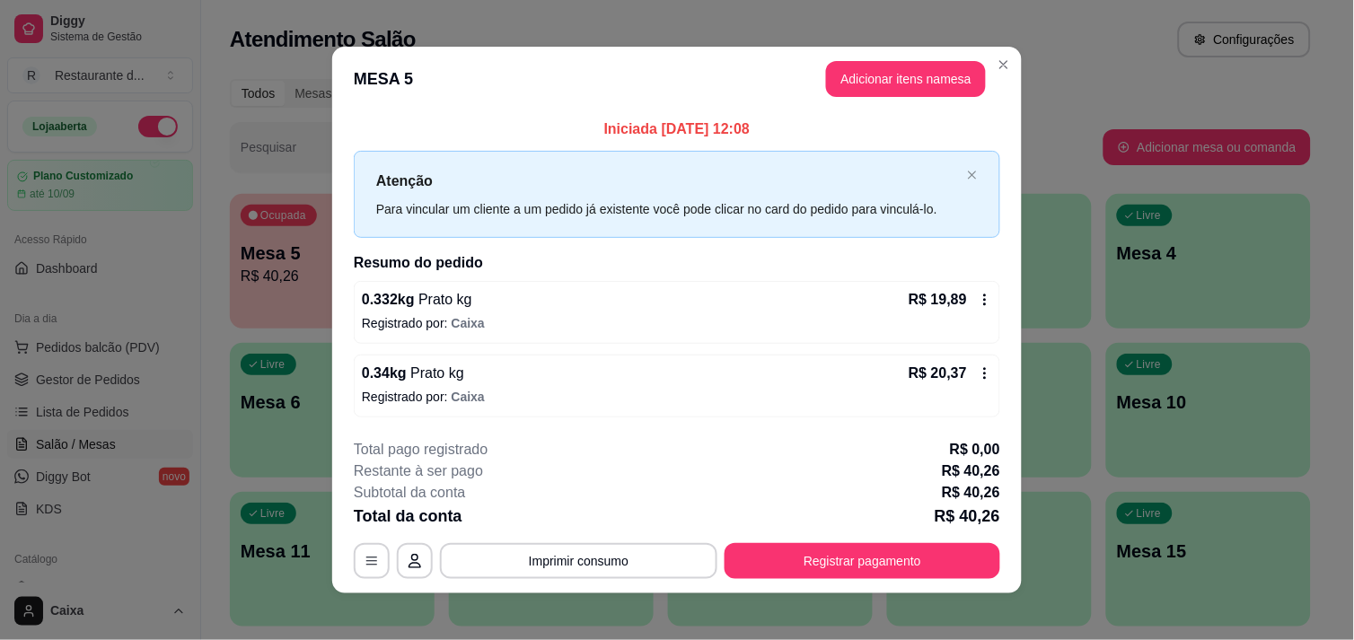
click at [833, 579] on footer "**********" at bounding box center [676, 509] width 689 height 169
click at [832, 554] on button "Registrar pagamento" at bounding box center [863, 561] width 276 height 36
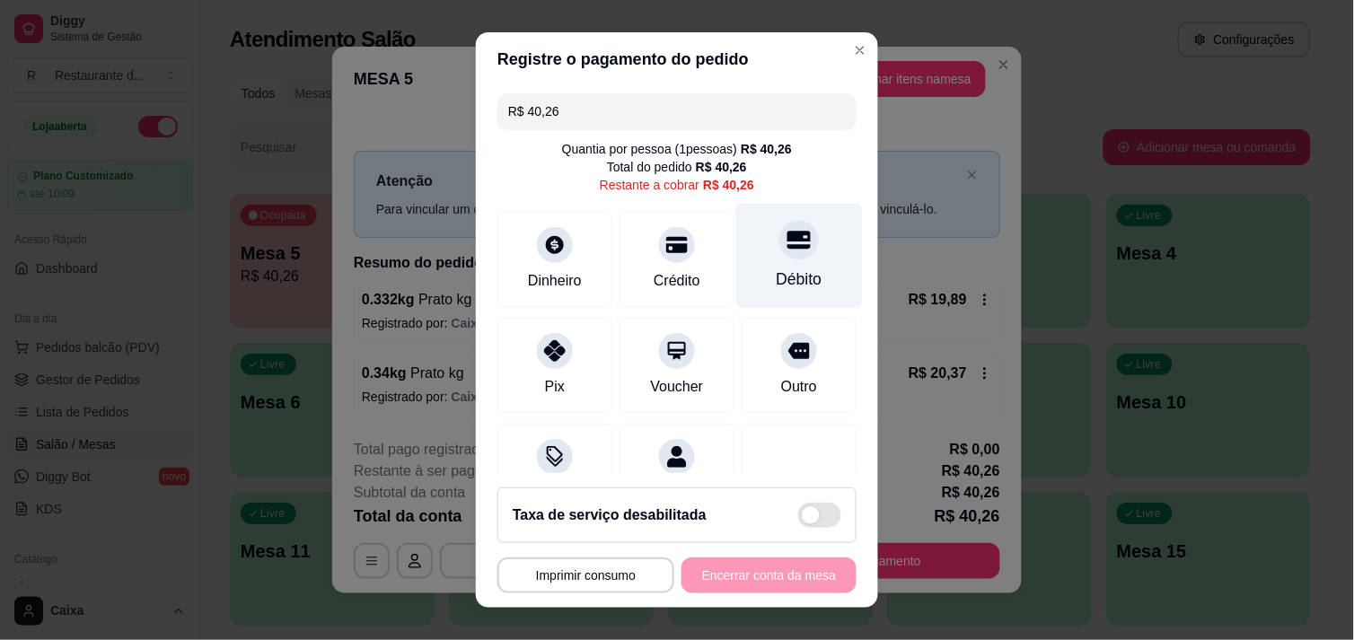
click at [787, 234] on icon at bounding box center [798, 240] width 23 height 18
type input "R$ 0,00"
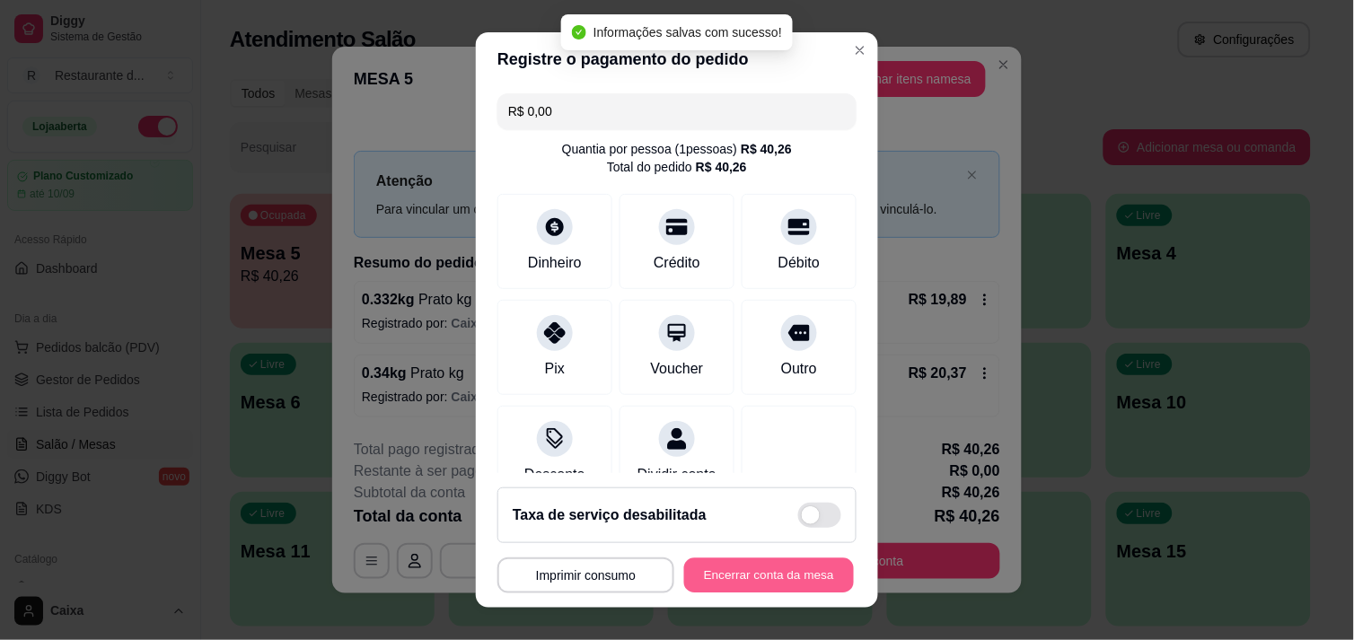
click at [743, 571] on button "Encerrar conta da mesa" at bounding box center [769, 575] width 170 height 35
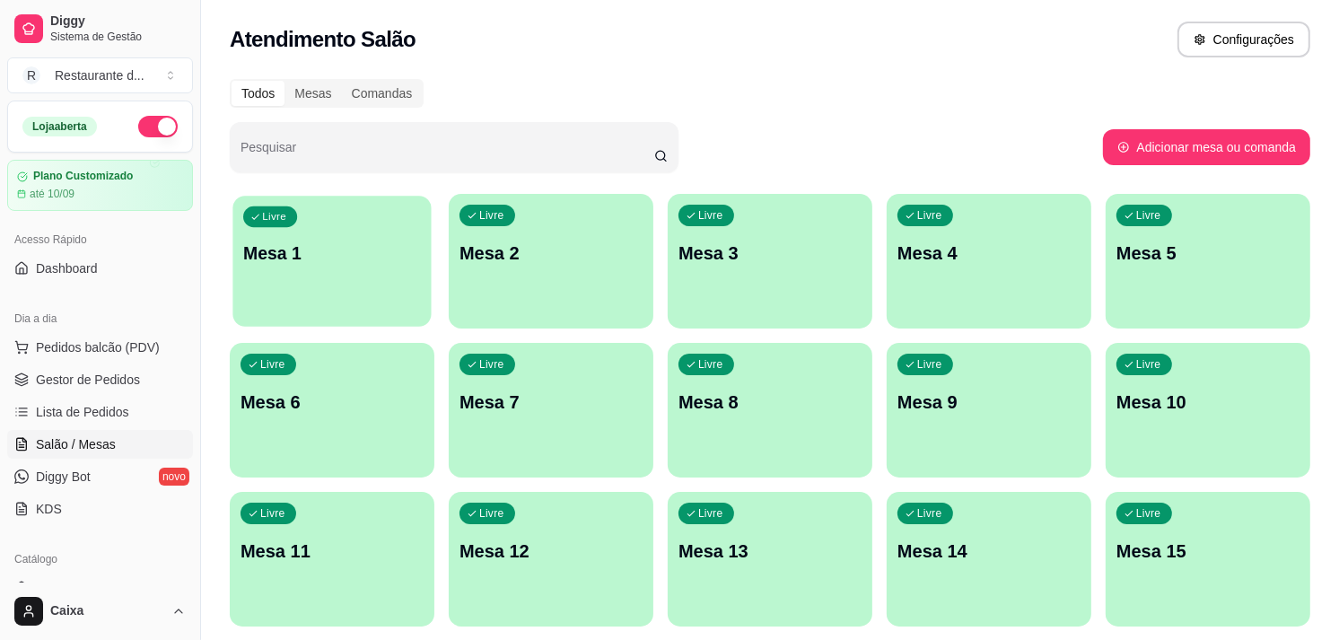
click at [296, 285] on div "Livre Mesa 1" at bounding box center [332, 251] width 198 height 110
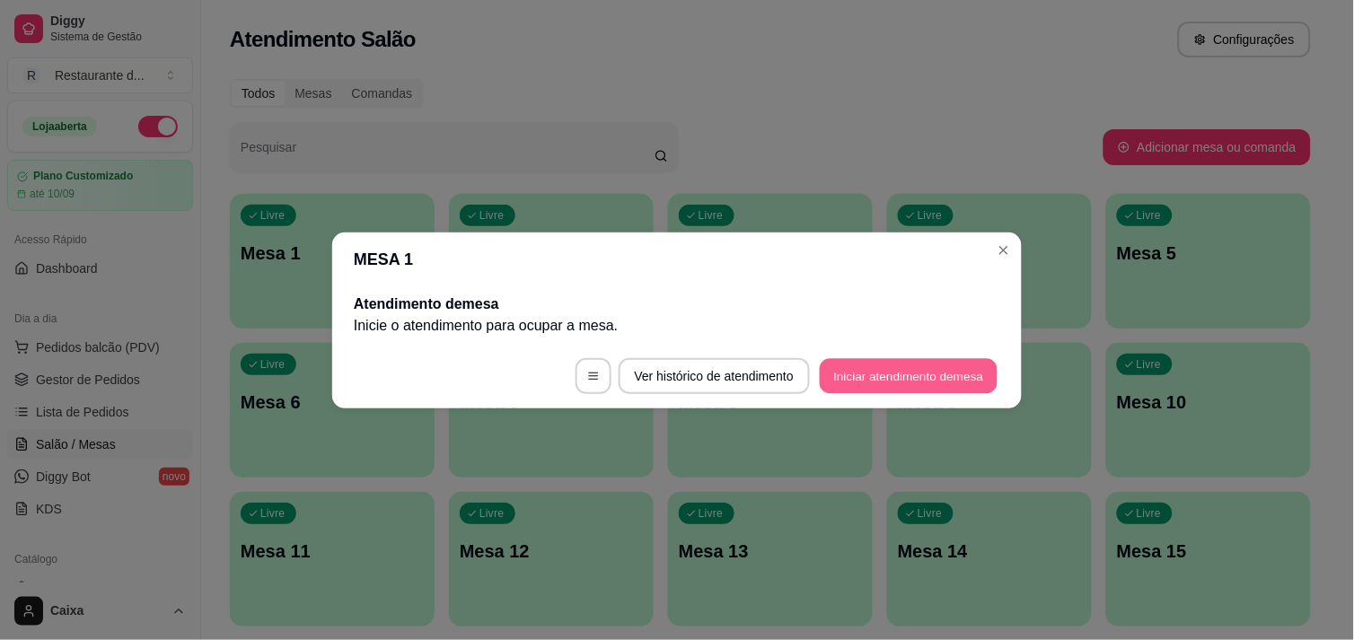
click at [901, 368] on button "Iniciar atendimento de mesa" at bounding box center [909, 375] width 178 height 35
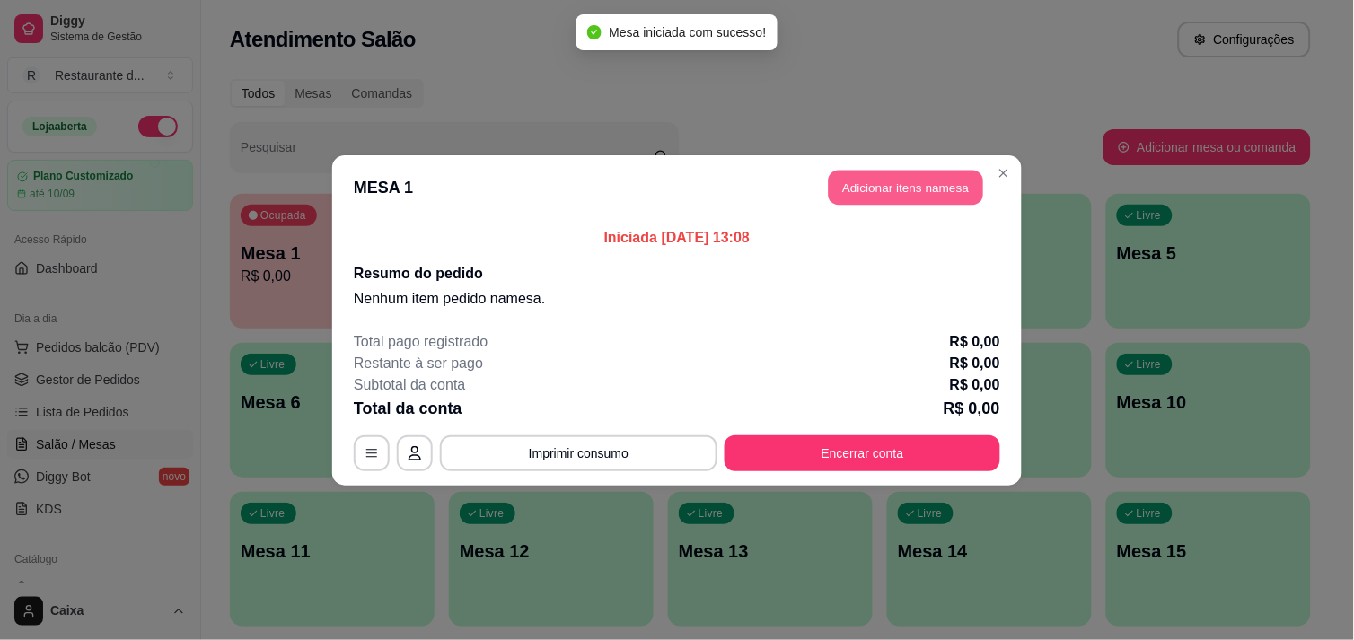
click at [901, 180] on button "Adicionar itens na mesa" at bounding box center [906, 187] width 154 height 35
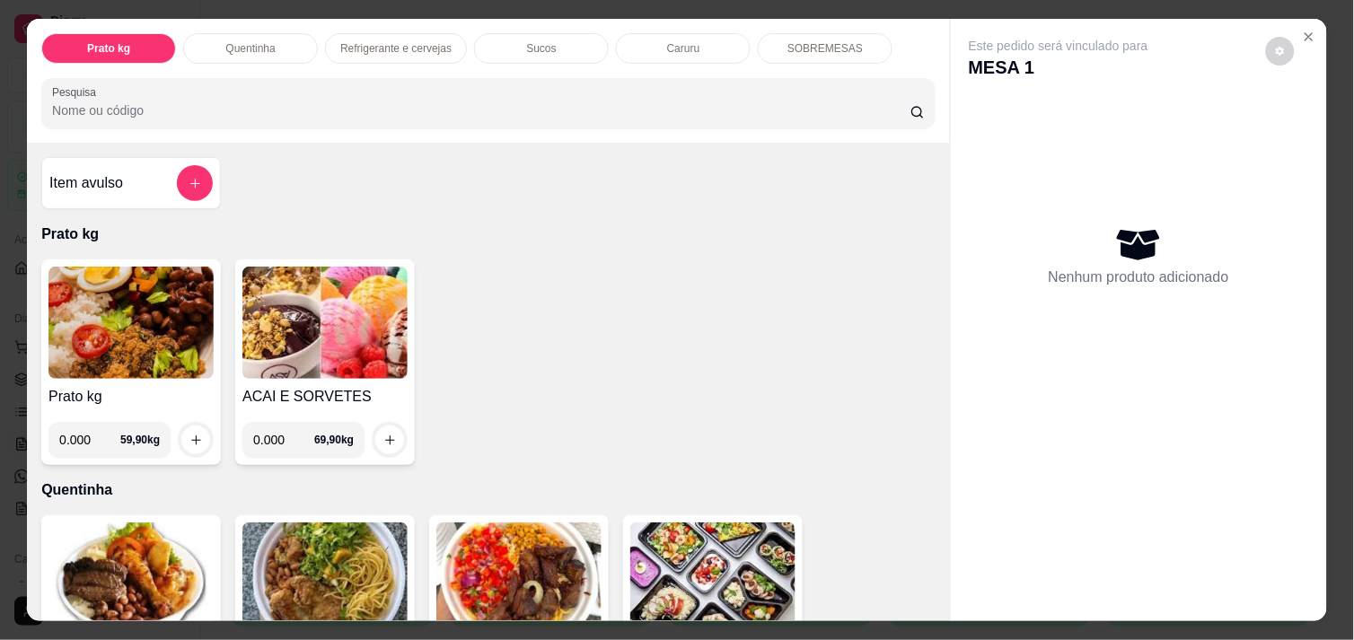
click at [939, 594] on div "Prato kg Quentinha Refrigerante e cervejas Sucos Caruru SOBREMESAS Pesquisa Ite…" at bounding box center [677, 320] width 1300 height 602
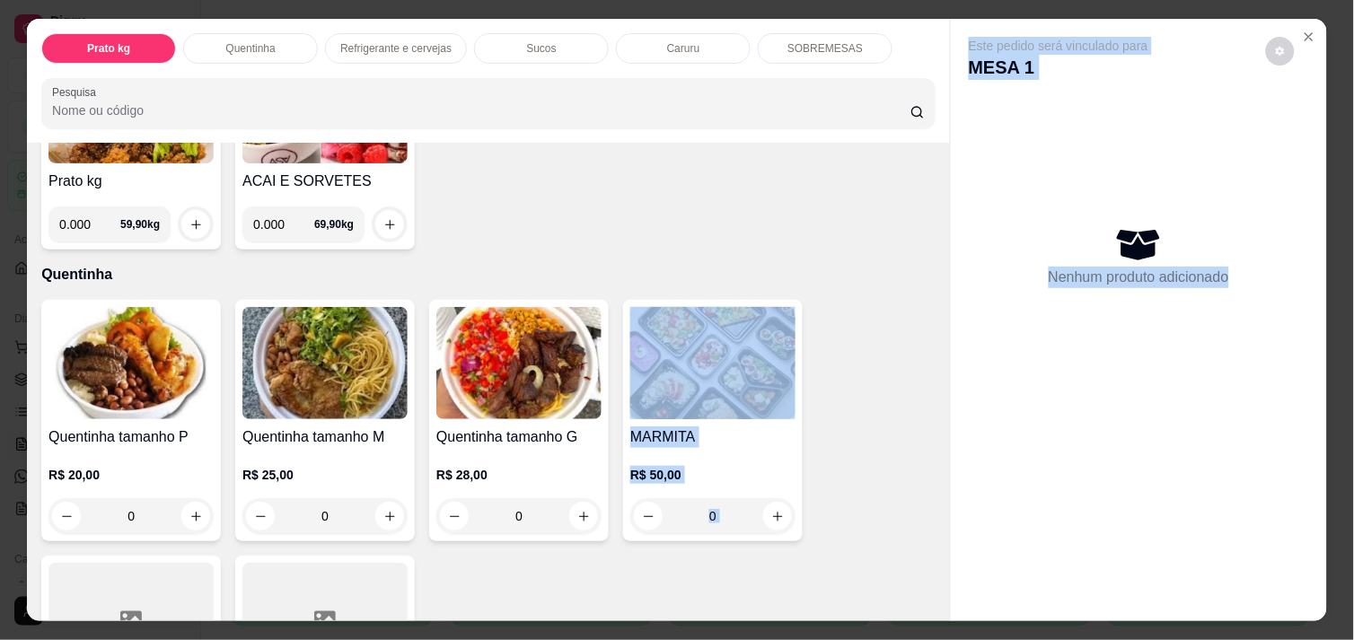
scroll to position [279, 0]
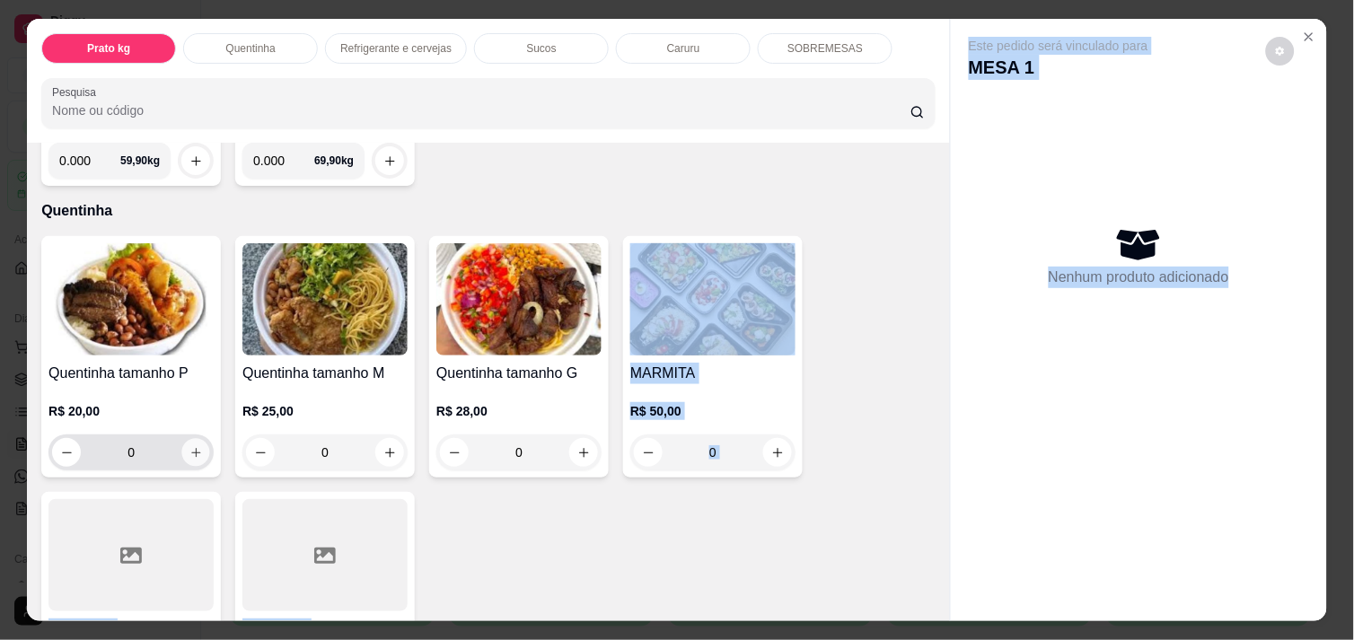
click at [190, 446] on icon "increase-product-quantity" at bounding box center [195, 452] width 13 height 13
type input "1"
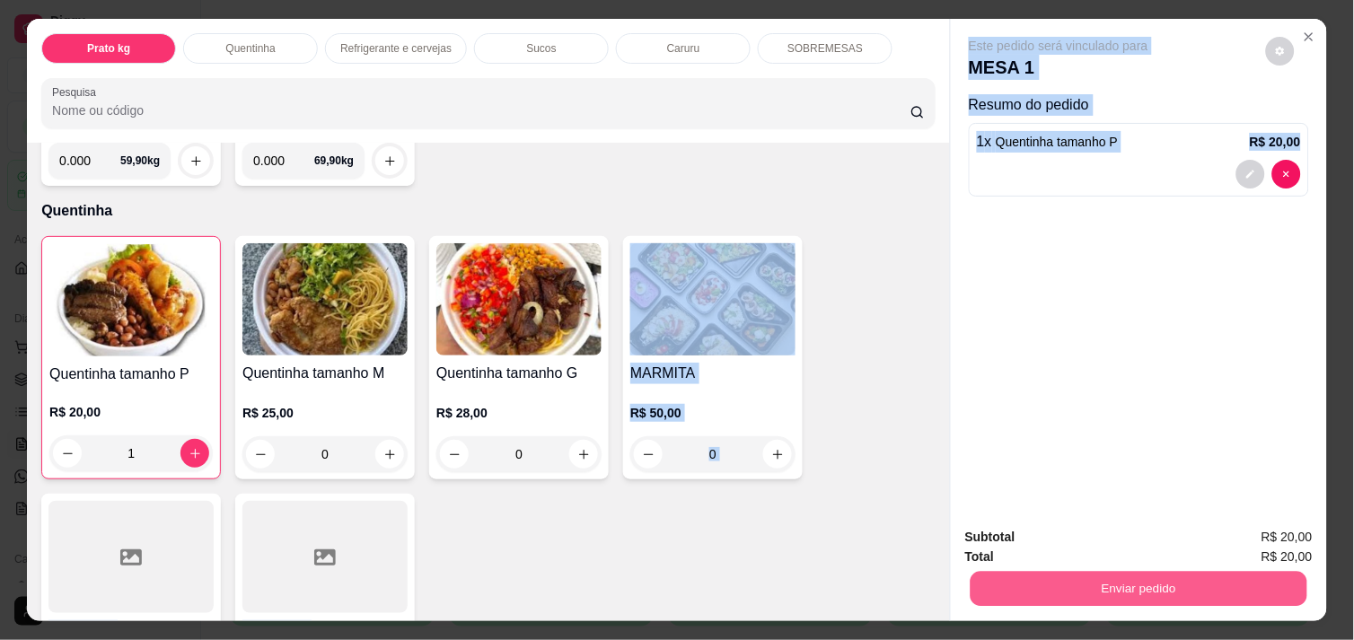
click at [1129, 571] on button "Enviar pedido" at bounding box center [1139, 588] width 337 height 35
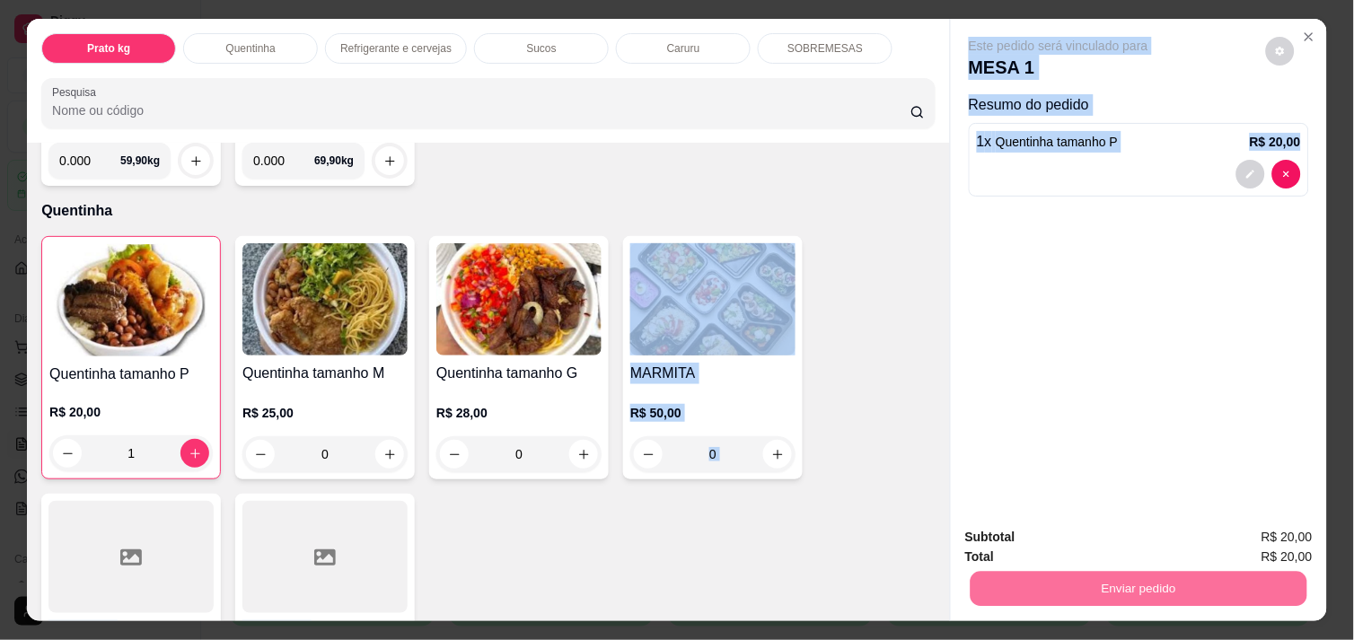
click at [756, 557] on div "Quentinha tamanho P R$ 20,00 1 Quentinha tamanho M R$ 25,00 0 Quentinha tamanho…" at bounding box center [488, 485] width 894 height 499
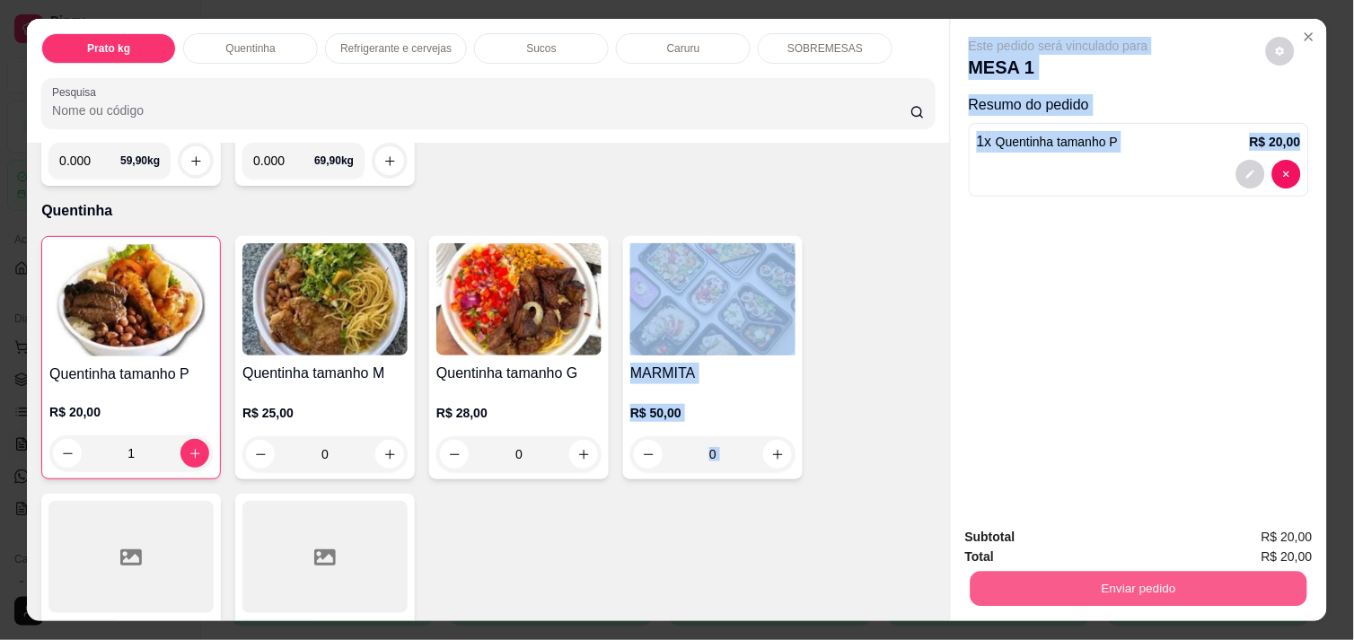
click at [1043, 585] on button "Enviar pedido" at bounding box center [1139, 588] width 337 height 35
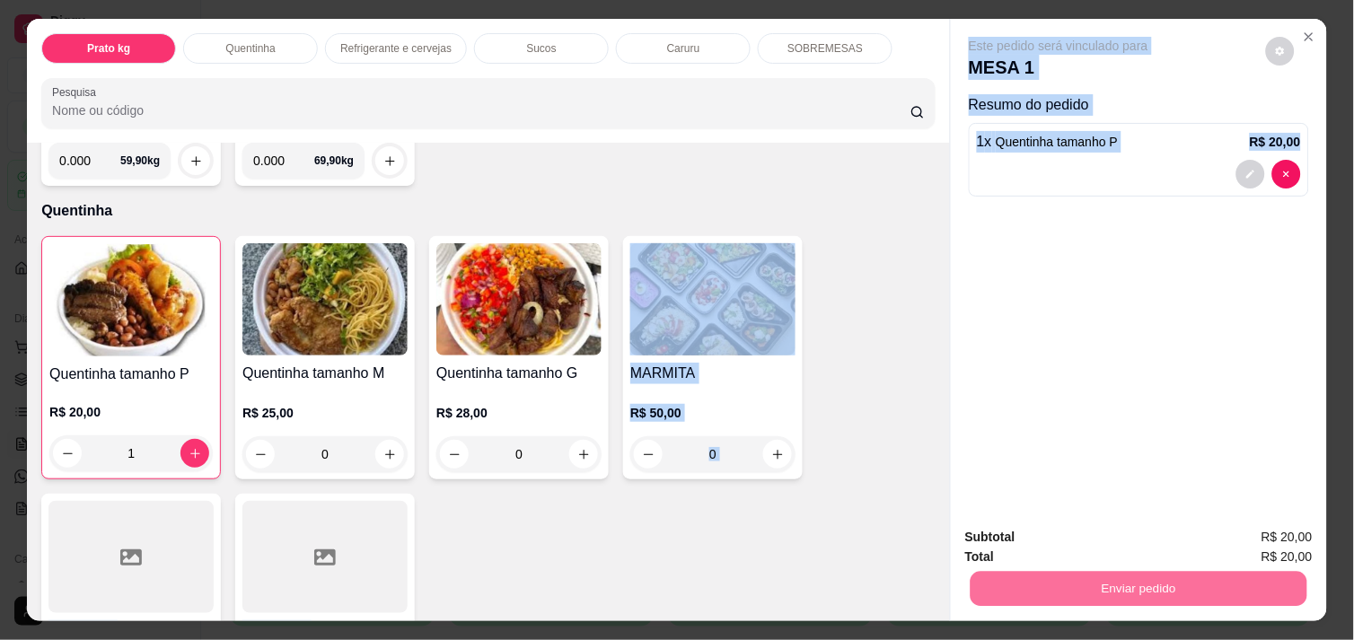
click at [1033, 540] on button "Não registrar e enviar pedido" at bounding box center [1078, 537] width 181 height 33
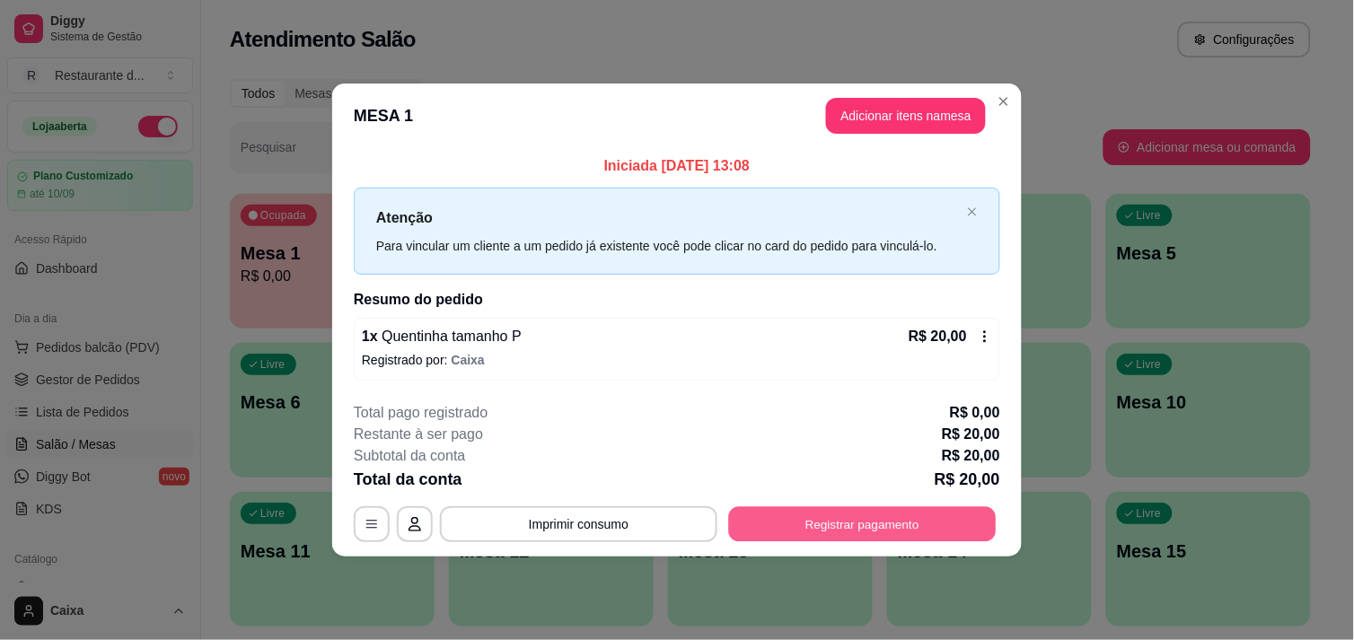
click at [939, 523] on button "Registrar pagamento" at bounding box center [863, 524] width 268 height 35
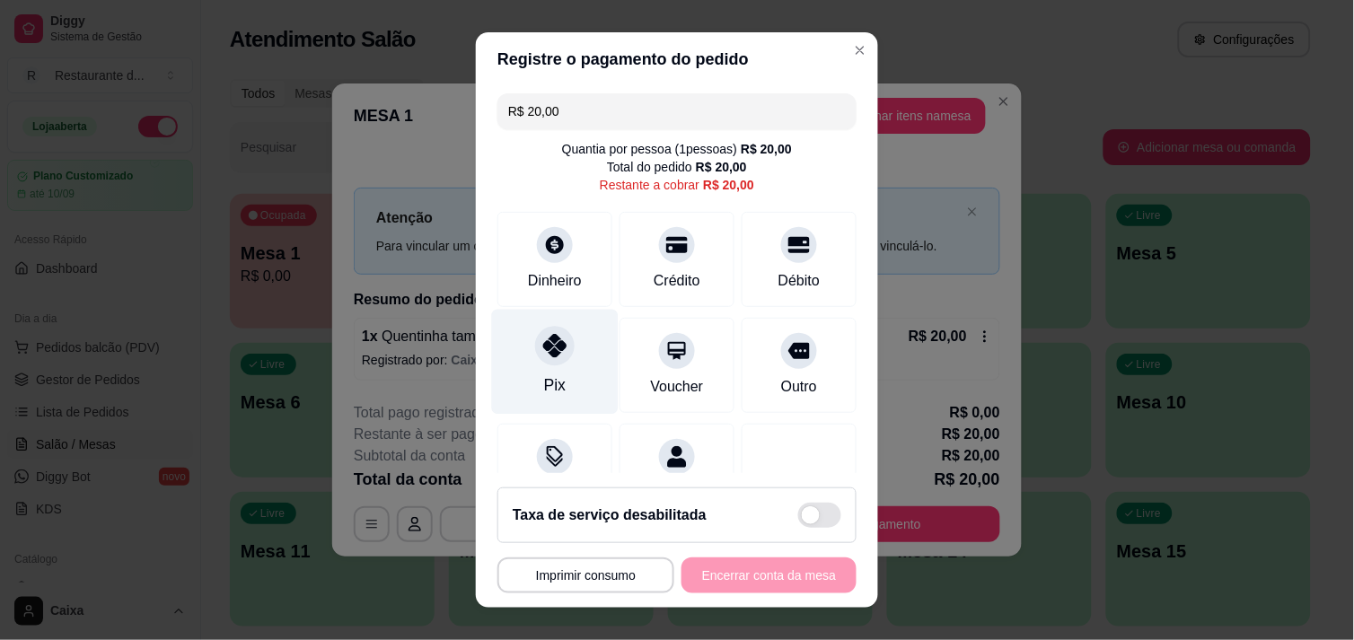
click at [545, 387] on div "Pix" at bounding box center [555, 384] width 22 height 23
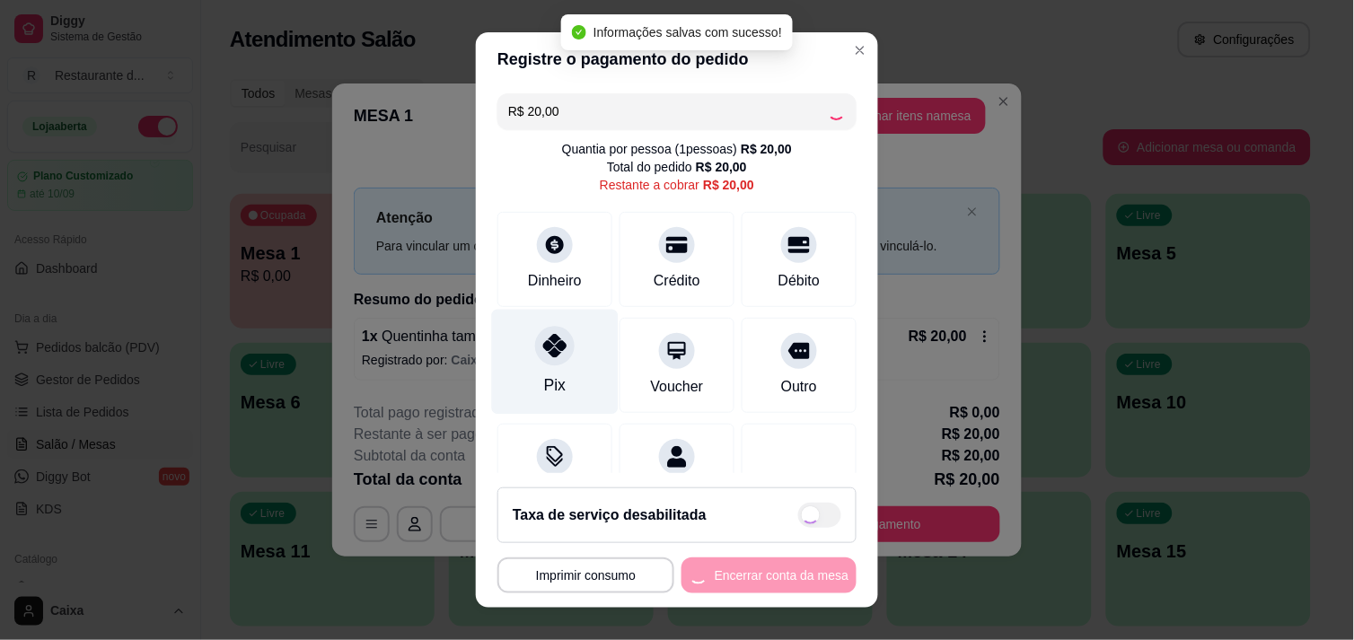
type input "R$ 0,00"
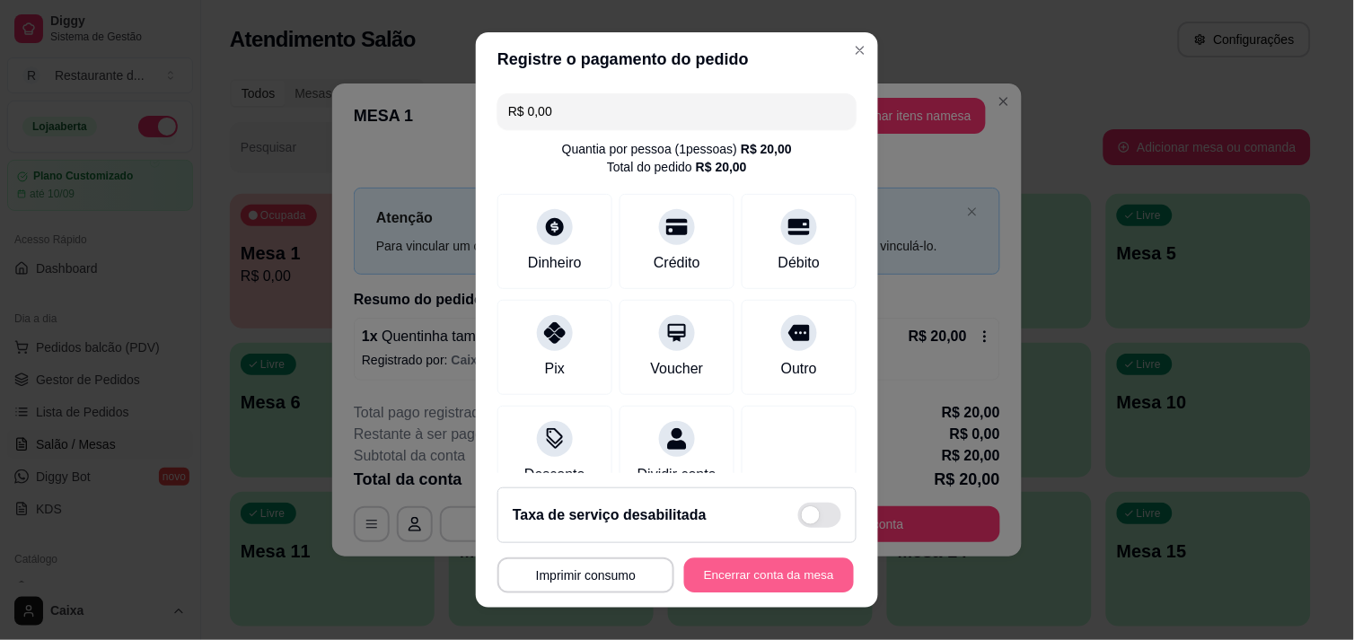
click at [707, 568] on button "Encerrar conta da mesa" at bounding box center [769, 575] width 170 height 35
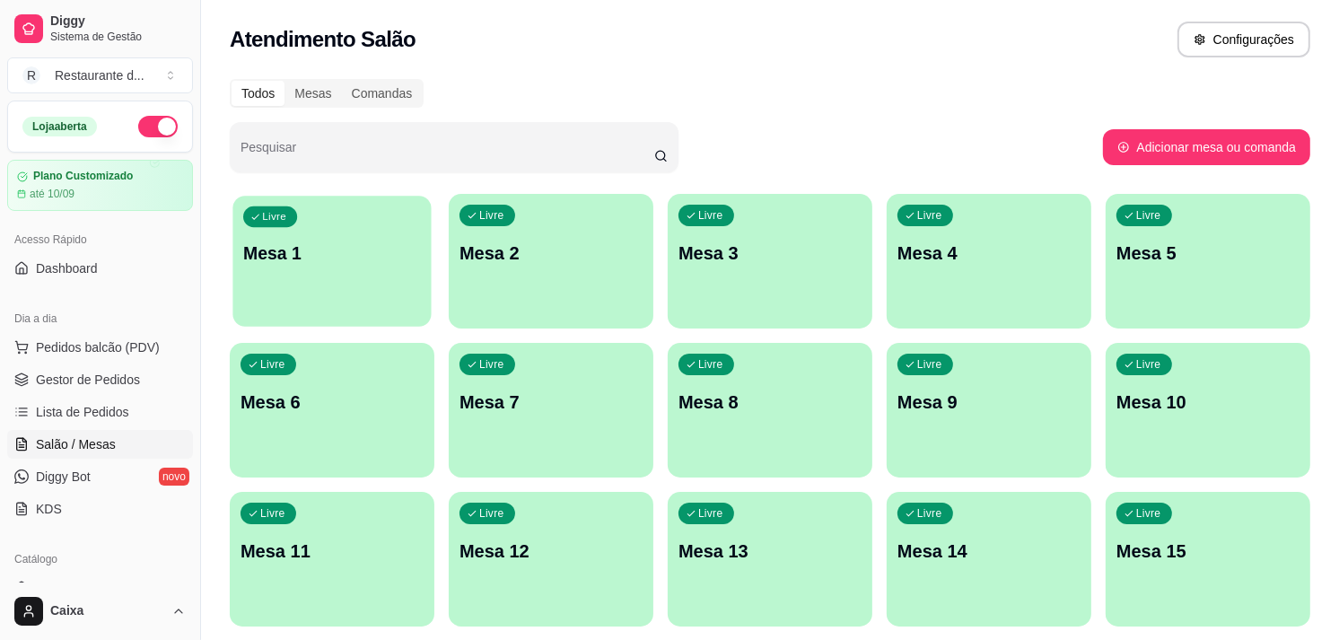
click at [294, 255] on p "Mesa 1" at bounding box center [332, 254] width 178 height 24
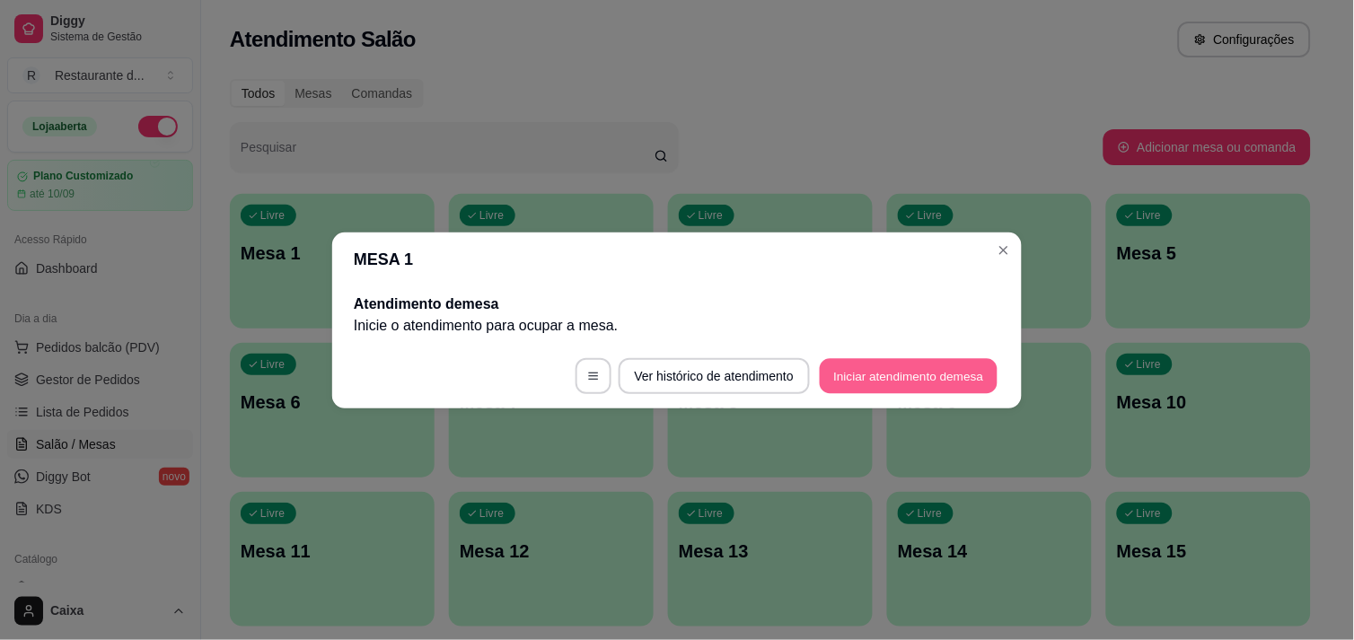
click at [839, 378] on button "Iniciar atendimento de mesa" at bounding box center [909, 375] width 178 height 35
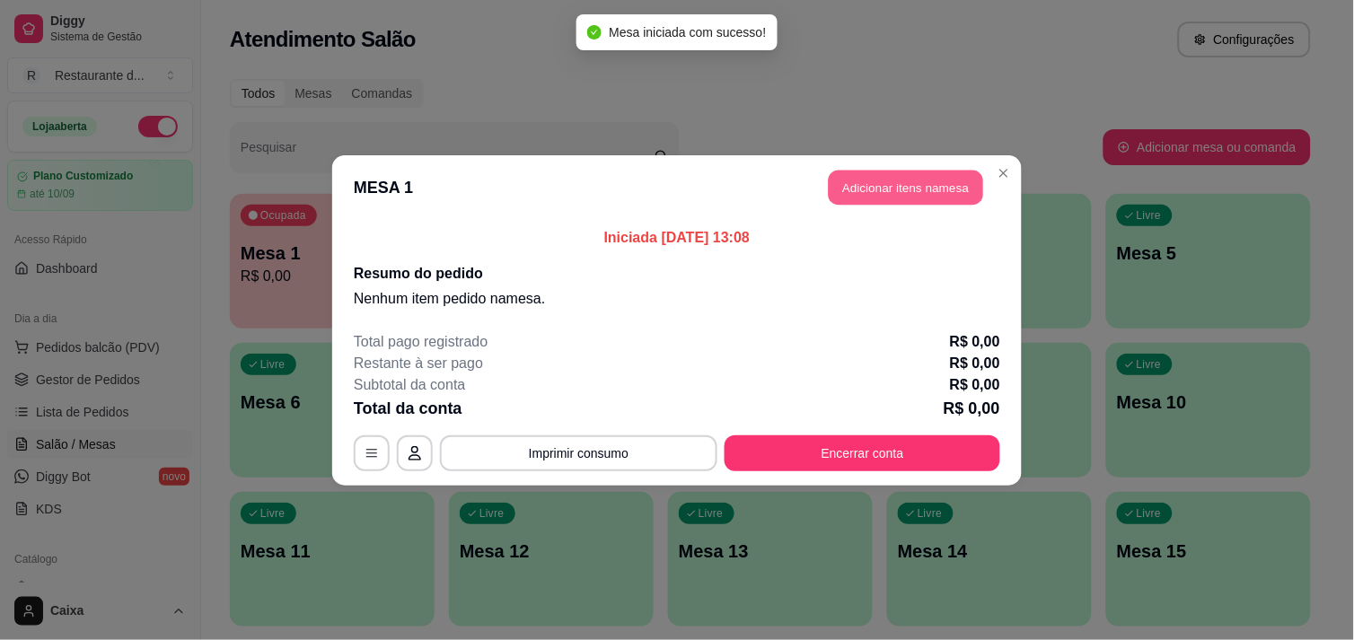
click at [918, 171] on button "Adicionar itens na mesa" at bounding box center [906, 187] width 154 height 35
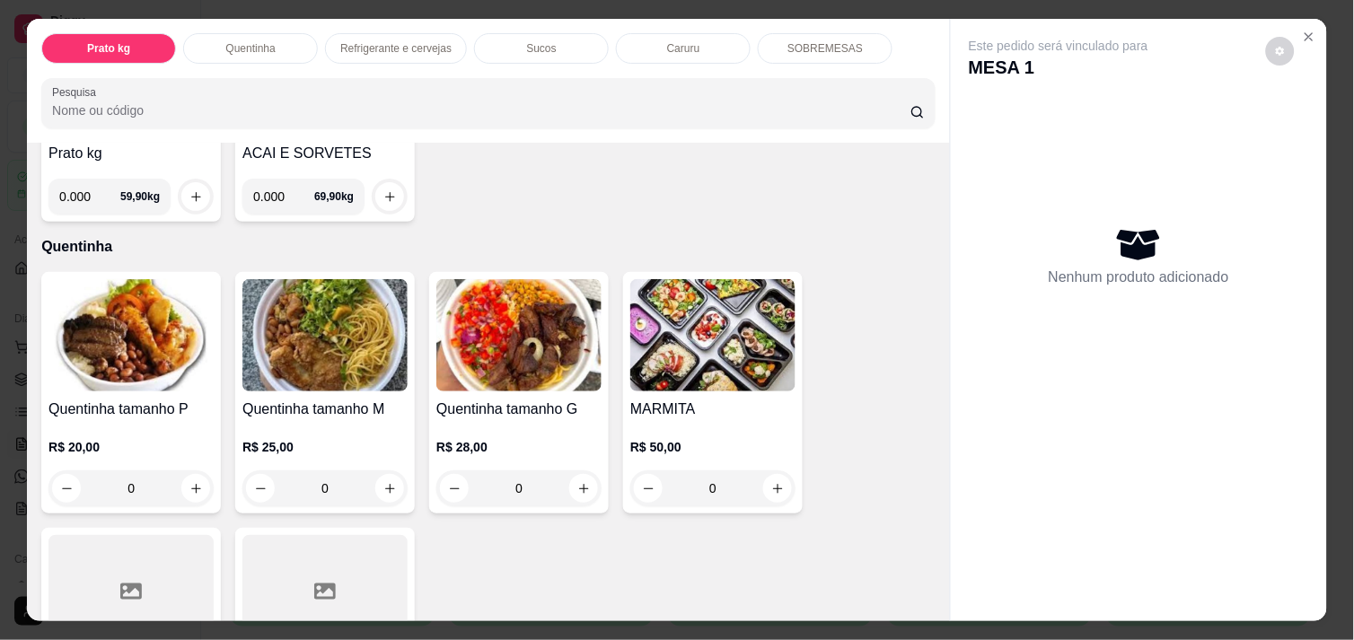
scroll to position [157, 0]
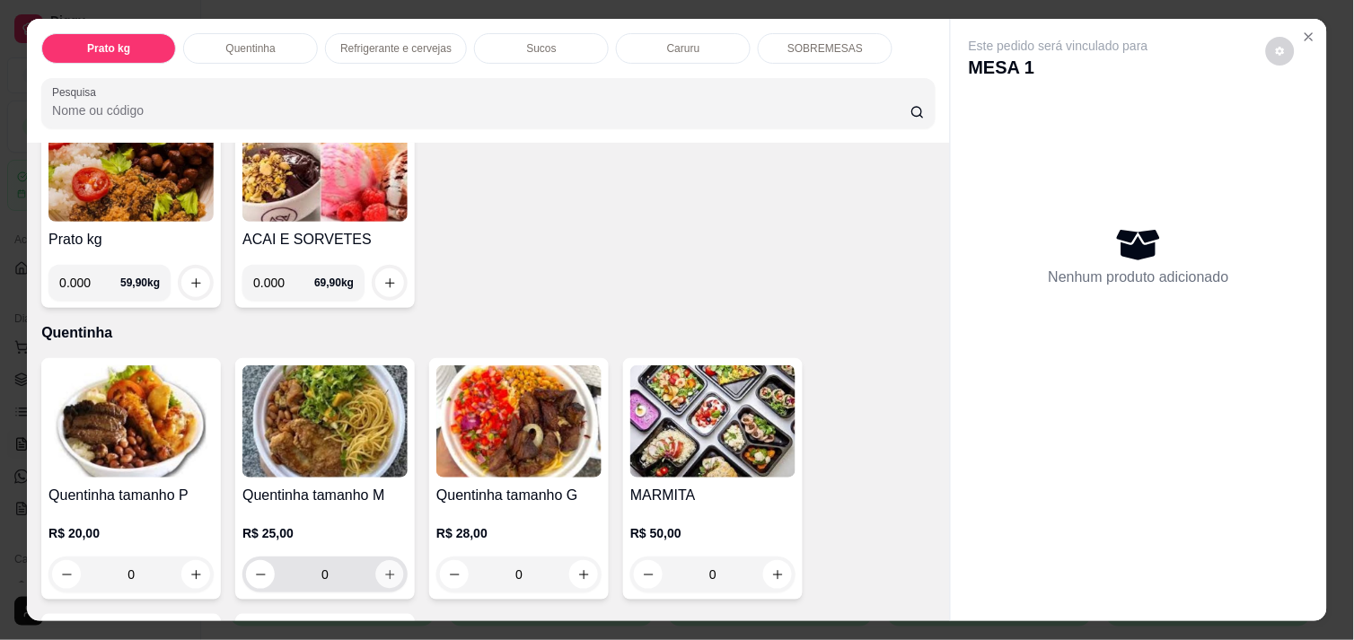
click at [385, 570] on icon "increase-product-quantity" at bounding box center [389, 574] width 9 height 9
type input "1"
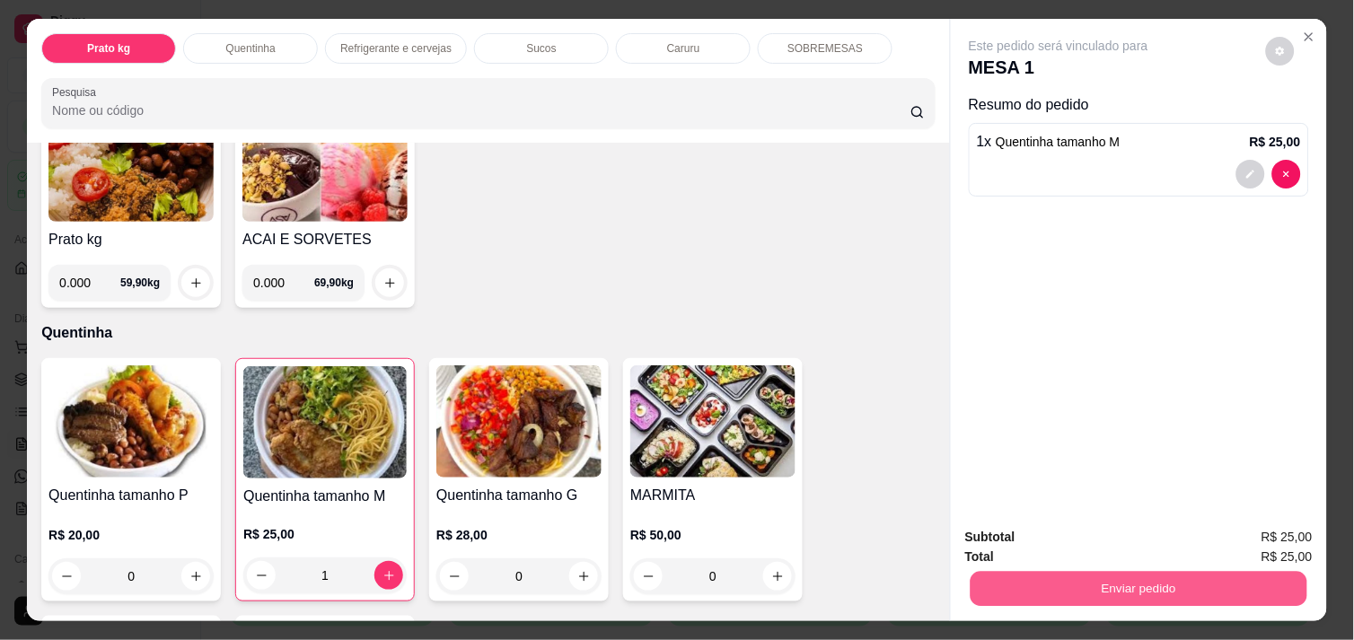
click at [1065, 571] on button "Enviar pedido" at bounding box center [1139, 588] width 337 height 35
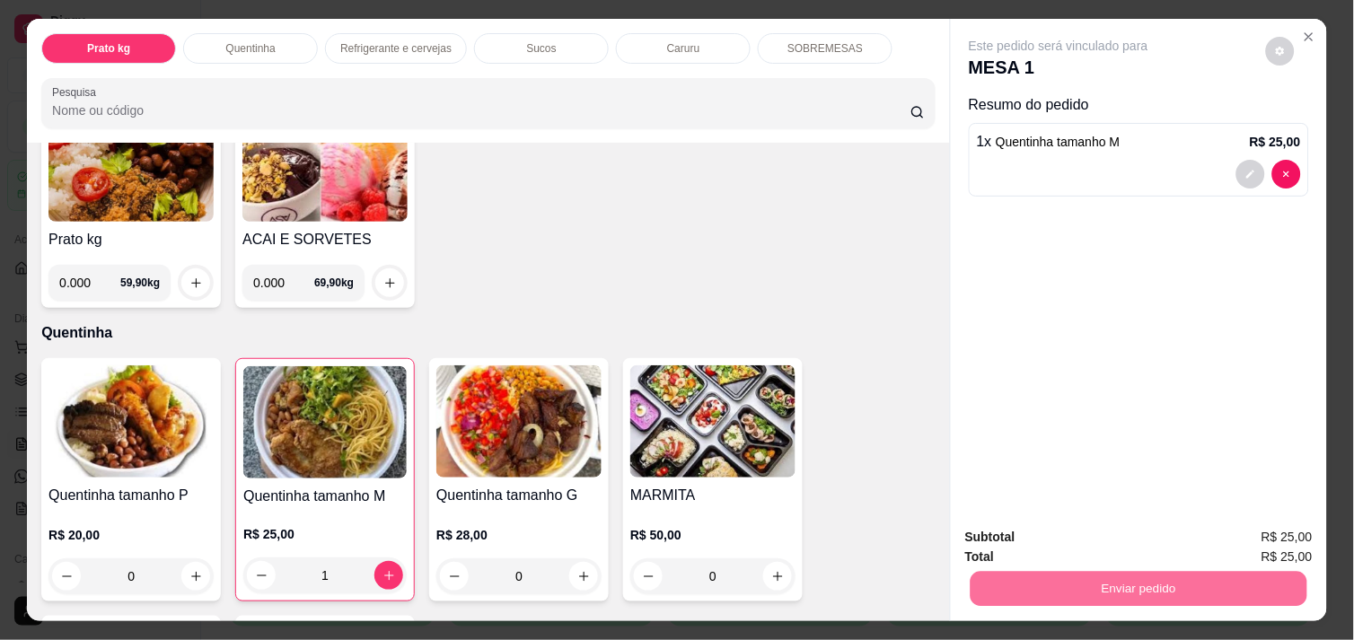
click at [1050, 540] on button "Não registrar e enviar pedido" at bounding box center [1078, 537] width 181 height 33
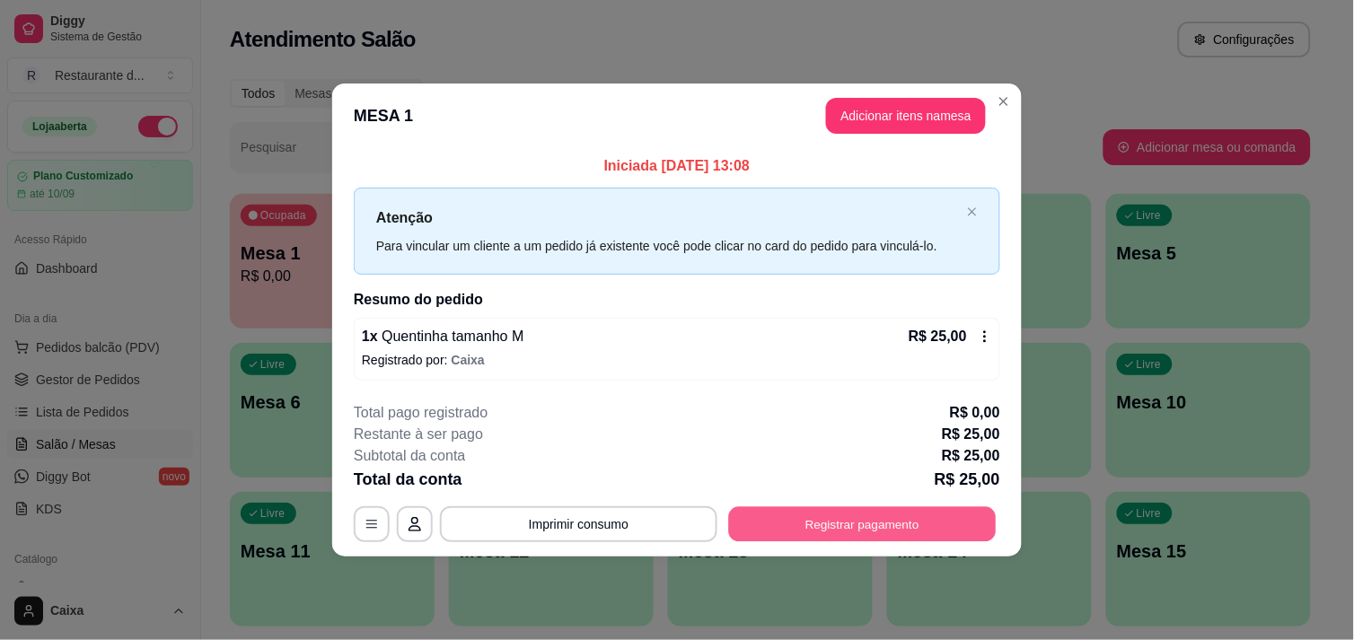
click at [892, 526] on button "Registrar pagamento" at bounding box center [863, 524] width 268 height 35
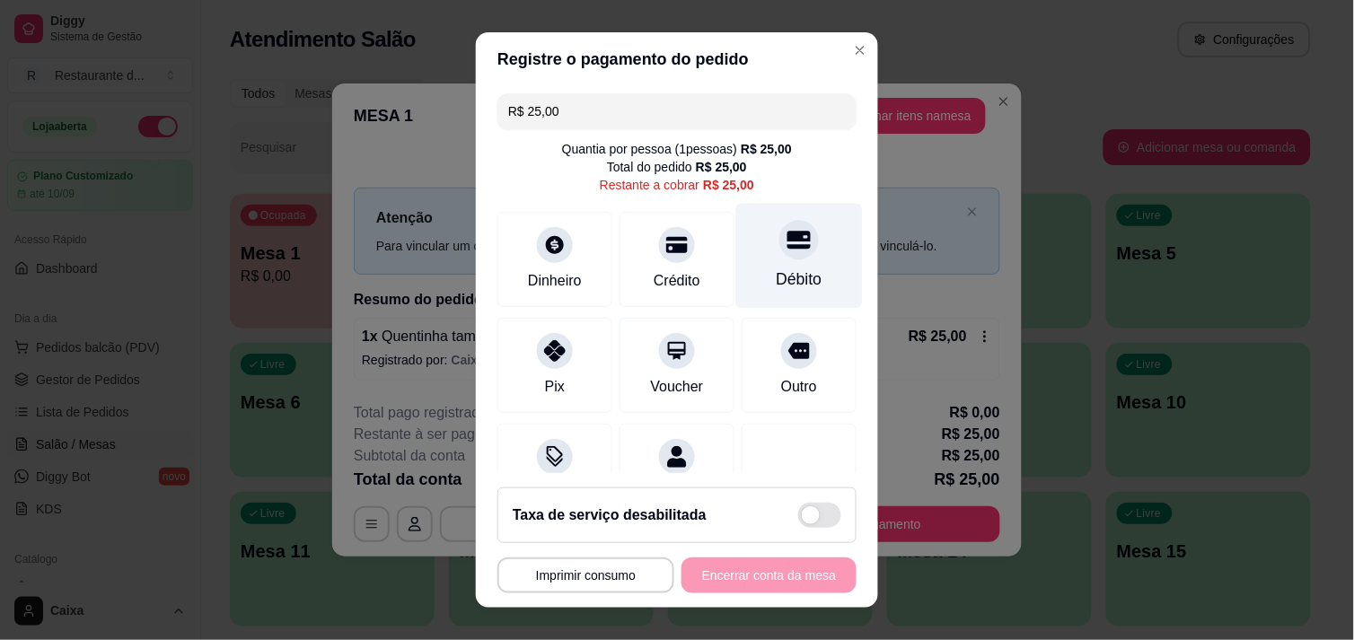
click at [751, 254] on div "Débito" at bounding box center [799, 255] width 127 height 105
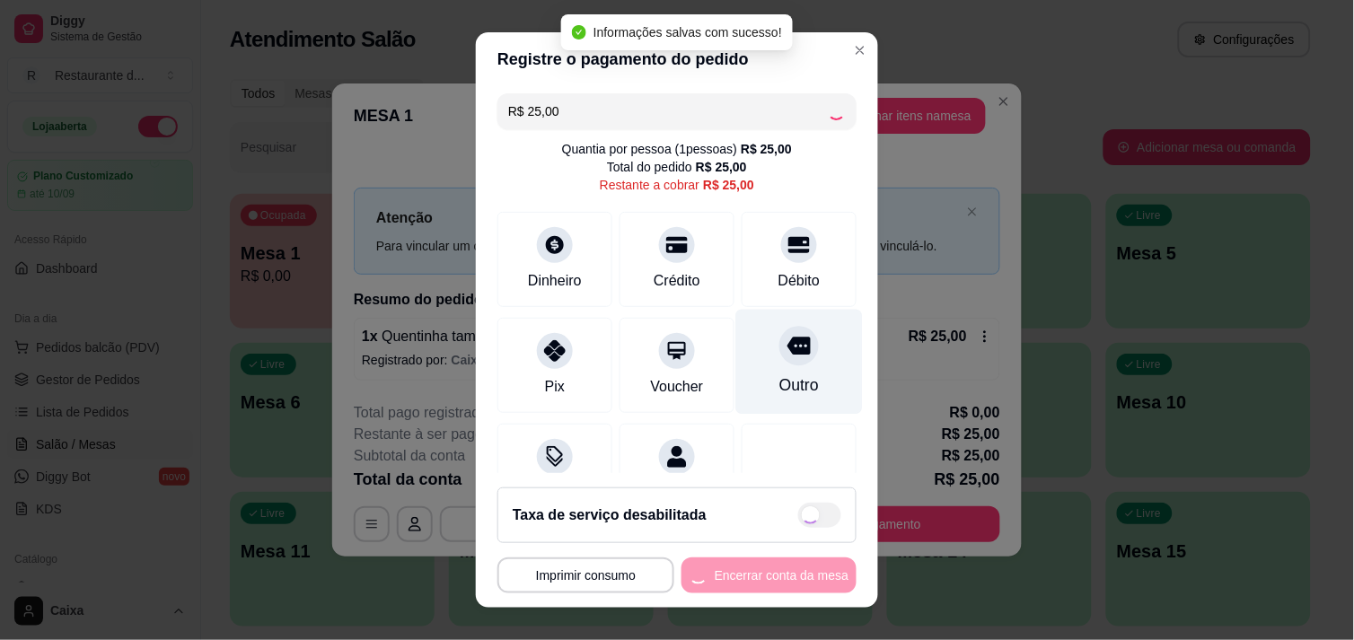
type input "R$ 0,00"
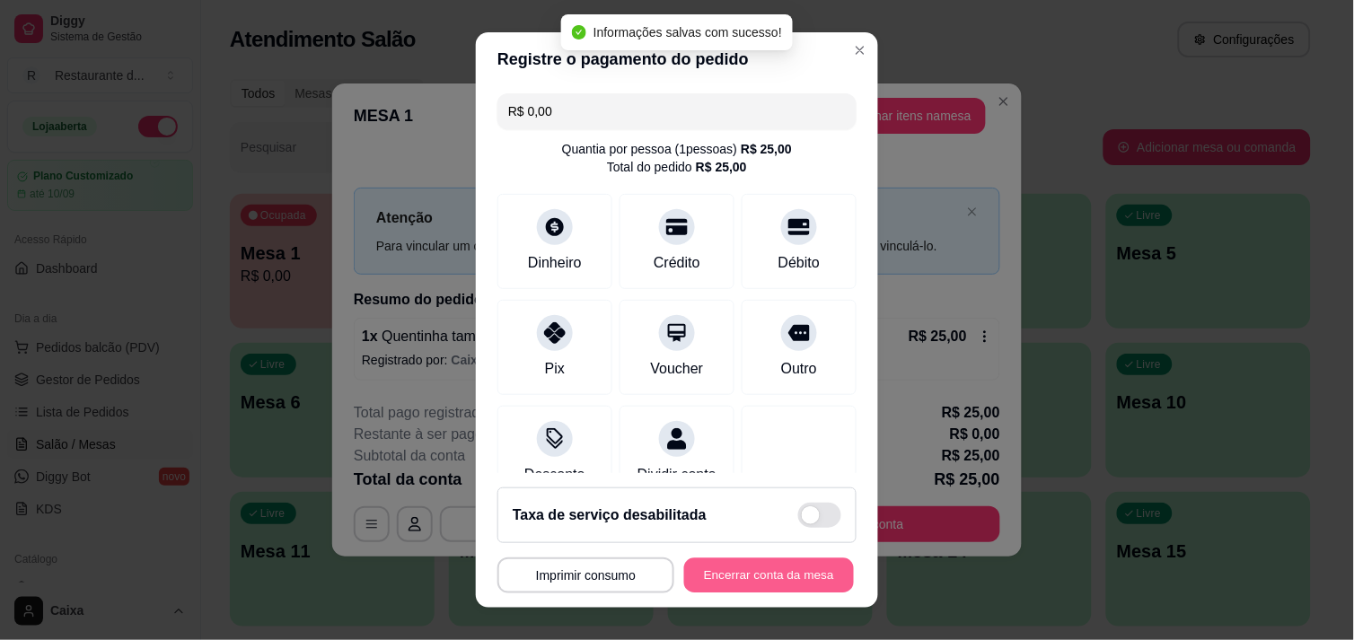
click at [756, 572] on button "Encerrar conta da mesa" at bounding box center [769, 575] width 170 height 35
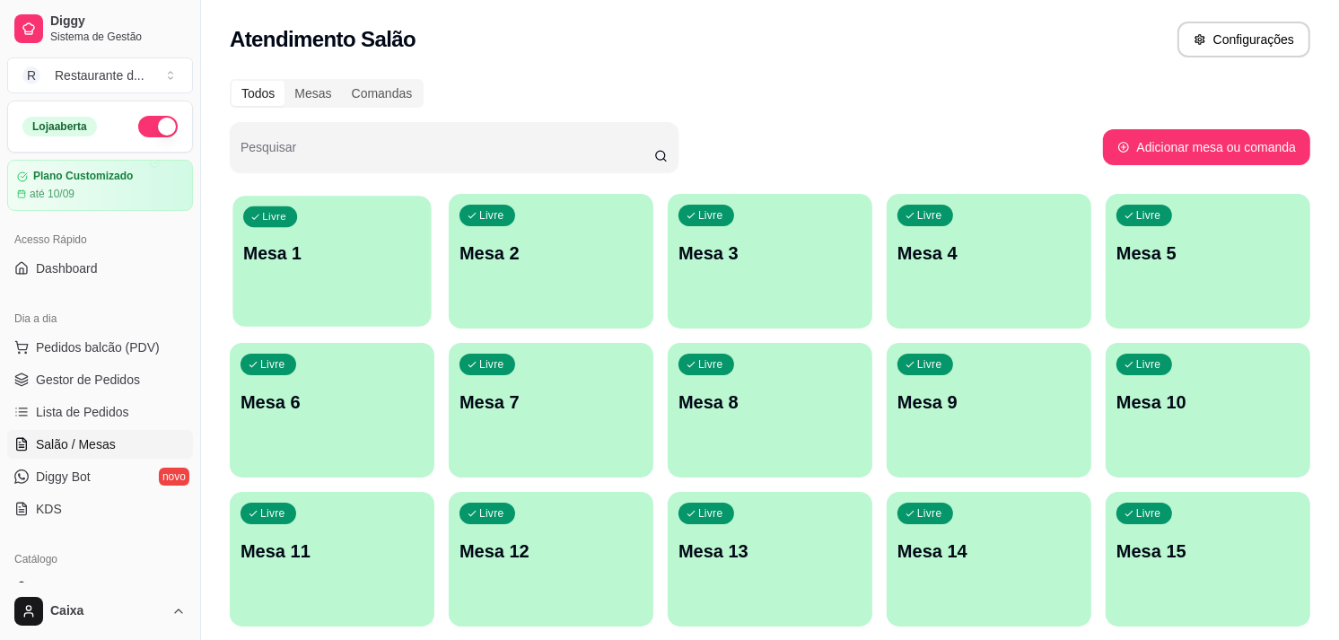
click at [425, 262] on div "Livre Mesa 1" at bounding box center [332, 251] width 198 height 110
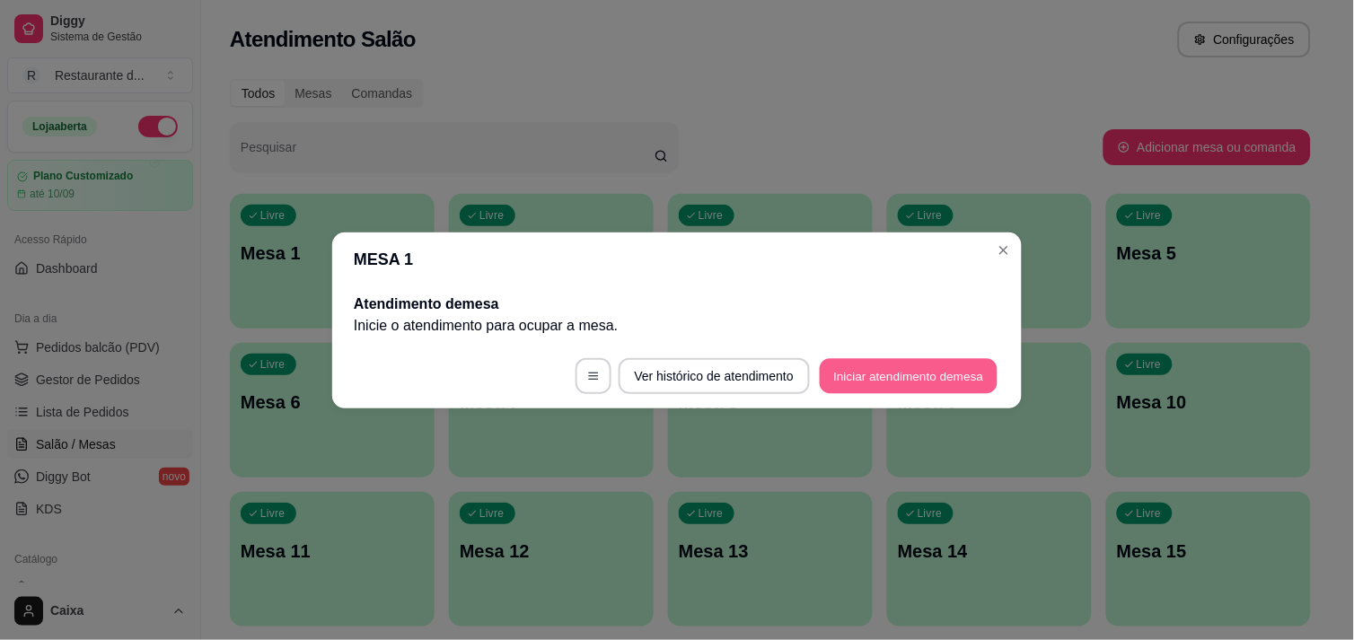
click at [848, 361] on button "Iniciar atendimento de mesa" at bounding box center [909, 375] width 178 height 35
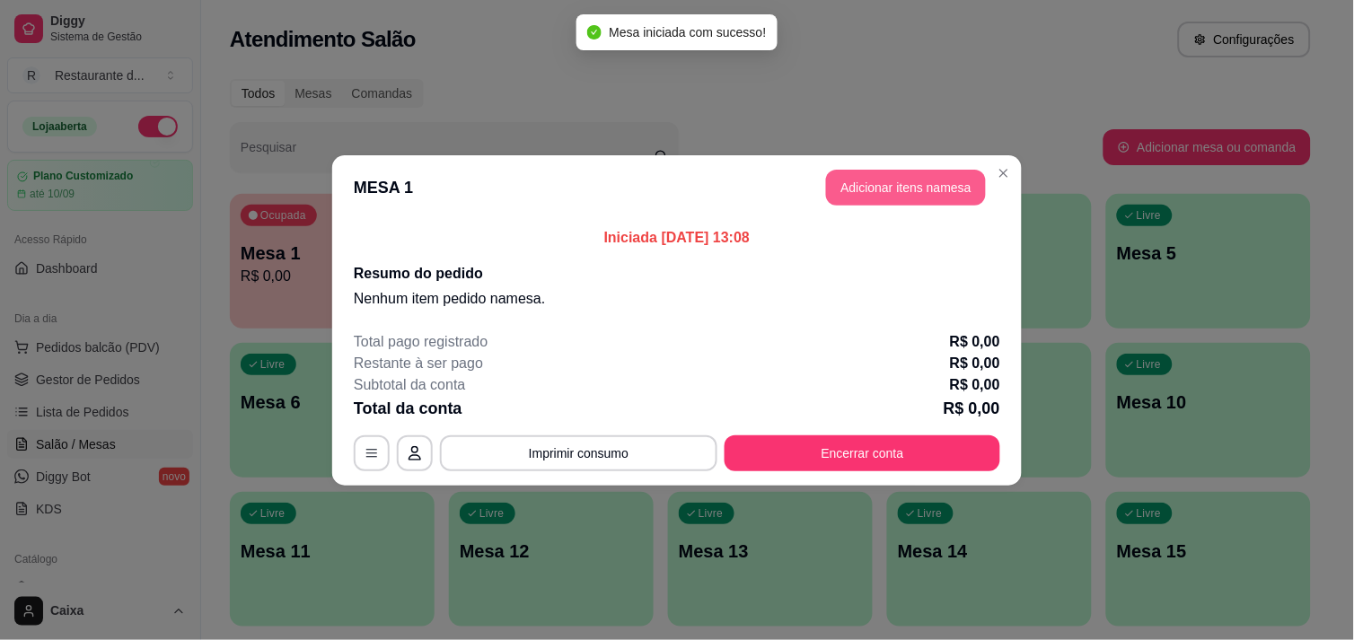
click at [894, 173] on button "Adicionar itens na mesa" at bounding box center [906, 188] width 160 height 36
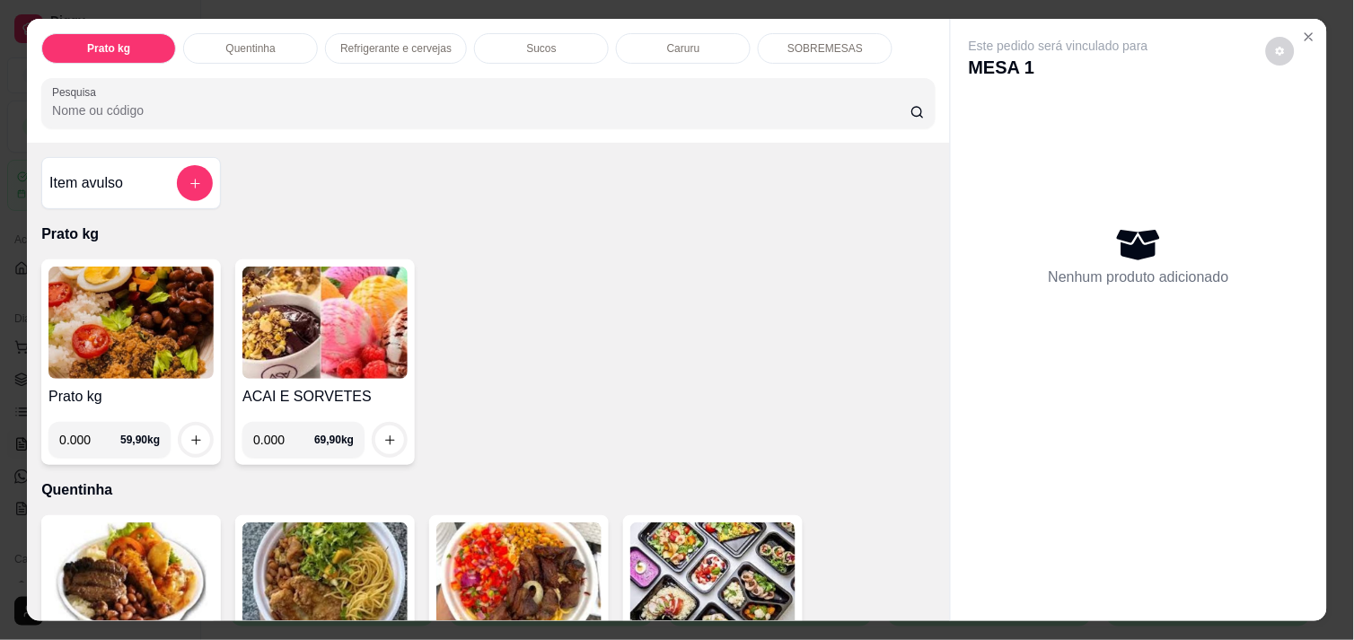
click at [83, 435] on input "0.000" at bounding box center [89, 440] width 61 height 36
type input "0.456"
click at [195, 431] on button "increase-product-quantity" at bounding box center [196, 440] width 28 height 28
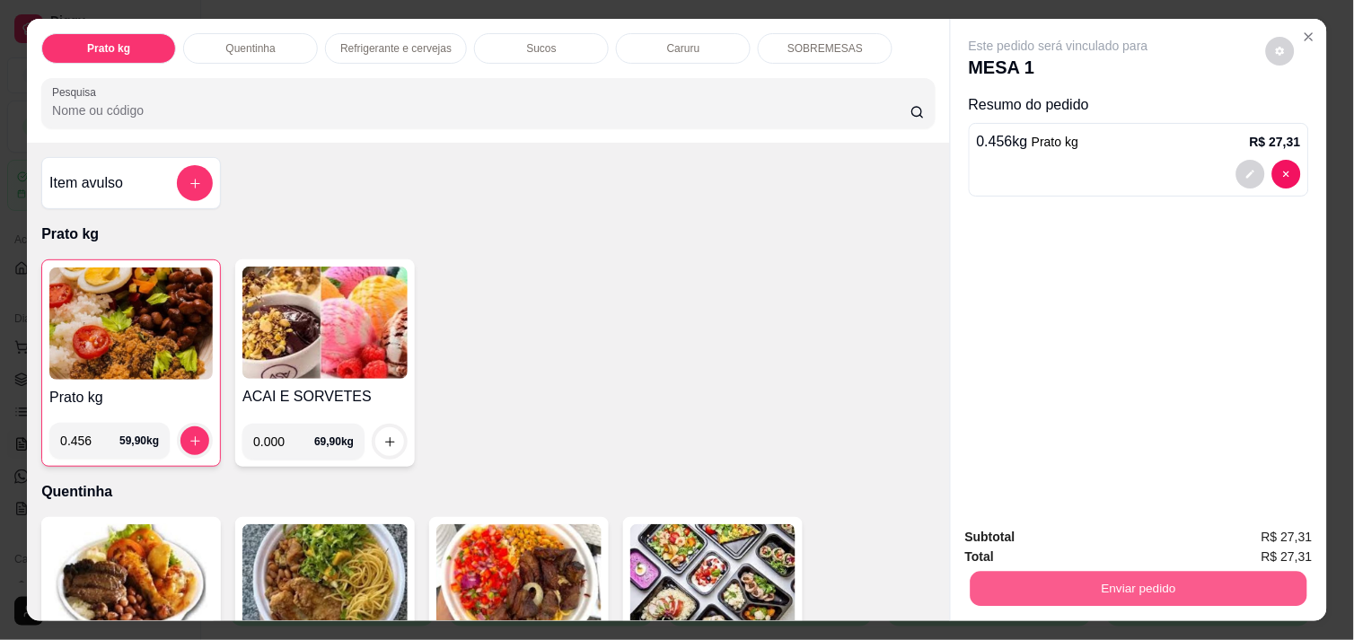
click at [1067, 581] on button "Enviar pedido" at bounding box center [1139, 588] width 337 height 35
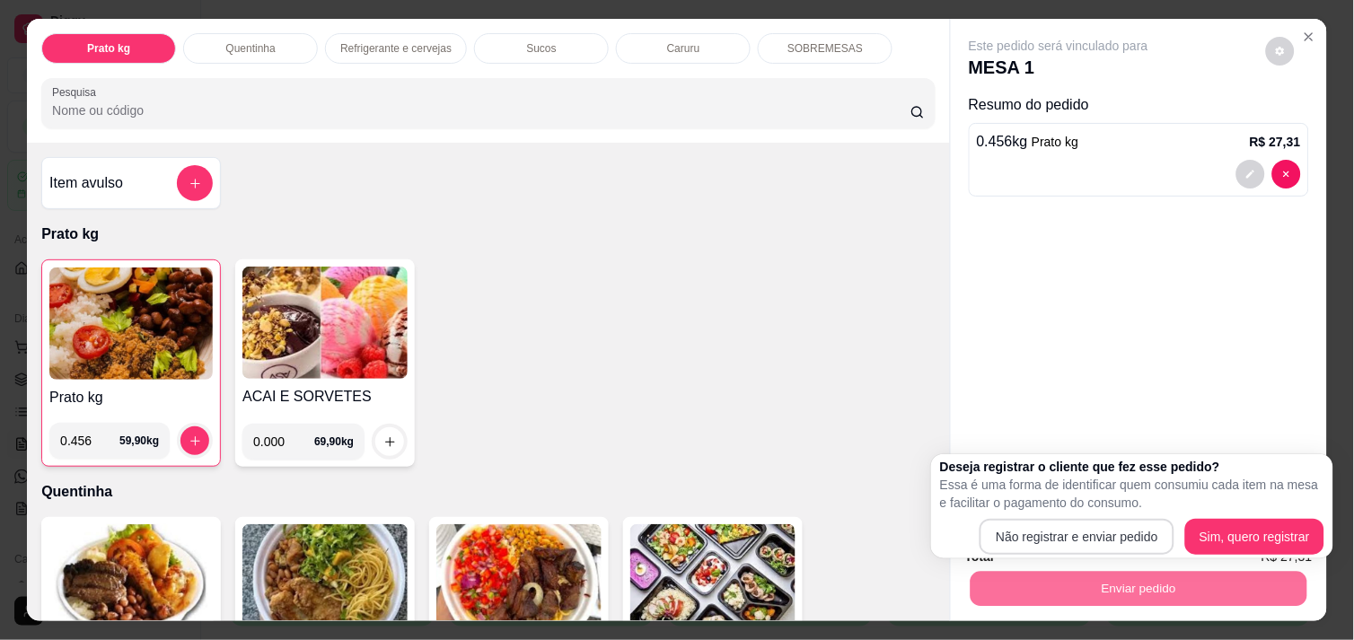
drag, startPoint x: 1046, startPoint y: 516, endPoint x: 1051, endPoint y: 524, distance: 9.7
click at [1051, 524] on div "Deseja registrar o cliente que fez esse pedido? Essa é uma forma de identificar…" at bounding box center [1132, 506] width 384 height 97
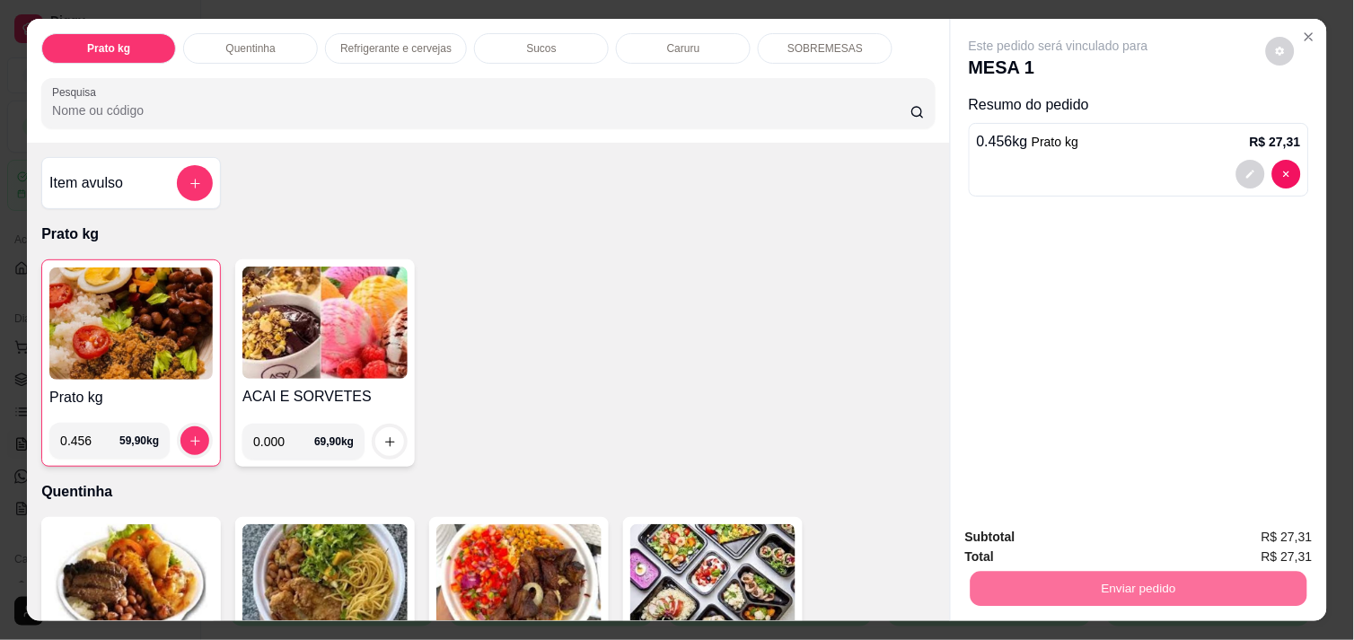
click at [1051, 524] on button "Não registrar e enviar pedido" at bounding box center [1079, 538] width 187 height 34
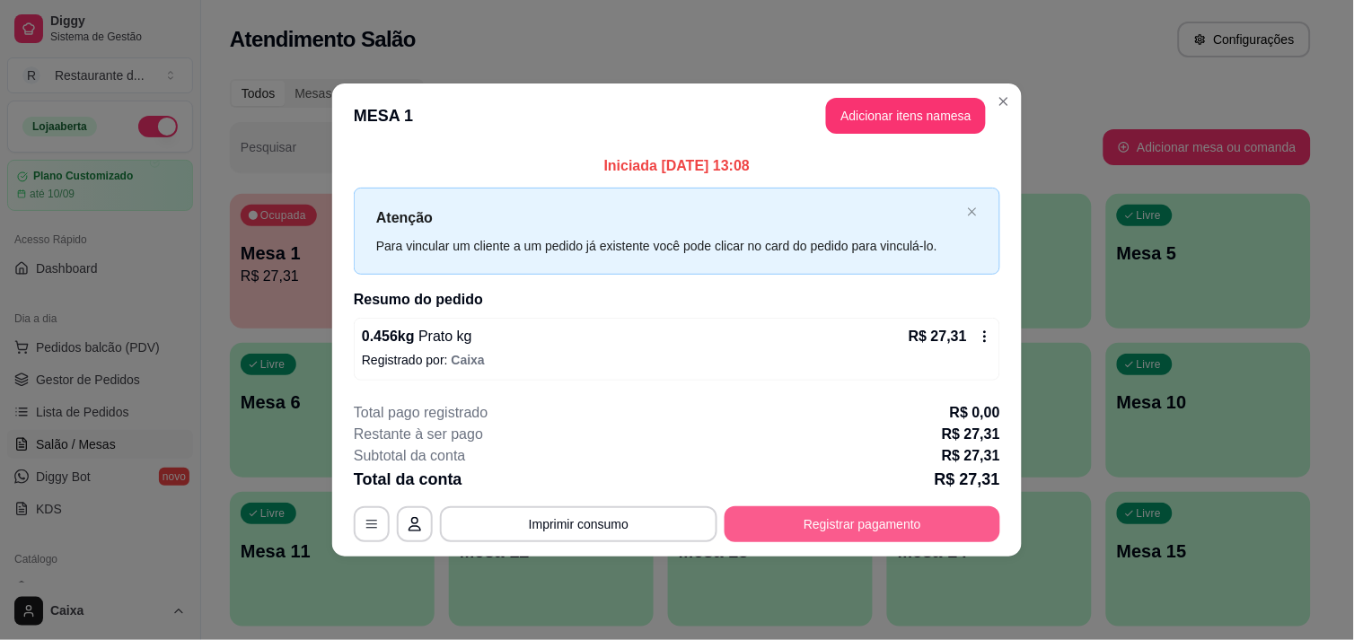
click at [989, 525] on button "Registrar pagamento" at bounding box center [863, 524] width 276 height 36
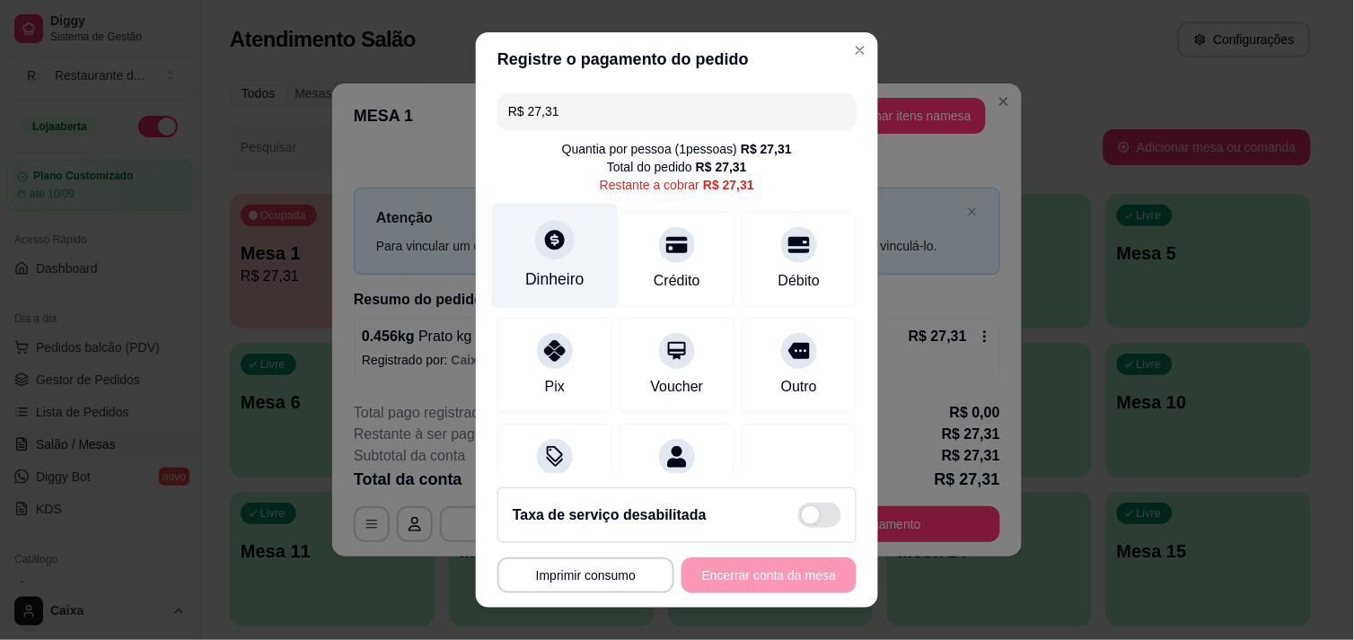
click at [570, 266] on div "Dinheiro" at bounding box center [555, 255] width 127 height 105
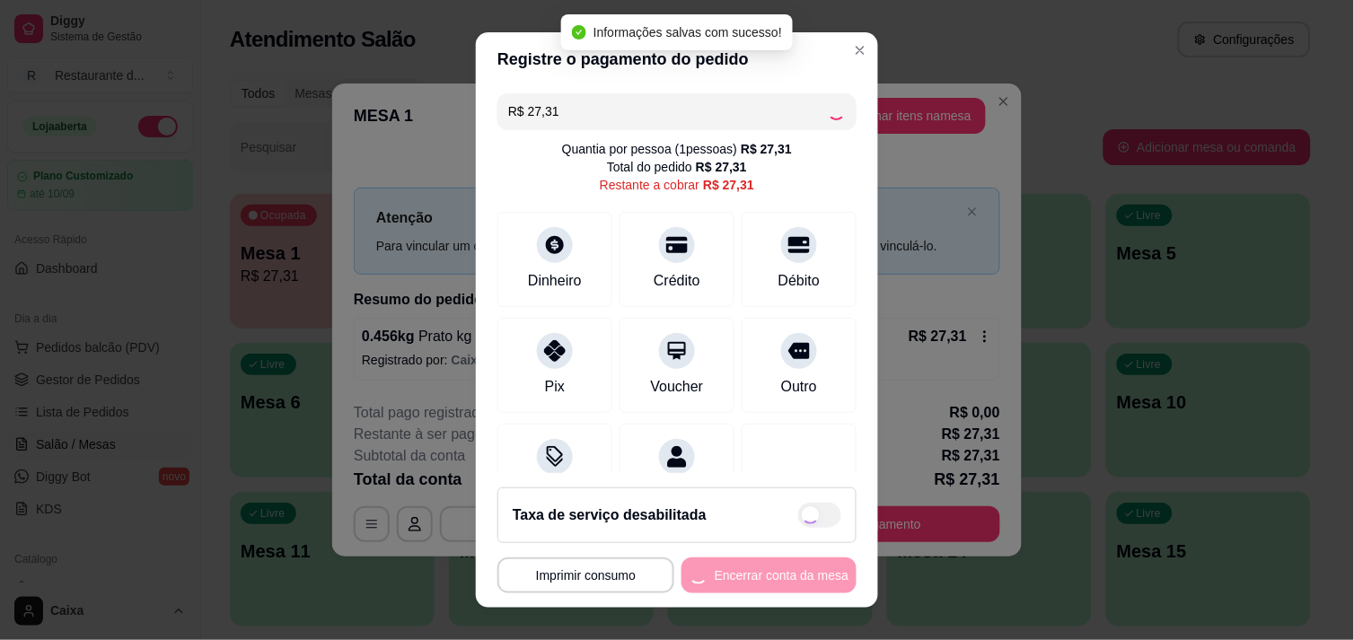
type input "R$ 0,00"
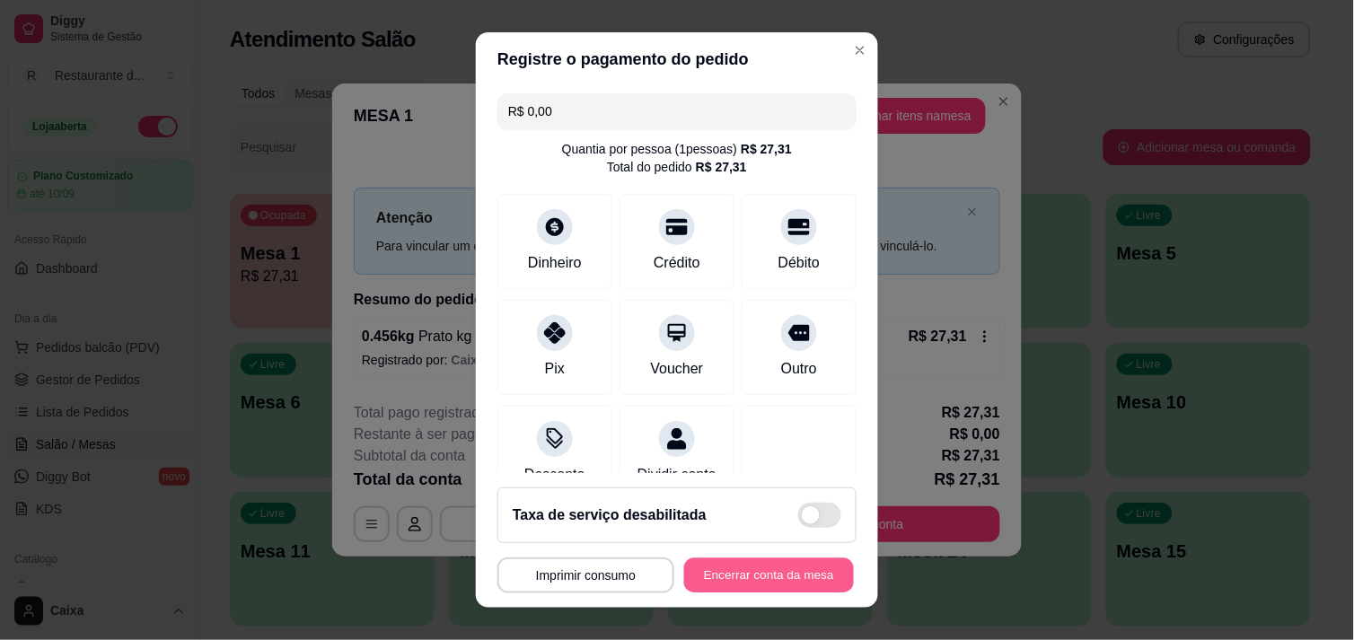
click at [718, 567] on button "Encerrar conta da mesa" at bounding box center [769, 575] width 170 height 35
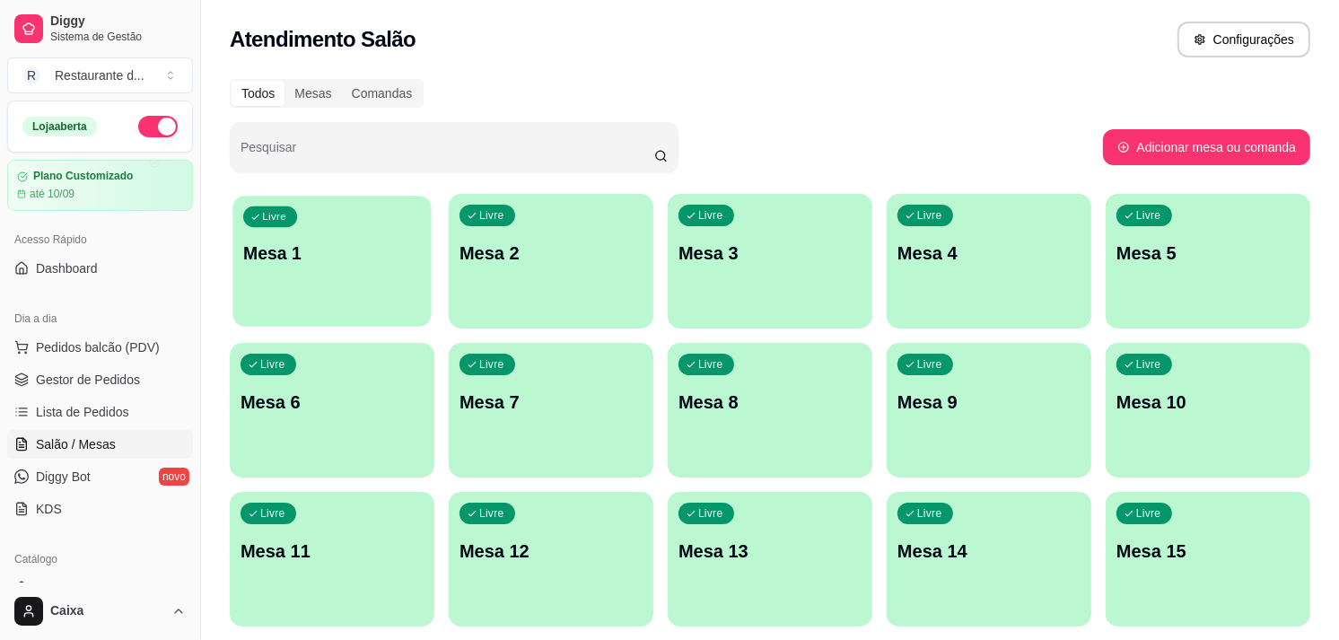
click at [269, 291] on div "Livre Mesa 1" at bounding box center [332, 251] width 198 height 110
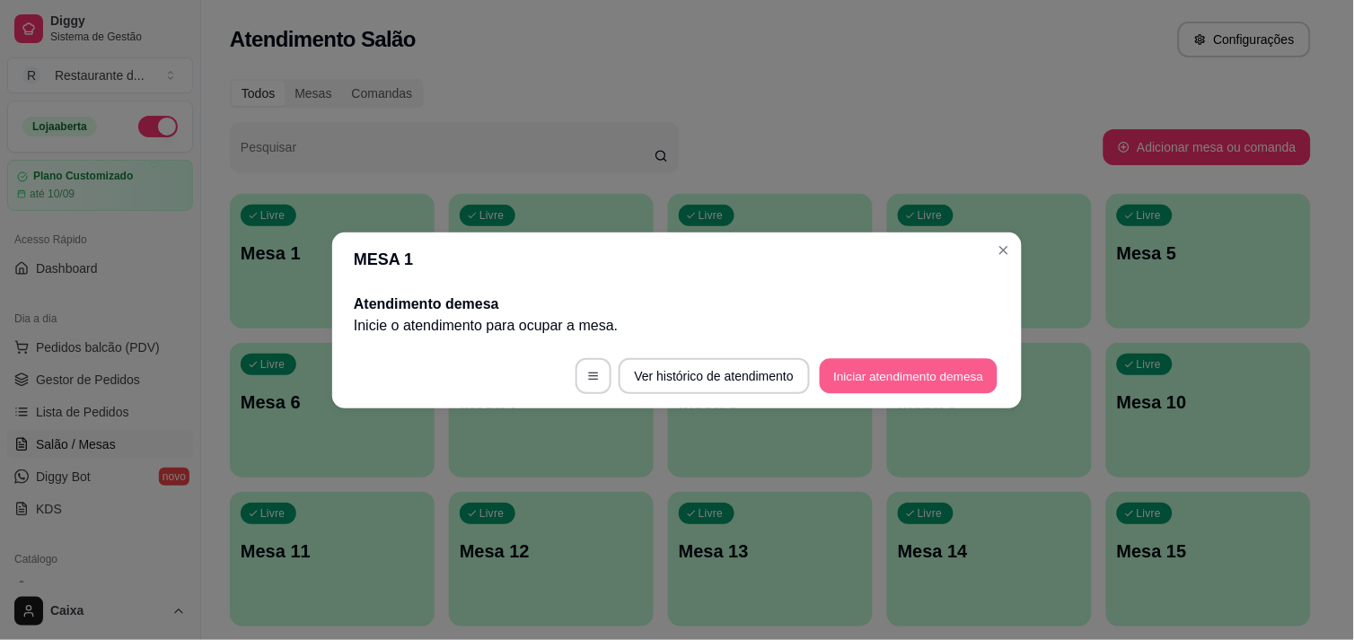
click at [867, 366] on button "Iniciar atendimento de mesa" at bounding box center [909, 375] width 178 height 35
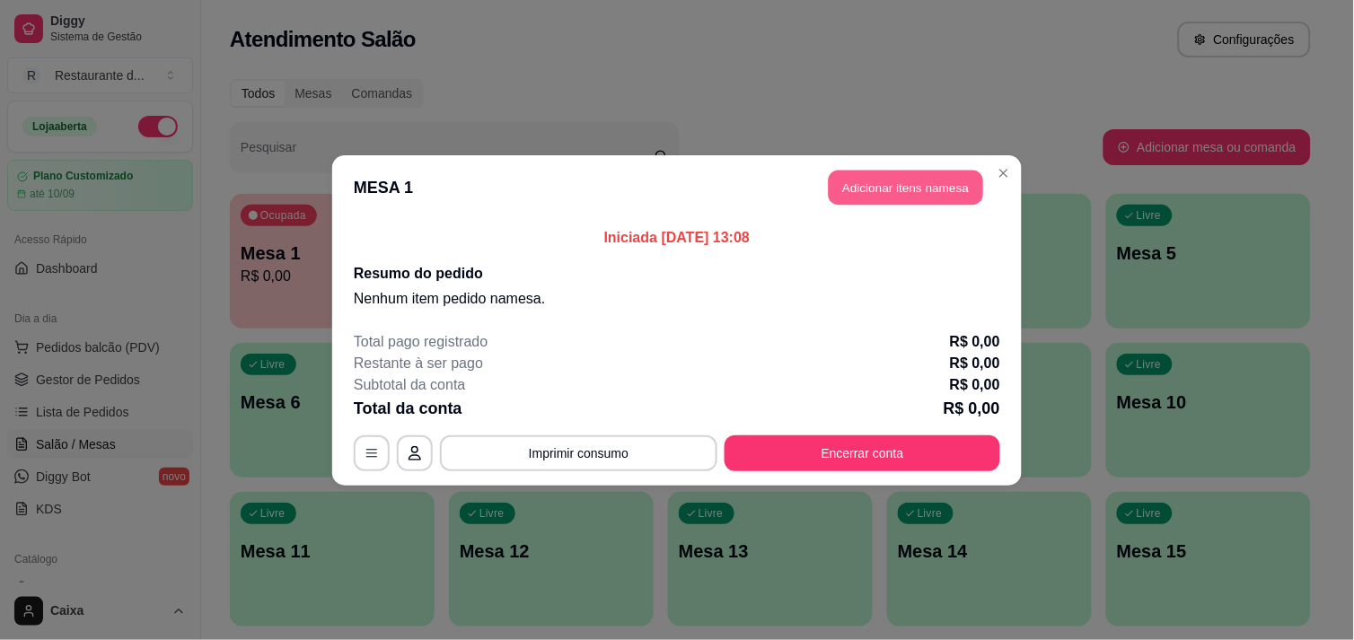
click at [896, 180] on button "Adicionar itens na mesa" at bounding box center [906, 187] width 154 height 35
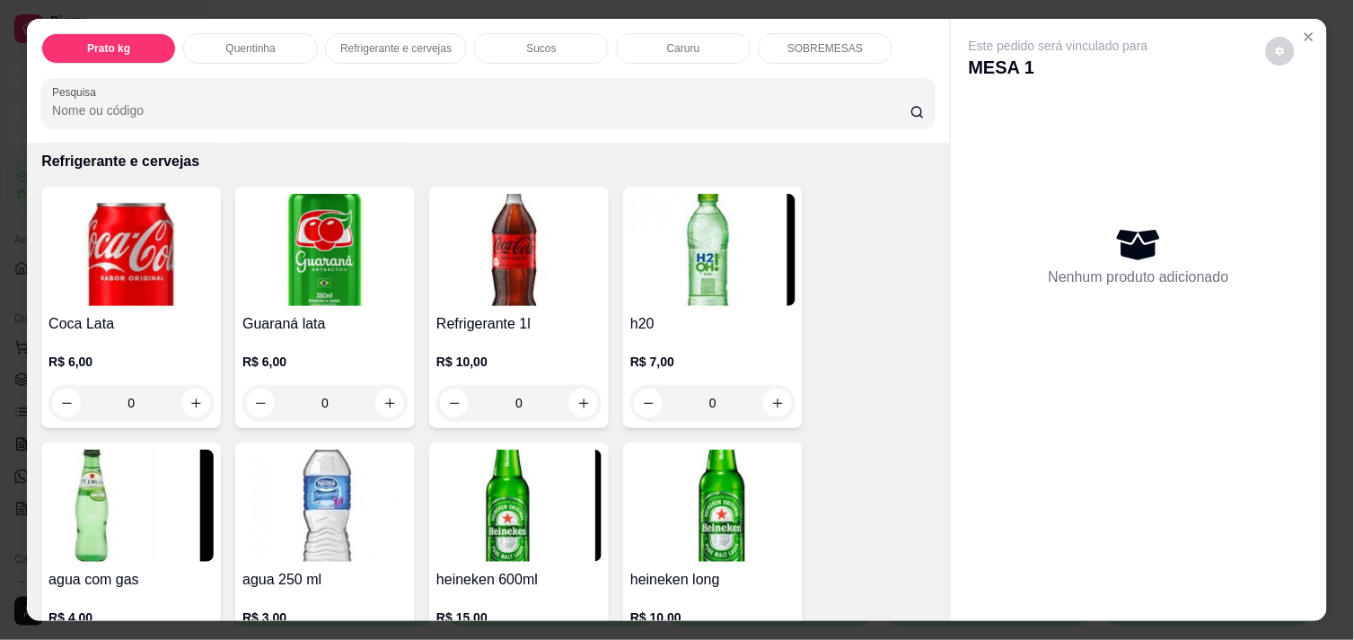
scroll to position [877, 0]
click at [191, 406] on button "increase-product-quantity" at bounding box center [196, 403] width 28 height 28
type input "1"
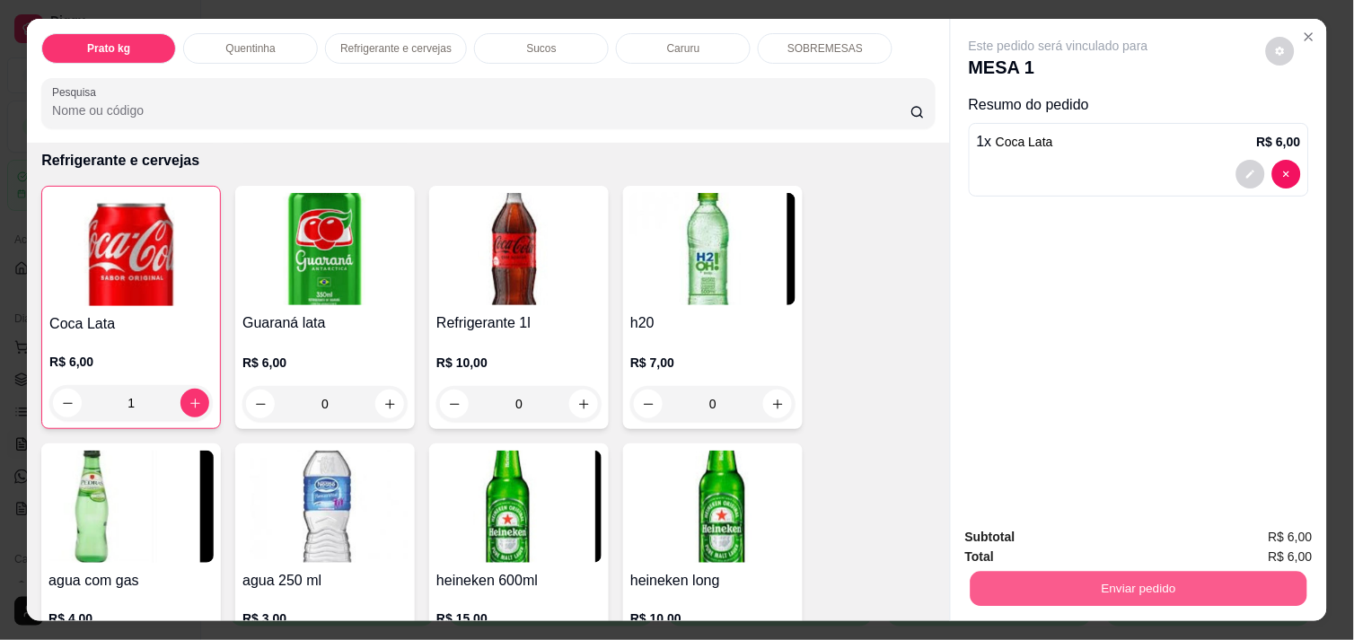
click at [1021, 580] on button "Enviar pedido" at bounding box center [1139, 588] width 337 height 35
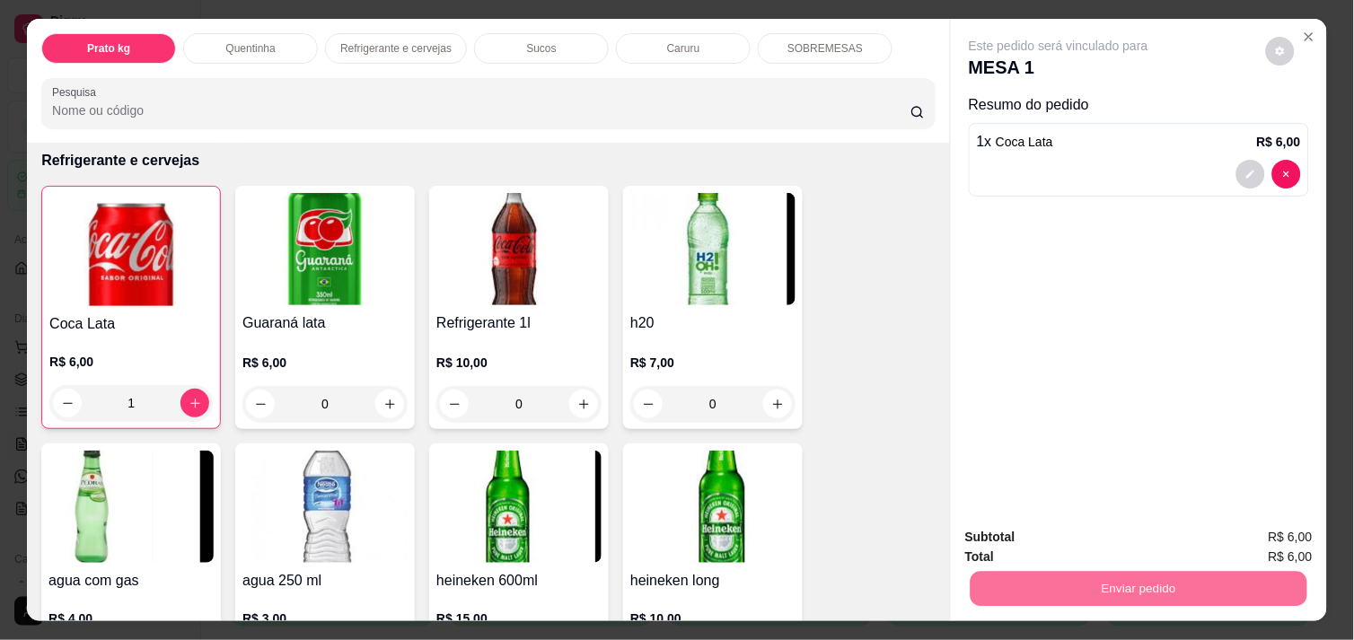
click at [1040, 533] on button "Não registrar e enviar pedido" at bounding box center [1078, 537] width 181 height 33
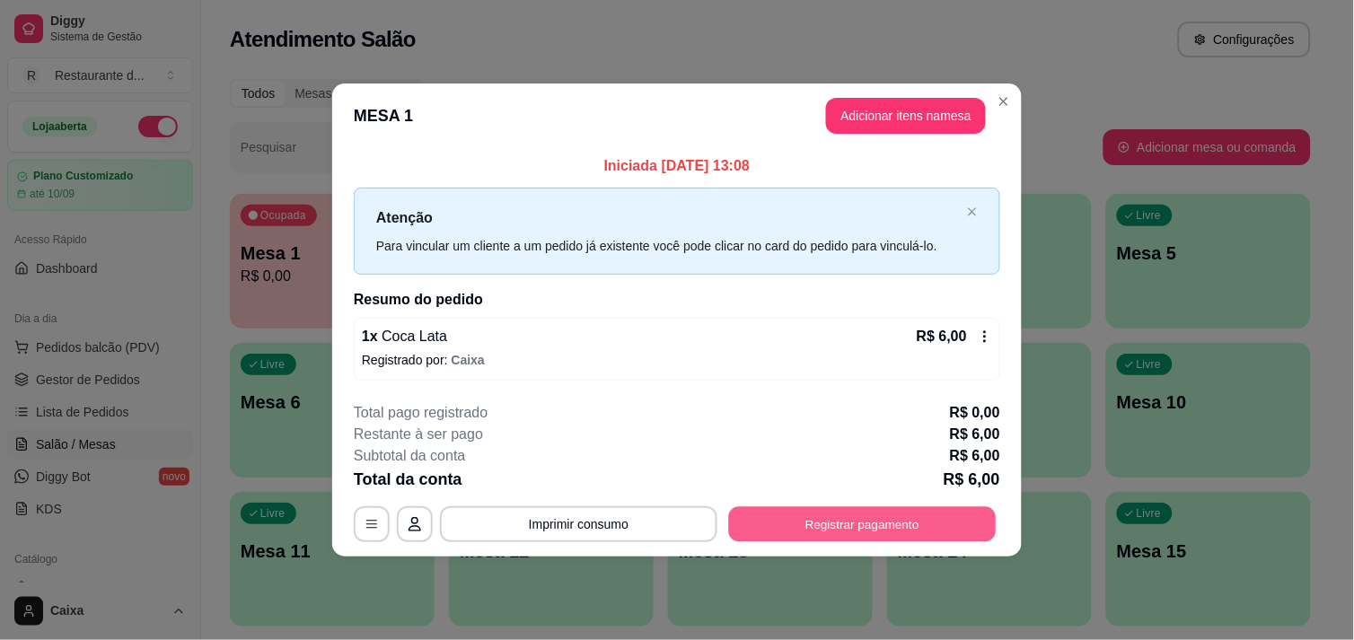
click at [862, 523] on button "Registrar pagamento" at bounding box center [863, 524] width 268 height 35
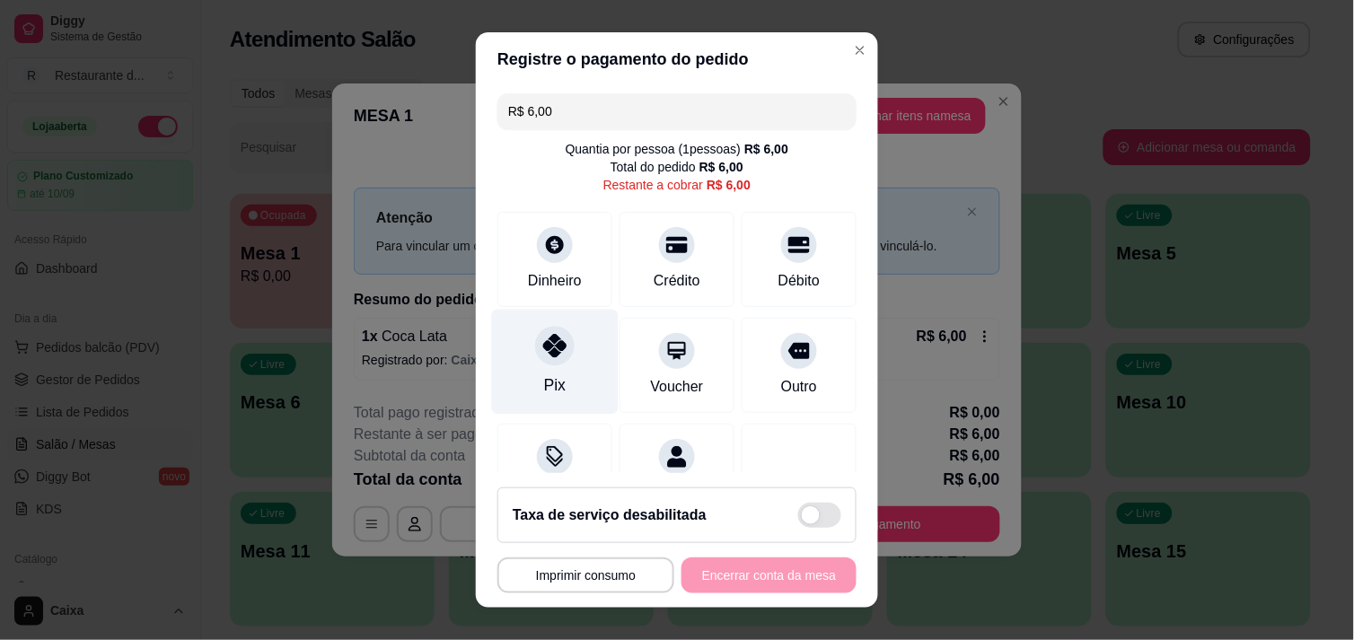
click at [558, 378] on div "Pix" at bounding box center [555, 361] width 127 height 105
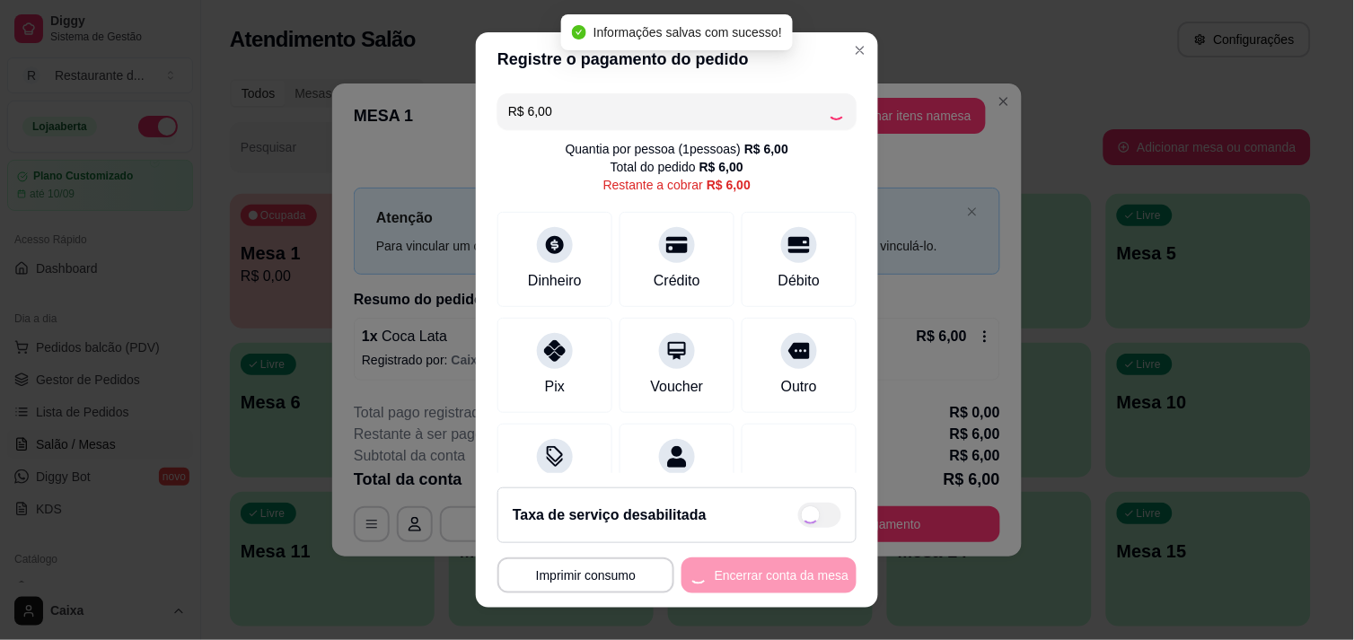
type input "R$ 0,00"
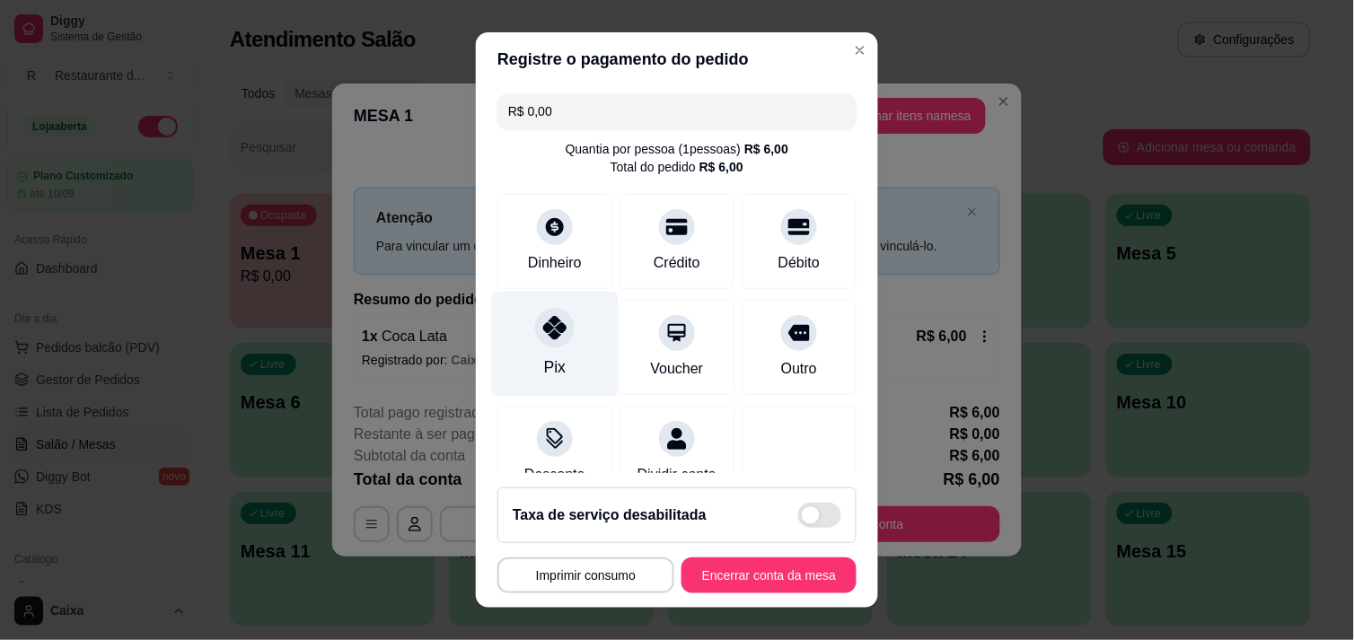
click at [558, 347] on div "Pix" at bounding box center [555, 343] width 127 height 105
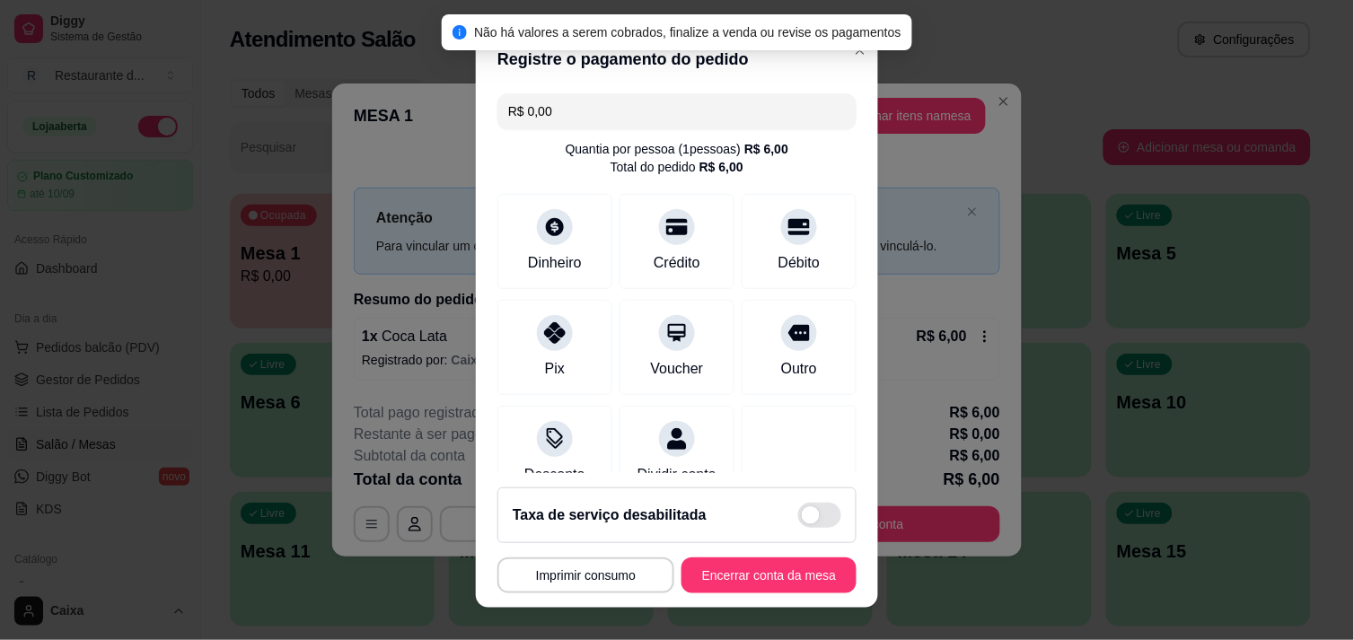
click at [598, 596] on footer "**********" at bounding box center [677, 540] width 402 height 135
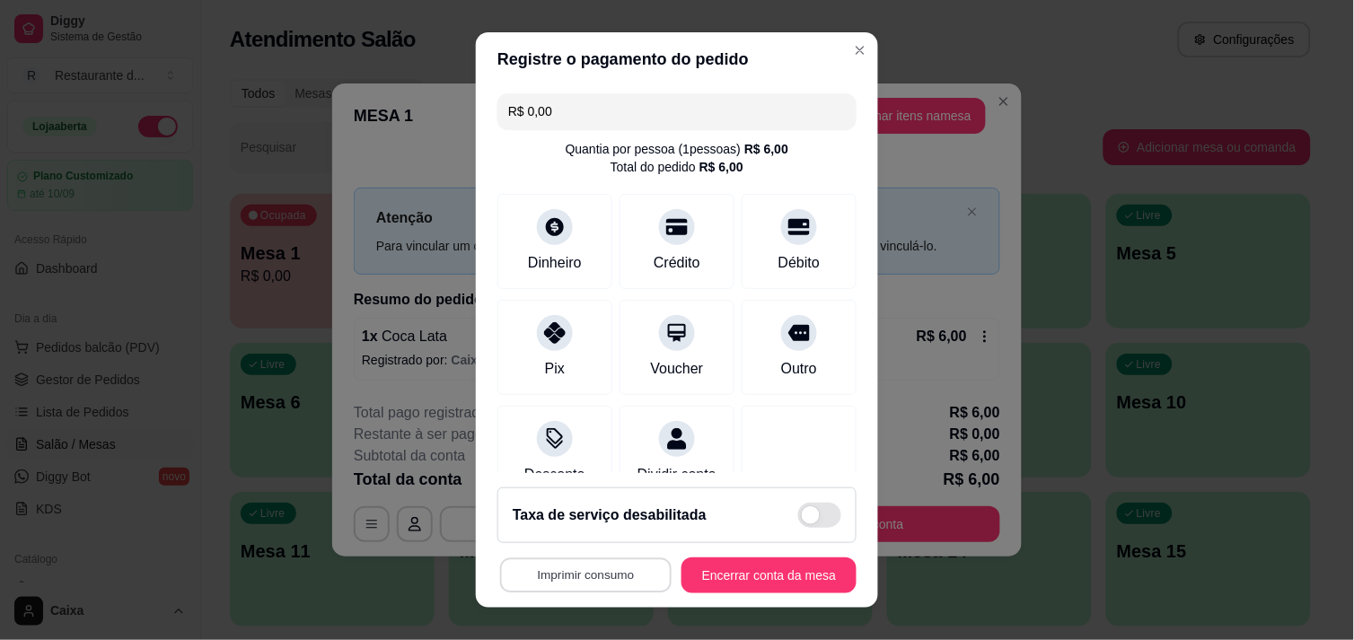
click at [611, 580] on button "Imprimir consumo" at bounding box center [585, 575] width 171 height 35
click at [589, 539] on button "IMPRESSORA" at bounding box center [580, 535] width 127 height 28
click at [722, 575] on button "Encerrar conta da mesa" at bounding box center [769, 575] width 170 height 35
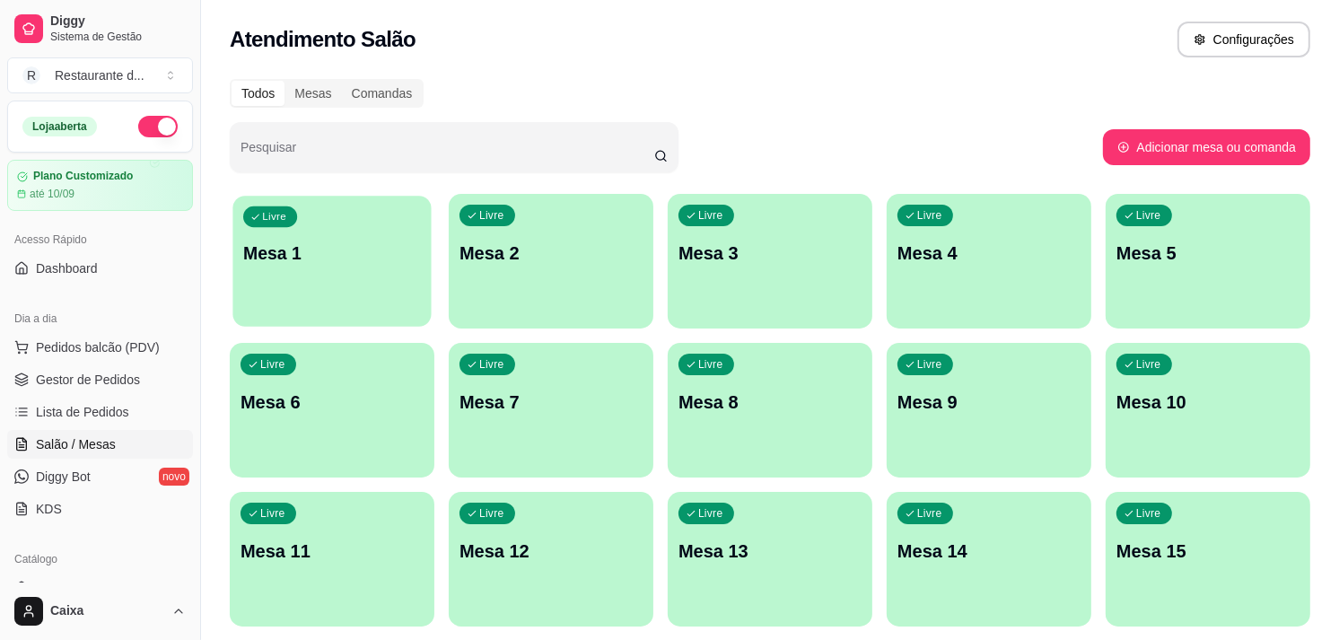
click at [328, 262] on p "Mesa 1" at bounding box center [332, 254] width 178 height 24
click at [289, 263] on p "Mesa 1" at bounding box center [332, 254] width 178 height 24
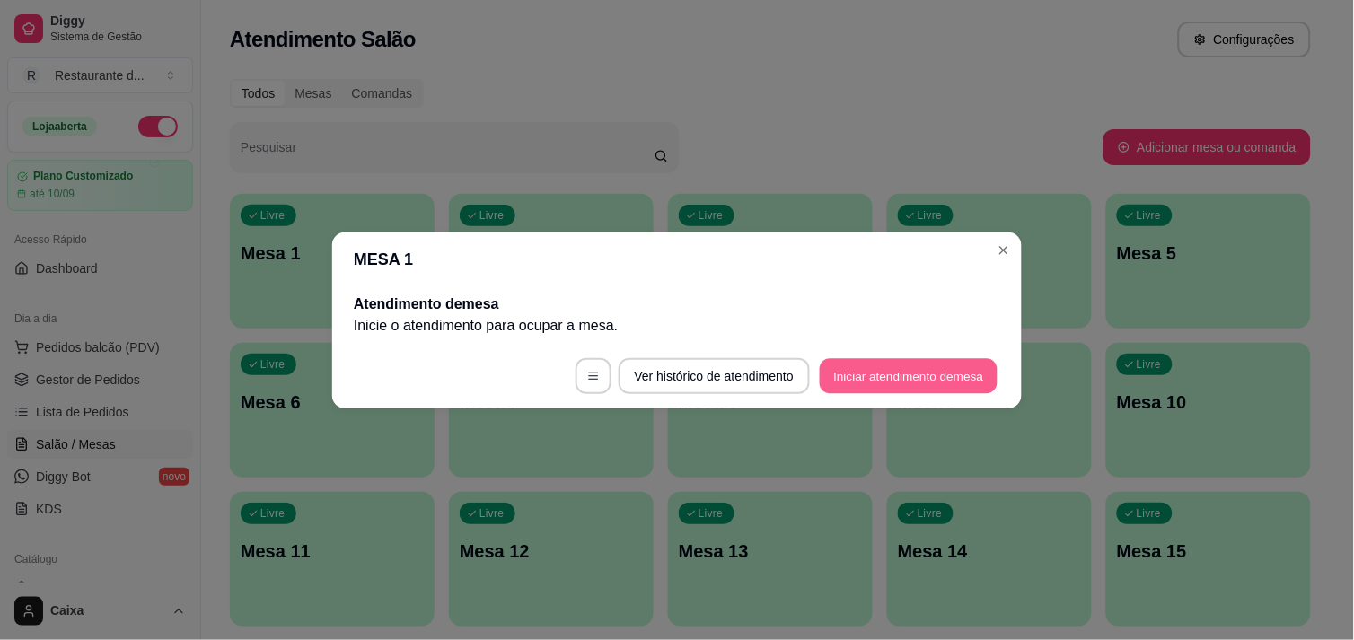
click at [930, 360] on button "Iniciar atendimento de mesa" at bounding box center [909, 375] width 178 height 35
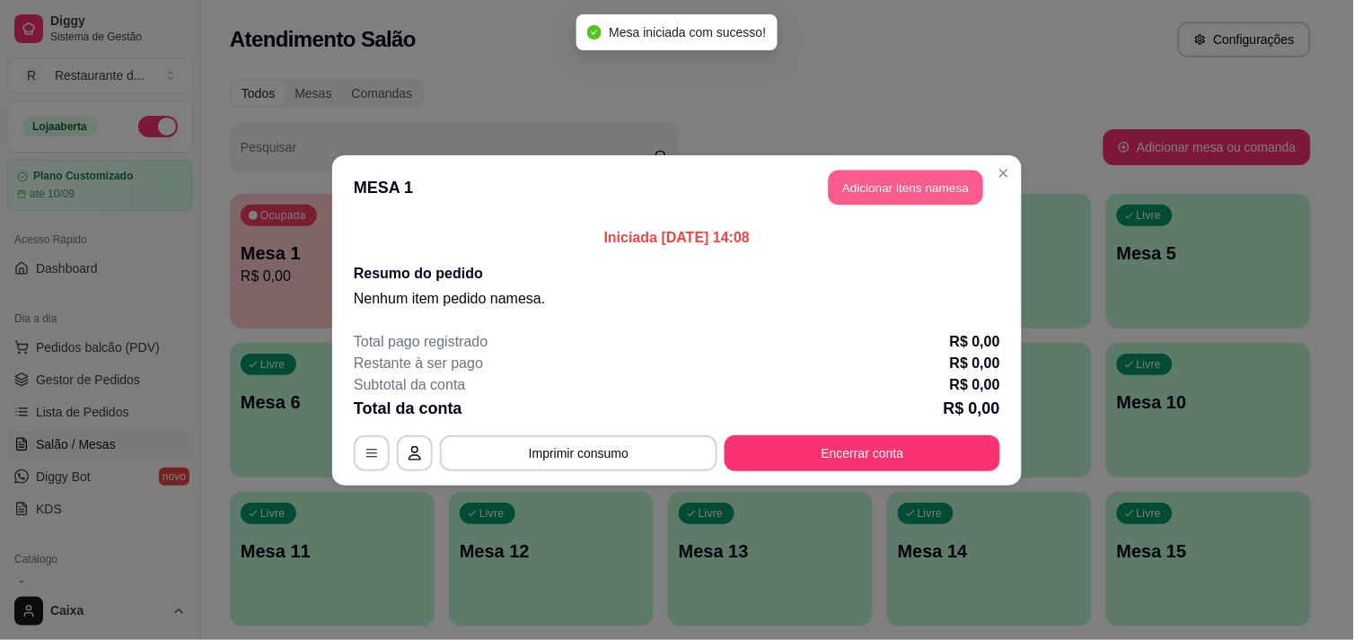
click at [868, 177] on button "Adicionar itens na mesa" at bounding box center [906, 187] width 154 height 35
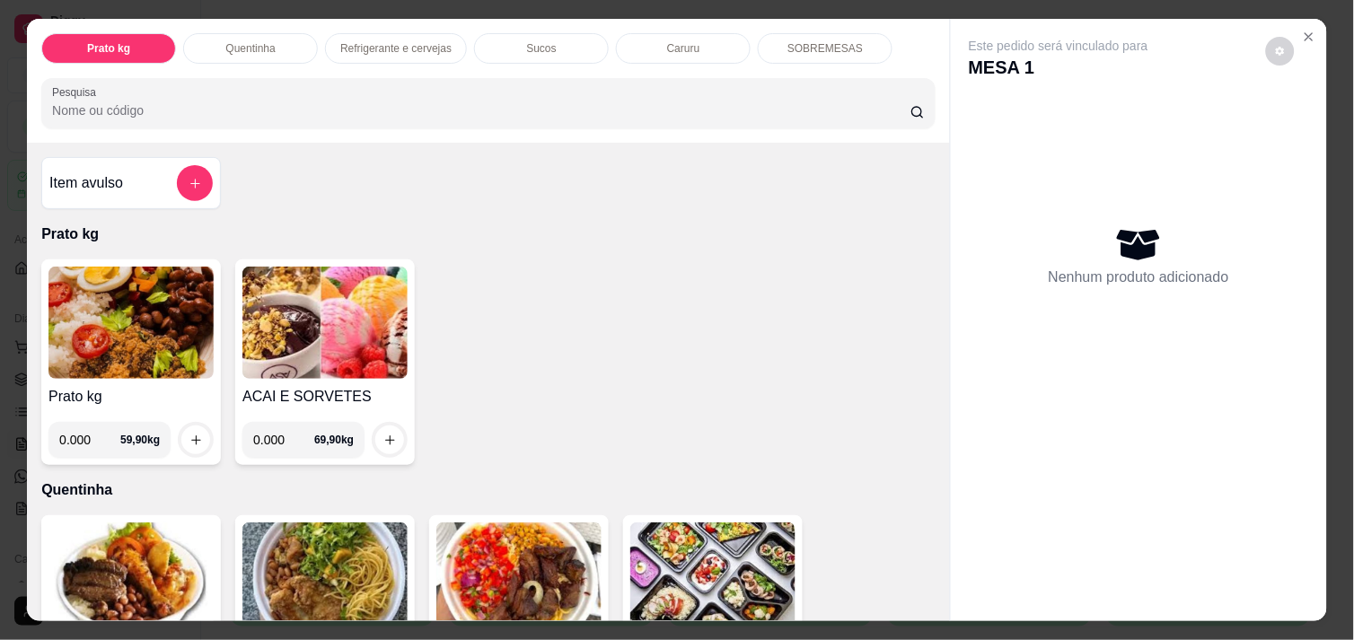
click at [921, 588] on div "Item avulso Prato kg Prato kg 0.000 59,90 kg ACAI E SORVETES 0.000 69,90 kg Que…" at bounding box center [488, 382] width 923 height 478
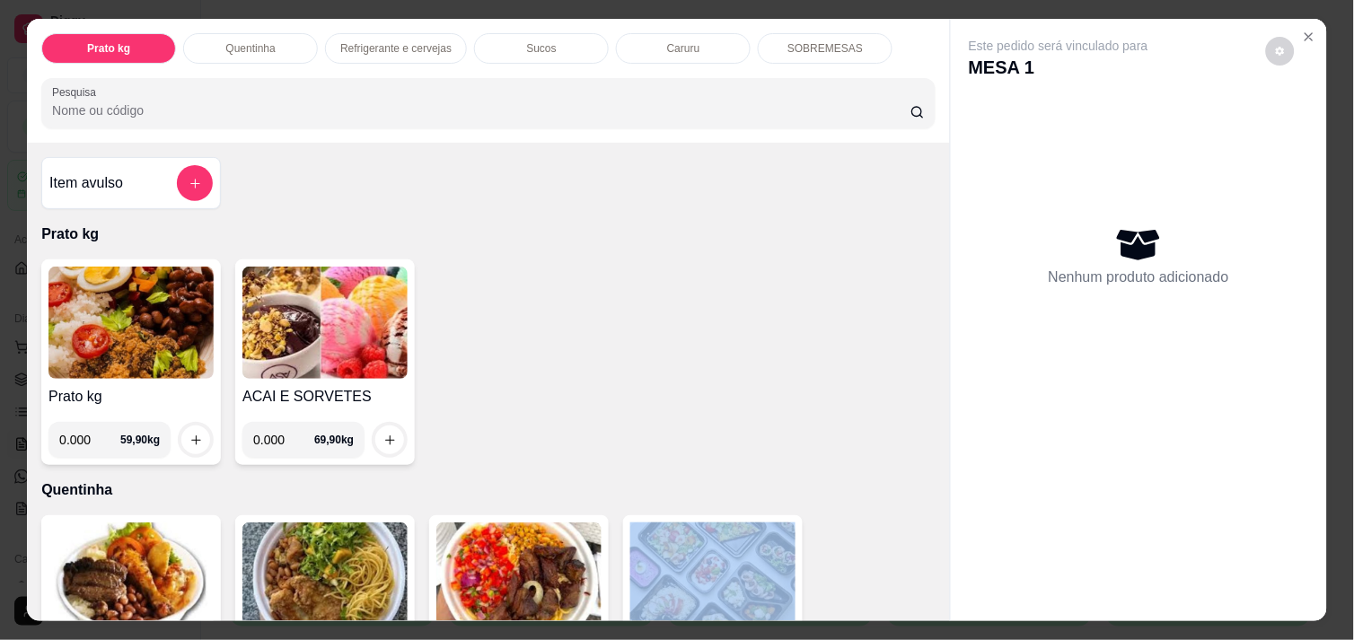
drag, startPoint x: 921, startPoint y: 588, endPoint x: 943, endPoint y: 594, distance: 22.4
click at [943, 594] on div "Prato kg Quentinha Refrigerante e cervejas Sucos Caruru SOBREMESAS Pesquisa Ite…" at bounding box center [677, 320] width 1300 height 602
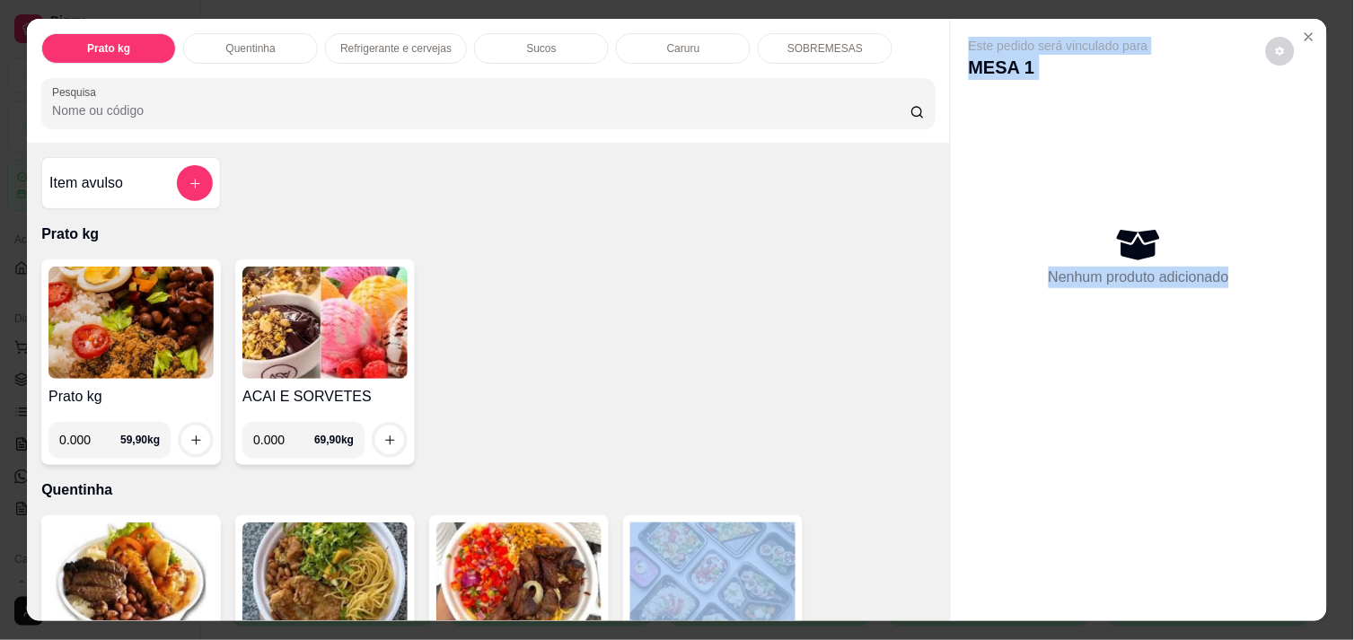
click at [950, 594] on div "Este pedido será vinculado para MESA 1 Nenhum produto adicionado" at bounding box center [1138, 320] width 377 height 602
drag, startPoint x: 943, startPoint y: 594, endPoint x: 938, endPoint y: 604, distance: 10.8
click at [938, 604] on div "Prato kg Quentinha Refrigerante e cervejas Sucos Caruru SOBREMESAS Pesquisa Ite…" at bounding box center [677, 320] width 1300 height 602
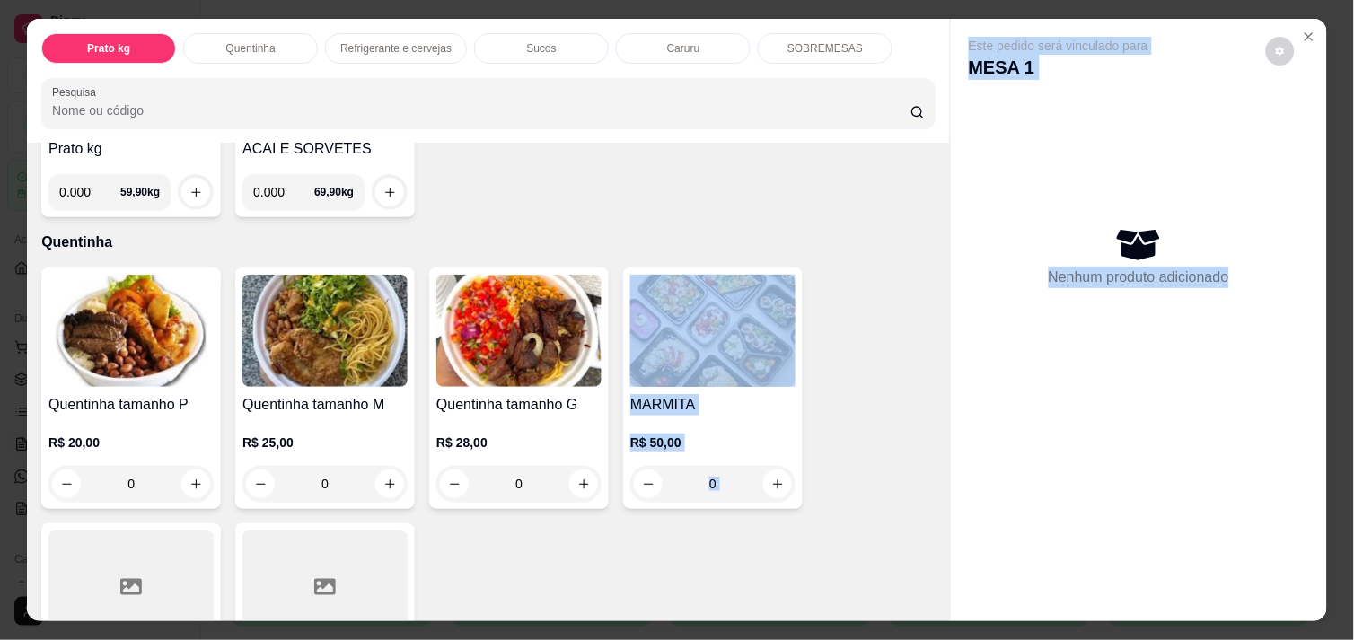
scroll to position [279, 0]
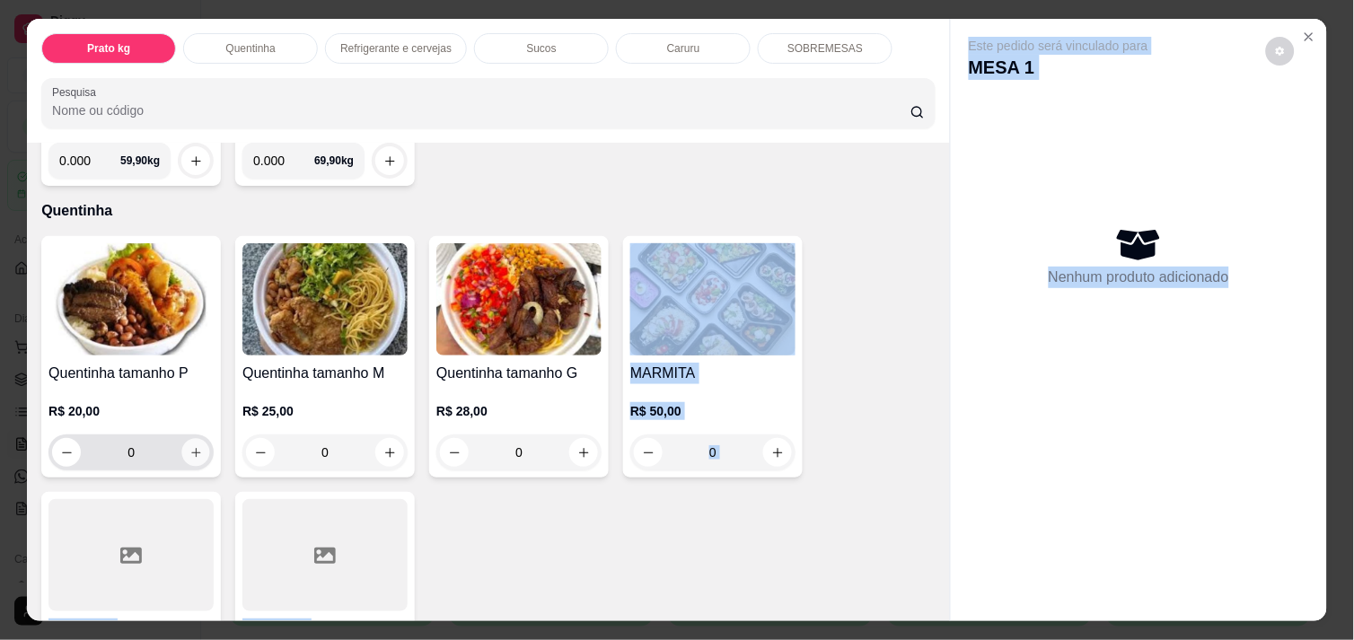
click at [189, 446] on icon "increase-product-quantity" at bounding box center [195, 452] width 13 height 13
type input "1"
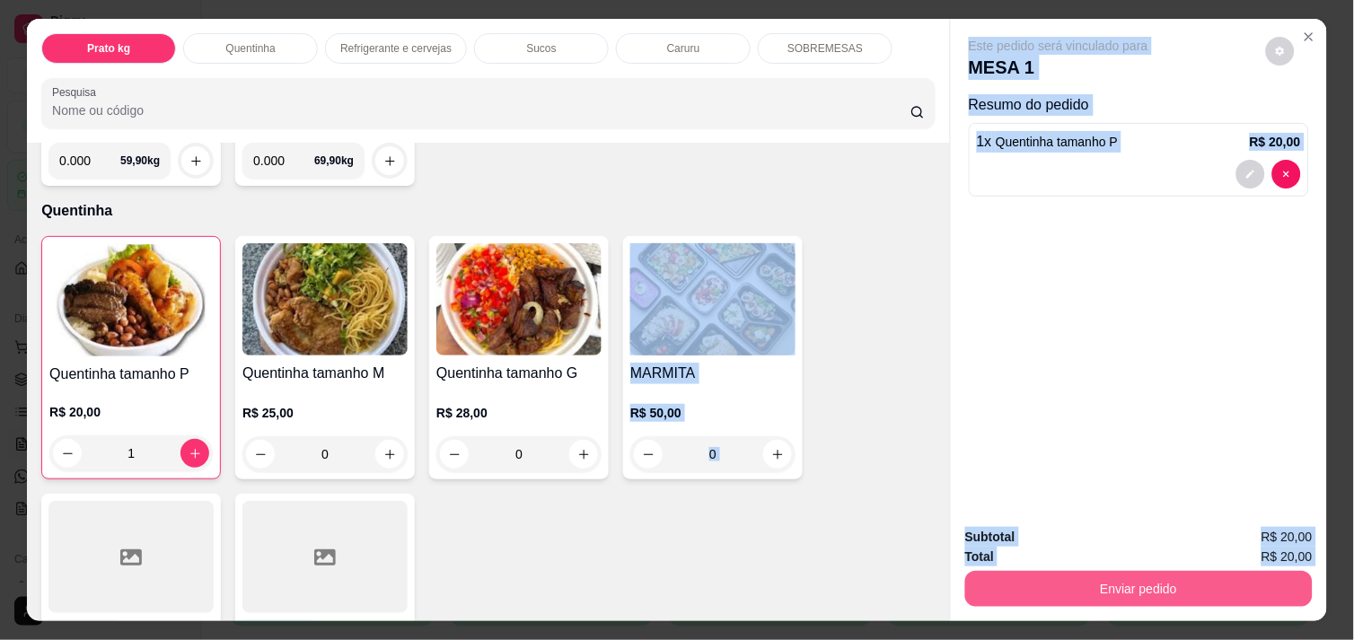
click at [1085, 578] on button "Enviar pedido" at bounding box center [1138, 589] width 347 height 36
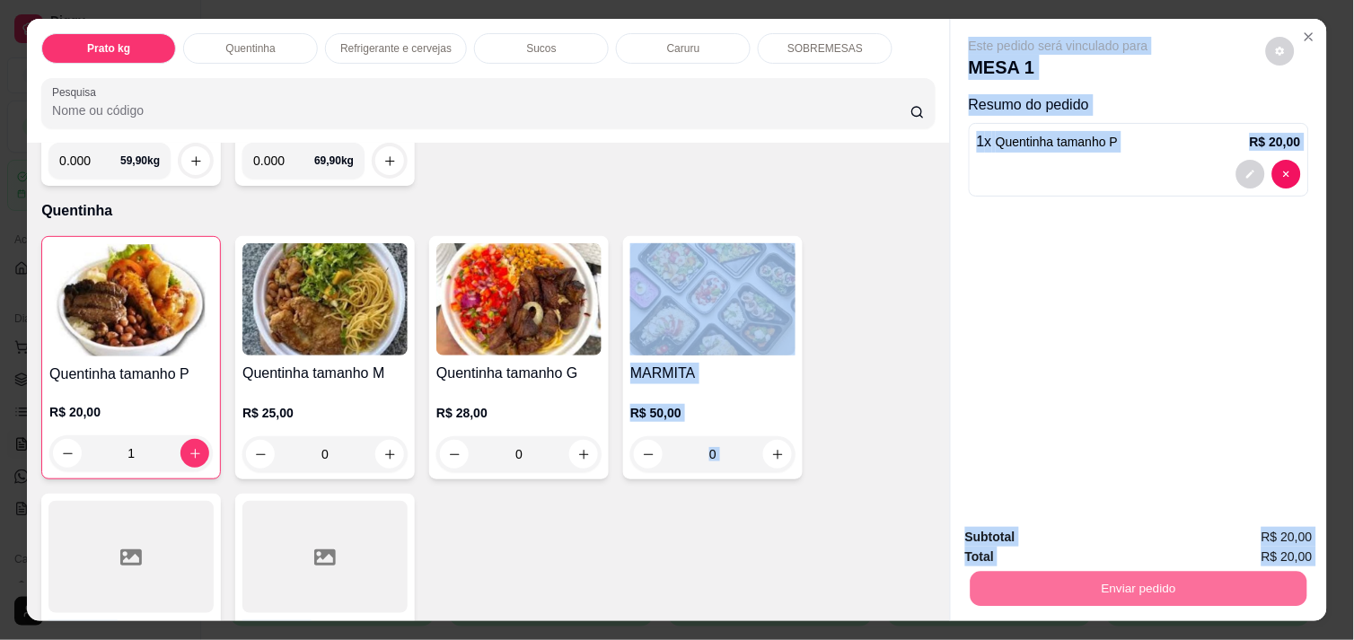
click at [1024, 530] on button "Não registrar e enviar pedido" at bounding box center [1078, 537] width 181 height 33
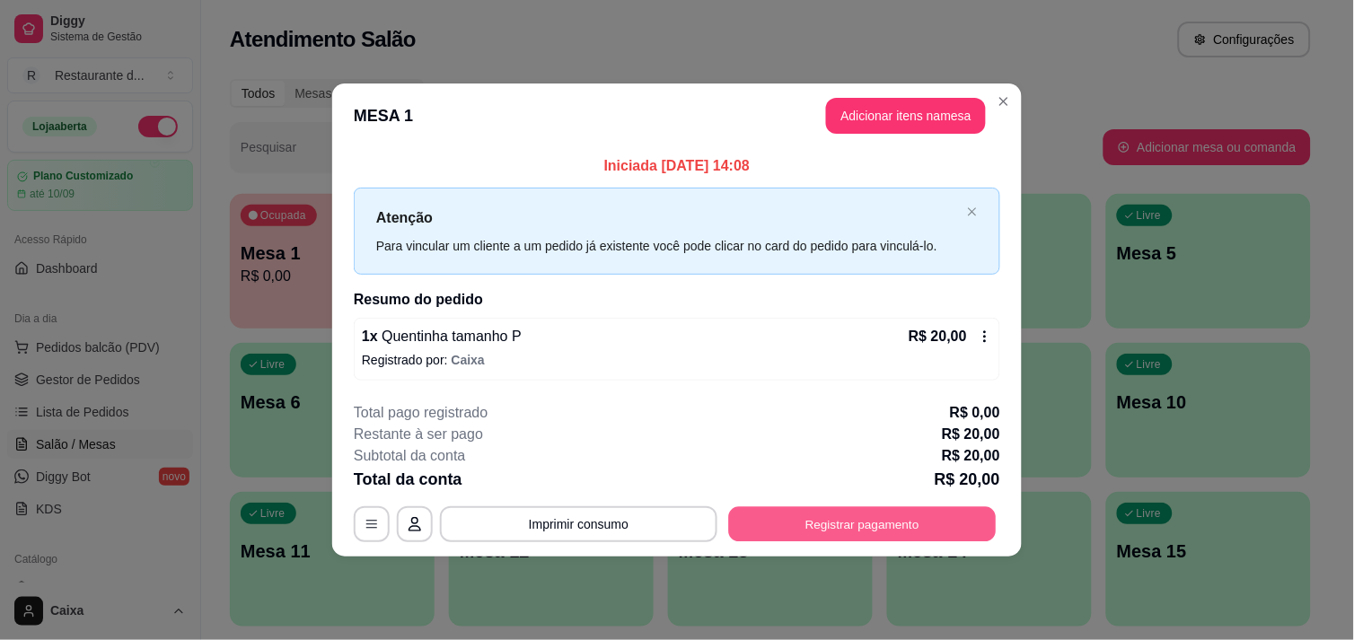
click at [892, 530] on button "Registrar pagamento" at bounding box center [863, 524] width 268 height 35
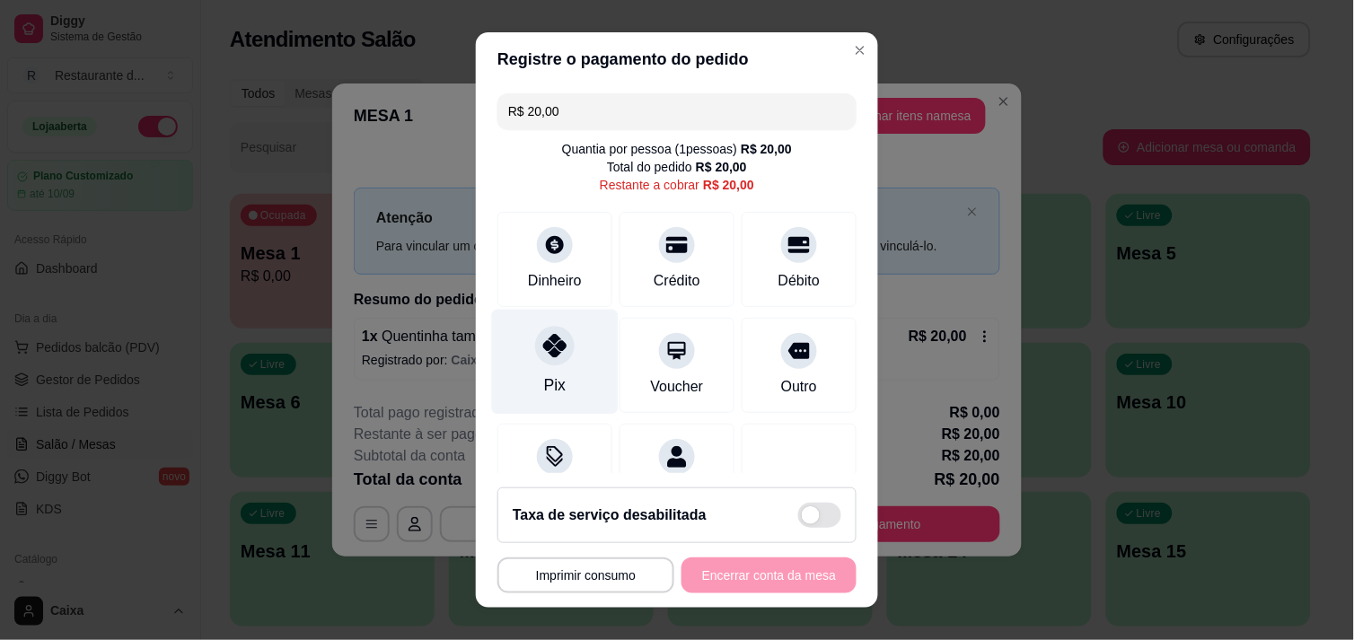
click at [544, 382] on div "Pix" at bounding box center [555, 384] width 22 height 23
type input "R$ 0,00"
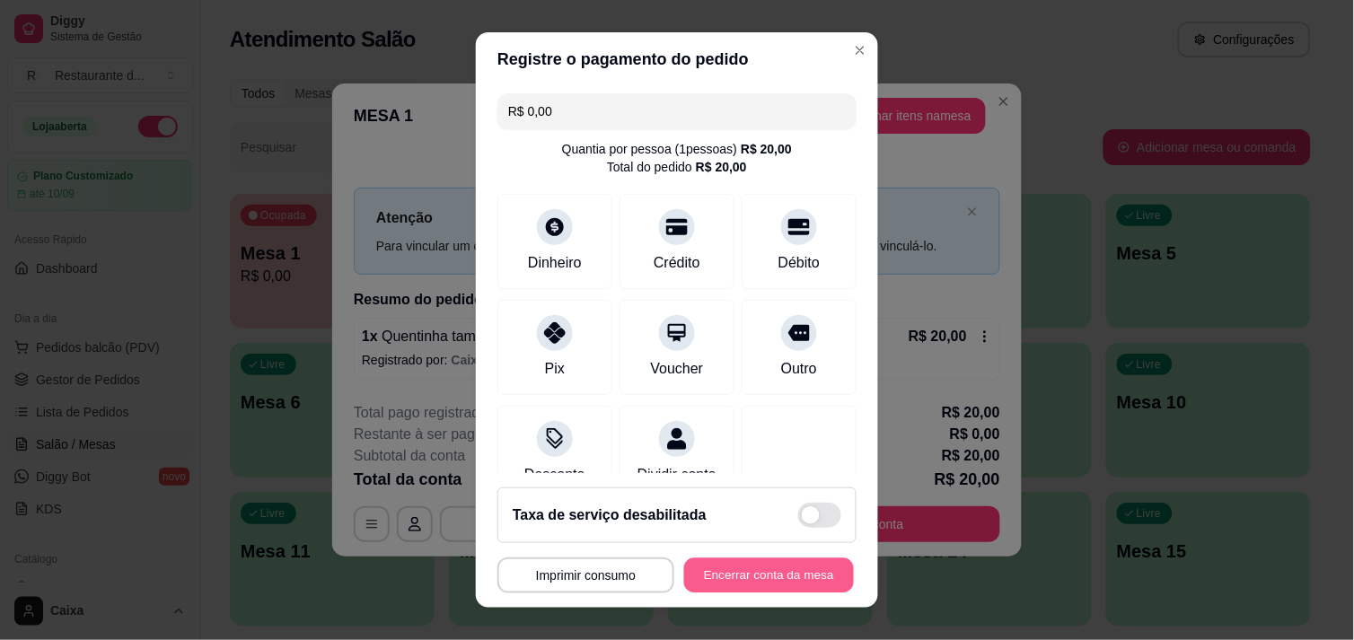
click at [747, 567] on button "Encerrar conta da mesa" at bounding box center [769, 575] width 170 height 35
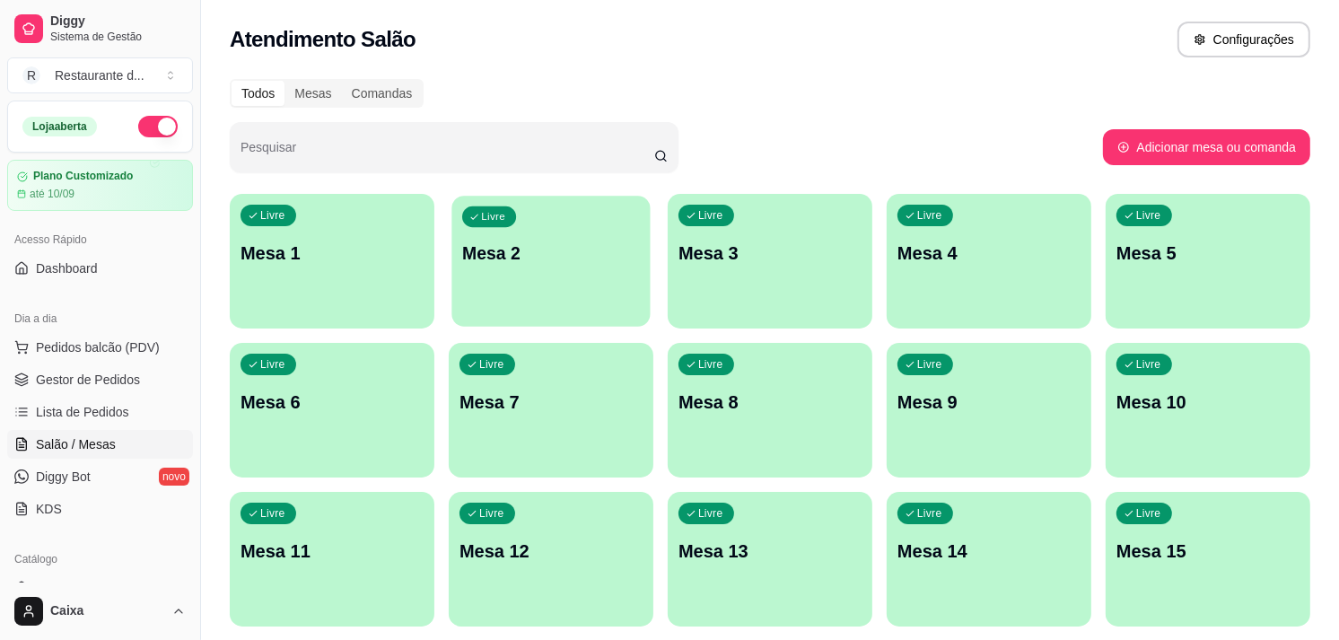
click at [531, 270] on div "Livre Mesa 2" at bounding box center [551, 251] width 198 height 110
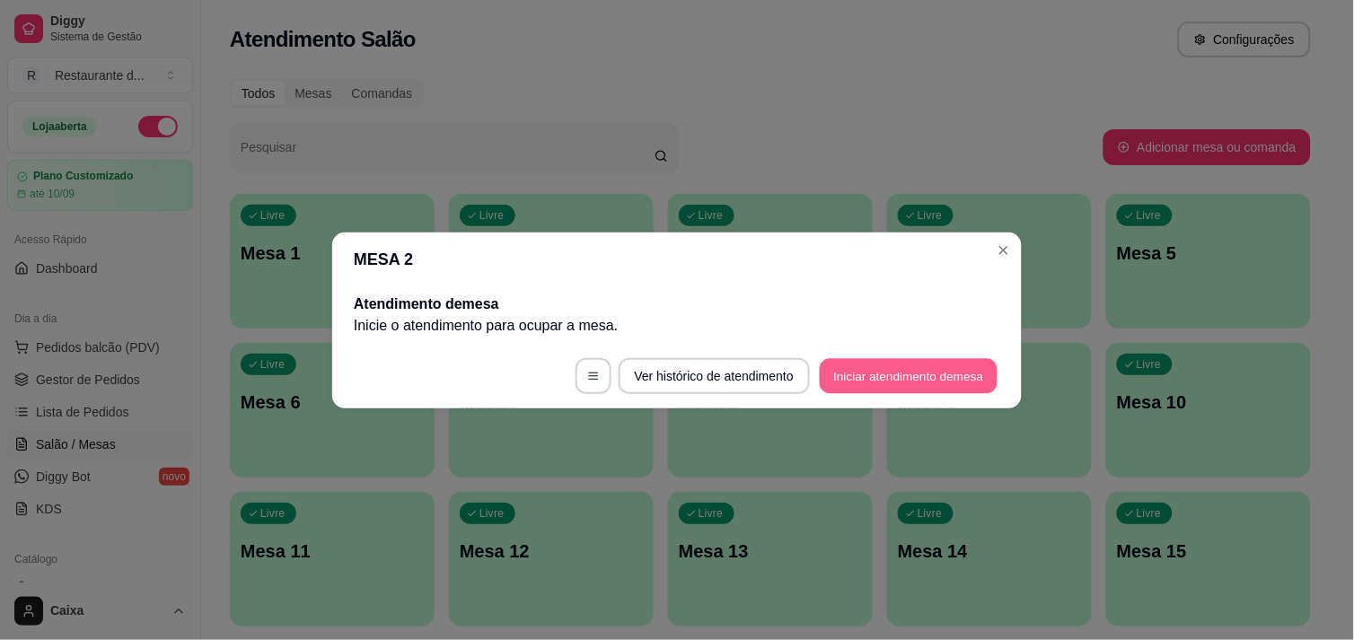
click at [898, 364] on button "Iniciar atendimento de mesa" at bounding box center [909, 375] width 178 height 35
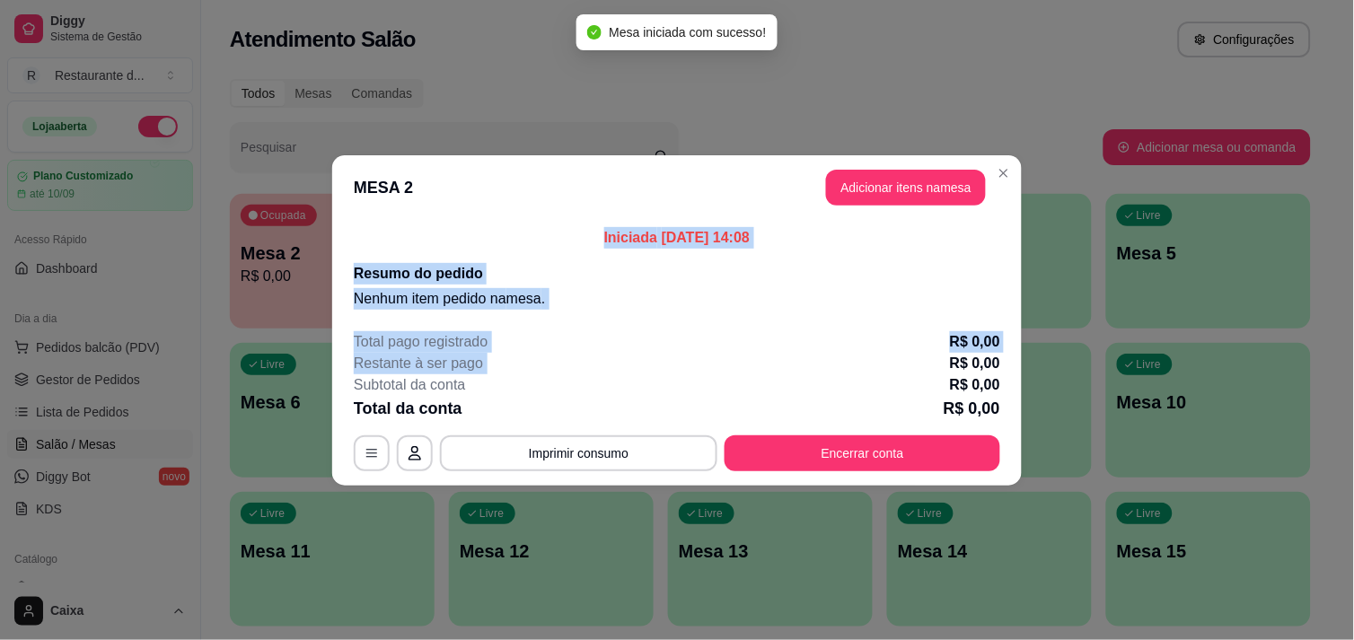
drag, startPoint x: 898, startPoint y: 364, endPoint x: 925, endPoint y: 110, distance: 254.6
click at [925, 110] on div "MESA 2 Adicionar itens na mesa Iniciada [DATE] 14:08 Resumo do pedido Nenhum it…" at bounding box center [677, 320] width 1354 height 640
click at [864, 192] on button "Adicionar itens na mesa" at bounding box center [906, 187] width 154 height 35
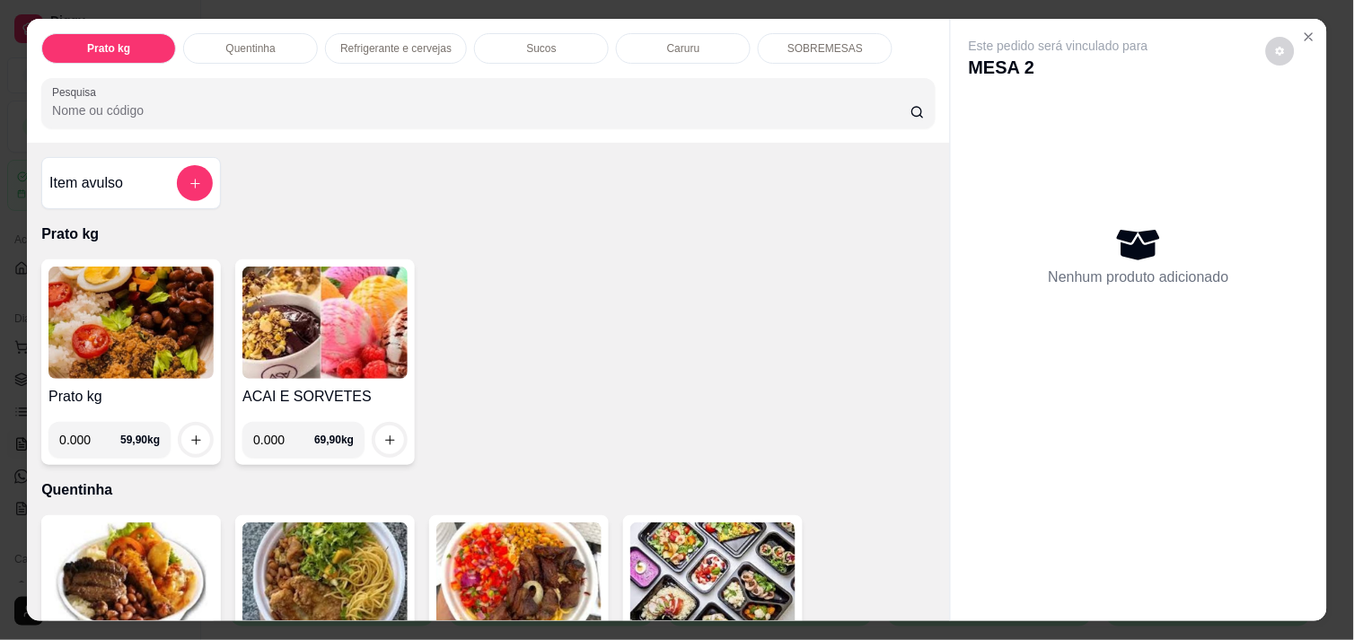
click at [85, 443] on input "0.000" at bounding box center [89, 440] width 61 height 36
click at [189, 435] on icon "increase-product-quantity" at bounding box center [195, 440] width 13 height 13
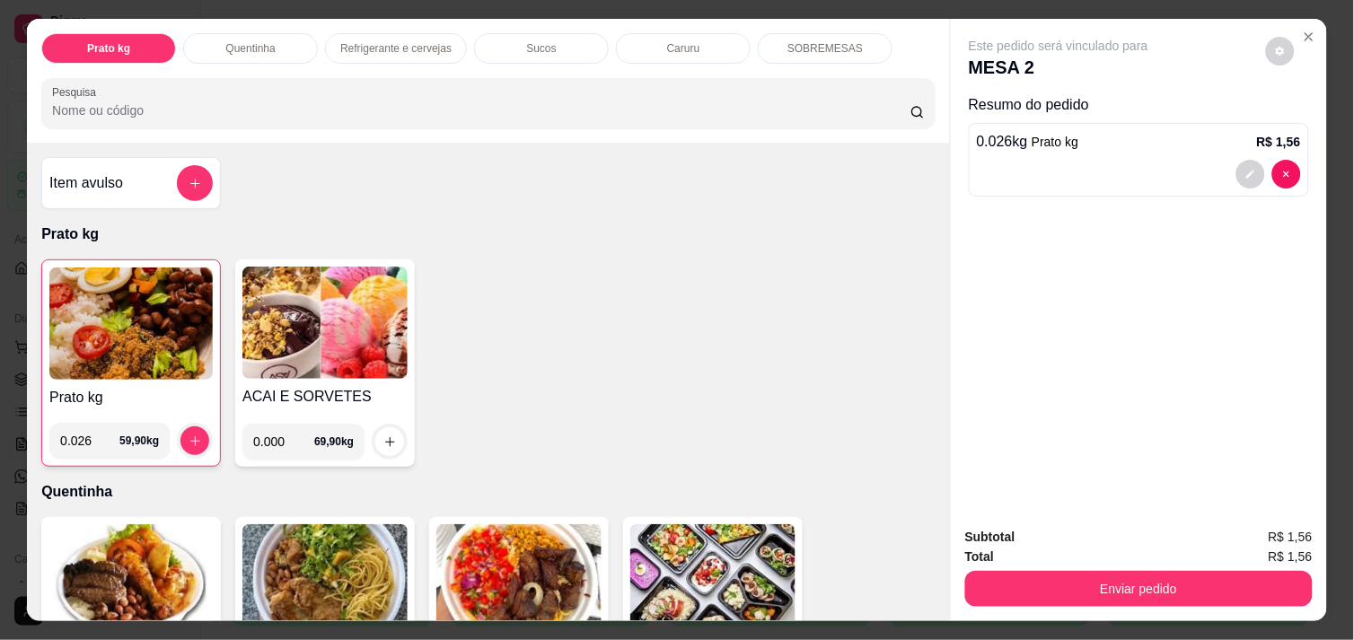
click at [84, 447] on input "0.026" at bounding box center [89, 441] width 59 height 36
type input "0.526"
click at [190, 436] on icon "increase-product-quantity" at bounding box center [195, 441] width 10 height 10
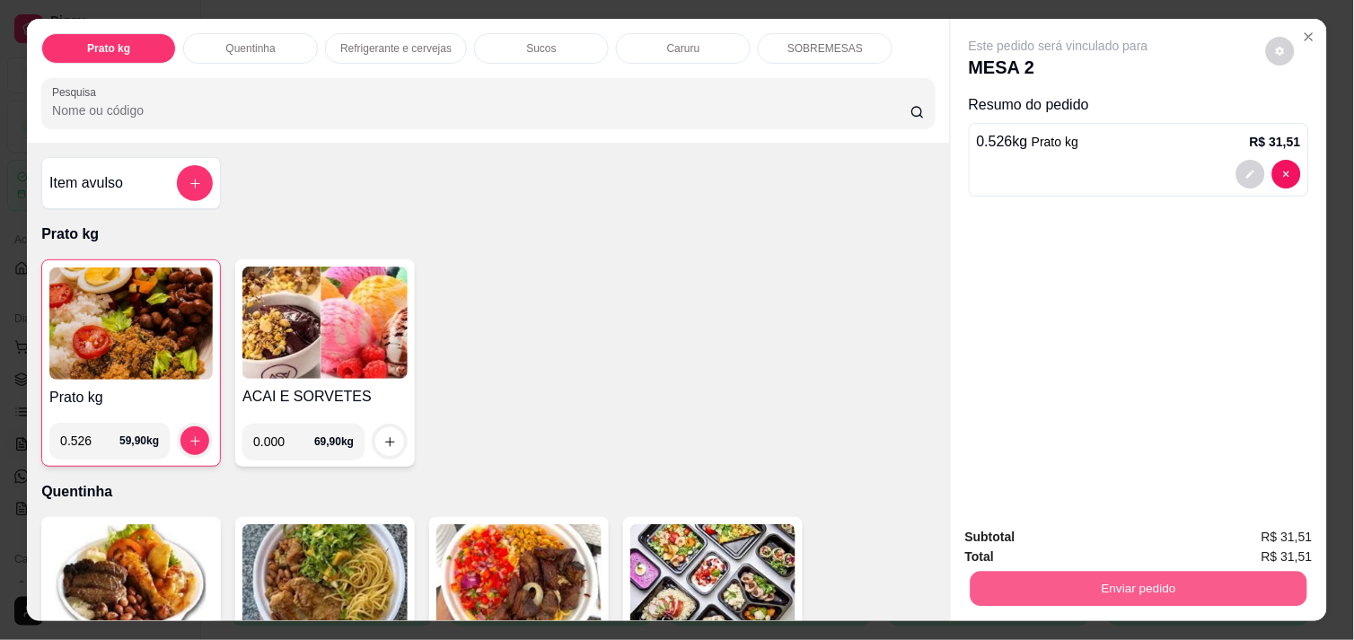
click at [1107, 588] on button "Enviar pedido" at bounding box center [1139, 588] width 337 height 35
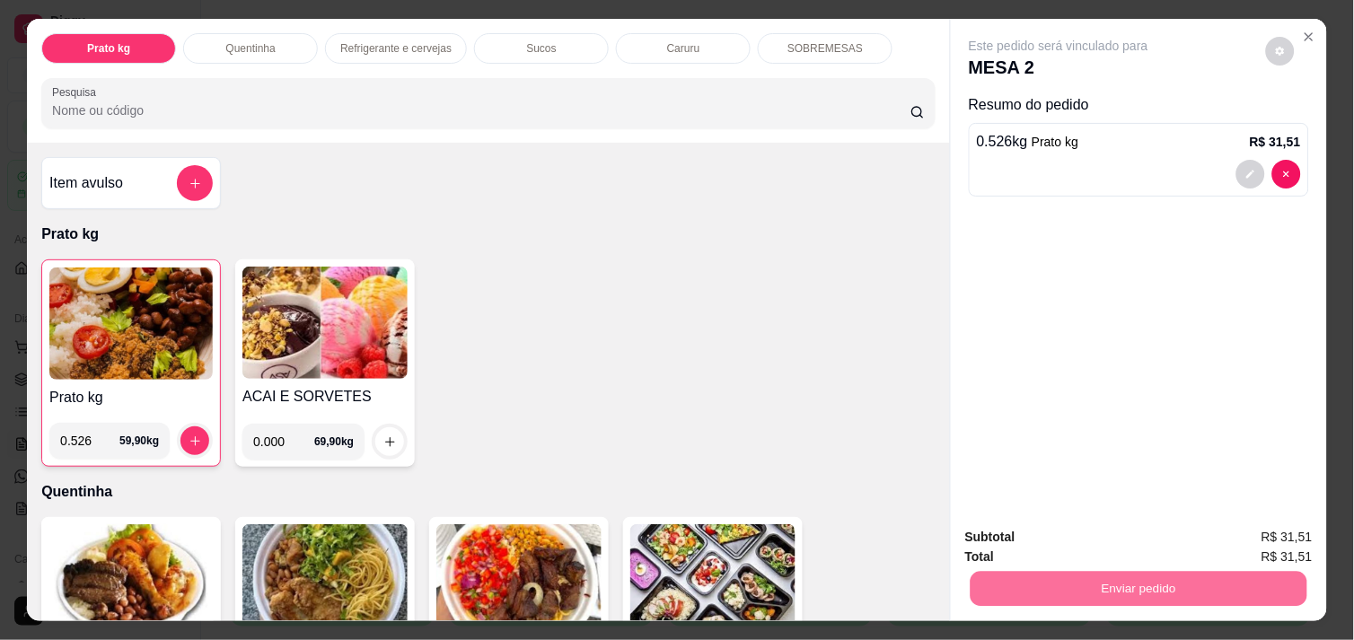
click at [1056, 545] on button "Não registrar e enviar pedido" at bounding box center [1078, 537] width 181 height 33
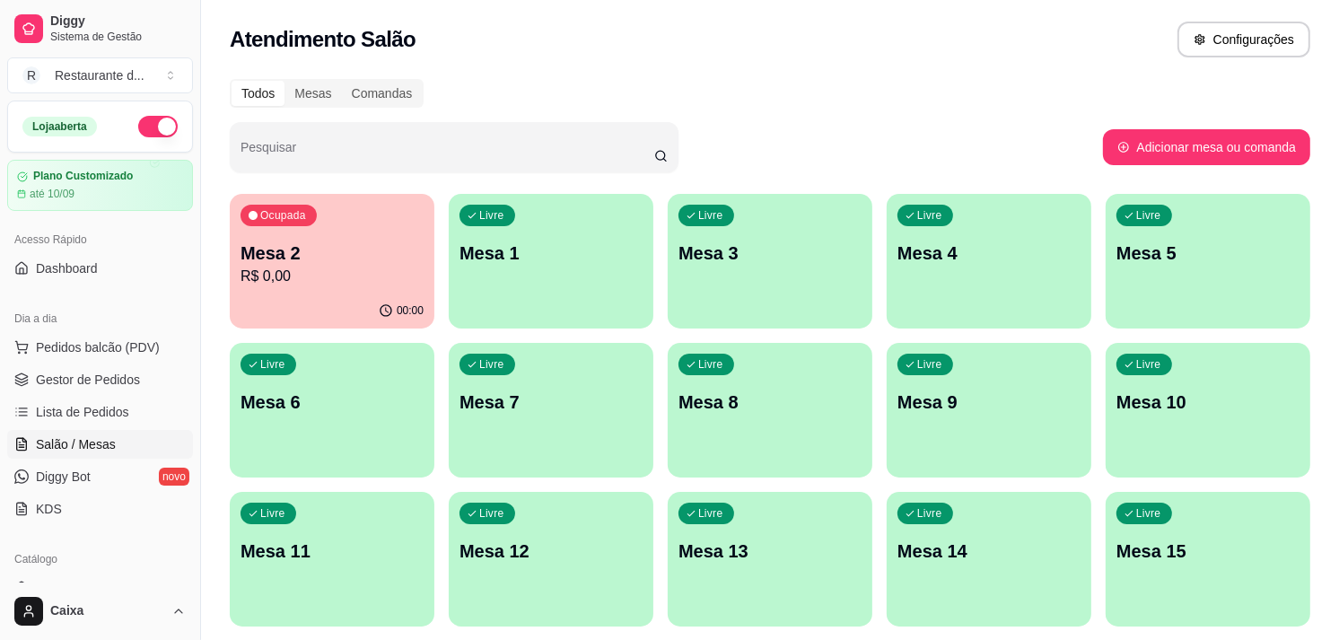
click at [492, 215] on p "Livre" at bounding box center [491, 215] width 25 height 14
click at [751, 256] on p "Mesa 3" at bounding box center [770, 254] width 178 height 24
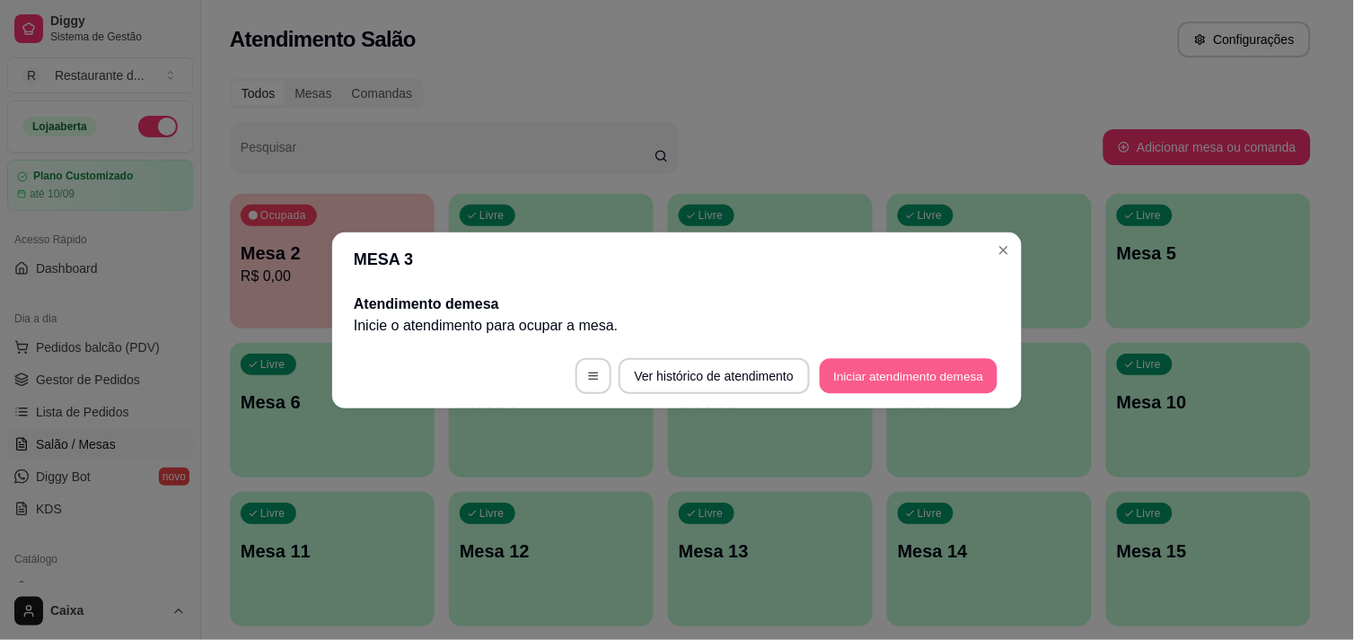
click at [878, 371] on button "Iniciar atendimento de mesa" at bounding box center [909, 375] width 178 height 35
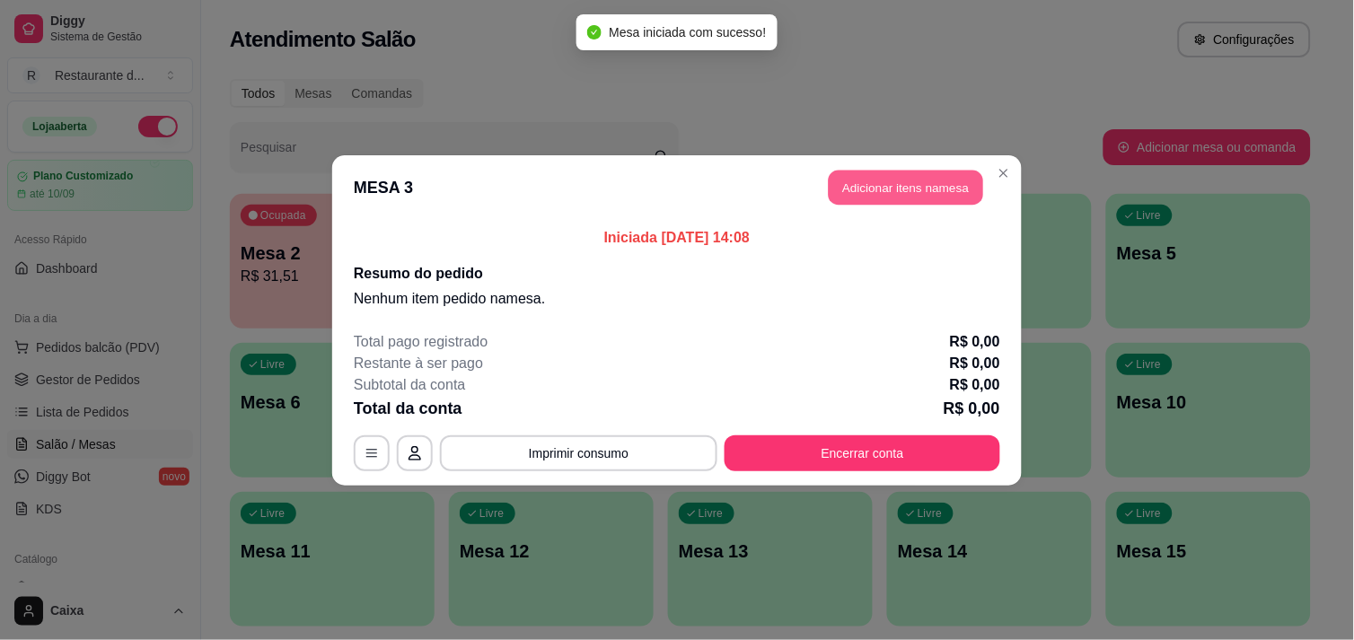
click at [883, 174] on button "Adicionar itens na mesa" at bounding box center [906, 187] width 154 height 35
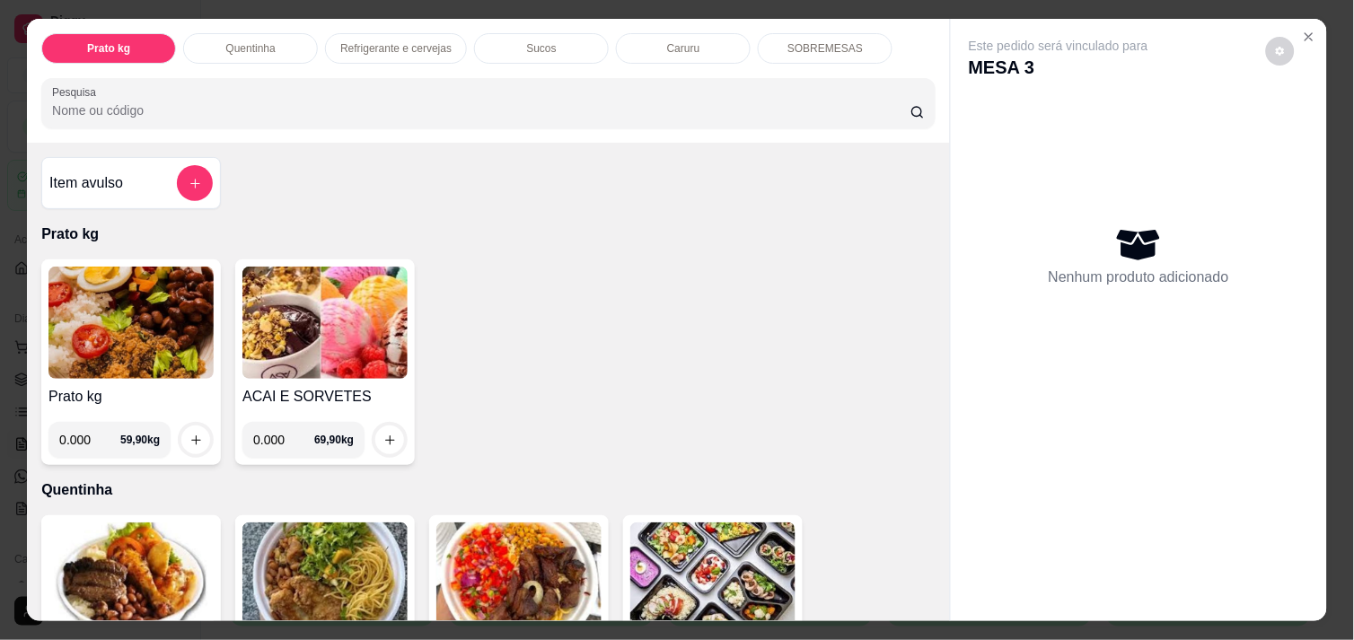
click at [83, 432] on input "0.000" at bounding box center [89, 440] width 61 height 36
type input "0.326"
click at [189, 426] on button "increase-product-quantity" at bounding box center [196, 440] width 28 height 28
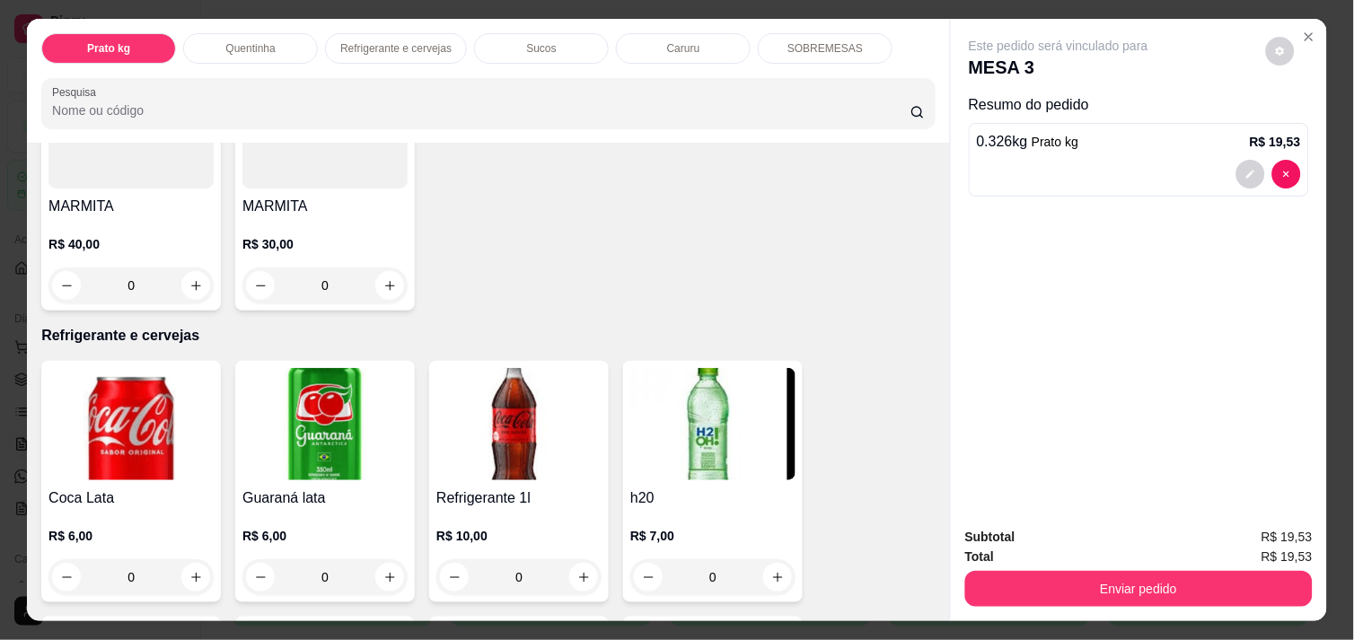
scroll to position [758, 0]
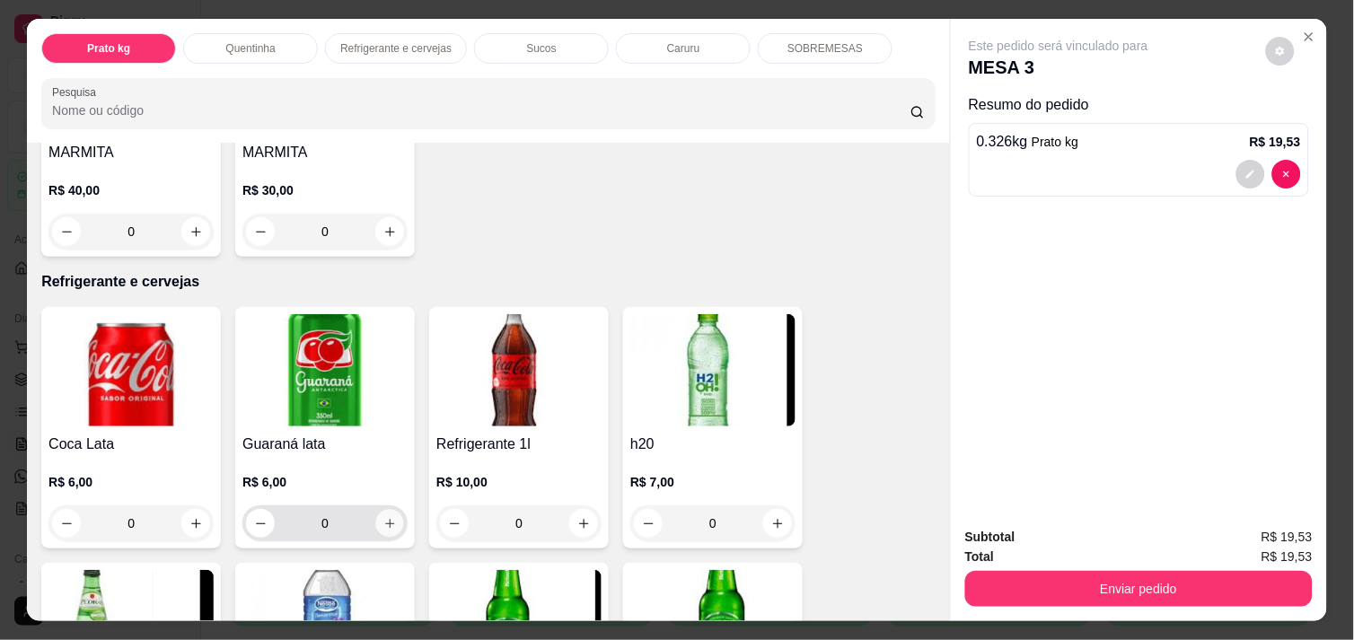
click at [386, 517] on icon "increase-product-quantity" at bounding box center [389, 523] width 13 height 13
type input "1"
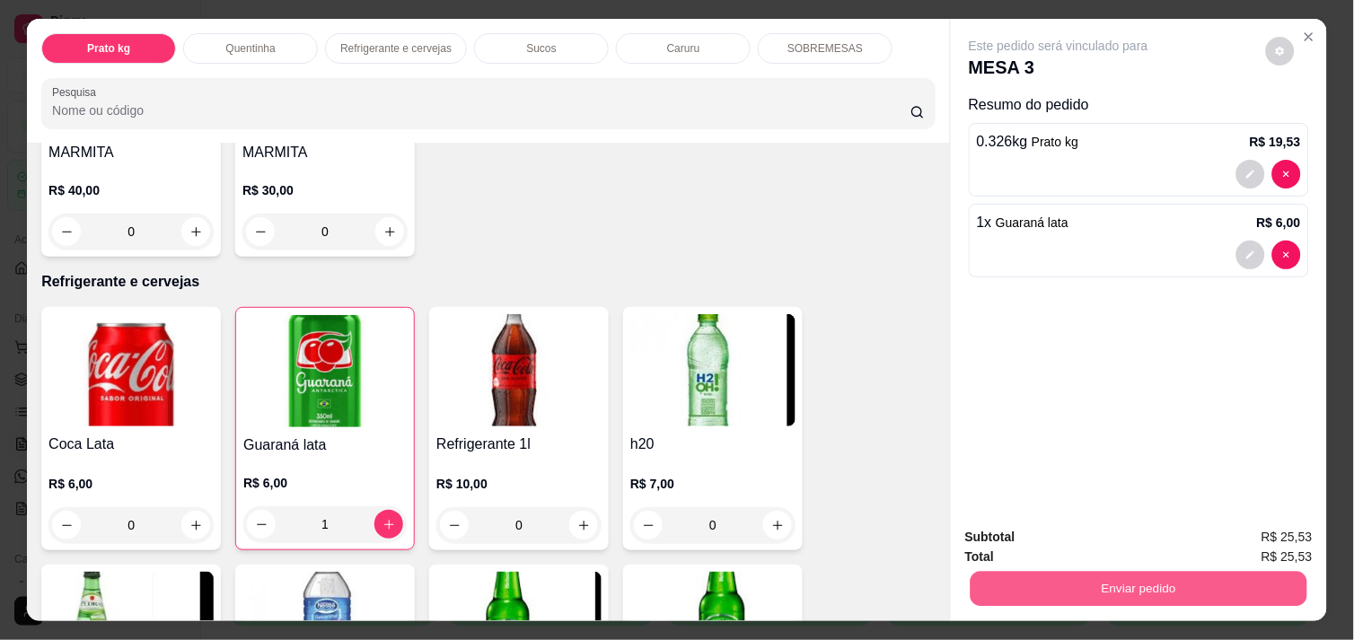
click at [1040, 576] on button "Enviar pedido" at bounding box center [1139, 588] width 337 height 35
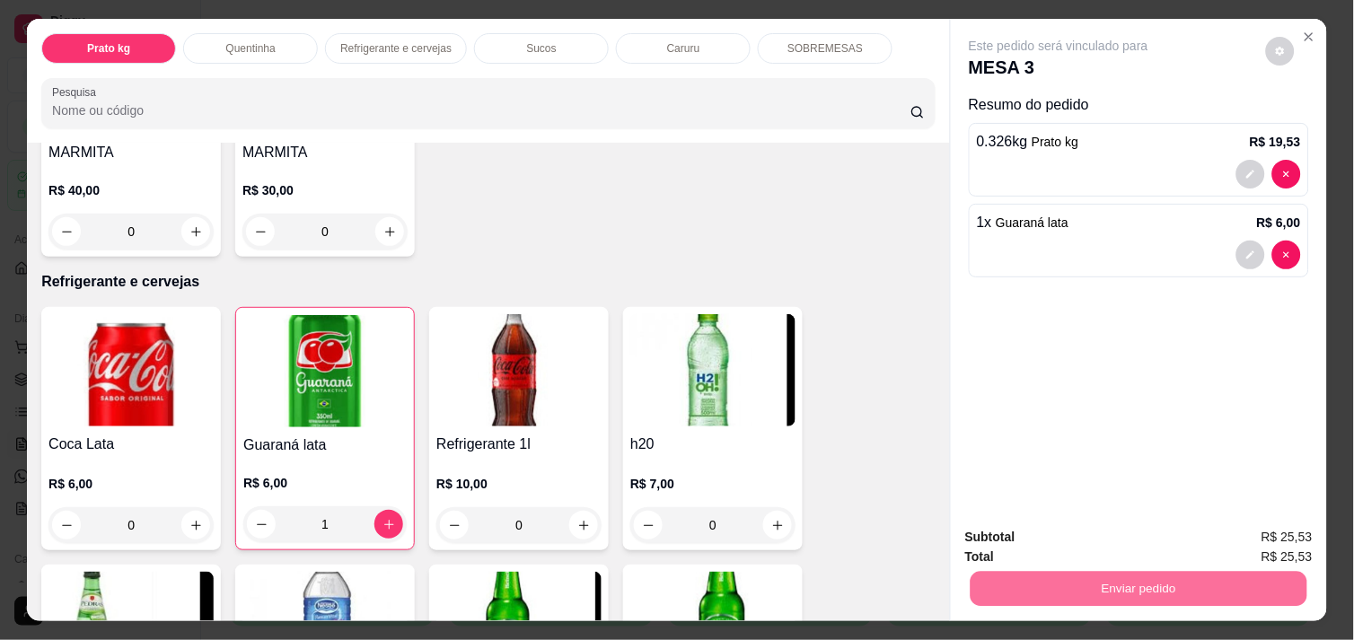
click at [1032, 543] on button "Não registrar e enviar pedido" at bounding box center [1078, 537] width 181 height 33
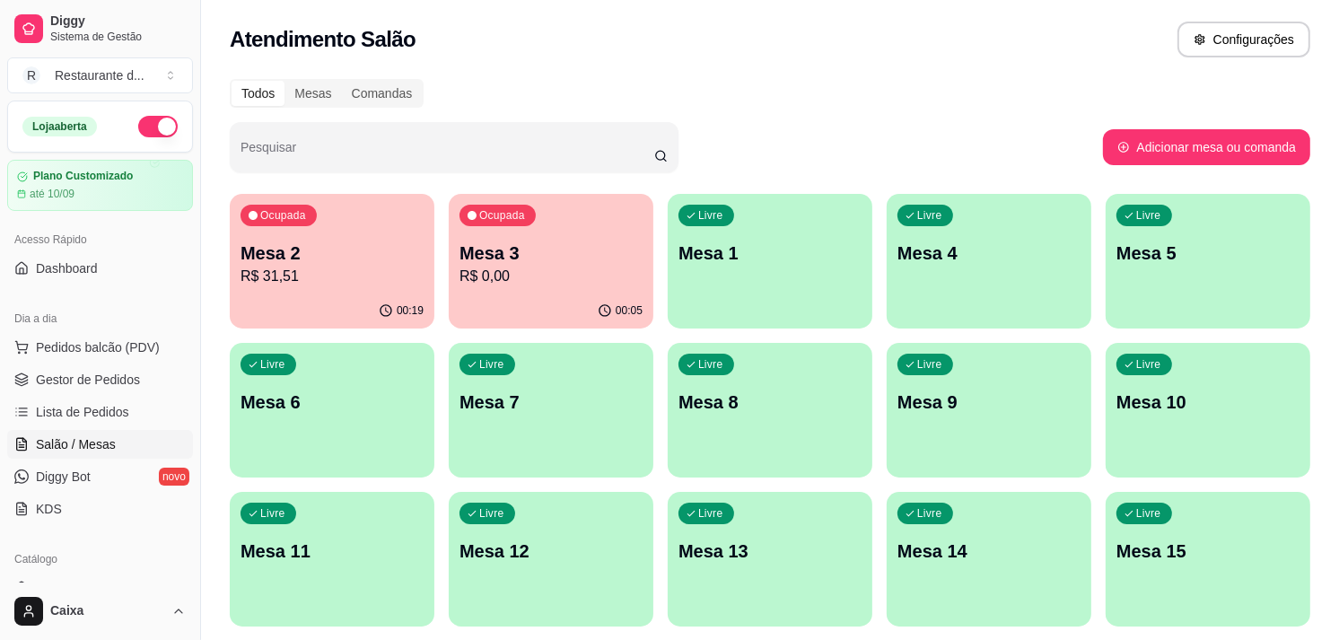
click at [287, 273] on p "R$ 31,51" at bounding box center [332, 277] width 183 height 22
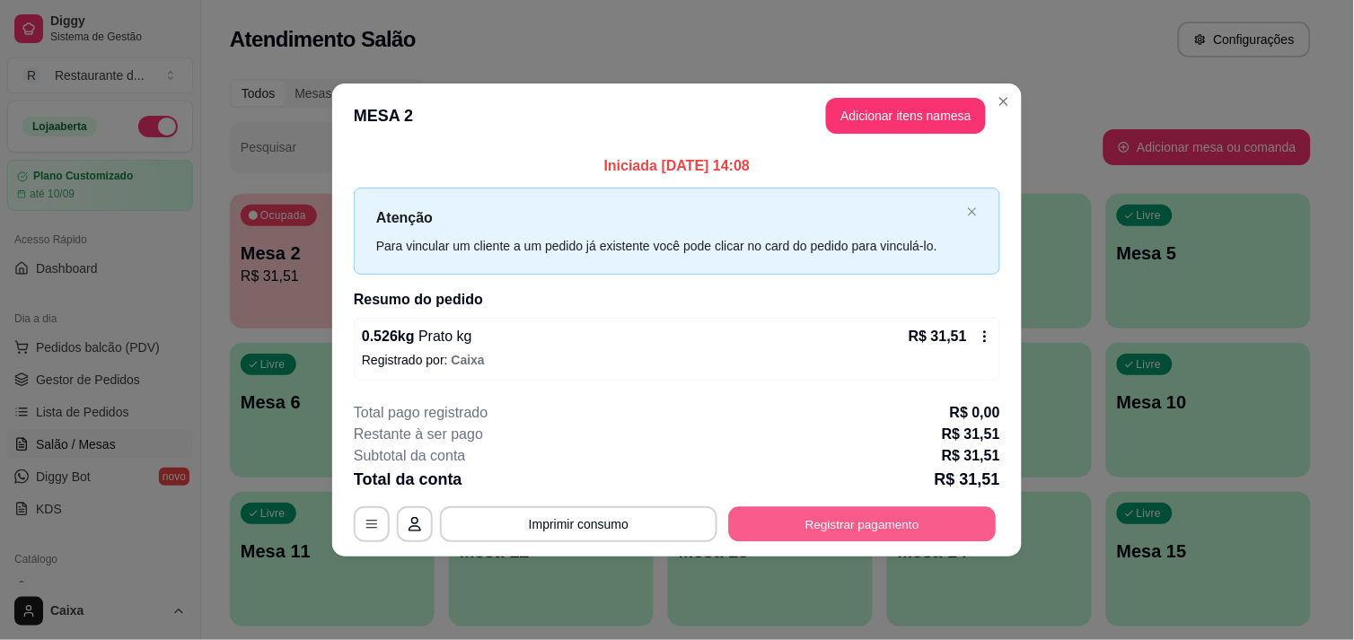
click at [884, 514] on button "Registrar pagamento" at bounding box center [863, 524] width 268 height 35
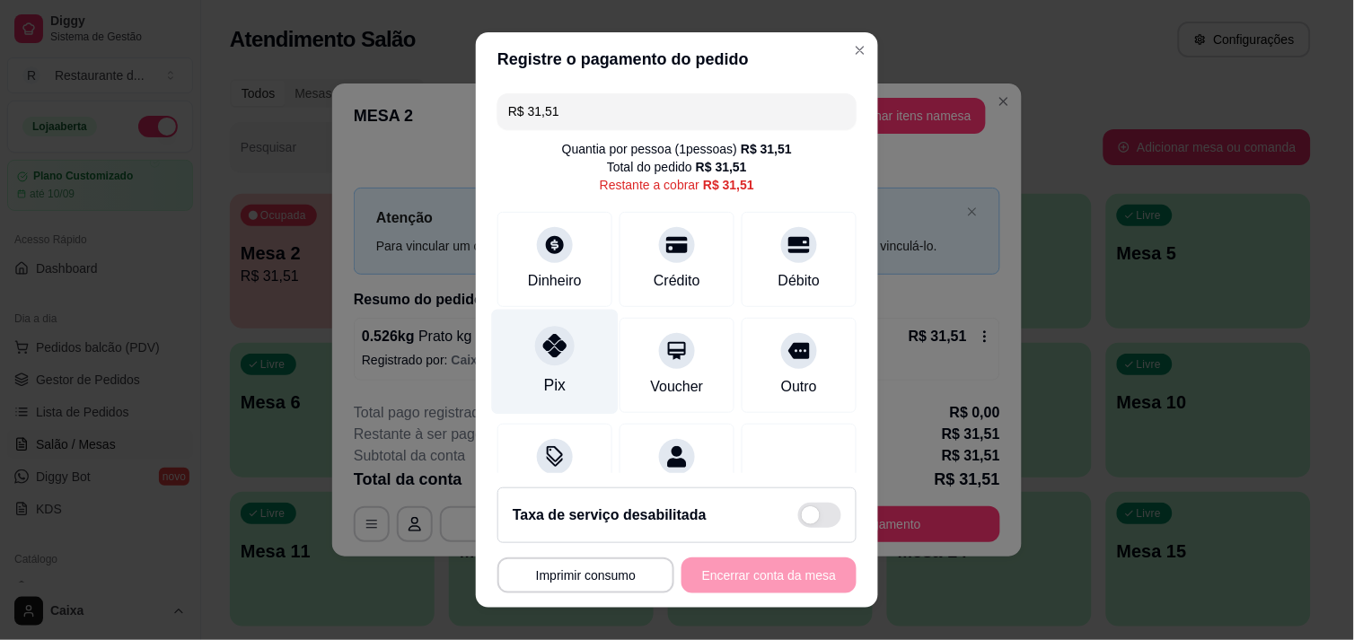
click at [537, 371] on div "Pix" at bounding box center [555, 361] width 127 height 105
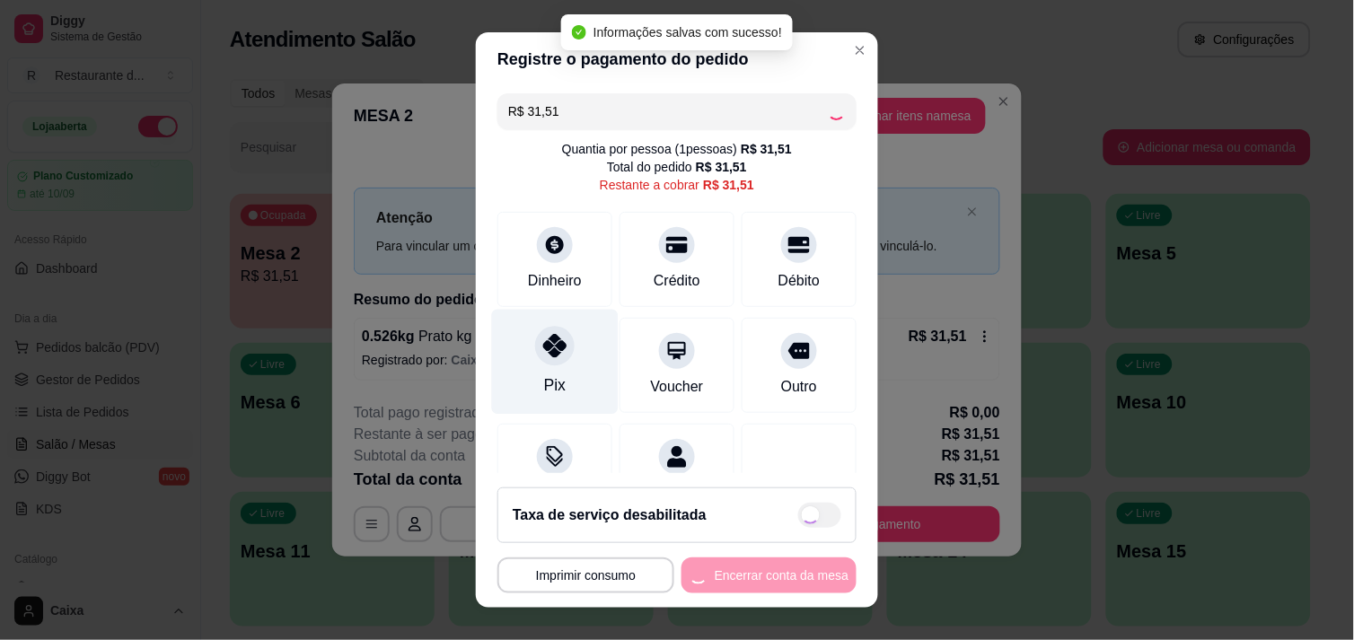
type input "R$ 0,00"
